Goal: Task Accomplishment & Management: Manage account settings

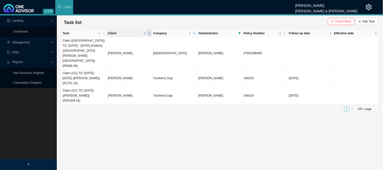
drag, startPoint x: 0, startPoint y: 0, endPoint x: 149, endPoint y: 32, distance: 152.5
click at [149, 32] on icon "search" at bounding box center [149, 33] width 3 height 3
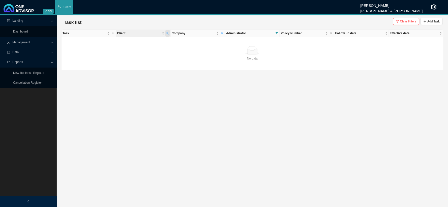
click at [168, 32] on icon "search" at bounding box center [167, 33] width 3 height 3
drag, startPoint x: 145, startPoint y: 41, endPoint x: 95, endPoint y: 36, distance: 49.4
click at [95, 36] on body "v1.9.9 Daniela Malherbe Smith & Bormann Client Landing Dashboard Management Dat…" at bounding box center [224, 103] width 448 height 207
type input "[PERSON_NAME]"
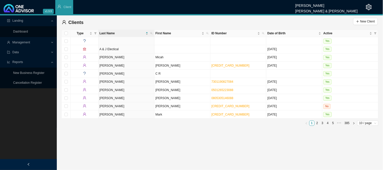
click at [30, 43] on span "Management" at bounding box center [28, 42] width 43 height 9
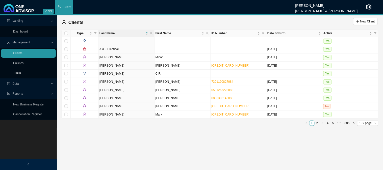
click at [18, 74] on link "Tasks" at bounding box center [17, 73] width 8 height 4
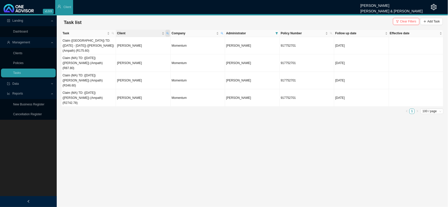
click at [168, 35] on span "Client" at bounding box center [167, 33] width 5 height 7
click at [136, 52] on span "Search" at bounding box center [134, 51] width 10 height 5
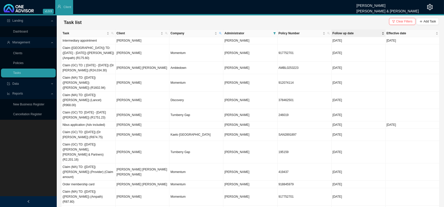
click at [353, 33] on span "Follow up date" at bounding box center [357, 33] width 48 height 5
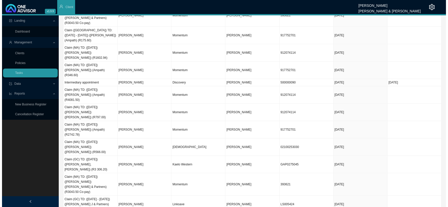
scroll to position [140, 0]
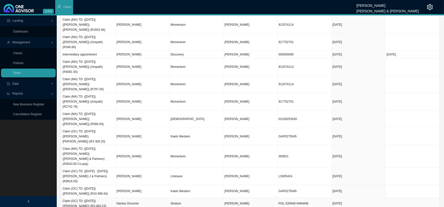
click at [129, 170] on td "Nardus Droomer" at bounding box center [143, 204] width 54 height 12
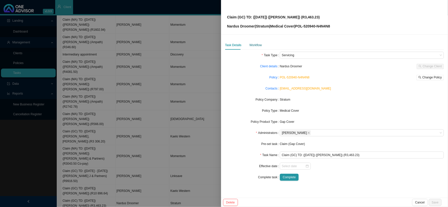
click at [253, 45] on div "Workflow" at bounding box center [256, 45] width 12 height 5
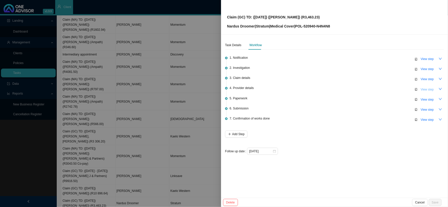
click at [382, 88] on span "View step" at bounding box center [427, 89] width 13 height 5
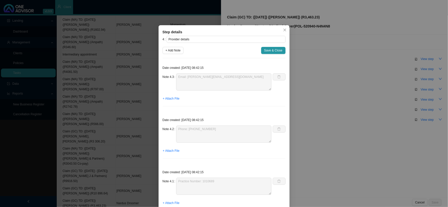
click at [340, 75] on div "Step details 4 Provider details + Add Note Save & Close Date created: 2025-09-1…" at bounding box center [224, 103] width 448 height 207
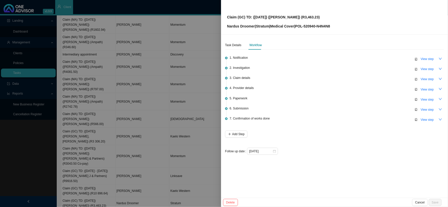
click at [254, 26] on p "Nardus Droomer | Stratum | Medical Cover | POL-520940-N4N4N8" at bounding box center [278, 26] width 103 height 6
drag, startPoint x: 298, startPoint y: 26, endPoint x: 318, endPoint y: 26, distance: 20.2
click at [318, 26] on p "Nardus Droomer | Stratum | Medical Cover | POL-520940-N4N4N8" at bounding box center [278, 26] width 103 height 6
copy p "POL-520940"
click at [382, 109] on span "View step" at bounding box center [427, 109] width 13 height 5
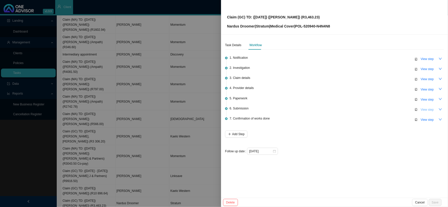
type input "Submission"
type textarea "Submitted CTH"
type textarea "Phoned Strat, spoke to [PERSON_NAME] CTH for the clinic is required"
type textarea "Sent Kara feedback on the submission"
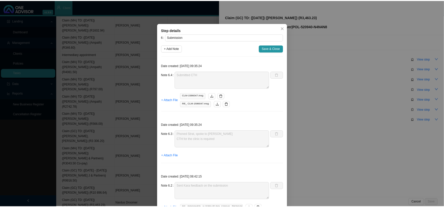
scroll to position [0, 0]
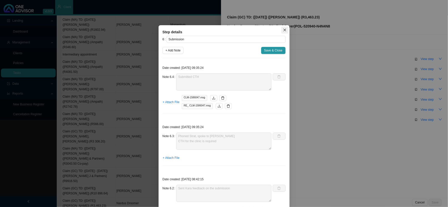
click at [285, 30] on span "Close" at bounding box center [285, 30] width 7 height 4
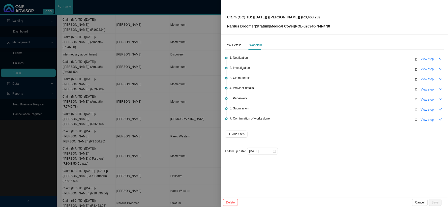
click at [157, 75] on div at bounding box center [224, 103] width 448 height 207
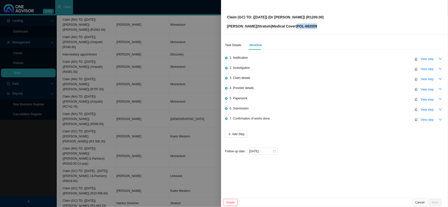
drag, startPoint x: 330, startPoint y: 26, endPoint x: 309, endPoint y: 26, distance: 21.4
click at [309, 26] on div "Claim (GC) TD: (08/09/2025) (Dr CND McIntosh) (R1200.00) Dianne Van Der Merwe |…" at bounding box center [334, 17] width 215 height 24
copy p "POL-682009"
click at [382, 110] on span "View step" at bounding box center [427, 109] width 13 height 5
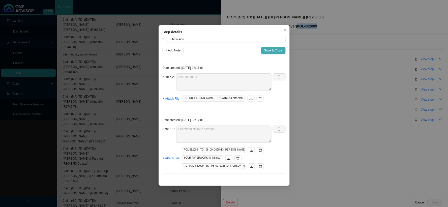
click at [275, 50] on span "Save & Close" at bounding box center [273, 50] width 18 height 5
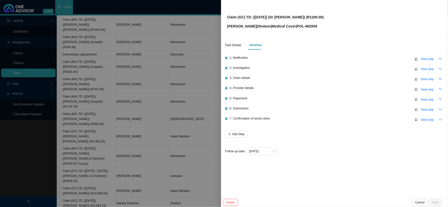
click at [155, 89] on div at bounding box center [224, 103] width 448 height 207
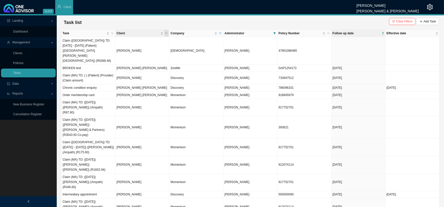
click at [168, 32] on span "Client" at bounding box center [166, 33] width 5 height 7
click at [151, 73] on td "[PERSON_NAME]" at bounding box center [143, 78] width 54 height 12
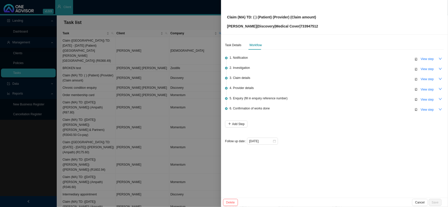
click at [161, 92] on div at bounding box center [224, 103] width 448 height 207
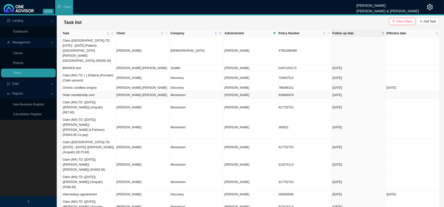
click at [126, 92] on td "[PERSON_NAME] [PERSON_NAME]" at bounding box center [143, 95] width 54 height 7
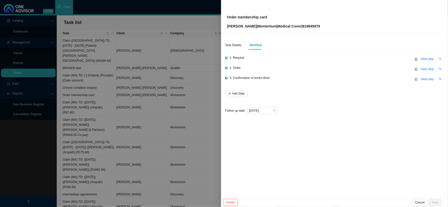
click at [309, 24] on p "Mark Lawlor | Momentum | Medical Cover | 918845979" at bounding box center [273, 26] width 93 height 6
copy p "918845979"
click at [382, 57] on span "View step" at bounding box center [427, 59] width 13 height 5
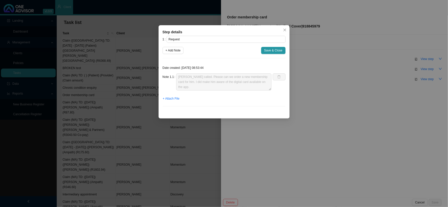
click at [334, 58] on div "Step details 1 Request + Add Note Save & Close Date created: 2025-09-30 08:53:4…" at bounding box center [224, 103] width 448 height 207
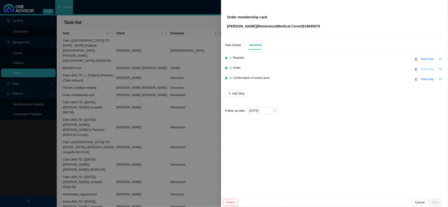
click at [382, 70] on span "View step" at bounding box center [427, 69] width 13 height 5
type input "Order"
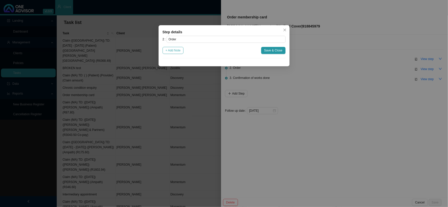
click at [179, 50] on span "+ Add Note" at bounding box center [173, 50] width 15 height 5
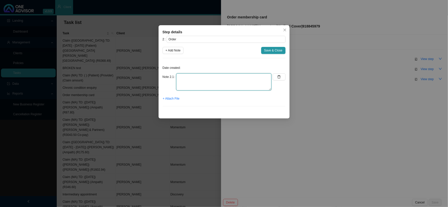
click at [204, 76] on textarea at bounding box center [223, 81] width 95 height 17
type textarea "p"
click at [194, 77] on textarea "Phoned Mh, spoke to" at bounding box center [223, 81] width 95 height 17
click at [220, 86] on textarea "Phoned MH, spoke to" at bounding box center [223, 81] width 95 height 17
type textarea "Phoned MH, spoke to REF:"
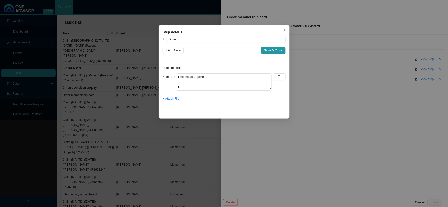
click at [271, 49] on span "Save & Close" at bounding box center [273, 50] width 18 height 5
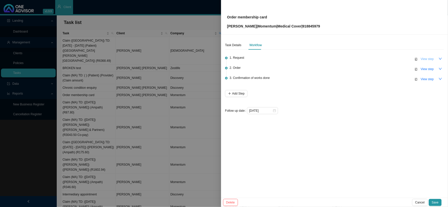
click at [382, 60] on span "View step" at bounding box center [427, 59] width 13 height 5
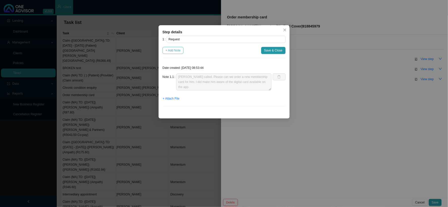
click at [175, 51] on span "+ Add Note" at bounding box center [173, 50] width 15 height 5
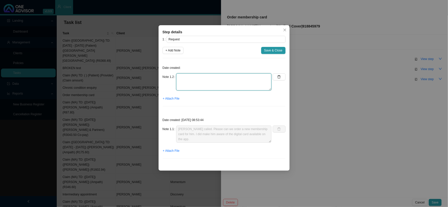
click at [206, 78] on textarea at bounding box center [223, 81] width 95 height 17
type textarea "Confirmed address the card needs to be delivered to"
click at [177, 98] on span "+ Attach File" at bounding box center [171, 98] width 17 height 5
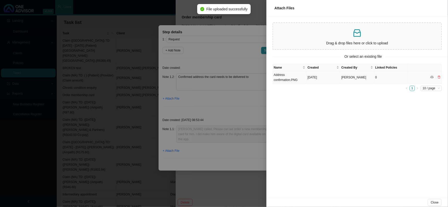
click at [296, 80] on td "Address confirmation.PNG" at bounding box center [290, 77] width 34 height 12
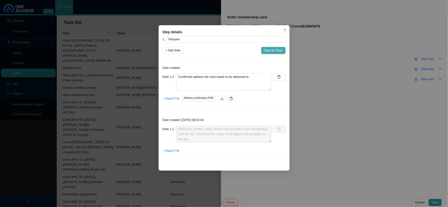
click at [269, 52] on span "Save & Close" at bounding box center [273, 50] width 18 height 5
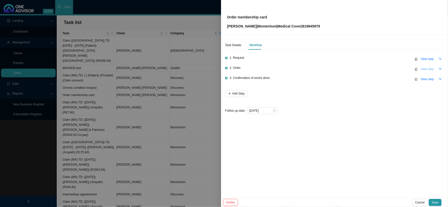
click at [382, 69] on span "View step" at bounding box center [427, 69] width 13 height 5
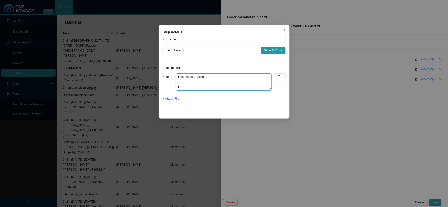
click at [209, 82] on textarea "Phoned MH, spoke to REF:" at bounding box center [223, 81] width 95 height 17
click at [237, 77] on textarea "Phoned MH, spoke to REF:" at bounding box center [223, 81] width 95 height 17
click at [253, 83] on textarea "Phoned MH, spoke to Ndileka Requested a card to be delivered to REF:" at bounding box center [223, 81] width 95 height 17
paste textarea "Superbodies gym, 3 Connor street Port shepstone, 4240"
click at [193, 86] on textarea "Phoned MH, spoke to Ndileka Requested a card to be delivered to Superbodies gym…" at bounding box center [223, 81] width 95 height 17
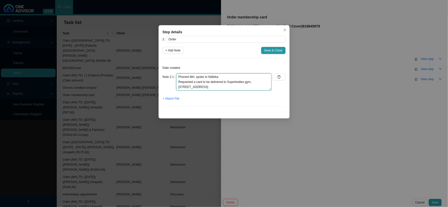
click at [225, 89] on textarea "Phoned MH, spoke to Ndileka Requested a card to be delivered to Superbodies gym…" at bounding box center [223, 81] width 95 height 17
click at [246, 82] on textarea "Phoned MH, spoke to Ndileka Requested a card to be delivered to Superbodies gym…" at bounding box center [223, 81] width 95 height 17
click at [222, 87] on textarea "Phoned MH, spoke to Ndileka Requested a card to be delivered to Superbodies Gym…" at bounding box center [223, 81] width 95 height 17
click at [237, 84] on textarea "Phoned MH, spoke to Ndileka Requested a card to be delivered to Superbodies Gym…" at bounding box center [223, 81] width 95 height 17
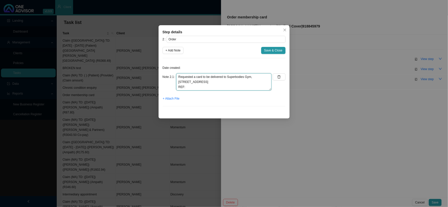
click at [215, 89] on textarea "Phoned MH, spoke to Ndileka Requested a card to be delivered to Superbodies Gym…" at bounding box center [223, 81] width 95 height 17
paste textarea "700487256"
click at [226, 83] on textarea "Phoned MH, spoke to Ndileka Requested a card to be delivered to Superbodies Gym…" at bounding box center [223, 81] width 95 height 17
type textarea "Phoned MH, spoke to Ndileka Requested a card to be delivered to Superbodies Gym…"
click at [170, 48] on span "+ Add Note" at bounding box center [173, 50] width 15 height 5
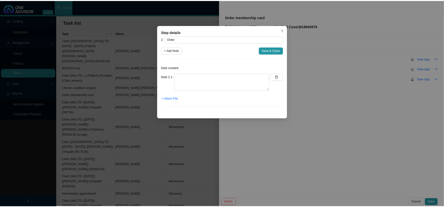
scroll to position [0, 0]
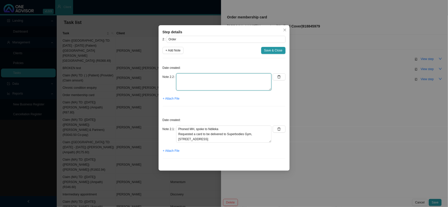
click at [200, 81] on textarea at bounding box center [223, 81] width 95 height 17
type textarea "Sent feedback"
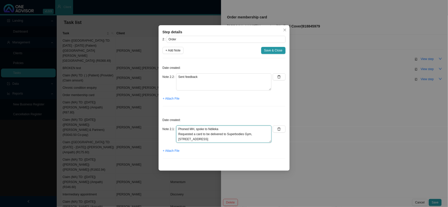
drag, startPoint x: 222, startPoint y: 140, endPoint x: 226, endPoint y: 133, distance: 7.8
click at [226, 133] on textarea "Phoned MH, spoke to Ndileka Requested a card to be delivered to Superbodies Gym…" at bounding box center [223, 134] width 95 height 17
click at [175, 100] on span "+ Attach File" at bounding box center [171, 98] width 17 height 5
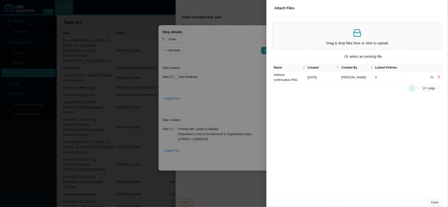
click at [293, 35] on p at bounding box center [357, 33] width 164 height 10
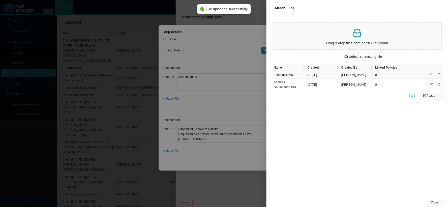
click at [291, 72] on td "Feedback.PNG" at bounding box center [290, 74] width 34 height 7
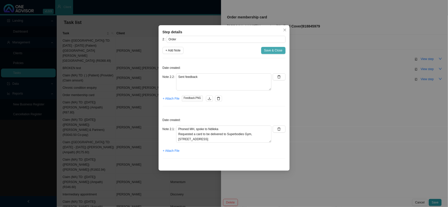
click at [276, 47] on button "Save & Close" at bounding box center [273, 50] width 24 height 7
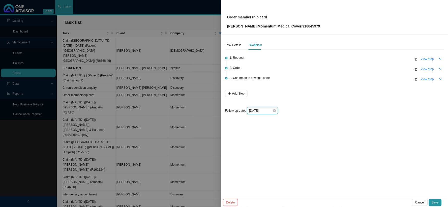
click at [267, 113] on input "[DATE]" at bounding box center [260, 110] width 23 height 5
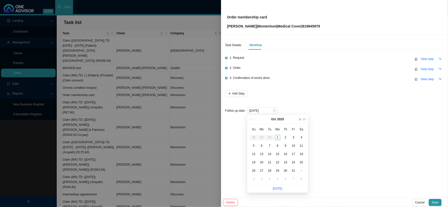
click at [300, 120] on span "next-year" at bounding box center [300, 119] width 3 height 3
type input "2025-11-12"
click at [277, 154] on div "12" at bounding box center [277, 154] width 5 height 5
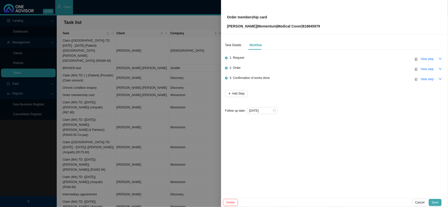
click at [382, 170] on span "Save" at bounding box center [435, 202] width 7 height 5
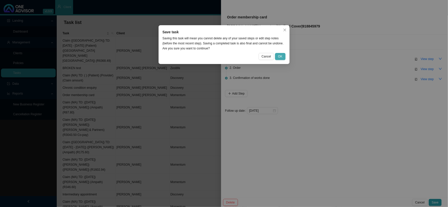
click at [281, 57] on span "OK" at bounding box center [280, 56] width 4 height 5
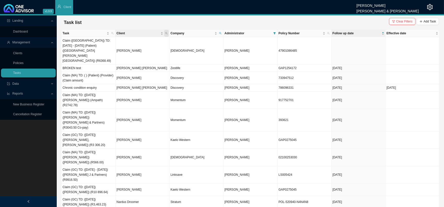
click at [167, 32] on span "Client" at bounding box center [166, 33] width 5 height 7
click at [130, 42] on input "text" at bounding box center [142, 43] width 47 height 7
type input "[PERSON_NAME]"
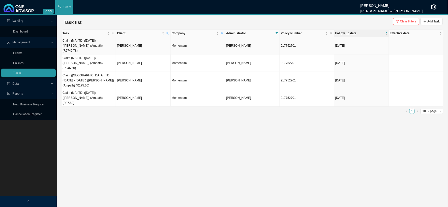
click at [69, 42] on td "Claim (MA) TD: ([DATE]) ([PERSON_NAME]) (Ampath) (R2742.78)" at bounding box center [89, 45] width 54 height 17
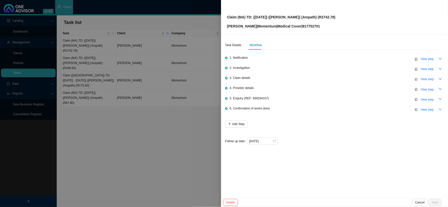
click at [308, 25] on p "[PERSON_NAME] | Momentum | Medical Cover | 917752701" at bounding box center [281, 26] width 108 height 6
copy p "917752701"
click at [382, 89] on span "View step" at bounding box center [427, 89] width 13 height 5
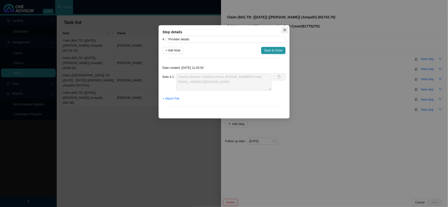
click at [287, 30] on span "Close" at bounding box center [285, 30] width 7 height 4
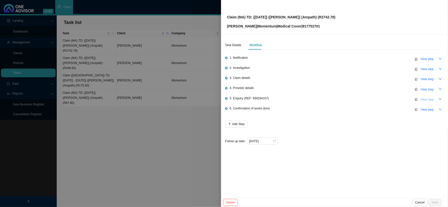
click at [382, 99] on span "View step" at bounding box center [427, 99] width 13 height 5
type input "Enquiry (REF: 699294107)"
type textarea "Phoned MH, spoke to [PERSON_NAME] The claim is still rejecting as an amended in…"
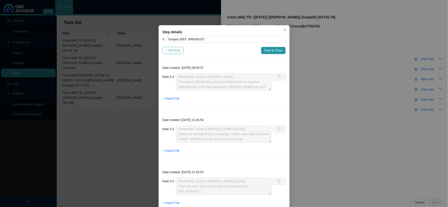
click at [175, 49] on span "+ Add Note" at bounding box center [173, 50] width 15 height 5
type textarea "Phoned MH, spoke to [PERSON_NAME] The claim is still rejecting as an amended in…"
type textarea "Phoned MH, spoke to [PERSON_NAME] ([DATE]) Claims are still rejecting as no sav…"
type textarea "Phoned MH, spoke to [PERSON_NAME] ([DATE]) Claim has been sent back to link to …"
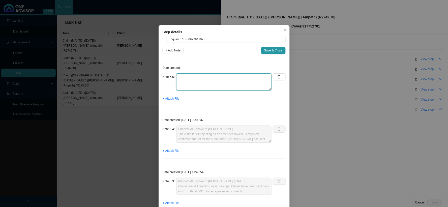
click at [197, 79] on textarea at bounding box center [223, 81] width 95 height 17
type textarea "p"
type textarea "Phoned MH, spoke to Ndileka"
click at [271, 50] on span "Save & Close" at bounding box center [273, 50] width 18 height 5
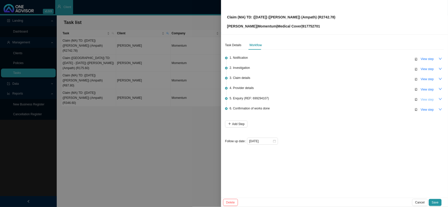
click at [382, 98] on span "View step" at bounding box center [427, 99] width 13 height 5
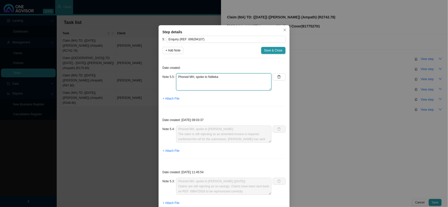
click at [208, 82] on textarea "Phoned MH, spoke to Ndileka" at bounding box center [223, 81] width 95 height 17
click at [230, 79] on textarea "Phoned MH, spoke to Ndileka" at bounding box center [223, 81] width 95 height 17
type textarea "Phoned MH, spoke to Ndileka"
drag, startPoint x: 230, startPoint y: 79, endPoint x: 173, endPoint y: 74, distance: 57.5
click at [173, 74] on div "Note 5.5 Phoned MH, spoke to Ndileka" at bounding box center [217, 81] width 109 height 17
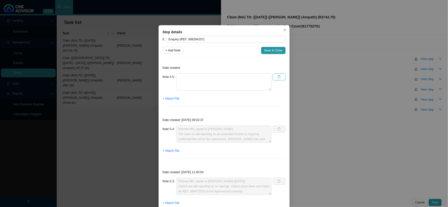
click at [277, 77] on icon "delete" at bounding box center [279, 77] width 4 height 4
type textarea "Phoned MH, spoke to [PERSON_NAME] The claim is still rejecting as an amended in…"
type textarea "Phoned MH, spoke to [PERSON_NAME] ([DATE]) Claims are still rejecting as no sav…"
type textarea "Phoned MH, spoke to [PERSON_NAME] ([DATE]) Claim has been sent back to link to …"
type textarea "Submitted amended invoice to MH ([DATE]) REF: 695829040"
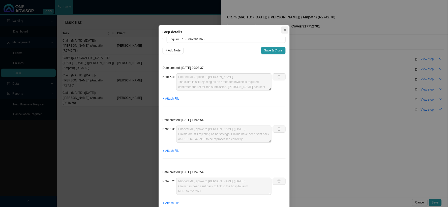
click at [282, 32] on button "Close" at bounding box center [285, 29] width 7 height 7
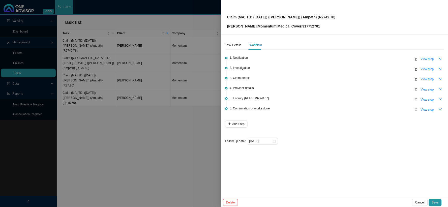
click at [206, 112] on div at bounding box center [224, 103] width 448 height 207
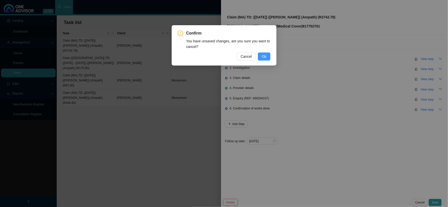
click at [263, 57] on span "Ok" at bounding box center [264, 57] width 5 height 6
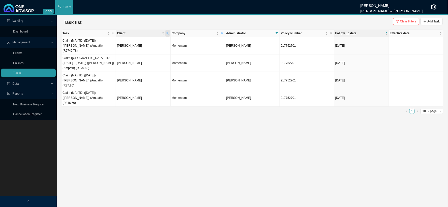
click at [169, 31] on span "Client" at bounding box center [167, 33] width 5 height 7
drag, startPoint x: 132, startPoint y: 42, endPoint x: 110, endPoint y: 42, distance: 21.9
click at [110, 42] on body "v1.9.9 Daniela Malherbe Smith & Bormann Client Landing Dashboard Management Cli…" at bounding box center [224, 103] width 448 height 207
click at [133, 53] on span "Search" at bounding box center [134, 51] width 10 height 5
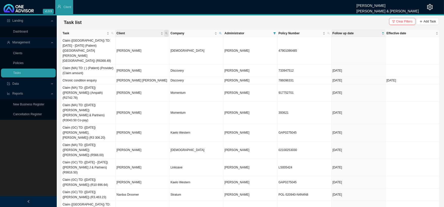
click at [166, 33] on icon "search" at bounding box center [166, 33] width 3 height 3
click at [132, 42] on input "text" at bounding box center [142, 43] width 47 height 7
type input "[PERSON_NAME]"
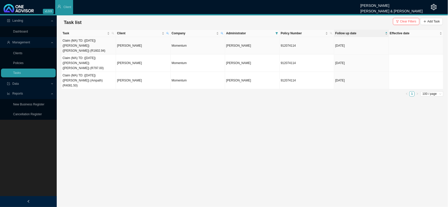
click at [99, 46] on td "Claim (MA) TD: ([DATE]) ([PERSON_NAME]) ([PERSON_NAME]) (R1602.94)" at bounding box center [89, 45] width 54 height 17
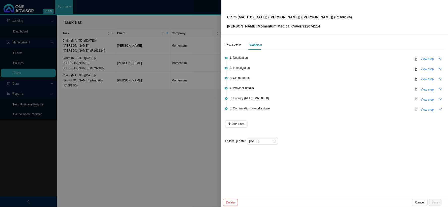
click at [311, 26] on p "Anita Dumas | Momentum | Medical Cover | 912074114" at bounding box center [289, 26] width 125 height 6
copy p "912074114"
click at [157, 99] on div at bounding box center [224, 103] width 448 height 207
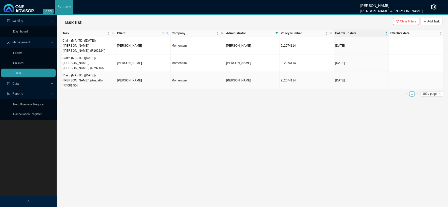
click at [92, 72] on td "Claim (MA) TD: ([DATE]) ([PERSON_NAME]) (Ampath) (R4081.50)" at bounding box center [89, 80] width 54 height 17
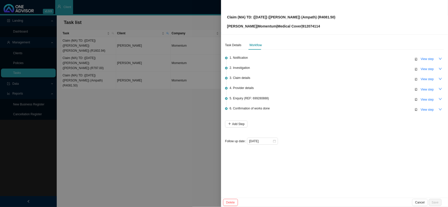
click at [110, 83] on div at bounding box center [224, 103] width 448 height 207
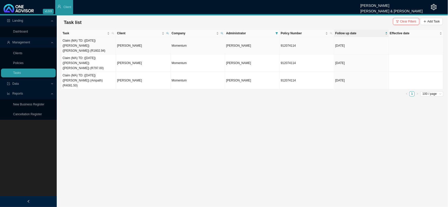
click at [87, 42] on td "Claim (MA) TD: ([DATE]) ([PERSON_NAME]) ([PERSON_NAME]) (R1602.94)" at bounding box center [89, 45] width 54 height 17
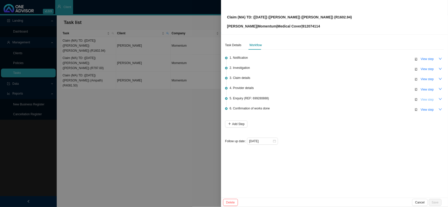
click at [382, 99] on span "View step" at bounding box center [427, 99] width 13 height 5
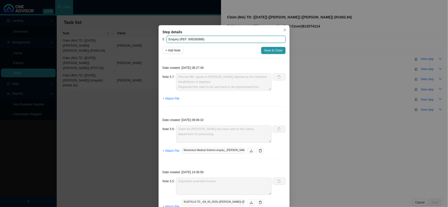
click at [192, 37] on input "Enquiry (REF: 699280888)" at bounding box center [226, 39] width 119 height 7
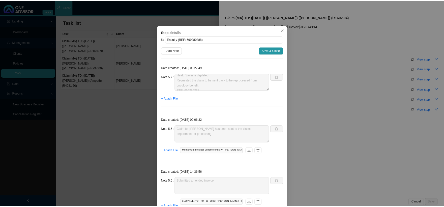
scroll to position [10, 0]
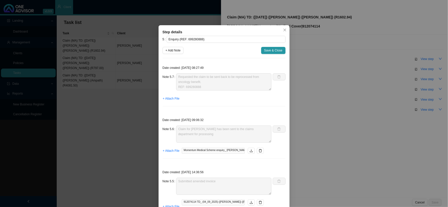
click at [115, 112] on div "Step details 5 Enquiry (REF: 699280888) + Add Note Save & Close Date created: […" at bounding box center [224, 103] width 448 height 207
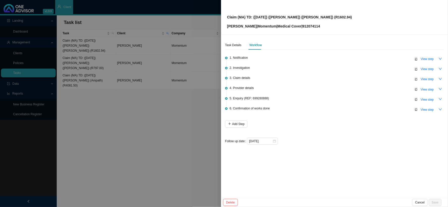
click at [111, 90] on div at bounding box center [224, 103] width 448 height 207
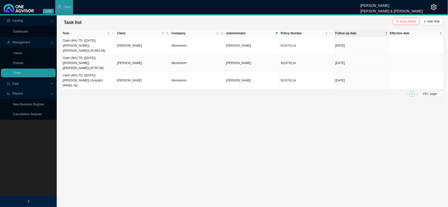
click at [103, 58] on td "Claim (MA) TD: ([DATE]) ([PERSON_NAME]) ([PERSON_NAME]) (R797.00)" at bounding box center [89, 62] width 54 height 17
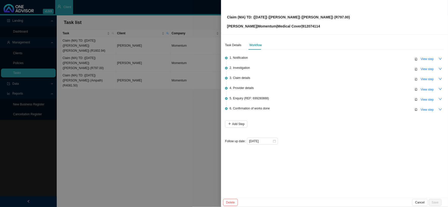
click at [100, 130] on div at bounding box center [224, 103] width 448 height 207
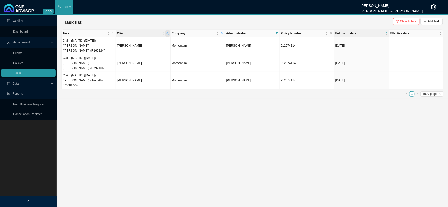
click at [168, 32] on icon "search" at bounding box center [167, 33] width 3 height 3
drag, startPoint x: 112, startPoint y: 44, endPoint x: 109, endPoint y: 44, distance: 3.3
click at [109, 44] on body "v1.9.9 Daniela Malherbe Smith & Bormann Client Landing Dashboard Management Cli…" at bounding box center [224, 103] width 448 height 207
click at [127, 50] on icon "search" at bounding box center [126, 51] width 3 height 3
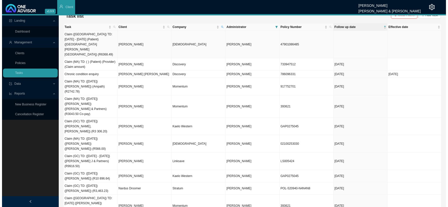
scroll to position [0, 0]
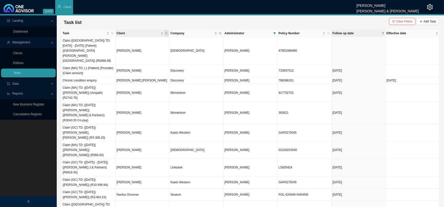
click at [166, 31] on span "Client" at bounding box center [166, 33] width 5 height 7
click at [122, 42] on input "text" at bounding box center [142, 43] width 47 height 7
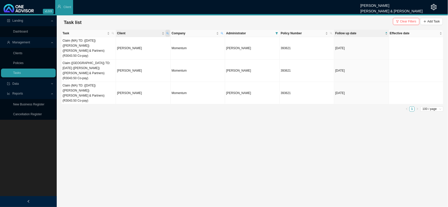
click at [167, 32] on span "Client" at bounding box center [167, 33] width 5 height 7
drag, startPoint x: 137, startPoint y: 41, endPoint x: 100, endPoint y: 43, distance: 37.4
click at [100, 43] on body "v1.9.9 Daniela Malherbe Smith & Bormann Client Landing Dashboard Management Cli…" at bounding box center [224, 103] width 448 height 207
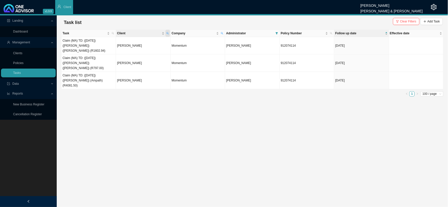
click at [167, 32] on span "Client" at bounding box center [167, 33] width 5 height 7
drag, startPoint x: 129, startPoint y: 45, endPoint x: 111, endPoint y: 46, distance: 18.0
click at [111, 46] on body "v1.9.9 Daniela Malherbe Smith & Bormann Client Landing Dashboard Management Cli…" at bounding box center [224, 103] width 448 height 207
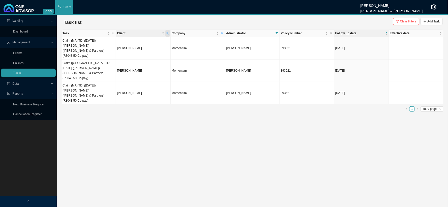
click at [166, 32] on icon "search" at bounding box center [167, 33] width 3 height 3
drag, startPoint x: 134, startPoint y: 42, endPoint x: 102, endPoint y: 44, distance: 32.4
click at [102, 44] on body "v1.9.9 Daniela Malherbe Smith & Bormann Client Landing Dashboard Management Cli…" at bounding box center [224, 103] width 448 height 207
type input "s"
type input "[PERSON_NAME]"
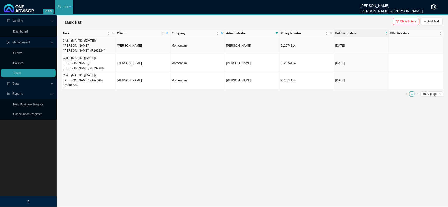
click at [137, 44] on td "[PERSON_NAME]" at bounding box center [143, 45] width 54 height 17
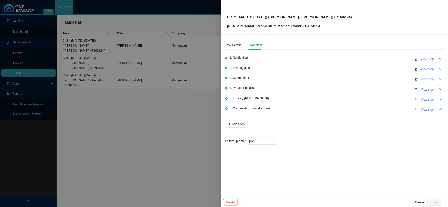
click at [382, 78] on span "View step" at bounding box center [427, 79] width 13 height 5
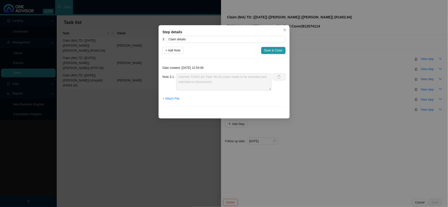
click at [362, 80] on div "Step details 3 Claim details + Add Note Save & Close Date created: 2025-09-16 1…" at bounding box center [224, 103] width 448 height 207
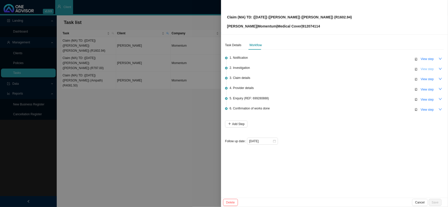
click at [382, 69] on span "View step" at bounding box center [427, 69] width 13 height 5
type input "Investigation"
type textarea "Procedure was done in rooms to remove a melanoma"
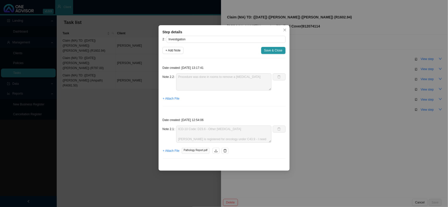
click at [340, 83] on div "Step details 2 Investigation + Add Note Save & Close Date created: 2025-09-16 1…" at bounding box center [224, 103] width 448 height 207
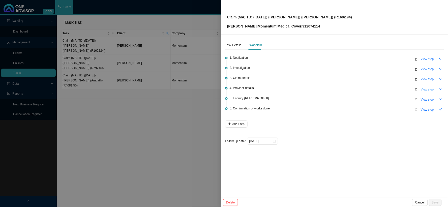
click at [382, 89] on span "View step" at bounding box center [427, 89] width 13 height 5
type input "Provider details"
type textarea "Dr SJ Cook Practice Number: 1506927; Email: southbroom.doc@gmail.com; Phone: 03…"
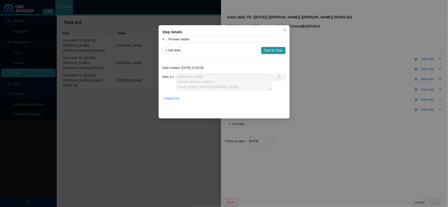
click at [330, 99] on div "Step details 4 Provider details + Add Note Save & Close Date created: 2025-09-1…" at bounding box center [224, 103] width 448 height 207
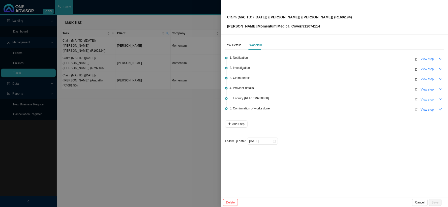
click at [382, 97] on span "View step" at bounding box center [427, 99] width 13 height 5
type input "Enquiry (REF: 699280888)"
type textarea "Phoned MH, spoke to [PERSON_NAME] rejected as the members HealthSaver is deplet…"
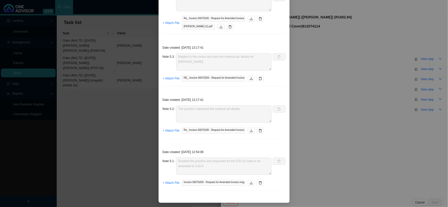
scroll to position [243, 0]
click at [355, 104] on div "Step details 5 Enquiry (REF: 699280888) + Add Note Save & Close Date created: […" at bounding box center [224, 103] width 448 height 207
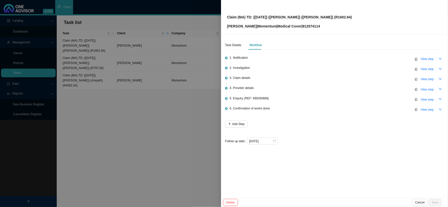
scroll to position [218, 0]
click at [382, 97] on span "View step" at bounding box center [427, 99] width 13 height 5
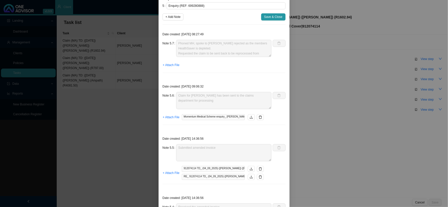
scroll to position [56, 0]
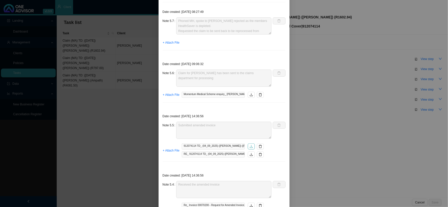
click at [250, 145] on icon "download" at bounding box center [252, 147] width 4 height 4
click at [326, 48] on div "Step details 5 Enquiry (REF: 699280888) + Add Note Save & Close Date created: […" at bounding box center [224, 103] width 448 height 207
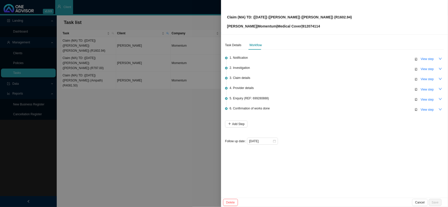
click at [103, 73] on div at bounding box center [224, 103] width 448 height 207
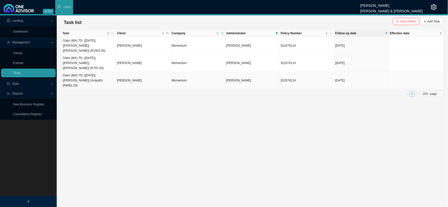
click at [107, 72] on td "Claim (MA) TD: ([DATE]) ([PERSON_NAME]) (Ampath) (R4081.50)" at bounding box center [89, 80] width 54 height 17
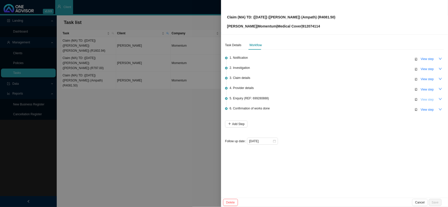
click at [382, 100] on span "View step" at bounding box center [427, 99] width 13 height 5
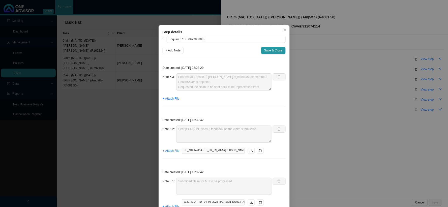
click at [341, 117] on div "Step details 5 Enquiry (REF: 699280888) + Add Note Save & Close Date created: […" at bounding box center [224, 103] width 448 height 207
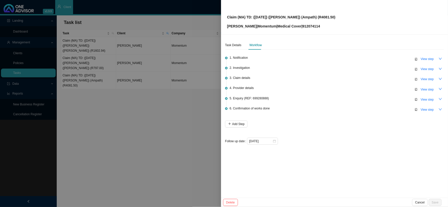
click at [143, 118] on div at bounding box center [224, 103] width 448 height 207
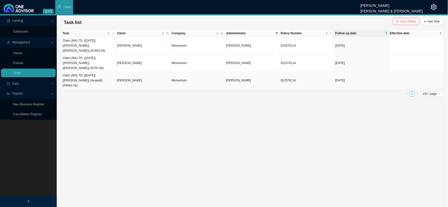
click at [107, 72] on td "Claim (MA) TD: ([DATE]) ([PERSON_NAME]) (Ampath) (R4081.50)" at bounding box center [89, 80] width 54 height 17
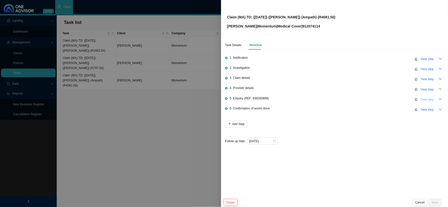
click at [382, 100] on span "View step" at bounding box center [427, 99] width 13 height 5
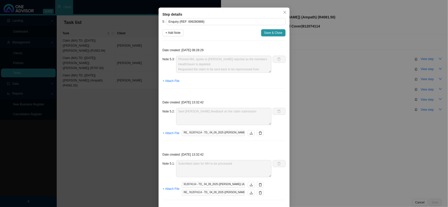
scroll to position [27, 0]
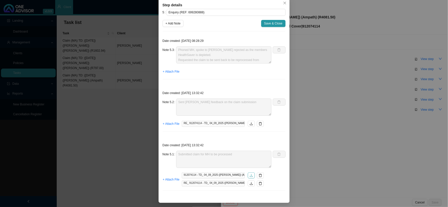
click at [250, 170] on icon "download" at bounding box center [252, 176] width 4 height 4
click at [113, 124] on div "Step details 5 Enquiry (REF: 699280888) + Add Note Save & Close Date created: […" at bounding box center [224, 103] width 448 height 207
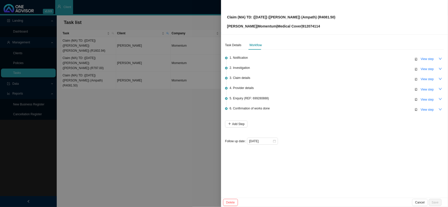
scroll to position [2, 0]
click at [113, 124] on div at bounding box center [224, 103] width 448 height 207
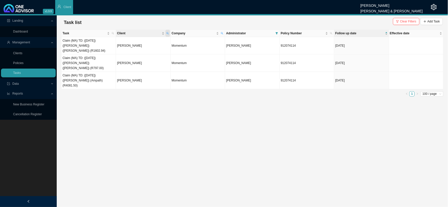
click at [170, 32] on span "Client" at bounding box center [167, 33] width 5 height 7
drag, startPoint x: 140, startPoint y: 42, endPoint x: 83, endPoint y: 38, distance: 56.9
click at [83, 38] on body "v1.9.9 Daniela Malherbe Smith & Bormann Client Landing Dashboard Management Cli…" at bounding box center [224, 103] width 448 height 207
drag, startPoint x: 122, startPoint y: 44, endPoint x: 114, endPoint y: 43, distance: 8.1
click at [114, 43] on body "v1.9.9 Daniela Malherbe Smith & Bormann Client Landing Dashboard Management Cli…" at bounding box center [224, 103] width 448 height 207
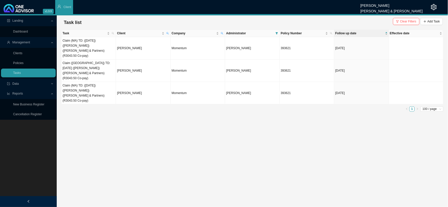
drag, startPoint x: 168, startPoint y: 32, endPoint x: 159, endPoint y: 37, distance: 10.0
click at [168, 32] on icon "search" at bounding box center [167, 33] width 3 height 3
drag, startPoint x: 137, startPoint y: 43, endPoint x: 113, endPoint y: 44, distance: 24.0
click at [113, 44] on body "v1.9.9 Daniela Malherbe Smith & Bormann Client Landing Dashboard Management Cli…" at bounding box center [224, 103] width 448 height 207
type input "[PERSON_NAME]"
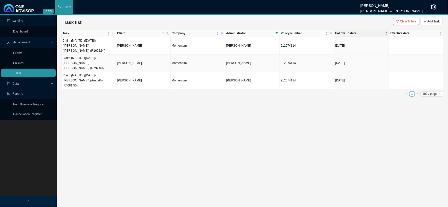
click at [96, 58] on td "Claim (MA) TD: ([DATE]) ([PERSON_NAME]) ([PERSON_NAME]) (R797.00)" at bounding box center [89, 62] width 54 height 17
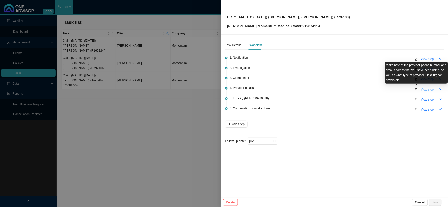
click at [382, 88] on span "View step" at bounding box center [427, 89] width 13 height 5
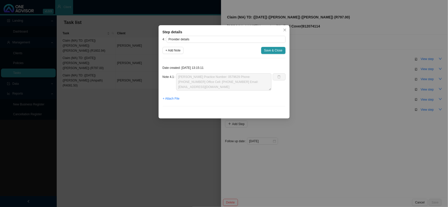
click at [111, 88] on div "Step details 4 Provider details + Add Note Save & Close Date created: 2025-09-1…" at bounding box center [224, 103] width 448 height 207
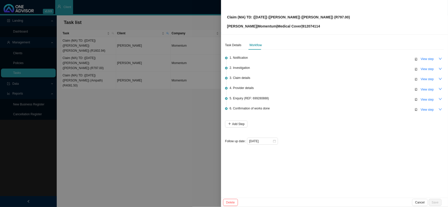
click at [95, 44] on div at bounding box center [224, 103] width 448 height 207
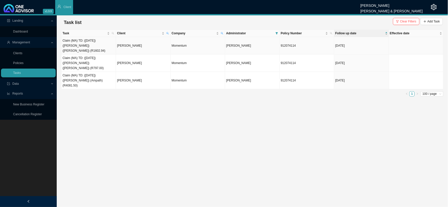
click at [97, 43] on td "Claim (MA) TD: ([DATE]) ([PERSON_NAME]) ([PERSON_NAME]) (R1602.94)" at bounding box center [89, 45] width 54 height 17
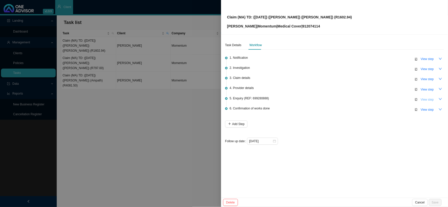
click at [382, 99] on span "View step" at bounding box center [427, 99] width 13 height 5
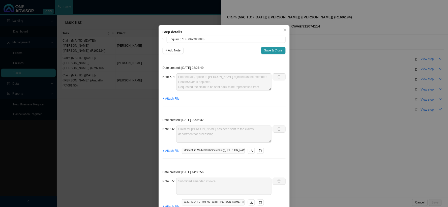
click at [367, 98] on div "Step details 5 Enquiry (REF: 699280888) + Add Note Save & Close Date created: […" at bounding box center [224, 103] width 448 height 207
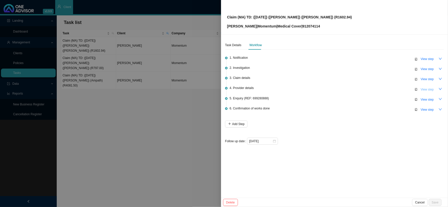
click at [382, 89] on span "View step" at bounding box center [427, 89] width 13 height 5
type input "Provider details"
type textarea "Dr SJ Cook Practice Number: 1506927; Email: southbroom.doc@gmail.com; Phone: 03…"
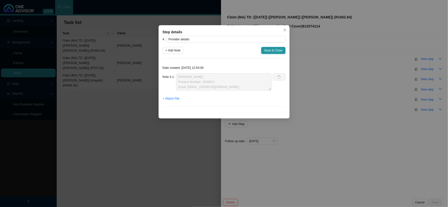
drag, startPoint x: 284, startPoint y: 30, endPoint x: 254, endPoint y: 34, distance: 30.8
click at [284, 30] on icon "close" at bounding box center [285, 30] width 4 height 4
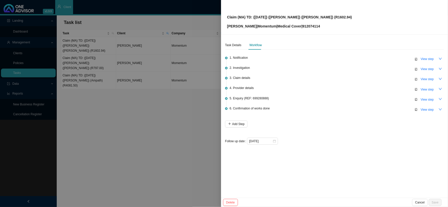
click at [104, 56] on div at bounding box center [224, 103] width 448 height 207
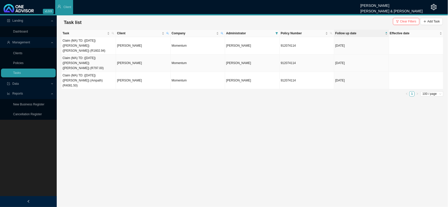
click at [99, 54] on td "Claim (MA) TD: ([DATE]) ([PERSON_NAME]) ([PERSON_NAME]) (R797.00)" at bounding box center [89, 62] width 54 height 17
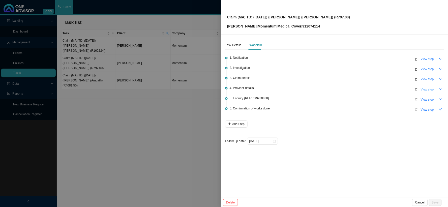
click at [382, 89] on span "View step" at bounding box center [427, 89] width 13 height 5
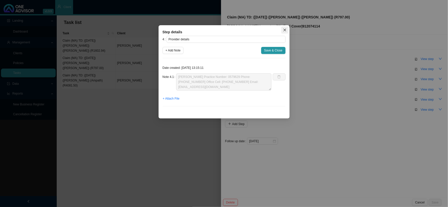
click at [282, 31] on span "Close" at bounding box center [285, 30] width 7 height 4
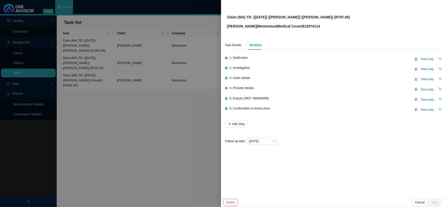
click at [178, 74] on div at bounding box center [224, 103] width 448 height 207
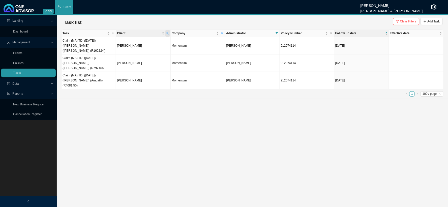
click at [167, 34] on icon "search" at bounding box center [167, 33] width 3 height 3
drag, startPoint x: 125, startPoint y: 46, endPoint x: 104, endPoint y: 46, distance: 21.7
click at [104, 46] on body "v1.9.9 Daniela Malherbe Smith & Bormann Client Landing Dashboard Management Cli…" at bounding box center [224, 103] width 448 height 207
type input "[PERSON_NAME]"
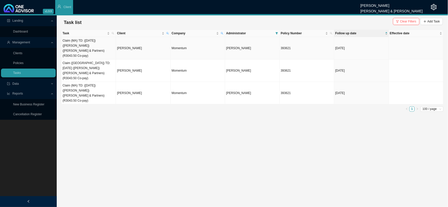
click at [104, 49] on td "Claim (MA) TD: (23/07/2025) (Kenneth) (Dr Kauffman & Partners) (R3043.50 Co-pay)" at bounding box center [89, 48] width 54 height 22
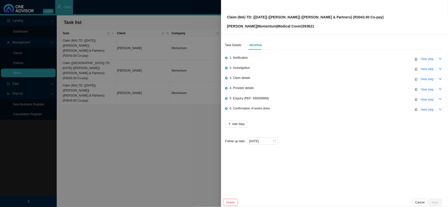
click at [312, 26] on p "Kenneth Dorning | Momentum | Medical Cover | 393621" at bounding box center [305, 26] width 157 height 6
copy p "393621"
click at [382, 87] on span "View step" at bounding box center [427, 89] width 13 height 5
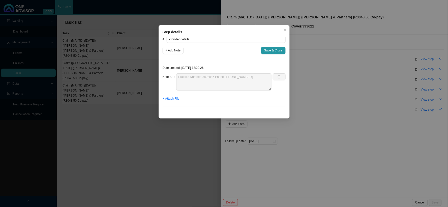
drag, startPoint x: 283, startPoint y: 29, endPoint x: 330, endPoint y: 53, distance: 52.7
click at [283, 29] on span "Close" at bounding box center [285, 30] width 7 height 4
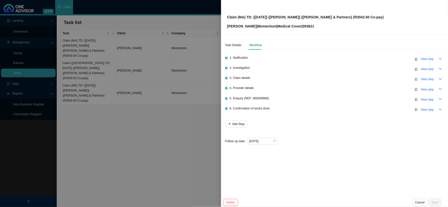
drag, startPoint x: 145, startPoint y: 50, endPoint x: 124, endPoint y: 55, distance: 21.5
click at [145, 50] on div at bounding box center [224, 103] width 448 height 207
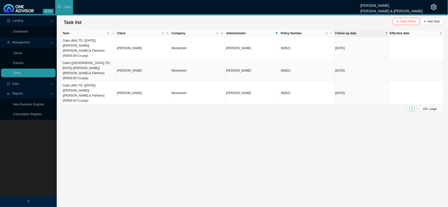
click at [105, 61] on td "Claim (MA) TD: 19/06/2025 (Kenneth) (Dr Kauffman & Partners) (R3043.50 Co-pay)" at bounding box center [89, 71] width 54 height 22
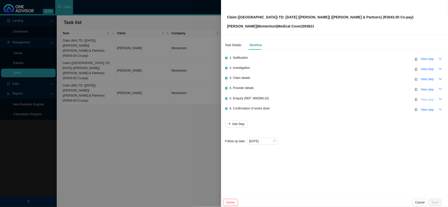
click at [382, 97] on span "View step" at bounding box center [427, 99] width 13 height 5
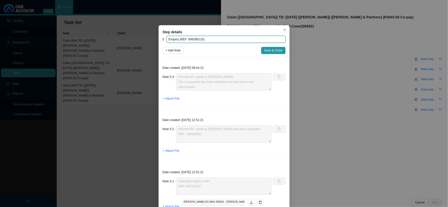
click at [194, 39] on input "Enquiry (REF: 699286110)" at bounding box center [226, 39] width 119 height 7
click at [171, 87] on div "Note 5.3 Phoned MH, spoke to Adrian The co-payment has been waivered and sent b…" at bounding box center [217, 81] width 109 height 17
click at [282, 32] on button "Close" at bounding box center [285, 29] width 7 height 7
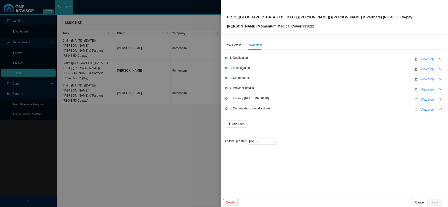
click at [114, 52] on div at bounding box center [224, 103] width 448 height 207
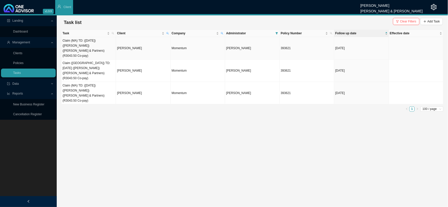
click at [111, 46] on td "Claim (MA) TD: (23/07/2025) (Kenneth) (Dr Kauffman & Partners) (R3043.50 Co-pay)" at bounding box center [89, 48] width 54 height 22
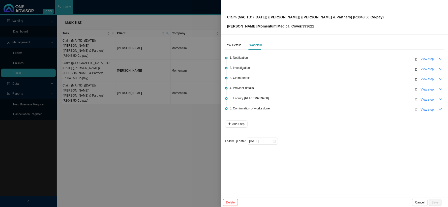
click at [111, 78] on div at bounding box center [224, 103] width 448 height 207
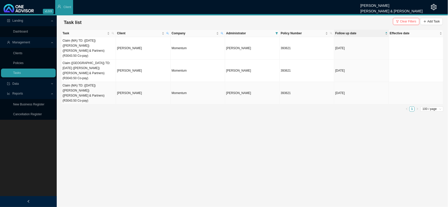
click at [158, 82] on td "[PERSON_NAME]" at bounding box center [143, 93] width 54 height 22
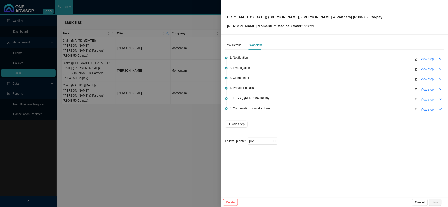
click at [382, 97] on span "View step" at bounding box center [427, 99] width 13 height 5
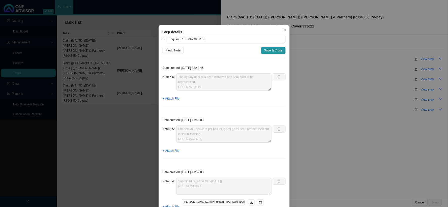
click at [306, 89] on div "Step details 5 Enquiry (REF: 699286110) + Add Note Save & Close Date created: 2…" at bounding box center [224, 103] width 448 height 207
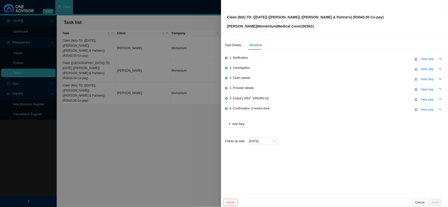
click at [161, 106] on div at bounding box center [224, 103] width 448 height 207
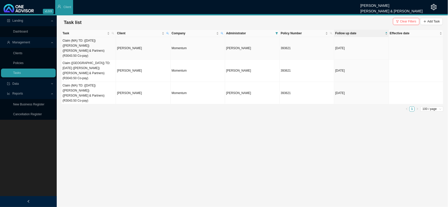
click at [102, 44] on td "Claim (MA) TD: (23/07/2025) (Kenneth) (Dr Kauffman & Partners) (R3043.50 Co-pay)" at bounding box center [89, 48] width 54 height 22
click at [190, 46] on td "Momentum" at bounding box center [198, 48] width 54 height 22
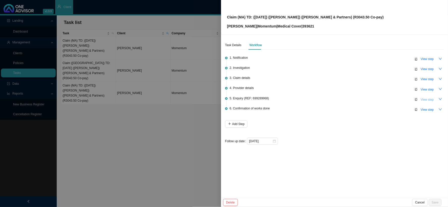
click at [382, 99] on span "View step" at bounding box center [427, 99] width 13 height 5
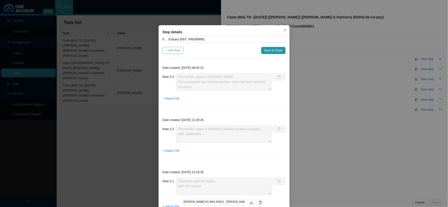
click at [173, 50] on span "+ Add Note" at bounding box center [173, 50] width 15 height 5
type textarea "Phoned MH, spoke to Adrian The co-payment has not been queried - claim has been…"
type textarea "Phoned MH, spoke to Angeline Claim has been escalated. REF: 698485659"
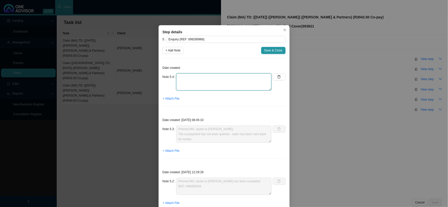
click at [193, 80] on textarea at bounding box center [223, 81] width 95 height 17
click at [194, 84] on textarea "Phoned MH, spoke to Ndileka" at bounding box center [223, 81] width 95 height 17
paste textarea "The amount of R3043.50 that will be paid on the 17/10/2025 is for the 23/07/202…"
click at [223, 87] on textarea "Phoned MH, spoke to Ndileka The amount of R3043.50 that will be paid on the 17/…" at bounding box center [223, 81] width 95 height 17
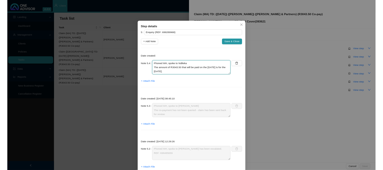
scroll to position [4, 0]
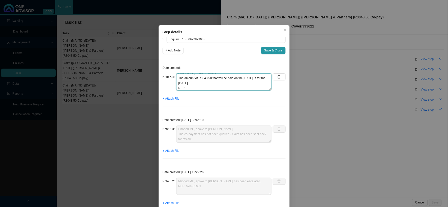
paste textarea "700503422"
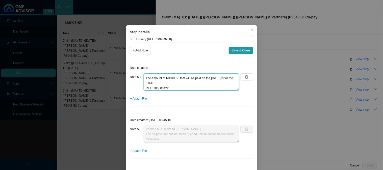
type textarea "Phoned MH, spoke to Ndileka The amount of R3043.50 that will be paid on the 17/…"
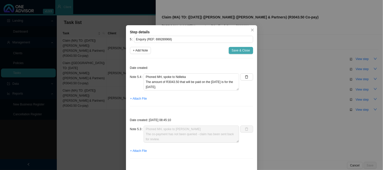
click at [238, 52] on span "Save & Close" at bounding box center [241, 50] width 18 height 5
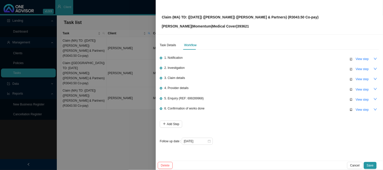
click at [308, 16] on div "Claim (MA) TD: (23/07/2025) (Kenneth) (Dr Kauffman & Partners) (R3043.50 Co-pay…" at bounding box center [269, 17] width 215 height 24
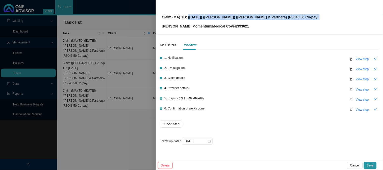
drag, startPoint x: 308, startPoint y: 16, endPoint x: 187, endPoint y: 19, distance: 120.9
click at [187, 19] on div "Claim (MA) TD: (23/07/2025) (Kenneth) (Dr Kauffman & Partners) (R3043.50 Co-pay…" at bounding box center [269, 17] width 215 height 24
copy p "(23/07/2025) (Kenneth) (Dr Kauffman & Partners) (R3043.50 Co-pay)"
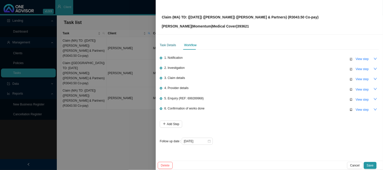
drag, startPoint x: 168, startPoint y: 45, endPoint x: 174, endPoint y: 46, distance: 6.1
click at [168, 45] on div "Task Details" at bounding box center [168, 45] width 16 height 5
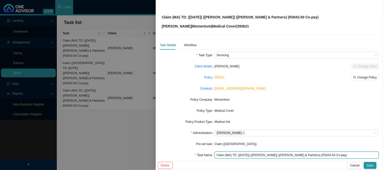
click at [254, 154] on input "Claim (MA) TD: (23/07/2025) (Kenneth) (Dr Kauffman & Partners) (R3043.50 Co-pay)" at bounding box center [296, 155] width 164 height 7
click at [238, 155] on input "Claim (MA) TD: (23/07/2025 (Kenneth) (Dr Kauffman & Partners) (R3043.50 Co-pay)" at bounding box center [296, 155] width 164 height 7
type input "Claim (MA) TD: 23/07/2025 (Kenneth) (Dr Kauffman & Partners) (R3043.50 Co-pay)"
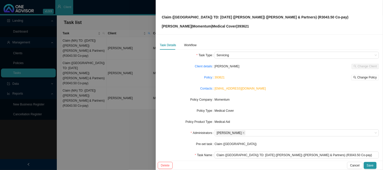
click at [182, 43] on div "Task Details Workflow" at bounding box center [178, 45] width 37 height 9
click at [185, 43] on div "Workflow" at bounding box center [190, 45] width 12 height 5
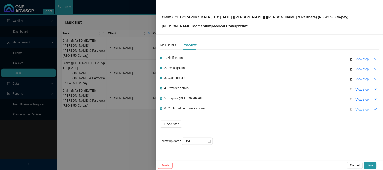
click at [363, 111] on span "View step" at bounding box center [361, 109] width 13 height 5
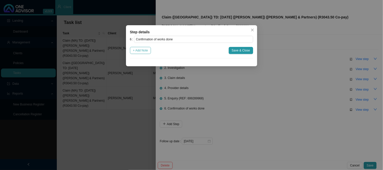
click at [147, 50] on span "+ Add Note" at bounding box center [140, 50] width 15 height 5
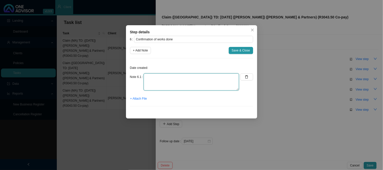
click at [162, 83] on textarea at bounding box center [191, 81] width 95 height 17
type textarea "s"
type textarea "Sent confirmation of works done"
click at [142, 98] on span "+ Attach File" at bounding box center [138, 98] width 17 height 5
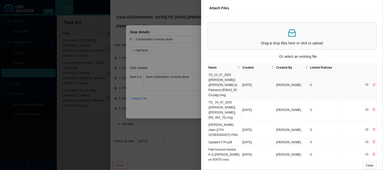
click at [228, 85] on td "TD_23_07_2025 ([PERSON_NAME]) ([PERSON_NAME] & Partners) (R3043_50 Co-pay).msg" at bounding box center [224, 84] width 34 height 27
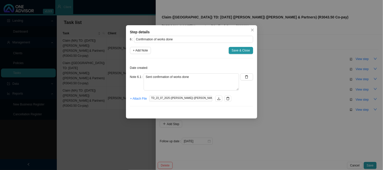
drag, startPoint x: 226, startPoint y: 98, endPoint x: 222, endPoint y: 98, distance: 4.0
click at [226, 98] on icon "delete" at bounding box center [228, 99] width 4 height 4
click at [144, 99] on span "+ Attach File" at bounding box center [138, 98] width 17 height 5
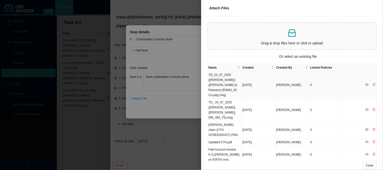
click at [223, 82] on td "TD_23_07_2025 ([PERSON_NAME]) ([PERSON_NAME] & Partners) (R3043_50 Co-pay).msg" at bounding box center [224, 84] width 34 height 27
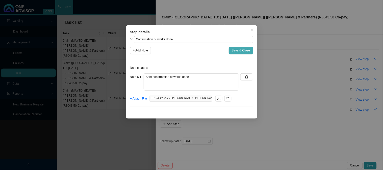
click at [237, 51] on span "Save & Close" at bounding box center [241, 50] width 18 height 5
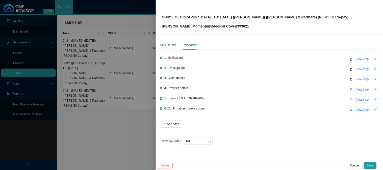
click at [169, 43] on div "Task Details" at bounding box center [168, 45] width 16 height 5
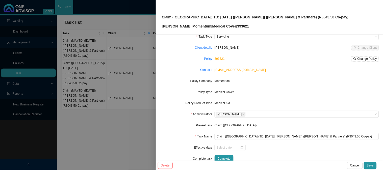
scroll to position [28, 0]
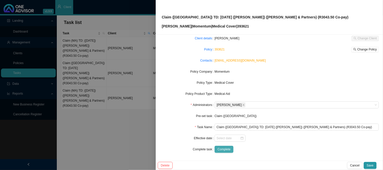
click at [221, 149] on span "Complete" at bounding box center [223, 149] width 13 height 5
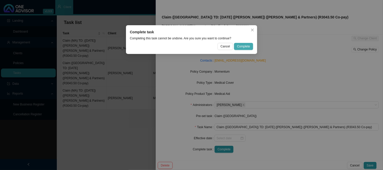
click at [238, 43] on button "Complete" at bounding box center [243, 46] width 19 height 7
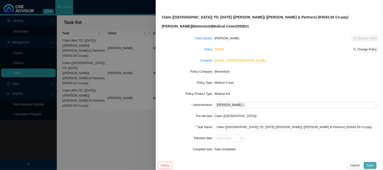
click at [374, 164] on button "Save" at bounding box center [369, 165] width 13 height 7
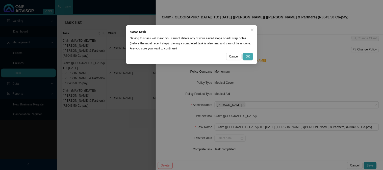
click at [246, 56] on span "OK" at bounding box center [247, 56] width 4 height 5
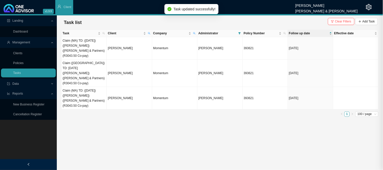
scroll to position [23, 0]
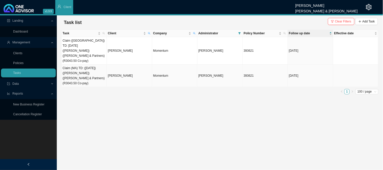
click at [89, 65] on td "Claim (MA) TD: ([DATE]) ([PERSON_NAME]) ([PERSON_NAME] & Partners) (R3043.50 Co…" at bounding box center [84, 76] width 45 height 22
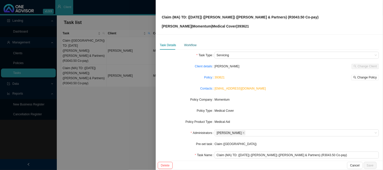
click at [190, 47] on div "Workflow" at bounding box center [190, 45] width 12 height 5
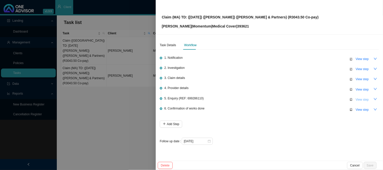
click at [361, 99] on span "View step" at bounding box center [361, 99] width 13 height 5
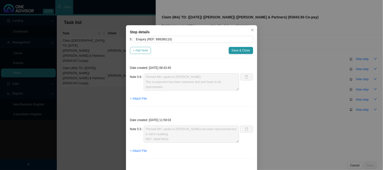
click at [139, 48] on span "+ Add Note" at bounding box center [140, 50] width 15 height 5
type textarea "Phoned MH, spoke to Adrian The co-payment has been waivered and sent back to be…"
type textarea "Phoned MH, spoke to Angeline Claim has been reprocessed but is still in auditin…"
type textarea "Submitted report to MH (09/09/2025) REF: 697311977"
type textarea "Received report"
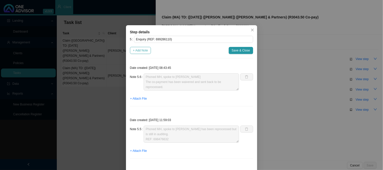
type textarea "Transferred to Pre-auth, spoke to Vicki (05/09/2025) Auth 148086880 has been lo…"
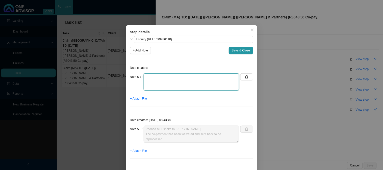
click at [163, 81] on textarea at bounding box center [191, 81] width 95 height 17
click at [185, 83] on textarea "Phoned MH, spoke to Ndileka" at bounding box center [191, 81] width 95 height 17
paste textarea "The co-payment for the 16th was just waivered today and same reference 69928611…"
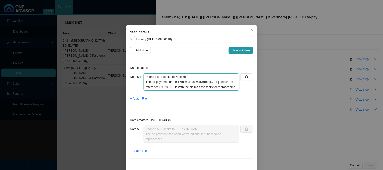
scroll to position [9, 0]
click at [178, 89] on textarea "Phoned MH, spoke to Ndileka The co-payment for the 16th was just waivered today…" at bounding box center [191, 81] width 95 height 17
paste textarea "700503422"
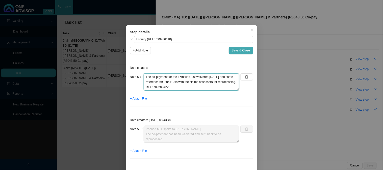
type textarea "Phoned MH, spoke to Ndileka The co-payment for the 16th was just waivered today…"
click at [232, 49] on span "Save & Close" at bounding box center [241, 50] width 18 height 5
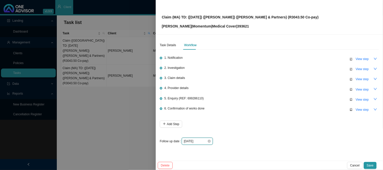
click at [201, 142] on input "[DATE]" at bounding box center [195, 141] width 23 height 5
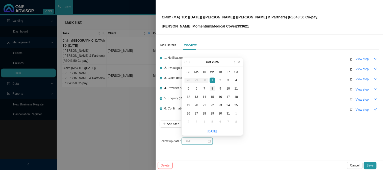
type input "[DATE]"
click at [212, 88] on div "8" at bounding box center [212, 88] width 5 height 5
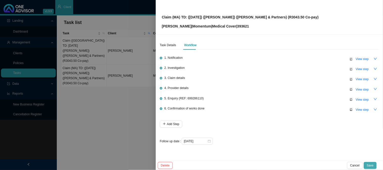
click at [367, 163] on span "Save" at bounding box center [370, 165] width 7 height 5
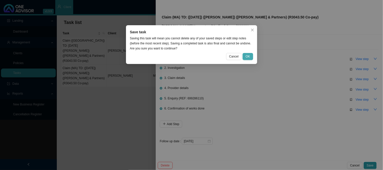
click at [251, 57] on button "OK" at bounding box center [247, 56] width 10 height 7
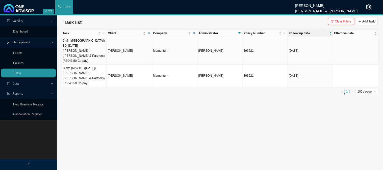
click at [95, 48] on td "Claim (MA) TD: 19/06/2025 (Kenneth) (Dr Kauffman & Partners) (R3043.50 Co-pay)" at bounding box center [84, 50] width 45 height 27
click at [116, 49] on td "[PERSON_NAME]" at bounding box center [129, 50] width 45 height 27
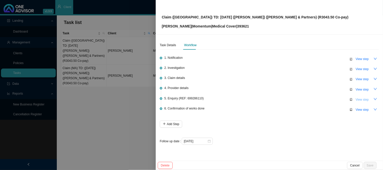
click at [367, 100] on span "View step" at bounding box center [361, 99] width 13 height 5
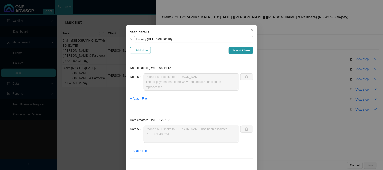
click at [142, 51] on span "+ Add Note" at bounding box center [140, 50] width 15 height 5
type textarea "Phoned MH, spoke to Adrian The co-payment has been waivered and sent back to be…"
type textarea "Phoned MH, spoke to Angeline Claim has been escalated REF: 698489251"
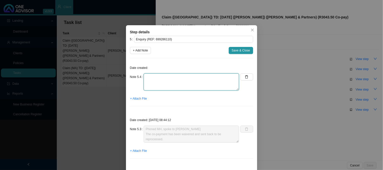
click at [159, 79] on textarea at bounding box center [191, 81] width 95 height 17
paste textarea "700503422"
click at [171, 82] on textarea "Phoned MH, spoke to Ndileka REF: 700503422" at bounding box center [191, 81] width 95 height 17
paste textarea "Co-payment has been waivered an amount of R3043.50 will be paid to the provider…"
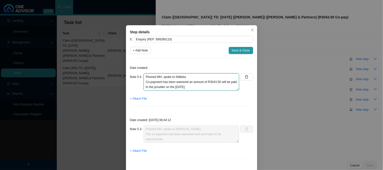
type textarea "Phoned MH, spoke to Ndileka Co-payment has been waivered an amount of R3043.50 …"
click at [239, 49] on span "Save & Close" at bounding box center [241, 50] width 18 height 5
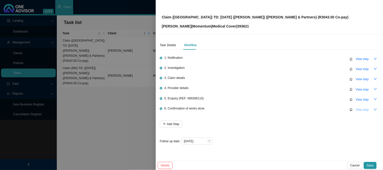
click at [360, 109] on span "View step" at bounding box center [361, 109] width 13 height 5
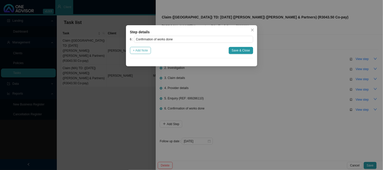
click at [141, 49] on span "+ Add Note" at bounding box center [140, 50] width 15 height 5
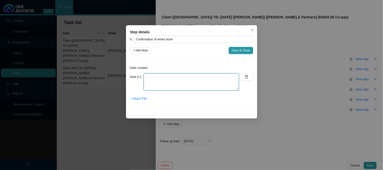
click at [183, 80] on textarea at bounding box center [191, 81] width 95 height 17
type textarea "s"
type textarea "Sent confirmation of works done"
click at [139, 98] on span "+ Attach File" at bounding box center [138, 98] width 17 height 5
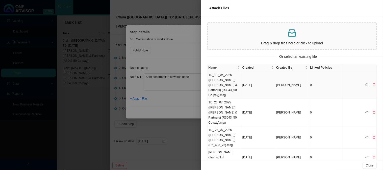
click at [232, 87] on td "TD_ 19_06_2025 ([PERSON_NAME]) ([PERSON_NAME] & Partners) (R3043_50 Co-pay).msg" at bounding box center [224, 84] width 34 height 27
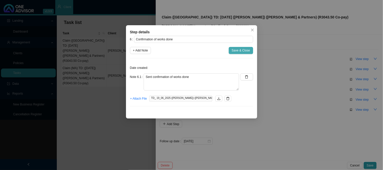
click at [240, 50] on span "Save & Close" at bounding box center [241, 50] width 18 height 5
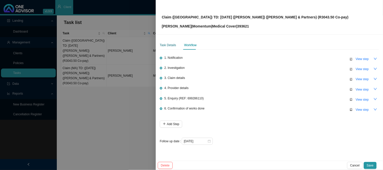
click at [169, 44] on div "Task Details" at bounding box center [168, 45] width 16 height 5
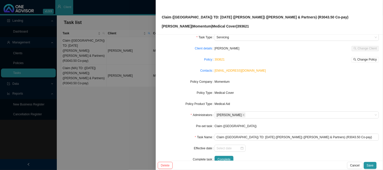
scroll to position [28, 0]
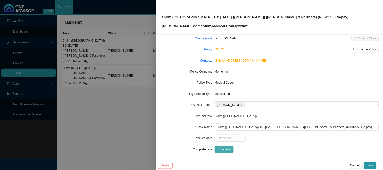
click at [222, 151] on span "Complete" at bounding box center [223, 149] width 13 height 5
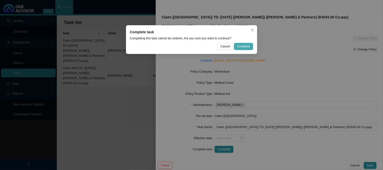
click at [238, 45] on span "Complete" at bounding box center [243, 46] width 13 height 5
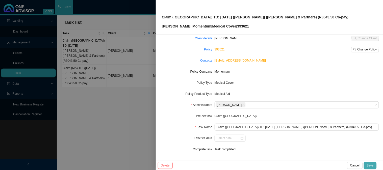
click at [369, 164] on span "Save" at bounding box center [370, 165] width 7 height 5
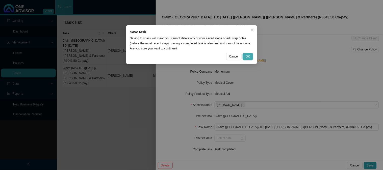
click at [249, 57] on span "OK" at bounding box center [247, 56] width 4 height 5
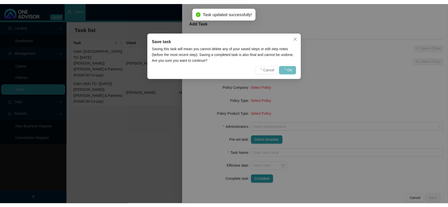
scroll to position [23, 0]
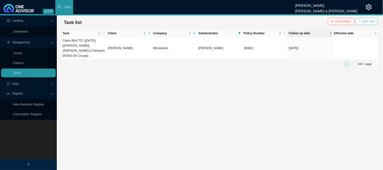
click at [361, 21] on icon "plus" at bounding box center [359, 21] width 3 height 0
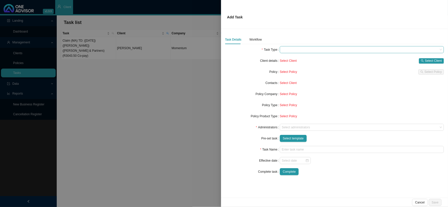
click at [296, 49] on span at bounding box center [362, 49] width 160 height 7
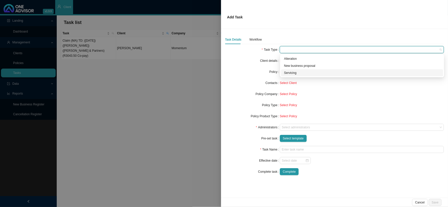
click at [295, 72] on div "Servicing" at bounding box center [362, 72] width 156 height 5
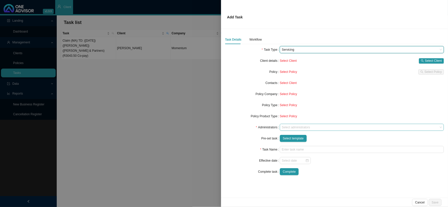
click at [286, 127] on div at bounding box center [359, 128] width 157 height 4
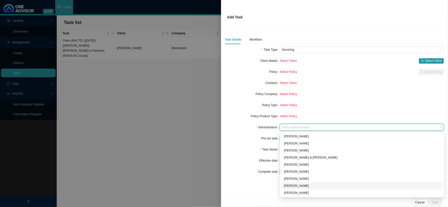
click at [287, 170] on div "[PERSON_NAME]" at bounding box center [362, 185] width 156 height 5
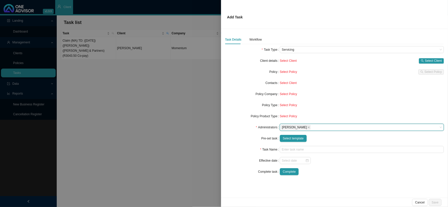
click at [235, 143] on form "Task Type Servicing Client details Select Client Select Client Policy Select Po…" at bounding box center [334, 110] width 219 height 129
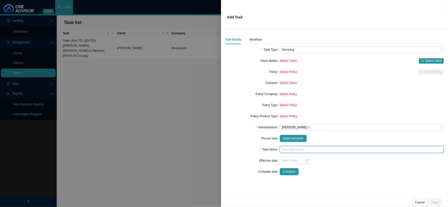
click at [294, 150] on input "text" at bounding box center [362, 149] width 164 height 7
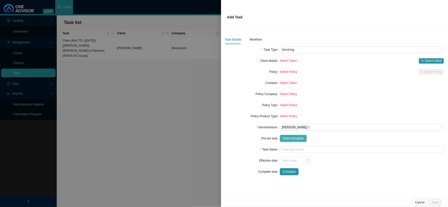
click at [293, 138] on span "Select template" at bounding box center [293, 138] width 21 height 5
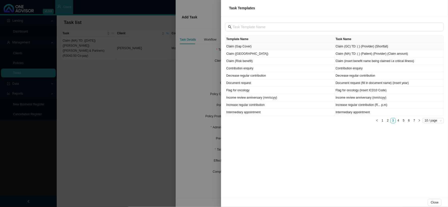
click at [238, 46] on td "Claim (Gap Cover)" at bounding box center [280, 46] width 109 height 7
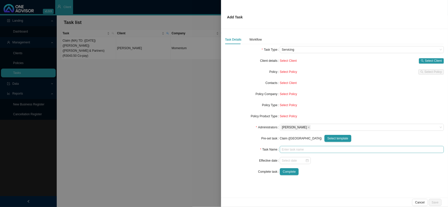
type input "Claim (GC) TD: ( ) (Provider) (Shortfall)"
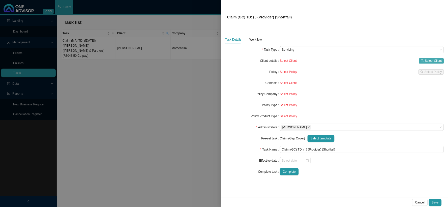
click at [382, 58] on span "Select Client" at bounding box center [433, 60] width 17 height 5
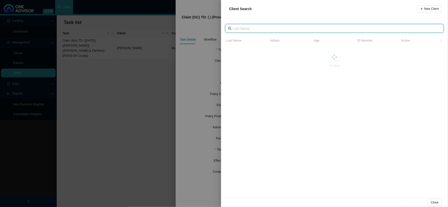
click at [262, 28] on input "text" at bounding box center [335, 29] width 205 height 6
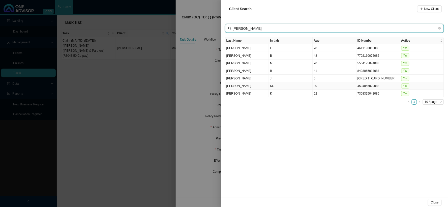
type input "[PERSON_NAME]"
click at [271, 86] on td "KG" at bounding box center [291, 86] width 44 height 8
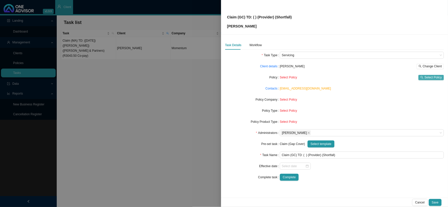
click at [382, 76] on span "Select Policy" at bounding box center [433, 77] width 17 height 5
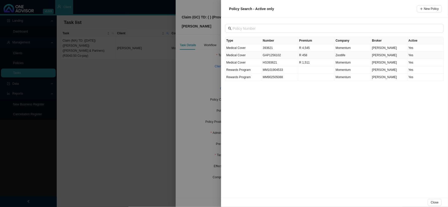
click at [274, 54] on td "GAP1256102" at bounding box center [280, 55] width 37 height 7
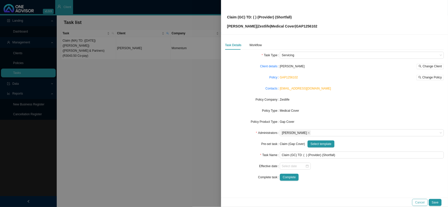
click at [382, 170] on span "Cancel" at bounding box center [419, 202] width 9 height 5
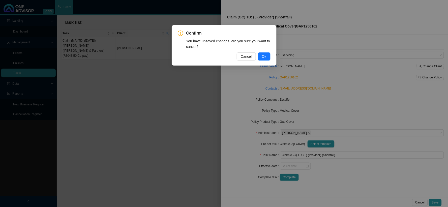
click at [269, 52] on div "Confirm You have unsaved changes, are you sure you want to cancel? Cancel Ok" at bounding box center [224, 45] width 93 height 30
click at [267, 57] on button "Ok" at bounding box center [264, 56] width 13 height 8
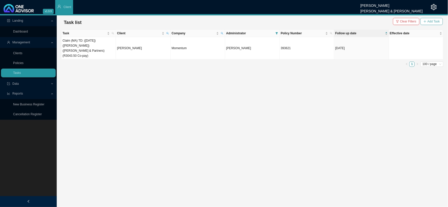
click at [382, 21] on span "Add Task" at bounding box center [434, 21] width 12 height 5
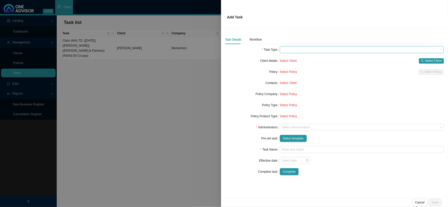
click at [299, 51] on span at bounding box center [362, 49] width 160 height 7
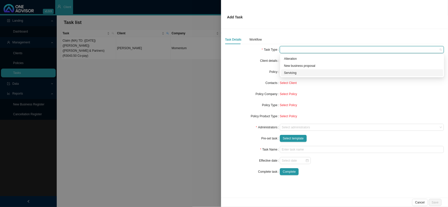
click at [293, 74] on div "Servicing" at bounding box center [362, 72] width 156 height 5
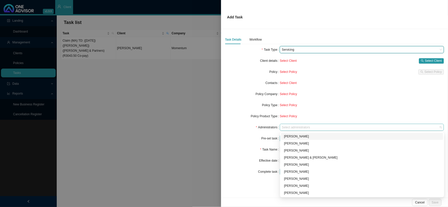
click at [294, 126] on div at bounding box center [359, 128] width 157 height 4
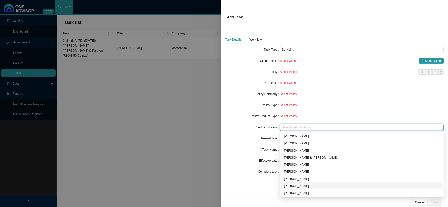
click at [291, 170] on div "[PERSON_NAME]" at bounding box center [362, 185] width 156 height 5
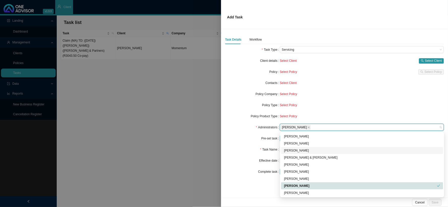
click at [249, 147] on div "Task Name" at bounding box center [252, 149] width 55 height 7
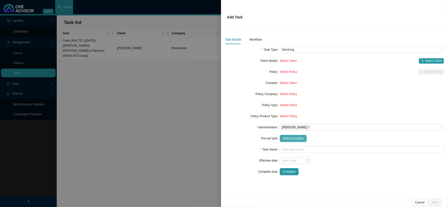
click at [296, 139] on span "Select template" at bounding box center [293, 138] width 21 height 5
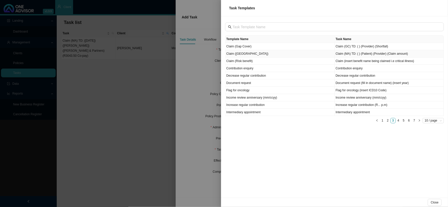
click at [240, 53] on td "Claim ([GEOGRAPHIC_DATA])" at bounding box center [280, 53] width 109 height 7
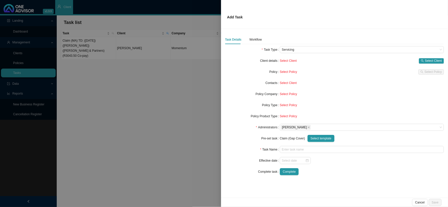
type input "Claim (MA) TD: ( ) (Patient) (Provider) (Claim amount)"
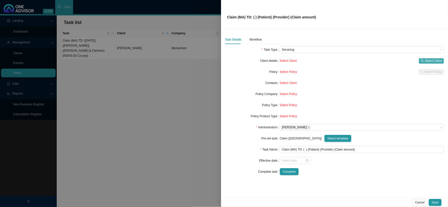
click at [382, 59] on span "Select Client" at bounding box center [433, 60] width 17 height 5
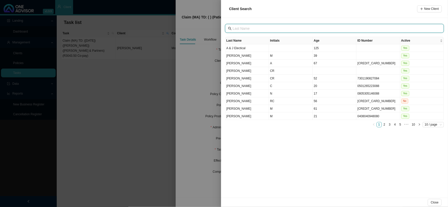
click at [274, 30] on input "text" at bounding box center [335, 29] width 205 height 6
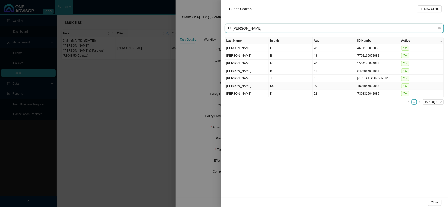
type input "[PERSON_NAME]"
click at [270, 86] on td "KG" at bounding box center [291, 86] width 44 height 8
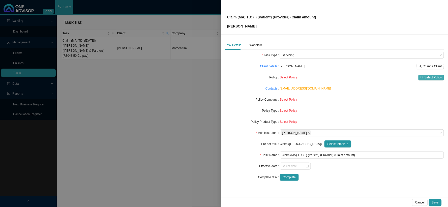
click at [382, 78] on span "Select Policy" at bounding box center [433, 77] width 17 height 5
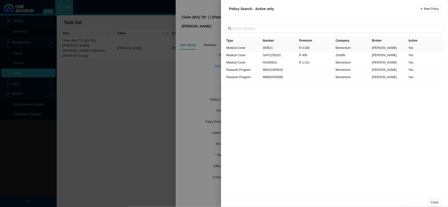
click at [267, 47] on td "393621" at bounding box center [280, 47] width 37 height 7
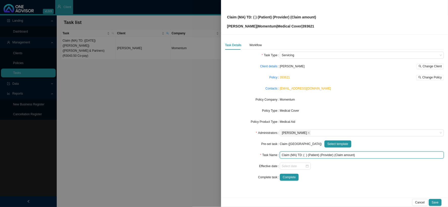
click at [306, 155] on input "Claim (MA) TD: ( ) (Patient) (Provider) (Claim amount)" at bounding box center [362, 155] width 164 height 7
click at [343, 156] on input "Claim (MA) TD: 17/07/2025 - 20/07/2025 (Patient) (Provider) (Claim amount)" at bounding box center [362, 155] width 164 height 7
click at [360, 156] on input "Claim (MA) TD: 17/07/2025 - 20/07/2025 (Kenneth) (Provider) (Claim amount)" at bounding box center [362, 155] width 164 height 7
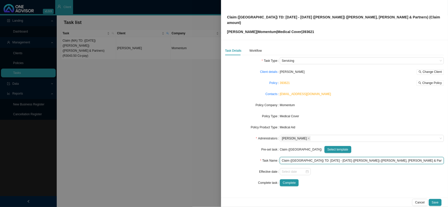
drag, startPoint x: 413, startPoint y: 155, endPoint x: 394, endPoint y: 155, distance: 18.9
click at [382, 157] on input "Claim (MA) TD: 17/07/2025 - 20/07/2025 (Kenneth) (Dr Jones, Bhagwan & Partners)…" at bounding box center [362, 160] width 164 height 7
type input "Claim (MA) TD: 17/07/2025 - 20/07/2025 (Kenneth) (Dr Jones, Bhagwan & Partners)…"
click at [260, 48] on div "Workflow" at bounding box center [256, 50] width 12 height 5
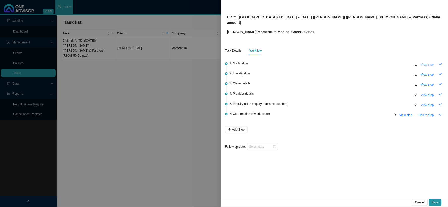
click at [382, 61] on button "View step" at bounding box center [427, 64] width 19 height 7
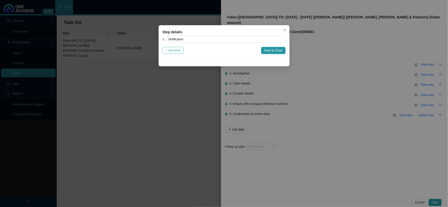
click at [181, 50] on span "+ Add Note" at bounding box center [173, 50] width 15 height 5
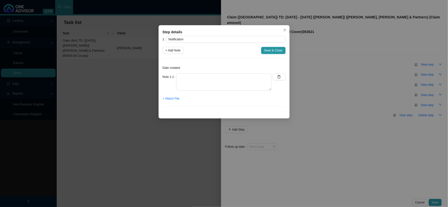
click at [215, 72] on div "Date created: Note 1.1 + Attach File" at bounding box center [224, 86] width 123 height 48
click at [210, 79] on textarea at bounding box center [223, 81] width 95 height 17
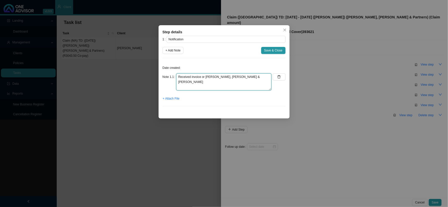
drag, startPoint x: 258, startPoint y: 79, endPoint x: 234, endPoint y: 77, distance: 24.1
click at [234, 77] on textarea "Received invoice or Dr Jones, Bhagwan & pARTNERS" at bounding box center [223, 81] width 95 height 17
type textarea "Received invoice or Dr Jones, Bhagwan"
click at [172, 98] on span "+ Attach File" at bounding box center [171, 98] width 17 height 5
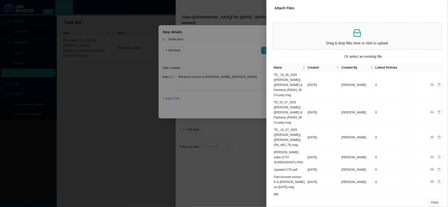
click at [259, 103] on div at bounding box center [224, 103] width 448 height 207
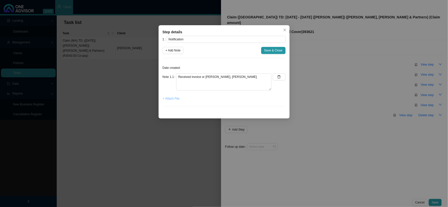
click at [171, 100] on span "+ Attach File" at bounding box center [171, 98] width 17 height 5
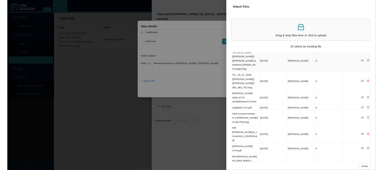
scroll to position [0, 0]
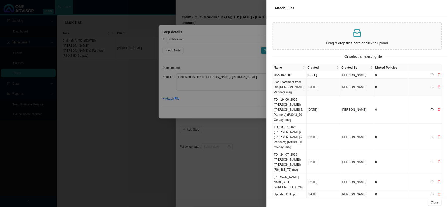
click at [294, 87] on td "Fwd Statement from Drs [PERSON_NAME] Partners.msg" at bounding box center [290, 87] width 34 height 17
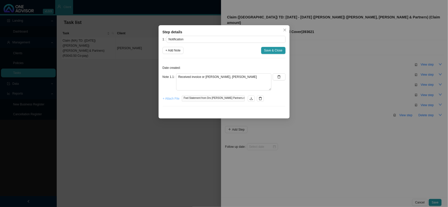
click at [170, 99] on span "+ Attach File" at bounding box center [171, 98] width 17 height 5
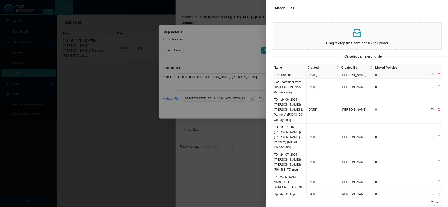
click at [284, 74] on td "JB27159.pdf" at bounding box center [290, 74] width 34 height 7
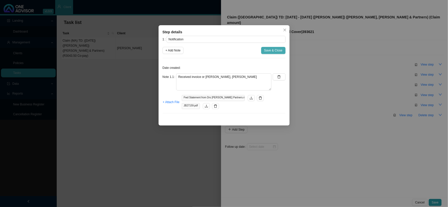
click at [271, 52] on span "Save & Close" at bounding box center [273, 50] width 18 height 5
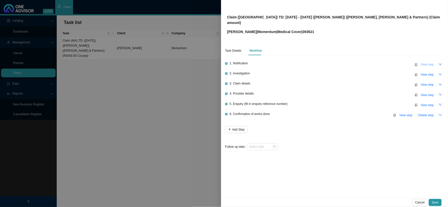
click at [382, 62] on span "View step" at bounding box center [427, 64] width 13 height 5
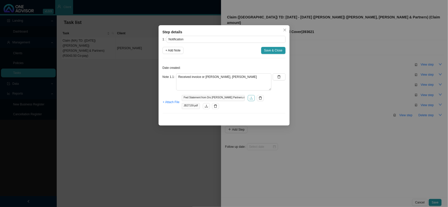
click at [251, 98] on icon "download" at bounding box center [251, 98] width 3 height 3
click at [208, 107] on button "button" at bounding box center [206, 106] width 7 height 6
click at [279, 51] on span "Save & Close" at bounding box center [273, 50] width 18 height 5
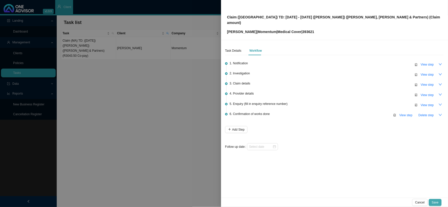
click at [382, 170] on span "Save" at bounding box center [435, 202] width 7 height 5
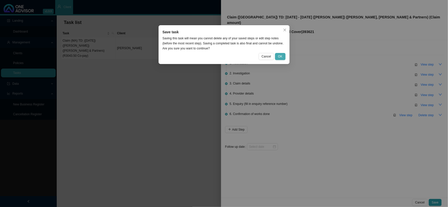
click at [281, 58] on span "OK" at bounding box center [280, 56] width 4 height 5
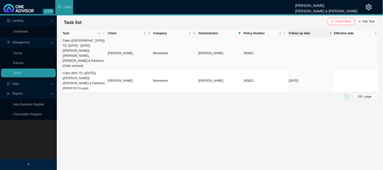
click at [117, 49] on td "[PERSON_NAME]" at bounding box center [129, 53] width 45 height 33
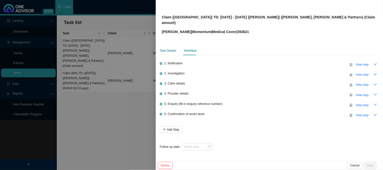
click at [169, 48] on div "Task Details" at bounding box center [168, 50] width 16 height 5
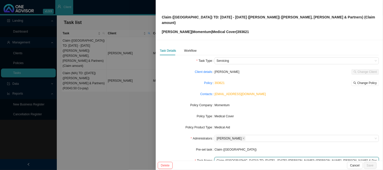
click at [258, 157] on input "Claim (MA) TD: 17/07/2025 - 20/07/2025 (Kenneth) (Dr Jones, Bhagwan & Partners)…" at bounding box center [296, 160] width 164 height 7
type input "Claim ([GEOGRAPHIC_DATA]) TD: [DATE] - [DATE] ([PERSON_NAME]) ([PERSON_NAME], […"
click at [183, 46] on div "Task Details Workflow" at bounding box center [178, 50] width 37 height 9
click at [191, 48] on div "Workflow" at bounding box center [190, 50] width 12 height 5
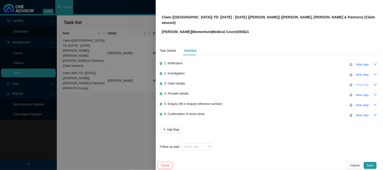
click at [364, 82] on span "View step" at bounding box center [361, 84] width 13 height 5
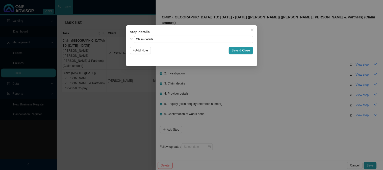
click at [312, 96] on div "Step details 3 Claim details + Add Note Save & Close Cancel OK" at bounding box center [191, 85] width 383 height 170
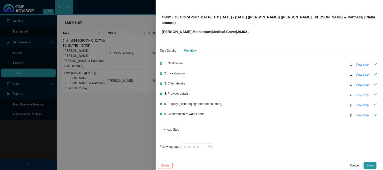
click at [360, 93] on span "View step" at bounding box center [361, 95] width 13 height 5
type input "Provider details"
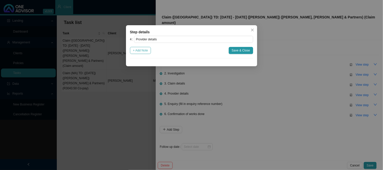
click at [142, 51] on span "+ Add Note" at bounding box center [140, 50] width 15 height 5
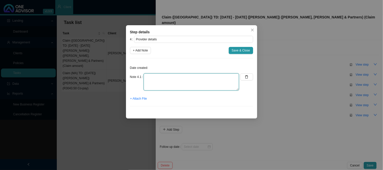
click at [164, 78] on textarea at bounding box center [191, 81] width 95 height 17
click at [165, 76] on textarea "Practice:" at bounding box center [191, 81] width 95 height 17
click at [178, 87] on textarea "Practice: 0544272 Phone: 033 342 3757 Email:" at bounding box center [191, 81] width 95 height 17
paste textarea "accounts@jonesbhagwan.co.za"
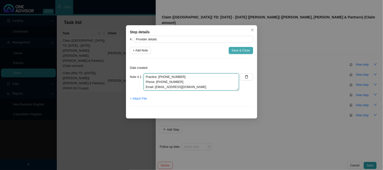
type textarea "Practice: 0544272 Phone: 033 342 3757 Email: accounts@jonesbhagwan.co.za"
click at [233, 50] on span "Save & Close" at bounding box center [241, 50] width 18 height 5
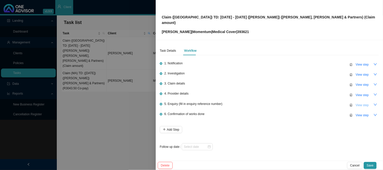
click at [355, 102] on button "View step" at bounding box center [361, 105] width 19 height 7
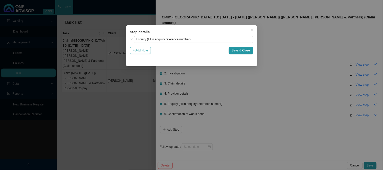
click at [146, 49] on span "+ Add Note" at bounding box center [140, 50] width 15 height 5
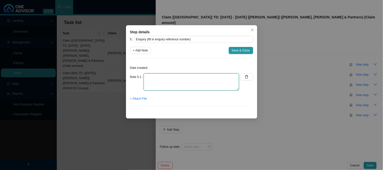
click at [172, 77] on textarea at bounding box center [191, 81] width 95 height 17
type textarea "Submitted invoice and reports to MH for PMB review"
click at [142, 100] on span "+ Attach File" at bounding box center [138, 98] width 17 height 5
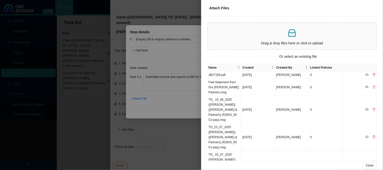
click at [187, 93] on div at bounding box center [191, 85] width 383 height 170
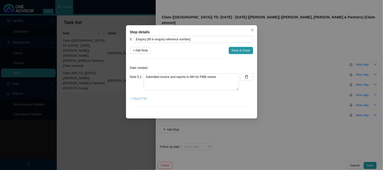
click at [139, 98] on span "+ Attach File" at bounding box center [138, 98] width 17 height 5
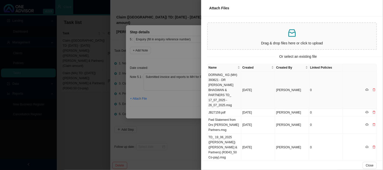
click at [225, 84] on td "DORNING_ KG (MH) 393621 - DR [PERSON_NAME] BHAGWAN & PARTNERS TD_ 17_07_2025 - …" at bounding box center [224, 90] width 34 height 38
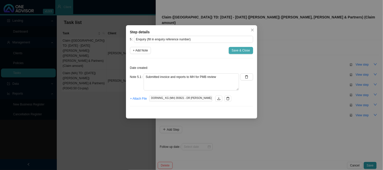
click at [240, 50] on span "Save & Close" at bounding box center [241, 50] width 18 height 5
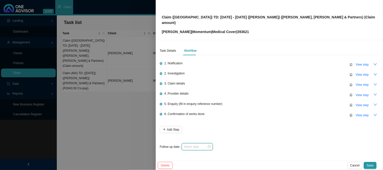
click at [203, 144] on input at bounding box center [195, 146] width 23 height 5
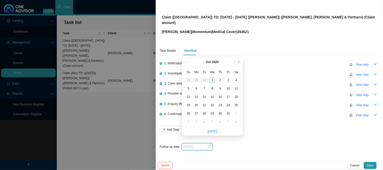
type input "[DATE]"
click at [214, 87] on div "8" at bounding box center [212, 88] width 5 height 5
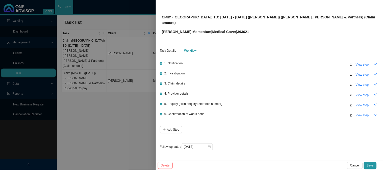
click at [374, 165] on button "Save" at bounding box center [369, 165] width 13 height 7
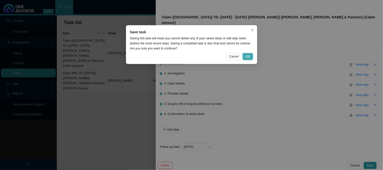
click at [246, 56] on span "OK" at bounding box center [247, 56] width 4 height 5
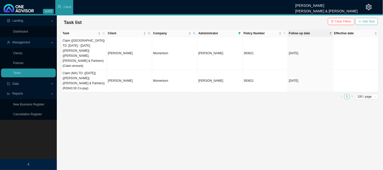
click at [361, 20] on icon "plus" at bounding box center [359, 21] width 3 height 3
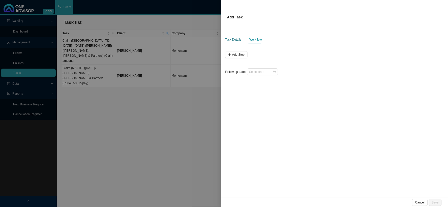
click at [231, 38] on div "Task Details" at bounding box center [233, 39] width 16 height 5
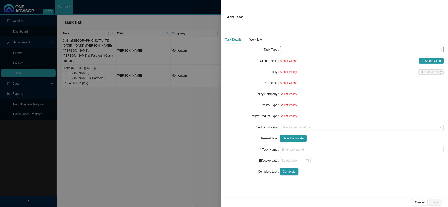
click at [290, 51] on span at bounding box center [362, 49] width 160 height 7
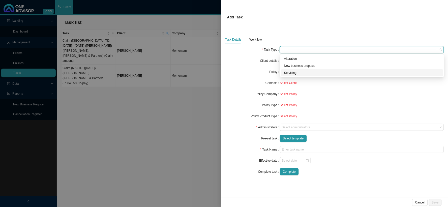
click at [293, 72] on div "Servicing" at bounding box center [362, 72] width 156 height 5
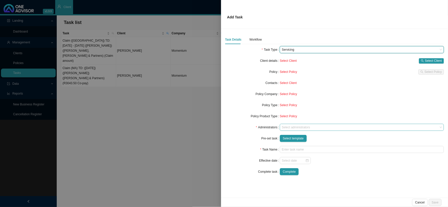
click at [287, 126] on div at bounding box center [359, 128] width 157 height 4
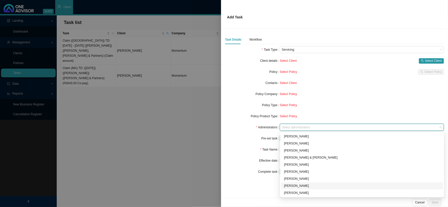
click at [292, 170] on div "[PERSON_NAME]" at bounding box center [362, 185] width 156 height 5
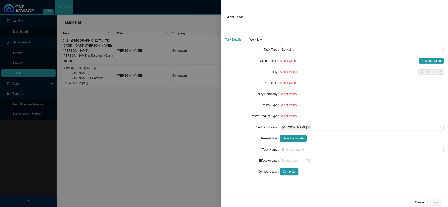
click at [237, 153] on form "Task Type Servicing Client details Select Client Select Client Policy Select Po…" at bounding box center [334, 110] width 219 height 129
click at [295, 139] on span "Select template" at bounding box center [293, 138] width 21 height 5
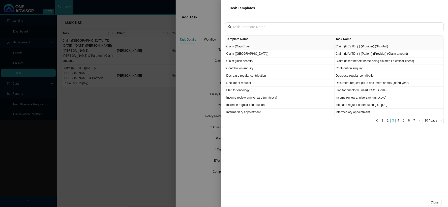
click at [241, 47] on td "Claim (Gap Cover)" at bounding box center [280, 46] width 109 height 7
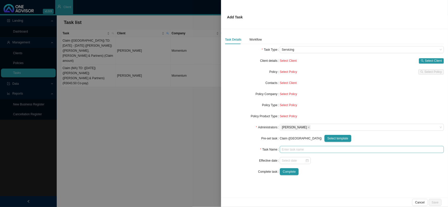
type input "Claim (GC) TD: ( ) (Provider) (Shortfall)"
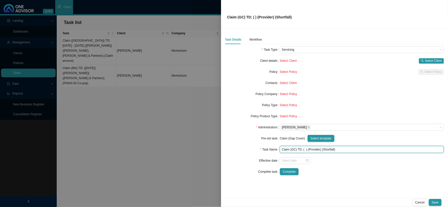
click at [305, 150] on input "Claim (GC) TD: ( ) (Provider) (Shortfall)" at bounding box center [362, 149] width 164 height 7
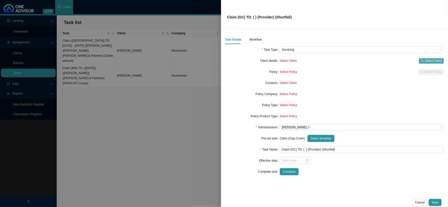
click at [382, 58] on span "Select Client" at bounding box center [433, 60] width 17 height 5
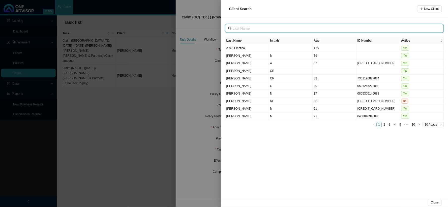
click at [268, 29] on input "text" at bounding box center [335, 29] width 205 height 6
type input "[PERSON_NAME]"
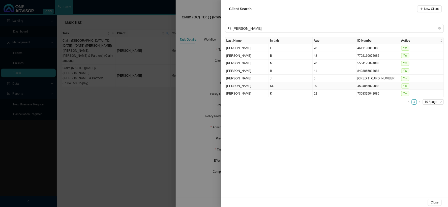
click at [273, 87] on td "KG" at bounding box center [291, 86] width 44 height 8
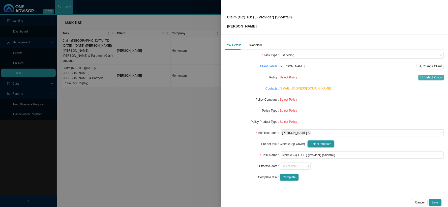
click at [382, 77] on icon "search" at bounding box center [422, 77] width 3 height 3
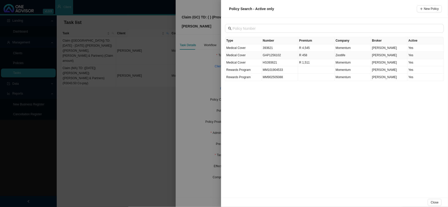
click at [271, 56] on td "GAP1256102" at bounding box center [280, 55] width 37 height 7
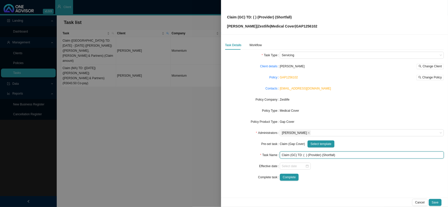
click at [326, 155] on input "Claim (GC) TD: ( ) (Provider) (Shortfall)" at bounding box center [362, 155] width 164 height 7
click at [318, 155] on input "Claim (GC) TD: ( ) (Provider) (R3705.85)" at bounding box center [362, 155] width 164 height 7
click at [316, 155] on input "Claim (GC) TD: ( ) (Provider) (R3705.85)" at bounding box center [362, 155] width 164 height 7
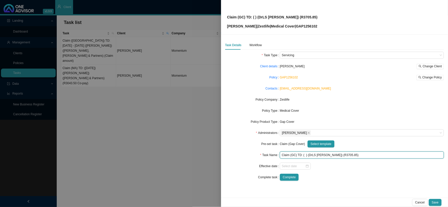
click at [311, 155] on input "Claim (GC) TD: ( ) (DrLS Rheeder) (R3705.85)" at bounding box center [362, 155] width 164 height 7
click at [306, 155] on input "Claim (GC) TD: ( ) (Dr LS Rheeder) (R3705.85)" at bounding box center [362, 155] width 164 height 7
type input "Claim (GC) TD: [DATE] ([PERSON_NAME]) (R3705.85)"
click at [258, 46] on div "Workflow" at bounding box center [256, 45] width 12 height 5
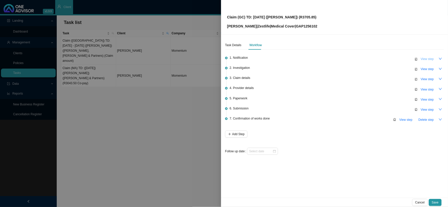
click at [382, 60] on span "View step" at bounding box center [427, 59] width 13 height 5
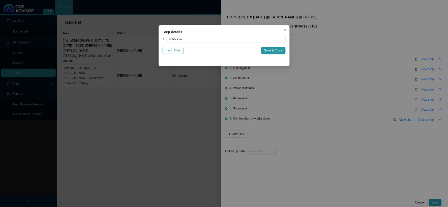
click at [173, 52] on span "+ Add Note" at bounding box center [173, 50] width 15 height 5
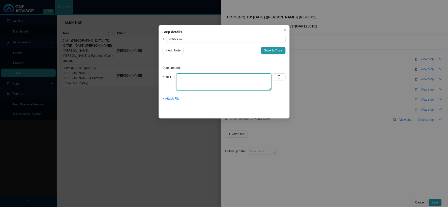
click at [195, 77] on textarea at bounding box center [223, 81] width 95 height 17
type textarea "Received a gap cover claim"
click at [173, 100] on span "+ Attach File" at bounding box center [171, 98] width 17 height 5
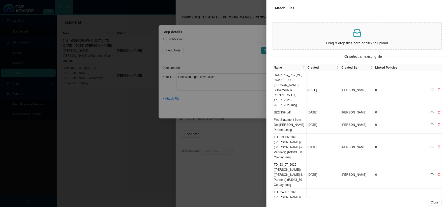
click at [311, 18] on div "Drag & drop files here or click to upload" at bounding box center [358, 34] width 182 height 37
click at [321, 36] on p at bounding box center [357, 33] width 164 height 10
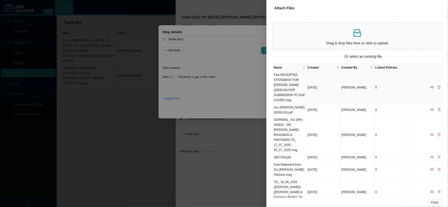
click at [288, 89] on td "Fwd RECEIPTED STATEMENT FOR [PERSON_NAME] (0026116) FOR SUBMISSION TO GAP COVER…" at bounding box center [290, 87] width 34 height 33
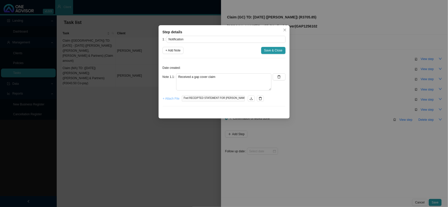
click at [172, 99] on span "+ Attach File" at bounding box center [171, 98] width 17 height 5
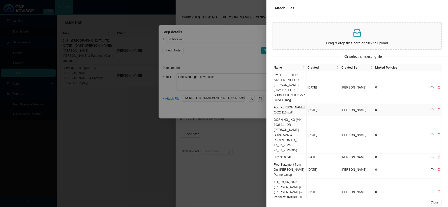
click at [285, 110] on td "Acc [PERSON_NAME] (0026116).pdf" at bounding box center [290, 110] width 34 height 12
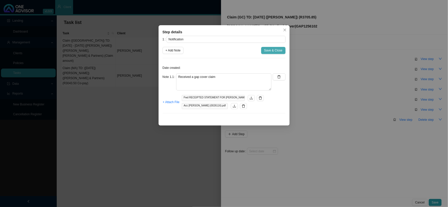
click at [275, 50] on span "Save & Close" at bounding box center [273, 50] width 18 height 5
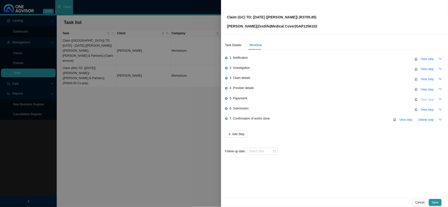
click at [382, 98] on span "View step" at bounding box center [427, 99] width 13 height 5
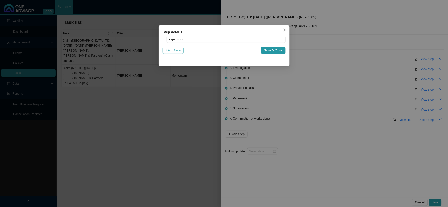
click at [175, 51] on span "+ Add Note" at bounding box center [173, 50] width 15 height 5
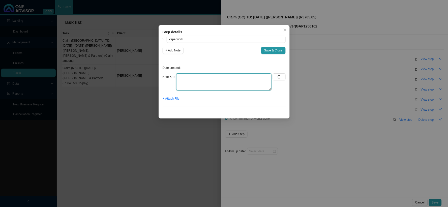
click at [193, 76] on textarea at bounding box center [223, 81] width 95 height 17
type textarea "[PERSON_NAME] invoice"
click at [170, 100] on span "+ Attach File" at bounding box center [171, 98] width 17 height 5
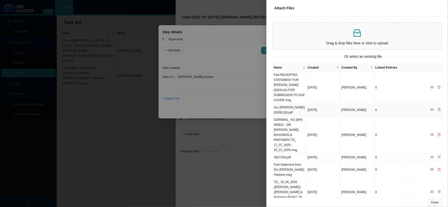
click at [287, 109] on td "Acc [PERSON_NAME] (0026116).pdf" at bounding box center [290, 110] width 34 height 12
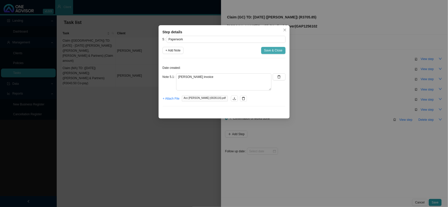
click at [276, 48] on span "Save & Close" at bounding box center [273, 50] width 18 height 5
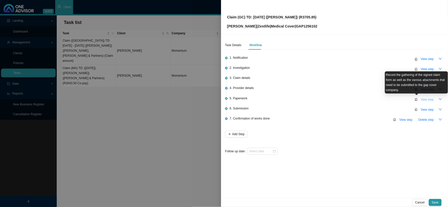
click at [382, 99] on span "View step" at bounding box center [427, 99] width 13 height 5
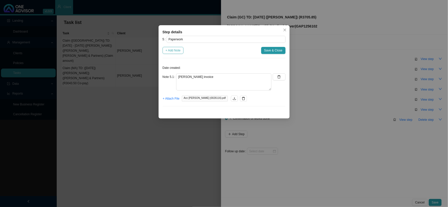
click at [179, 52] on span "+ Add Note" at bounding box center [173, 50] width 15 height 5
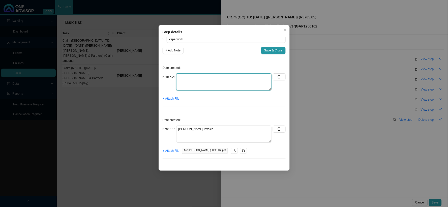
click at [211, 79] on textarea at bounding box center [223, 81] width 95 height 17
type textarea "Claim form"
click at [173, 100] on span "+ Attach File" at bounding box center [171, 98] width 17 height 5
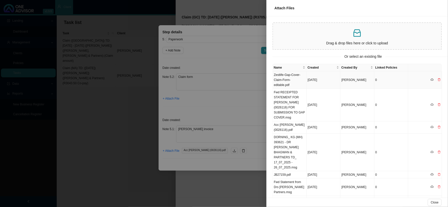
click at [289, 82] on td "Zestlife-Gap-Cover-Claim-Form-editable.pdf" at bounding box center [290, 79] width 34 height 17
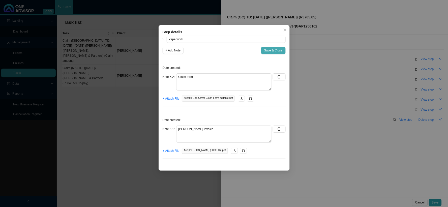
click at [278, 52] on span "Save & Close" at bounding box center [273, 50] width 18 height 5
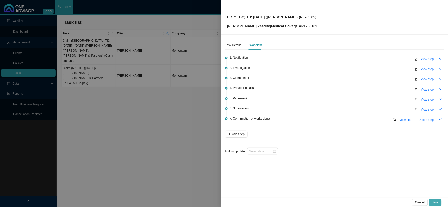
click at [382, 170] on span "Save" at bounding box center [435, 202] width 7 height 5
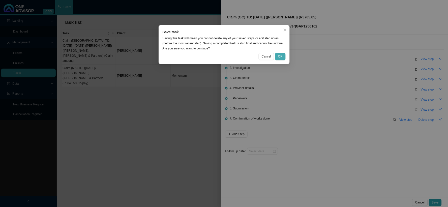
click at [279, 55] on span "OK" at bounding box center [280, 56] width 4 height 5
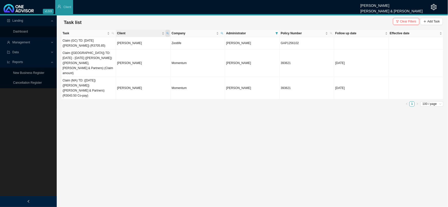
click at [167, 32] on icon "search" at bounding box center [167, 33] width 2 height 2
click at [139, 53] on button "Search" at bounding box center [131, 51] width 23 height 5
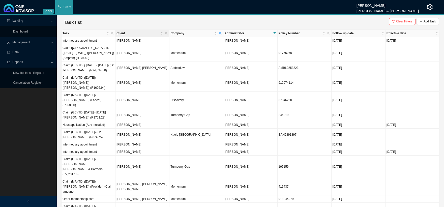
click at [169, 35] on th "Client" at bounding box center [143, 33] width 54 height 7
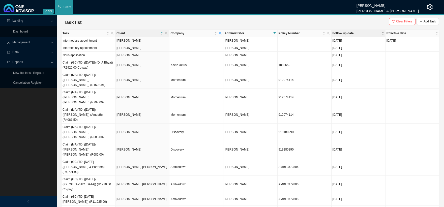
click at [341, 33] on span "Follow up date" at bounding box center [357, 33] width 48 height 5
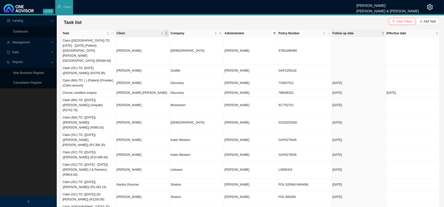
click at [168, 34] on span "Client" at bounding box center [166, 33] width 5 height 7
click at [144, 44] on input "text" at bounding box center [142, 43] width 47 height 7
type input "[PERSON_NAME]"
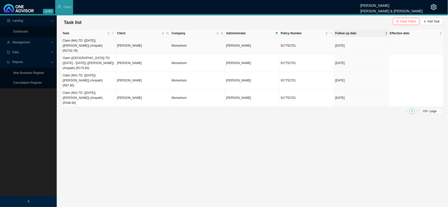
click at [100, 44] on td "Claim (MA) TD: ([DATE]) ([PERSON_NAME]) (Ampath) (R2742.78)" at bounding box center [89, 45] width 54 height 17
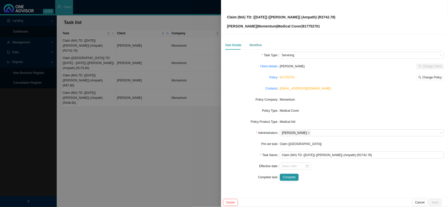
click at [258, 46] on div "Workflow" at bounding box center [256, 45] width 12 height 5
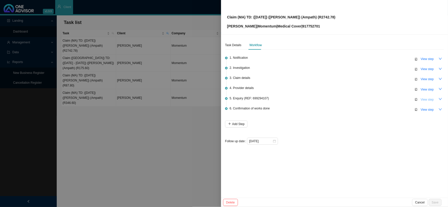
click at [427, 99] on span "View step" at bounding box center [427, 99] width 13 height 5
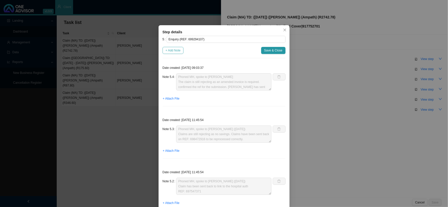
click at [170, 49] on span "+ Add Note" at bounding box center [173, 50] width 15 height 5
type textarea "Phoned MH, spoke to [PERSON_NAME] The claim is still rejecting as an amended in…"
type textarea "Phoned MH, spoke to [PERSON_NAME] ([DATE]) Claims are still rejecting as no sav…"
type textarea "Phoned MH, spoke to [PERSON_NAME] ([DATE]) Claim has been sent back to link to …"
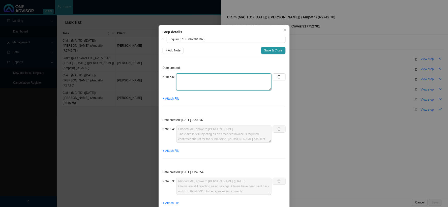
click at [189, 81] on textarea at bounding box center [223, 81] width 95 height 17
type textarea "p"
click at [206, 86] on textarea "Phoned MH, spoke to Ndileka An amount of R2742.78 will be paid in full to the p…" at bounding box center [223, 81] width 95 height 17
paste textarea "700489373"
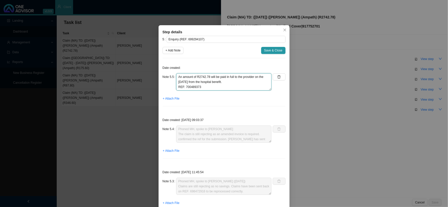
scroll to position [0, 0]
drag, startPoint x: 204, startPoint y: 89, endPoint x: 165, endPoint y: 76, distance: 41.2
click at [165, 76] on div "Note 5.5 Phoned MH, spoke to Ndileka An amount of R2742.78 will be paid in full…" at bounding box center [217, 81] width 109 height 17
type textarea "Phoned MH, spoke to Ndileka An amount of R2742.78 will be paid in full to the p…"
click at [274, 50] on span "Save & Close" at bounding box center [273, 50] width 18 height 5
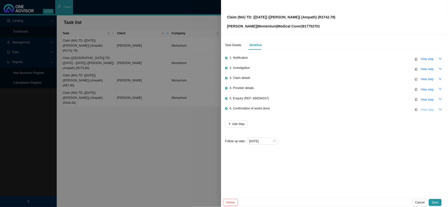
click at [426, 108] on span "View step" at bounding box center [427, 109] width 13 height 5
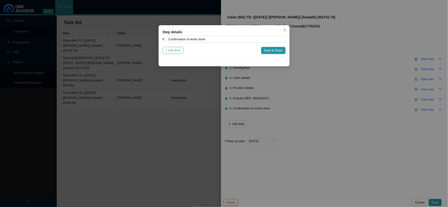
click at [171, 51] on span "+ Add Note" at bounding box center [173, 50] width 15 height 5
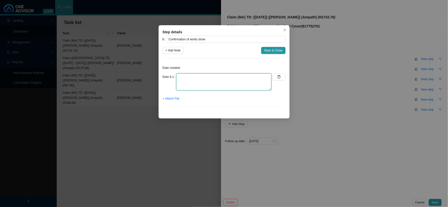
click at [208, 79] on textarea at bounding box center [223, 81] width 95 height 17
type textarea "s"
type textarea "Sent confirmation of works done"
click at [178, 97] on span "+ Attach File" at bounding box center [171, 98] width 17 height 5
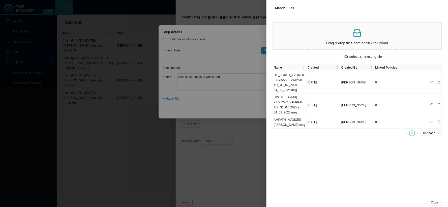
click at [331, 36] on p at bounding box center [357, 33] width 164 height 10
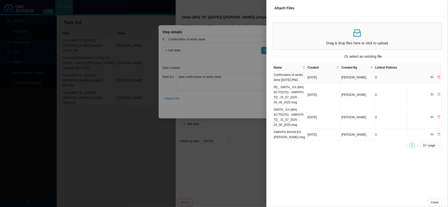
click at [289, 76] on td "Confirmation of works done [DATE].PNG" at bounding box center [290, 77] width 34 height 12
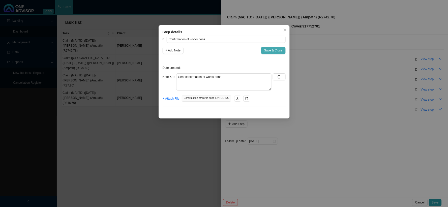
click at [274, 52] on span "Save & Close" at bounding box center [273, 50] width 18 height 5
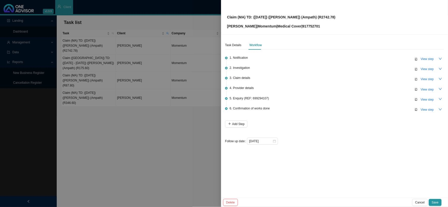
click at [310, 26] on p "[PERSON_NAME] | Momentum | Medical Cover | 917752701" at bounding box center [281, 26] width 108 height 6
copy p "917752701"
click at [426, 88] on span "View step" at bounding box center [427, 89] width 13 height 5
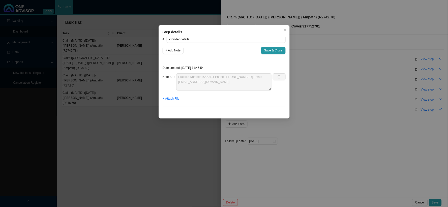
click at [402, 93] on div "Step details 4 Provider details + Add Note Save & Close Date created: [DATE] 11…" at bounding box center [224, 103] width 448 height 207
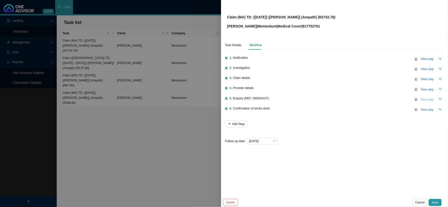
click at [427, 97] on span "View step" at bounding box center [427, 99] width 13 height 5
type input "Enquiry (REF: 699294107)"
type textarea "Phoned MH, spoke to Ndileka An amount of R2742.78 will be paid in full to the p…"
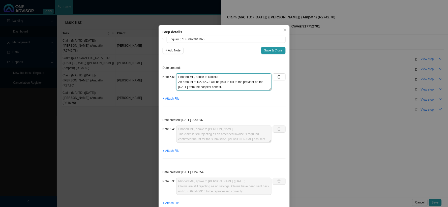
drag, startPoint x: 232, startPoint y: 86, endPoint x: 186, endPoint y: 78, distance: 46.2
click at [186, 78] on textarea "Phoned MH, spoke to Ndileka An amount of R2742.78 will be paid in full to the p…" at bounding box center [223, 81] width 95 height 17
drag, startPoint x: 205, startPoint y: 88, endPoint x: 169, endPoint y: 67, distance: 41.6
click at [169, 67] on div "Date created: Note 5.5 Phoned MH, spoke to Ndileka An amount of R2742.78 will b…" at bounding box center [224, 86] width 123 height 48
click at [275, 51] on span "Save & Close" at bounding box center [273, 50] width 18 height 5
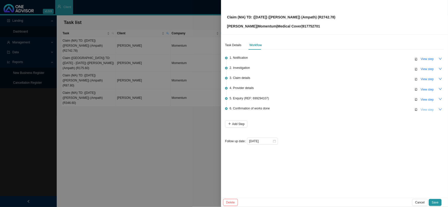
click at [430, 108] on span "View step" at bounding box center [427, 109] width 13 height 5
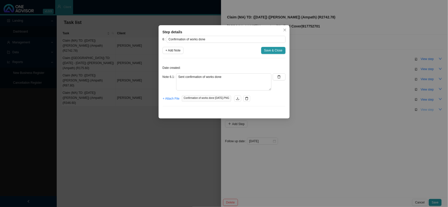
click at [430, 108] on div "Step details 6 Confirmation of works done + Add Note Save & Close Date created:…" at bounding box center [224, 103] width 448 height 207
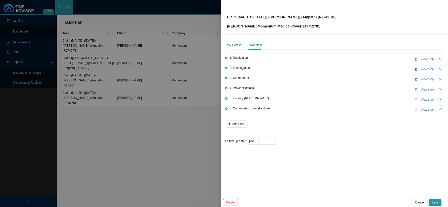
click at [231, 44] on div "Task Details" at bounding box center [233, 45] width 16 height 5
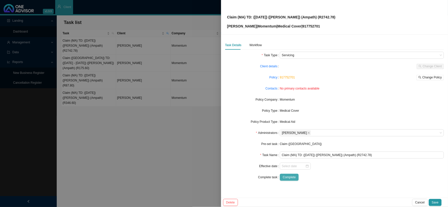
click at [291, 176] on span "Complete" at bounding box center [289, 177] width 13 height 5
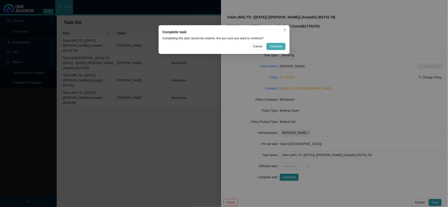
click at [274, 46] on span "Complete" at bounding box center [276, 46] width 13 height 5
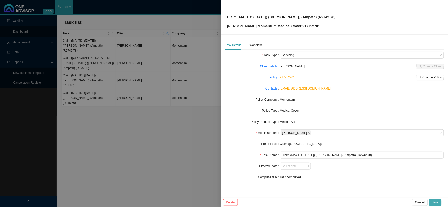
click at [437, 203] on span "Save" at bounding box center [435, 202] width 7 height 5
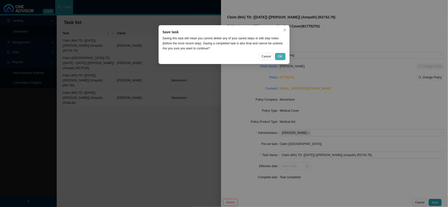
click at [279, 54] on span "OK" at bounding box center [280, 56] width 4 height 5
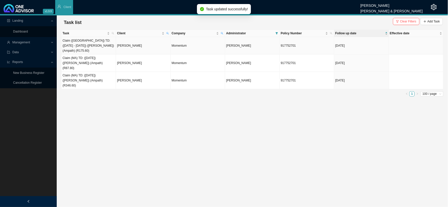
click at [134, 42] on td "[PERSON_NAME]" at bounding box center [143, 45] width 54 height 17
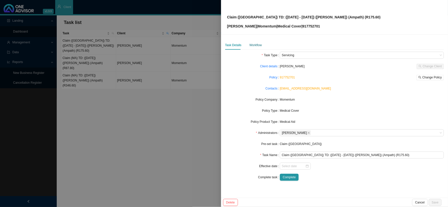
click at [256, 44] on div "Workflow" at bounding box center [256, 45] width 12 height 5
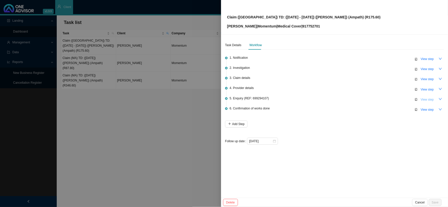
click at [429, 99] on span "View step" at bounding box center [427, 99] width 13 height 5
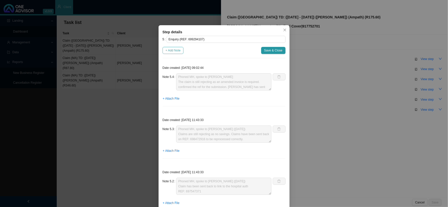
click at [171, 49] on span "+ Add Note" at bounding box center [173, 50] width 15 height 5
type textarea "Phoned MH, spoke to [PERSON_NAME] The claim is still rejecting as an amended in…"
type textarea "Phoned MH, spoke to [PERSON_NAME] ([DATE]) Claims are still rejecting as no sav…"
type textarea "Phoned MH, spoke to [PERSON_NAME] ([DATE]) Claim has been sent back to link to …"
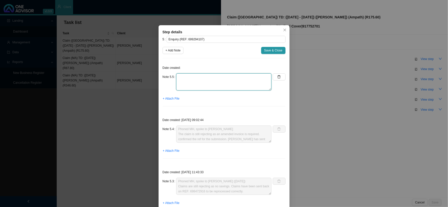
click at [191, 76] on textarea at bounding box center [223, 81] width 95 height 17
paste textarea "Phoned MH, spoke to Ndileka An amount of R2742.78 will be paid in full to the p…"
click at [207, 79] on textarea "Phoned MH, spoke to Ndileka An amount of R2742.78 will be paid in full to the p…" at bounding box center [223, 81] width 95 height 17
type textarea "Phoned MH, spoke to Ndileka An amount of R175.60 will be paid in full to the pr…"
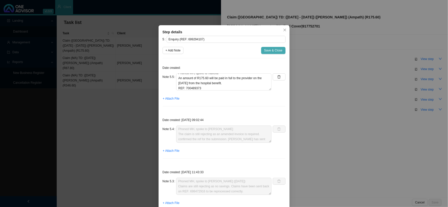
click at [275, 50] on span "Save & Close" at bounding box center [273, 50] width 18 height 5
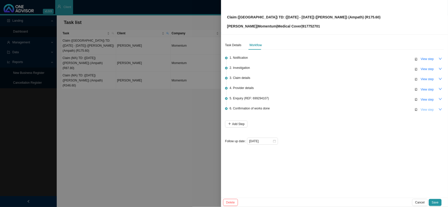
click at [426, 108] on span "View step" at bounding box center [427, 109] width 13 height 5
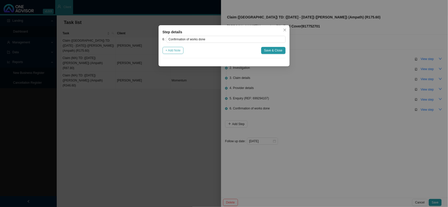
click at [174, 50] on span "+ Add Note" at bounding box center [173, 50] width 15 height 5
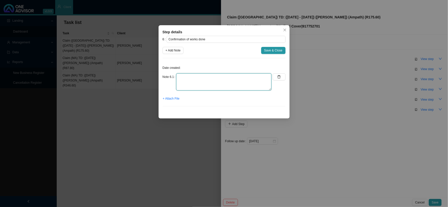
click at [205, 79] on textarea at bounding box center [223, 81] width 95 height 17
type textarea "s"
type textarea "Sent confirmation of works done"
click at [175, 98] on span "+ Attach File" at bounding box center [171, 98] width 17 height 5
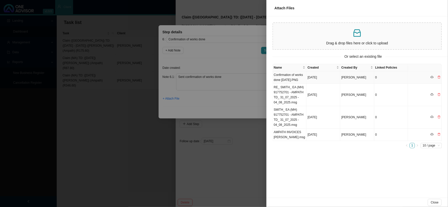
click at [294, 77] on td "Confirmation of works done [DATE].PNG" at bounding box center [290, 77] width 34 height 12
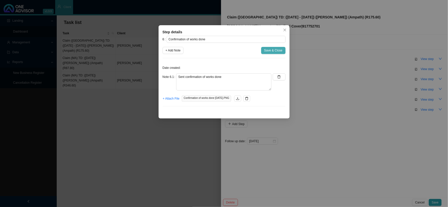
click at [277, 51] on span "Save & Close" at bounding box center [273, 50] width 18 height 5
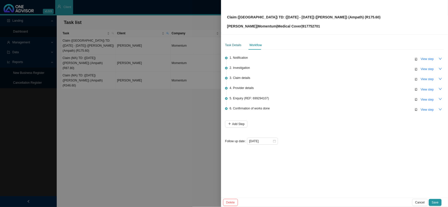
click at [234, 46] on div "Task Details" at bounding box center [233, 45] width 16 height 5
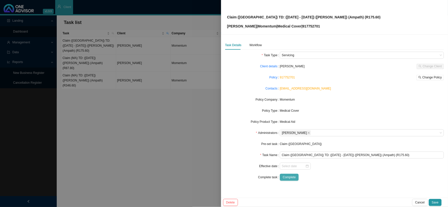
click at [289, 177] on span "Complete" at bounding box center [289, 177] width 13 height 5
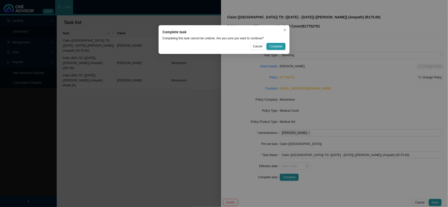
click at [278, 44] on span "Complete" at bounding box center [276, 46] width 13 height 5
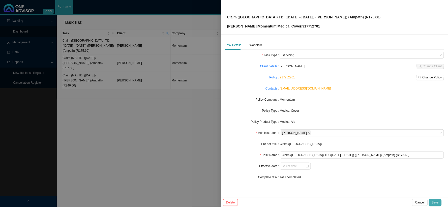
click at [437, 204] on span "Save" at bounding box center [435, 202] width 7 height 5
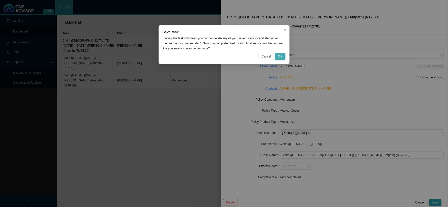
click at [279, 55] on span "OK" at bounding box center [280, 56] width 4 height 5
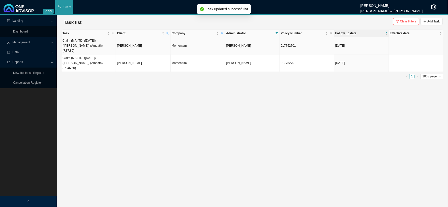
click at [131, 44] on td "[PERSON_NAME]" at bounding box center [143, 45] width 54 height 17
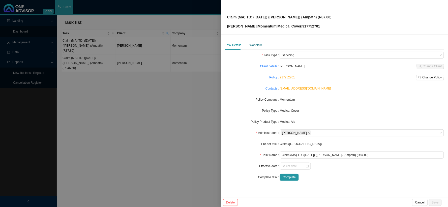
click at [251, 43] on div "Workflow" at bounding box center [256, 45] width 12 height 5
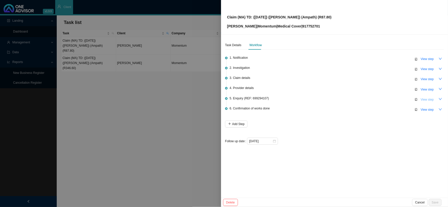
click at [423, 99] on span "View step" at bounding box center [427, 99] width 13 height 5
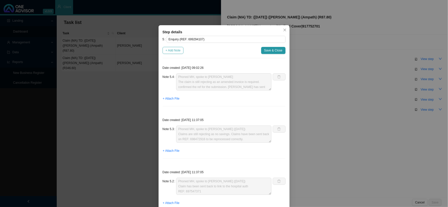
click at [173, 52] on span "+ Add Note" at bounding box center [173, 50] width 15 height 5
type textarea "Phoned MH, spoke to [PERSON_NAME] The claim is still rejecting as an amended in…"
type textarea "Phoned MH, spoke to [PERSON_NAME] ([DATE]) Claims are still rejecting as no sav…"
type textarea "Phoned MH, spoke to [PERSON_NAME] ([DATE]) Claim has been sent back to link to …"
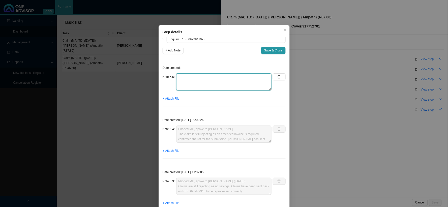
click at [190, 80] on textarea at bounding box center [223, 81] width 95 height 17
paste textarea "Phoned MH, spoke to Ndileka An amount of R2742.78 will be paid in full to the p…"
click at [207, 77] on textarea "Phoned MH, spoke to Ndileka An amount of R2742.78 will be paid in full to the p…" at bounding box center [223, 81] width 95 height 17
type textarea "Phoned MH, spoke to Ndileka An amount of R87.80 will be paid in full to the pro…"
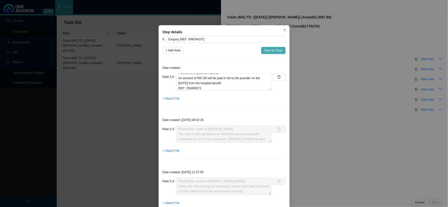
click at [271, 50] on span "Save & Close" at bounding box center [273, 50] width 18 height 5
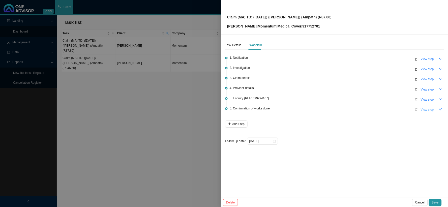
click at [427, 109] on span "View step" at bounding box center [427, 109] width 13 height 5
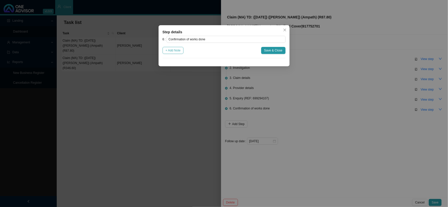
click at [177, 48] on span "+ Add Note" at bounding box center [173, 50] width 15 height 5
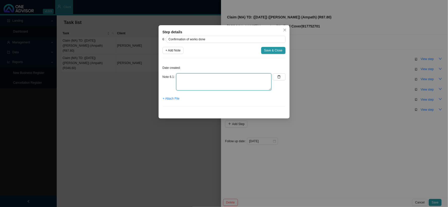
click at [201, 76] on textarea at bounding box center [223, 81] width 95 height 17
type textarea "Sent confirmation of works done"
click at [178, 99] on span "+ Attach File" at bounding box center [171, 98] width 17 height 5
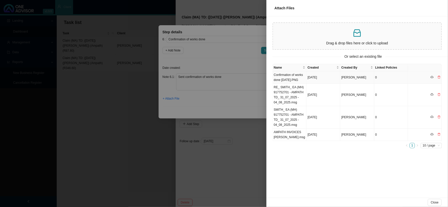
click at [292, 77] on td "Confirmation of works done [DATE].PNG" at bounding box center [290, 77] width 34 height 12
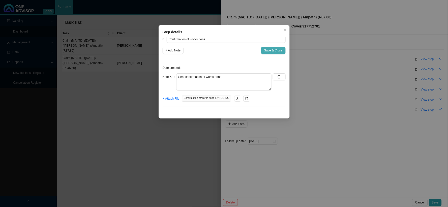
click at [277, 51] on span "Save & Close" at bounding box center [273, 50] width 18 height 5
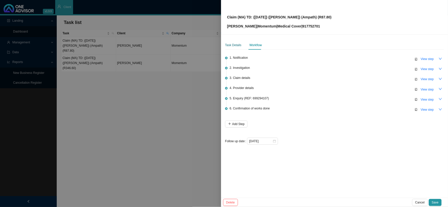
click at [235, 43] on div "Task Details" at bounding box center [233, 45] width 16 height 5
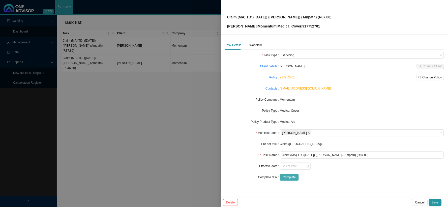
click at [292, 177] on span "Complete" at bounding box center [289, 177] width 13 height 5
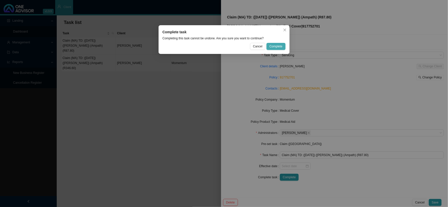
click at [276, 46] on span "Complete" at bounding box center [276, 46] width 13 height 5
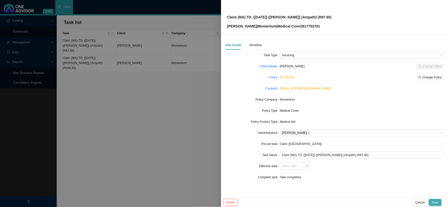
click at [434, 200] on span "Save" at bounding box center [435, 202] width 7 height 5
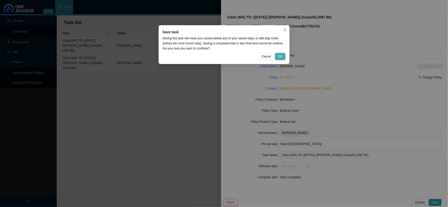
click at [277, 54] on button "OK" at bounding box center [280, 56] width 10 height 7
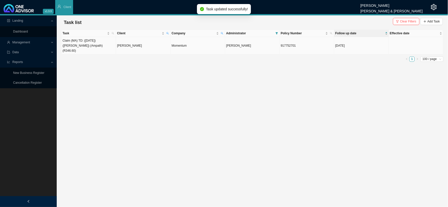
click at [132, 43] on td "[PERSON_NAME]" at bounding box center [143, 45] width 54 height 17
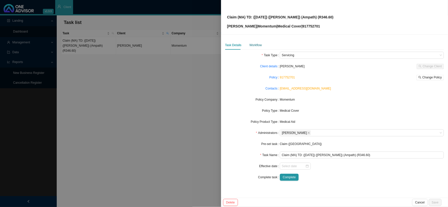
click at [256, 46] on div "Workflow" at bounding box center [256, 45] width 12 height 5
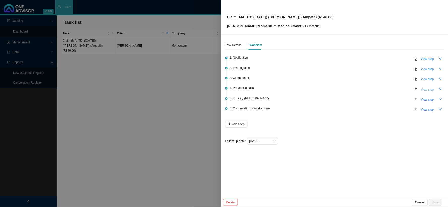
click at [427, 87] on span "View step" at bounding box center [427, 89] width 13 height 5
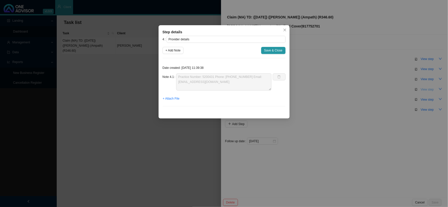
click at [427, 87] on div "Step details 4 Provider details + Add Note Save & Close Date created: [DATE] 11…" at bounding box center [224, 103] width 448 height 207
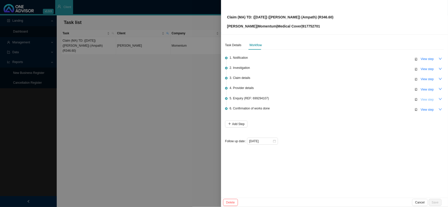
click at [429, 97] on span "View step" at bounding box center [427, 99] width 13 height 5
type input "Enquiry (REF: 699294107)"
type textarea "Phoned MH, spoke to [PERSON_NAME] The claim is still rejecting as an amended in…"
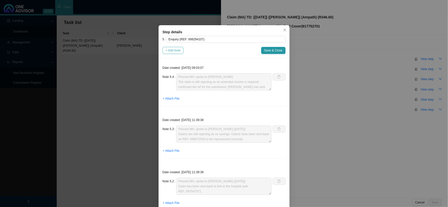
click at [166, 51] on span "+ Add Note" at bounding box center [173, 50] width 15 height 5
type textarea "Phoned MH, spoke to [PERSON_NAME] The claim is still rejecting as an amended in…"
type textarea "Phoned MH, spoke to [PERSON_NAME] ([DATE]) Claims are still rejecting as no sav…"
type textarea "Phoned MH, spoke to [PERSON_NAME] ([DATE]) Claim has been sent back to link to …"
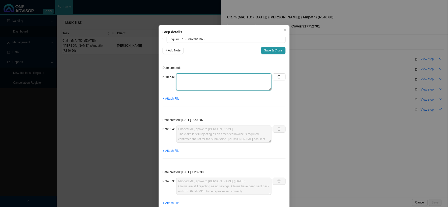
click at [201, 76] on textarea at bounding box center [223, 81] width 95 height 17
paste textarea "Phoned MH, spoke to Ndileka An amount of R2742.78 will be paid in full to the p…"
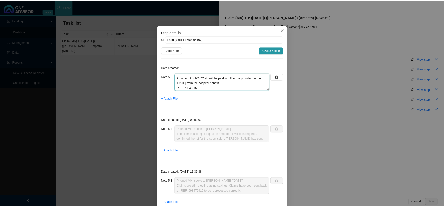
scroll to position [0, 0]
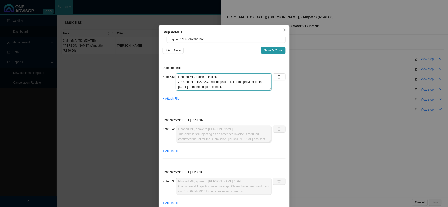
drag, startPoint x: 207, startPoint y: 77, endPoint x: 198, endPoint y: 82, distance: 10.8
click at [198, 82] on textarea "Phoned MH, spoke to Ndileka An amount of R2742.78 will be paid in full to the p…" at bounding box center [223, 81] width 95 height 17
type textarea "Phoned MH, spoke to Ndileka An amount of R346.60 will be paid in full to the pr…"
click at [269, 49] on span "Save & Close" at bounding box center [273, 50] width 18 height 5
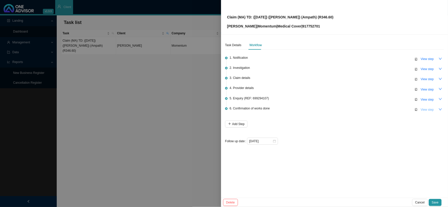
click at [426, 110] on span "View step" at bounding box center [427, 109] width 13 height 5
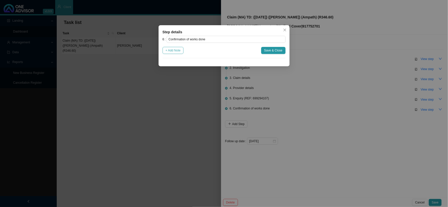
click at [174, 50] on span "+ Add Note" at bounding box center [173, 50] width 15 height 5
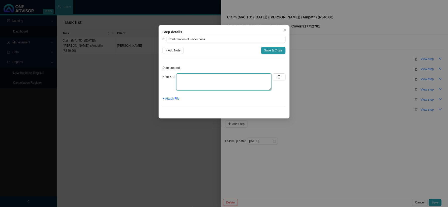
click at [209, 79] on textarea at bounding box center [223, 81] width 95 height 17
type textarea "Sent confirmation of works done"
click at [174, 97] on span "+ Attach File" at bounding box center [171, 98] width 17 height 5
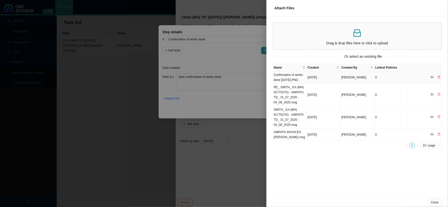
click at [300, 76] on td "Confirmation of works done [DATE].PNG" at bounding box center [290, 77] width 34 height 12
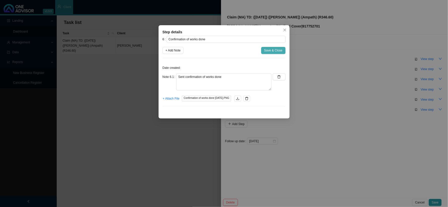
click at [277, 51] on span "Save & Close" at bounding box center [273, 50] width 18 height 5
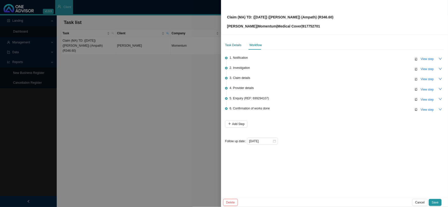
click at [233, 47] on div "Task Details" at bounding box center [233, 45] width 16 height 5
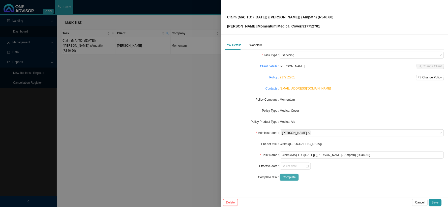
click at [293, 177] on span "Complete" at bounding box center [289, 177] width 13 height 5
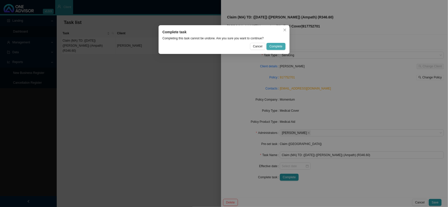
click at [279, 44] on span "Complete" at bounding box center [276, 46] width 13 height 5
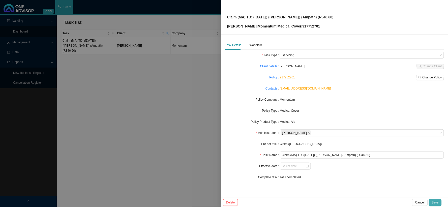
click at [435, 203] on span "Save" at bounding box center [435, 202] width 7 height 5
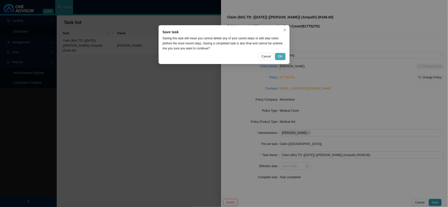
click at [281, 56] on span "OK" at bounding box center [280, 56] width 4 height 5
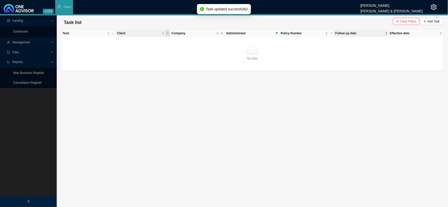
click at [166, 32] on span "Client" at bounding box center [167, 33] width 5 height 7
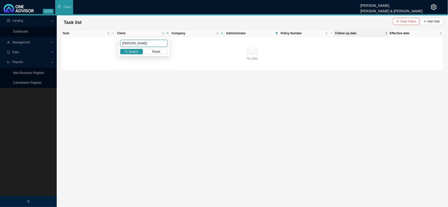
drag, startPoint x: 134, startPoint y: 42, endPoint x: 119, endPoint y: 43, distance: 15.4
click at [119, 43] on div "[PERSON_NAME] Search Reset" at bounding box center [143, 47] width 51 height 18
click at [130, 52] on span "Search" at bounding box center [134, 51] width 10 height 5
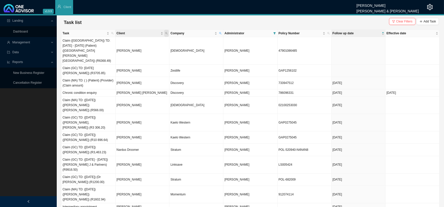
click at [167, 32] on icon "search" at bounding box center [166, 33] width 3 height 3
click at [135, 44] on input "text" at bounding box center [142, 43] width 47 height 7
type input "[PERSON_NAME]"
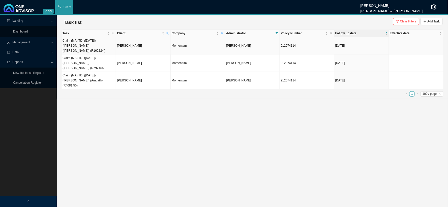
click at [134, 41] on td "[PERSON_NAME]" at bounding box center [143, 45] width 54 height 17
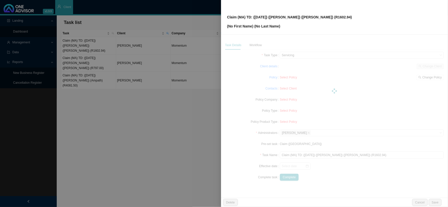
click at [140, 43] on div at bounding box center [224, 103] width 448 height 207
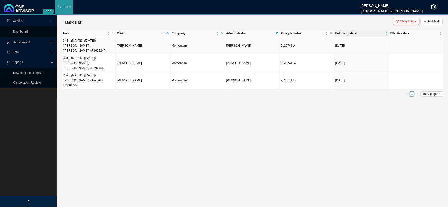
click at [140, 43] on td "[PERSON_NAME]" at bounding box center [143, 45] width 54 height 17
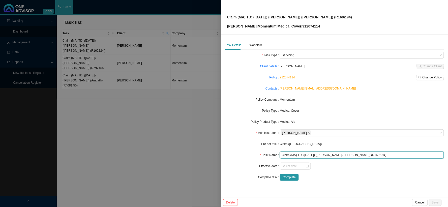
click at [340, 154] on input "Claim (MA) TD: ([DATE]) ([PERSON_NAME]) ([PERSON_NAME]) (R1602.94)" at bounding box center [362, 155] width 164 height 7
drag, startPoint x: 346, startPoint y: 155, endPoint x: 339, endPoint y: 154, distance: 6.6
click at [339, 154] on input "Claim (MA) TD: ([DATE]) ([PERSON_NAME]) ([PERSON_NAME]) (R1602.94)" at bounding box center [362, 155] width 164 height 7
type input "Claim (MA) TD: ([DATE]) ([PERSON_NAME]) (Dr [PERSON_NAME]) (R1602.94)"
click at [254, 43] on div "Workflow" at bounding box center [256, 45] width 12 height 5
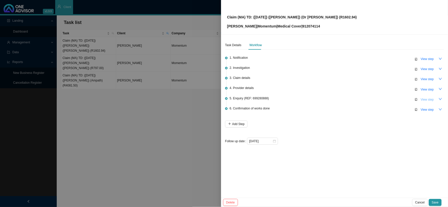
click at [429, 99] on span "View step" at bounding box center [427, 99] width 13 height 5
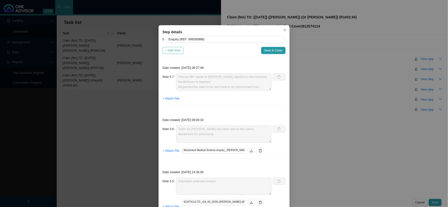
click at [175, 50] on span "+ Add Note" at bounding box center [173, 50] width 15 height 5
type textarea "Phoned MH, spoke to [PERSON_NAME] rejected as the members HealthSaver is deplet…"
type textarea "Claim for [PERSON_NAME] has been sent to the claims department for processing"
type textarea "Submitted amended invoice"
type textarea "Received the amended invoice"
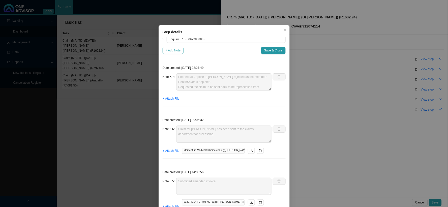
type textarea "Replied to the rooms and sent the medical aid details for [PERSON_NAME]"
type textarea "The practice requested the medical aid details"
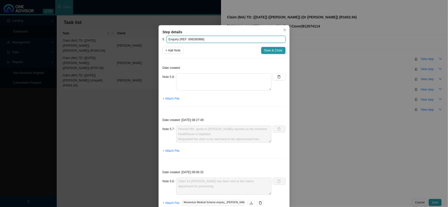
click at [193, 39] on input "Enquiry (REF: 699280888)" at bounding box center [226, 39] width 119 height 7
paste input "700494714"
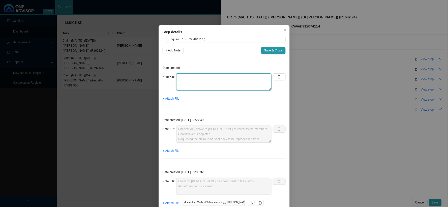
click at [199, 76] on textarea at bounding box center [223, 81] width 95 height 17
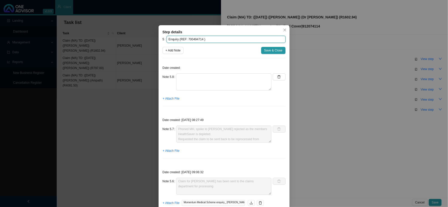
click at [200, 39] on input "Enquiry (REF: 700494714 )" at bounding box center [226, 39] width 119 height 7
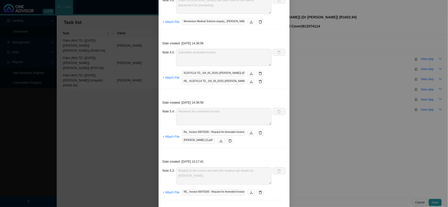
scroll to position [127, 0]
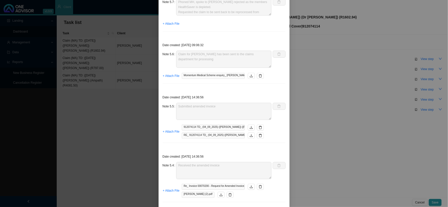
click at [321, 96] on div "Step details 5 Enquiry (REF: 700494714) + Add Note Save & Close Date created: N…" at bounding box center [224, 103] width 448 height 207
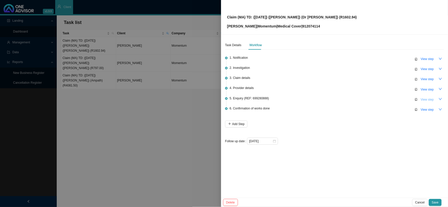
click at [428, 98] on span "View step" at bounding box center [427, 99] width 13 height 5
type input "Enquiry (REF: 699280888)"
type textarea "Phoned MH, spoke to [PERSON_NAME] rejected as the members HealthSaver is deplet…"
type textarea "Claim for [PERSON_NAME] has been sent to the claims department for processing"
type textarea "Submitted amended invoice"
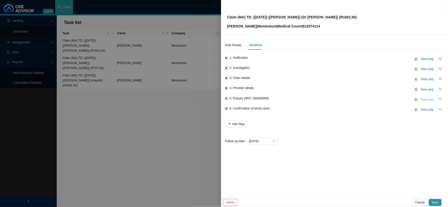
type textarea "Received the amended invoice"
type textarea "Replied to the rooms and sent the medical aid details for [PERSON_NAME]"
type textarea "The practice requested the medical aid details"
type textarea "Emailed the practice and requested for the ICD-10 code to be amended to C43.9"
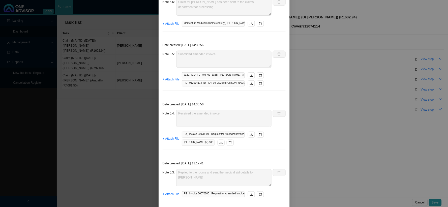
type textarea "Phoned MH, spoke to [PERSON_NAME] rejected as the members HealthSaver is deplet…"
type textarea "Claim for [PERSON_NAME] has been sent to the claims department for processing"
type textarea "Submitted amended invoice"
type textarea "Received the amended invoice"
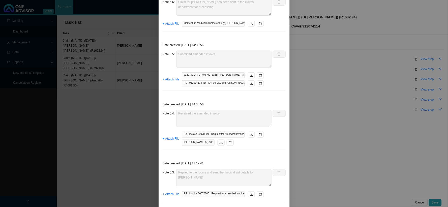
type textarea "Replied to the rooms and sent the medical aid details for [PERSON_NAME]"
type textarea "The practice requested the medical aid details"
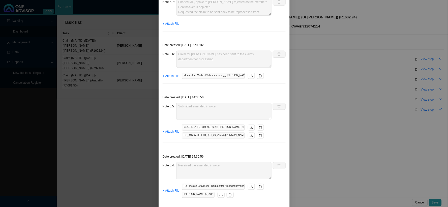
paste textarea "700494714"
paste textarea "sent to Oncology to add tariff code"
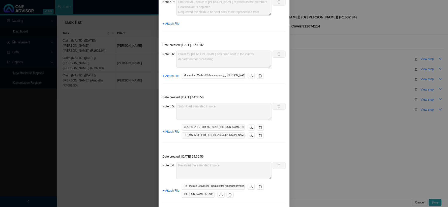
type textarea "Phoned MH, spoke to Ndileka Claim has been sent to Oncology to add tariff code …"
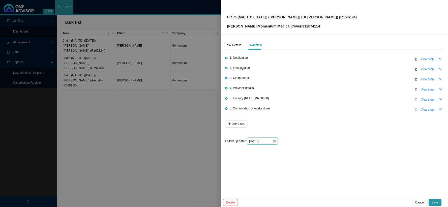
click at [269, 140] on input "[DATE]" at bounding box center [260, 141] width 23 height 5
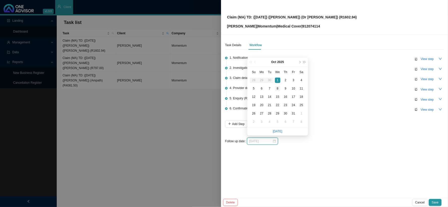
type input "[DATE]"
click at [279, 89] on div "8" at bounding box center [277, 88] width 5 height 5
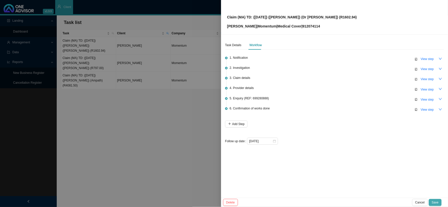
click at [440, 203] on button "Save" at bounding box center [435, 202] width 13 height 7
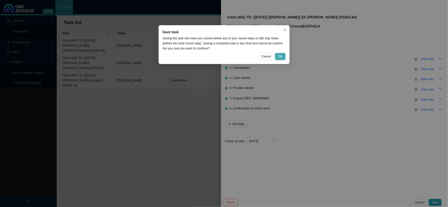
click at [282, 56] on span "OK" at bounding box center [280, 56] width 4 height 5
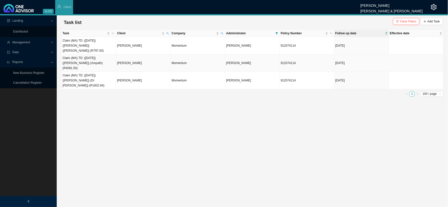
click at [136, 54] on td "[PERSON_NAME]" at bounding box center [143, 62] width 54 height 17
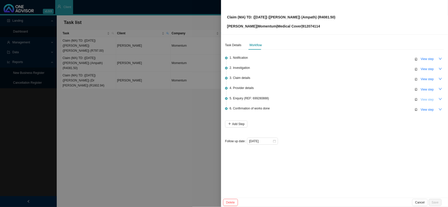
click at [430, 99] on span "View step" at bounding box center [427, 99] width 13 height 5
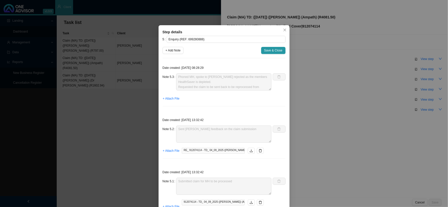
click at [119, 89] on div "Step details 5 Enquiry (REF: 699280888) + Add Note Save & Close Date created: […" at bounding box center [224, 103] width 448 height 207
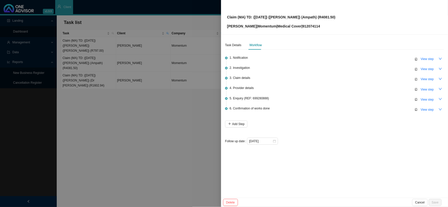
click at [184, 85] on div at bounding box center [224, 103] width 448 height 207
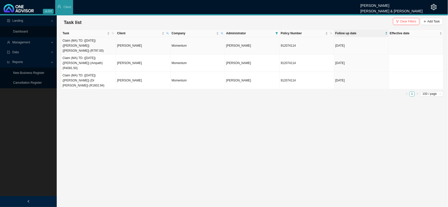
click at [92, 43] on td "Claim (MA) TD: ([DATE]) ([PERSON_NAME]) ([PERSON_NAME]) (R797.00)" at bounding box center [89, 45] width 54 height 17
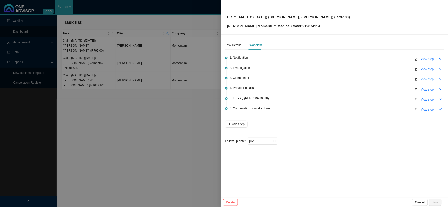
click at [425, 78] on span "View step" at bounding box center [427, 79] width 13 height 5
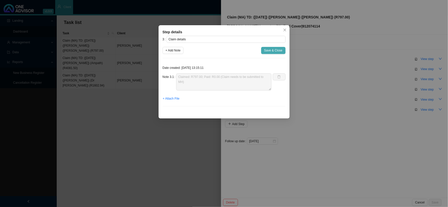
click at [280, 51] on span "Save & Close" at bounding box center [273, 50] width 18 height 5
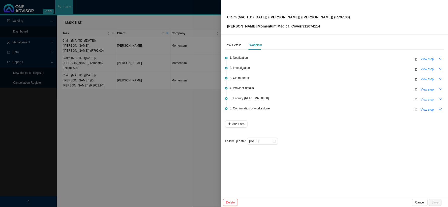
click at [427, 101] on span "View step" at bounding box center [427, 99] width 13 height 5
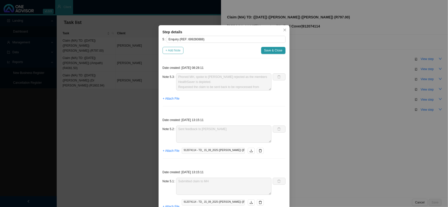
click at [170, 51] on span "+ Add Note" at bounding box center [173, 50] width 15 height 5
type textarea "Phoned MH, spoke to [PERSON_NAME] rejected as the members HealthSaver is deplet…"
type textarea "Sent feedback to [PERSON_NAME]"
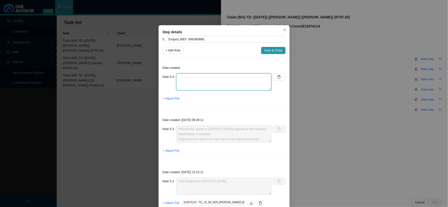
click at [189, 78] on textarea at bounding box center [223, 81] width 95 height 17
paste textarea "700494714"
click at [184, 80] on textarea "Phoned MH, spoke to Ndileka REF: 700494714" at bounding box center [223, 81] width 95 height 17
type textarea "Phoned MH, spoke to Ndileka The claim is still currently in progress. REF: 7004…"
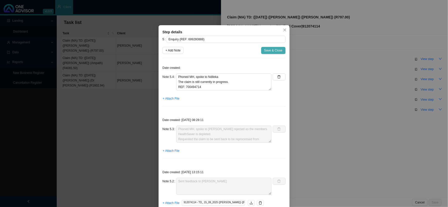
click at [266, 51] on span "Save & Close" at bounding box center [273, 50] width 18 height 5
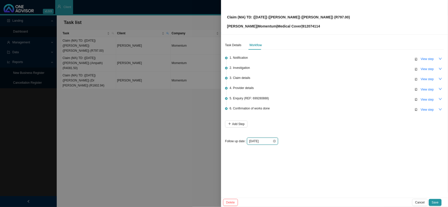
click at [266, 142] on input "[DATE]" at bounding box center [260, 141] width 23 height 5
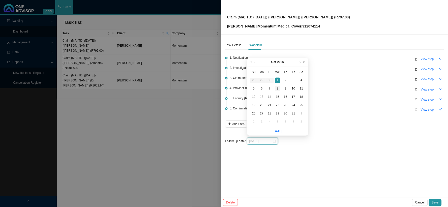
type input "[DATE]"
click at [278, 90] on div "8" at bounding box center [277, 88] width 5 height 5
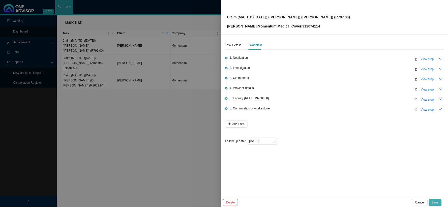
click at [435, 202] on span "Save" at bounding box center [435, 202] width 7 height 5
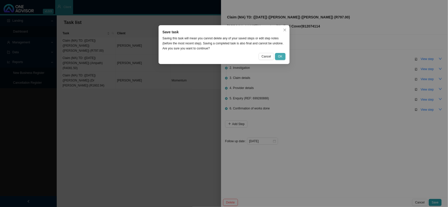
click at [281, 56] on span "OK" at bounding box center [280, 56] width 4 height 5
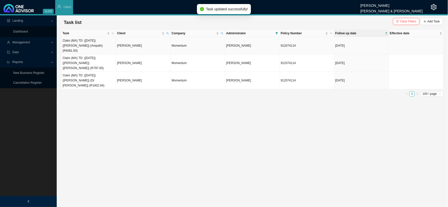
click at [133, 44] on td "[PERSON_NAME]" at bounding box center [143, 45] width 54 height 17
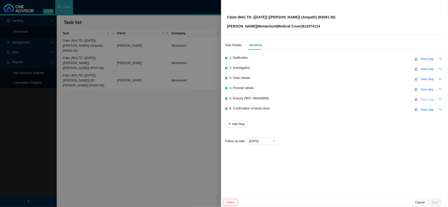
click at [425, 96] on button "View step" at bounding box center [427, 99] width 19 height 7
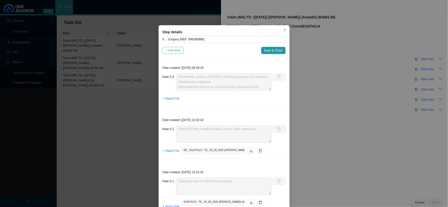
click at [173, 50] on span "+ Add Note" at bounding box center [173, 50] width 15 height 5
type textarea "Phoned MH, spoke to [PERSON_NAME] rejected as the members HealthSaver is deplet…"
type textarea "Sent [PERSON_NAME] feedback on the claim submission"
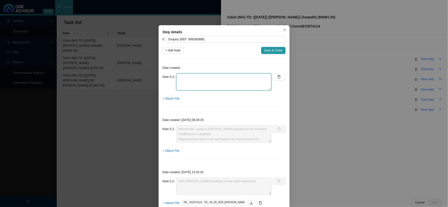
click at [190, 79] on textarea at bounding box center [223, 81] width 95 height 17
type textarea "p"
paste textarea "700494714"
click at [190, 79] on textarea "Phoned MH, spoke to REF: 700494714" at bounding box center [223, 81] width 95 height 17
click at [236, 79] on textarea "Phoned MH, spoke to REF: 700494714" at bounding box center [223, 81] width 95 height 17
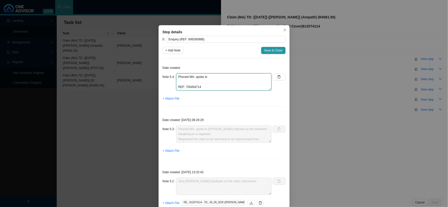
click at [230, 76] on textarea "Phoned MH, spoke to REF: 700494714" at bounding box center [223, 81] width 95 height 17
click at [195, 81] on textarea "Phoned MH, spoke to Ndileka REF: 700494714" at bounding box center [223, 81] width 95 height 17
paste textarea "R3146.70 all claim lines paid at scheme rate"
click at [189, 82] on textarea "Phoned MH, spoke to Ndileka R3146.70 all claim lines paid at scheme rate REF: 7…" at bounding box center [223, 81] width 95 height 17
drag, startPoint x: 252, startPoint y: 83, endPoint x: 204, endPoint y: 81, distance: 47.9
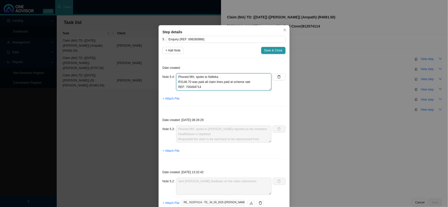
click at [204, 81] on textarea "Phoned MH, spoke to Ndileka R3146.70 was paid all claim lines paid at scheme ra…" at bounding box center [223, 81] width 95 height 17
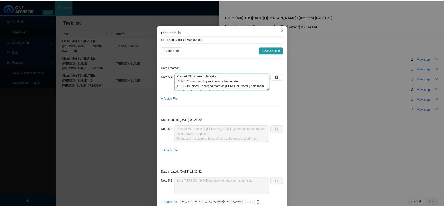
scroll to position [0, 0]
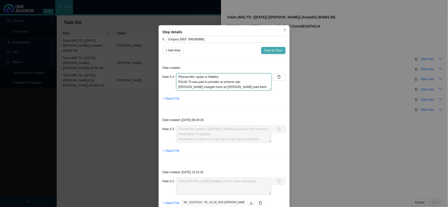
type textarea "Phoned MH, spoke to Ndileka R3146.70 was paid to provider at scheme rate. [PERS…"
click at [269, 49] on span "Save & Close" at bounding box center [273, 50] width 18 height 5
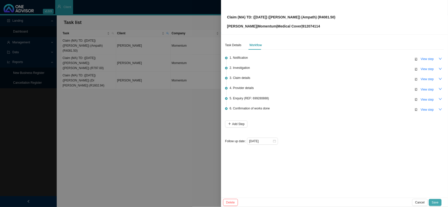
click at [437, 203] on span "Save" at bounding box center [435, 202] width 7 height 5
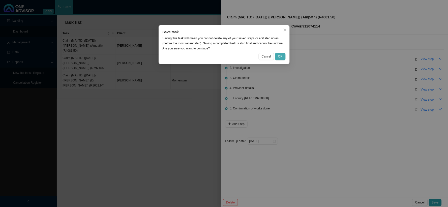
click at [281, 55] on span "OK" at bounding box center [280, 56] width 4 height 5
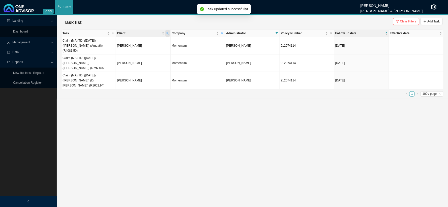
click at [168, 32] on icon "search" at bounding box center [167, 33] width 3 height 3
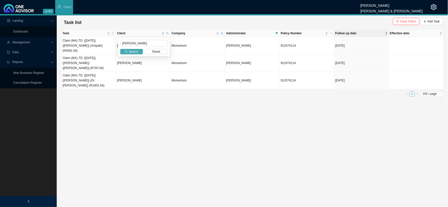
click at [134, 52] on span "Search" at bounding box center [134, 51] width 10 height 5
click at [406, 22] on span "Clear Filters" at bounding box center [408, 21] width 16 height 5
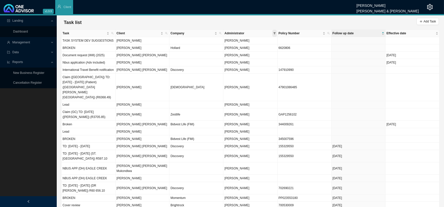
click at [274, 31] on span at bounding box center [274, 33] width 5 height 7
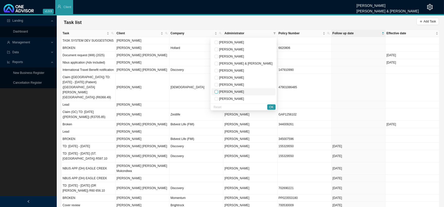
click at [218, 92] on input "checkbox" at bounding box center [217, 92] width 4 height 4
checkbox input "true"
click at [271, 108] on span "OK" at bounding box center [271, 107] width 4 height 5
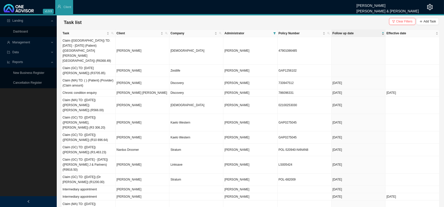
click at [341, 34] on span "Follow up date" at bounding box center [357, 33] width 48 height 5
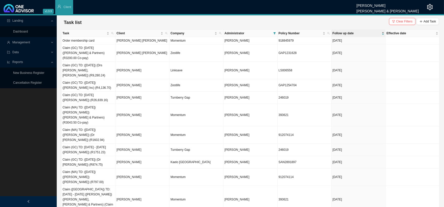
click at [341, 34] on span "Follow up date" at bounding box center [357, 33] width 48 height 5
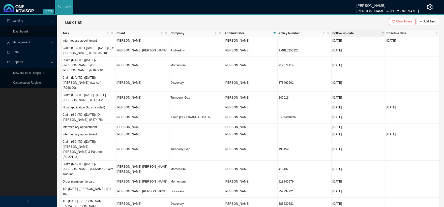
click at [340, 31] on div "Follow up date" at bounding box center [359, 33] width 52 height 5
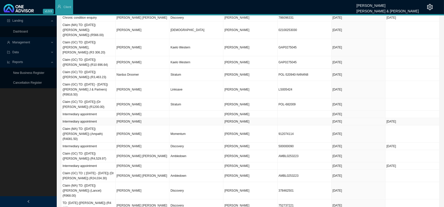
scroll to position [84, 0]
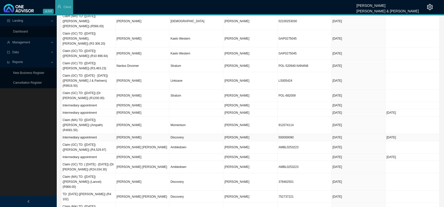
click at [130, 134] on td "[PERSON_NAME]" at bounding box center [143, 137] width 54 height 7
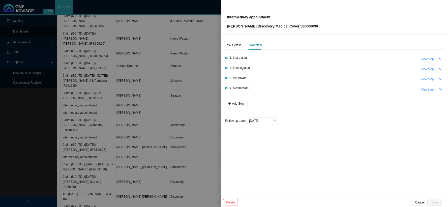
click at [192, 102] on div at bounding box center [224, 103] width 448 height 207
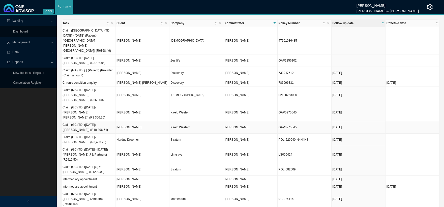
scroll to position [0, 0]
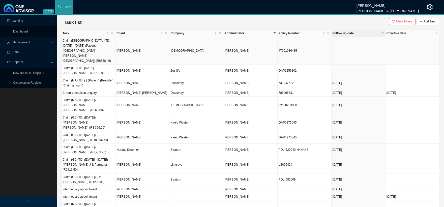
click at [143, 47] on td "[PERSON_NAME]" at bounding box center [143, 50] width 54 height 27
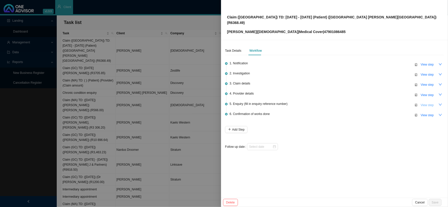
click at [423, 102] on button "View step" at bounding box center [427, 105] width 19 height 7
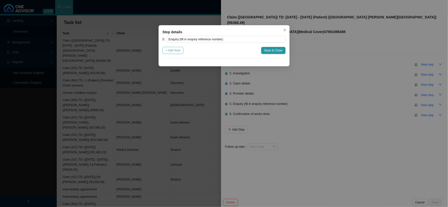
click at [178, 50] on span "+ Add Note" at bounding box center [173, 50] width 15 height 5
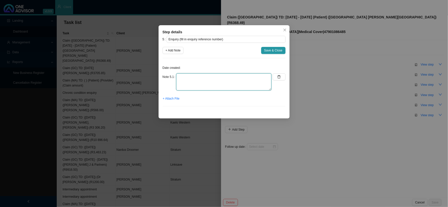
click at [199, 74] on textarea at bounding box center [223, 81] width 95 height 17
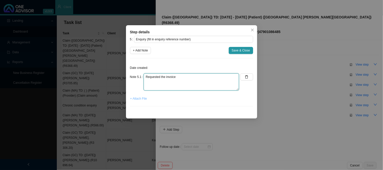
type textarea "Requested the invoice"
click at [137, 100] on span "+ Attach File" at bounding box center [138, 98] width 17 height 5
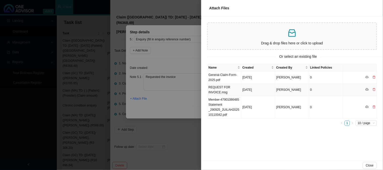
click at [229, 90] on td "REQUEST FOR INVOICE.msg" at bounding box center [224, 90] width 34 height 12
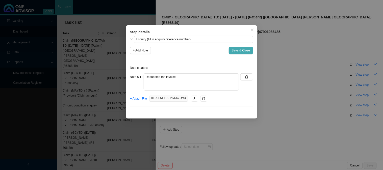
click at [242, 48] on span "Save & Close" at bounding box center [241, 50] width 18 height 5
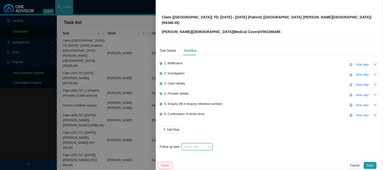
click at [200, 144] on input at bounding box center [195, 146] width 23 height 5
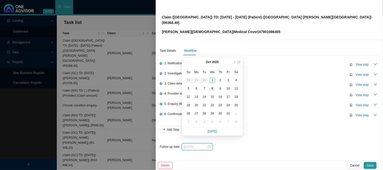
type input "[DATE]"
click at [212, 86] on div "8" at bounding box center [212, 88] width 5 height 5
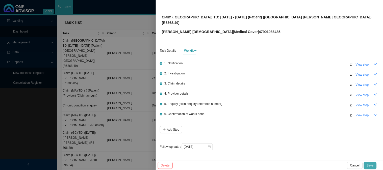
click at [372, 163] on span "Save" at bounding box center [370, 165] width 7 height 5
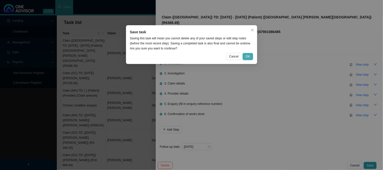
click at [244, 54] on button "OK" at bounding box center [247, 56] width 10 height 7
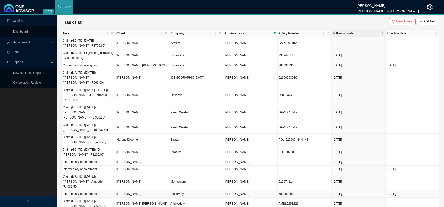
click at [132, 190] on td "[PERSON_NAME]" at bounding box center [143, 193] width 54 height 7
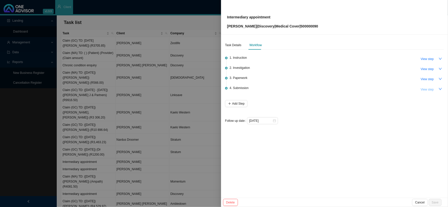
click at [428, 90] on span "View step" at bounding box center [427, 89] width 13 height 5
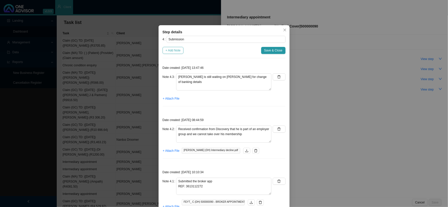
click at [176, 51] on span "+ Add Note" at bounding box center [173, 50] width 15 height 5
type textarea "[PERSON_NAME] is still waiting on [PERSON_NAME] for change of banking details"
type textarea "Received confirmation from Discovery that he is part of an employer group and w…"
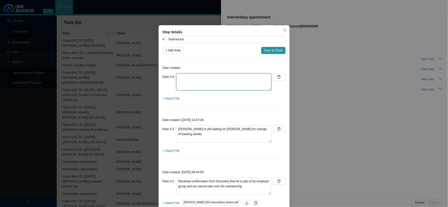
click at [188, 74] on textarea at bounding box center [223, 81] width 95 height 17
type textarea "We have been appointed brokers effective the [DATE]"
click at [168, 99] on span "+ Attach File" at bounding box center [171, 98] width 17 height 5
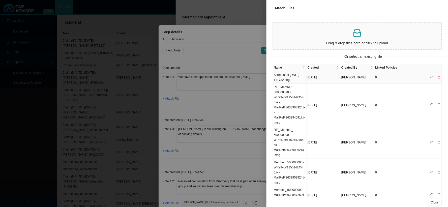
click at [283, 76] on td "Screenshot [DATE] 111732.png" at bounding box center [290, 77] width 34 height 12
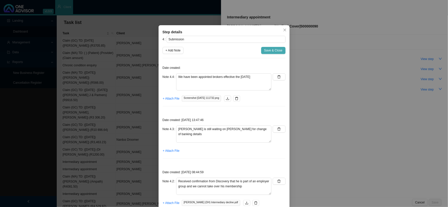
click at [271, 52] on span "Save & Close" at bounding box center [273, 50] width 18 height 5
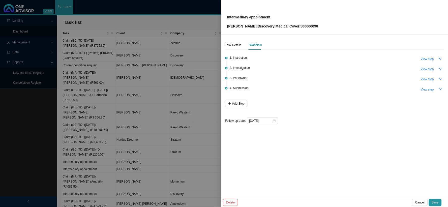
click at [308, 26] on p "[PERSON_NAME] | Discovery | Medical Cover | 500000090" at bounding box center [272, 26] width 91 height 6
copy p "500000090"
click at [425, 58] on span "View step" at bounding box center [427, 59] width 13 height 5
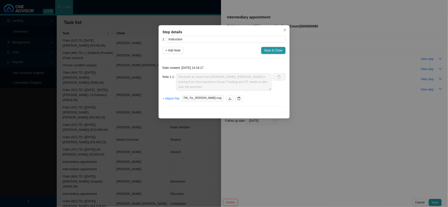
click at [319, 90] on div "Step details 1 Instruction + Add Note Save & Close Date created: [DATE] 14:16:1…" at bounding box center [224, 103] width 448 height 207
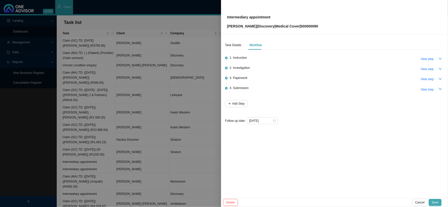
click at [436, 202] on span "Save" at bounding box center [435, 202] width 7 height 5
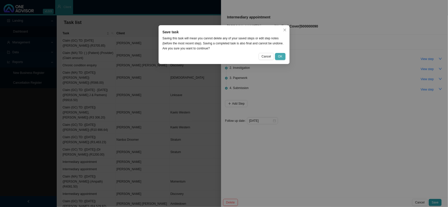
click at [282, 54] on span "OK" at bounding box center [280, 56] width 4 height 5
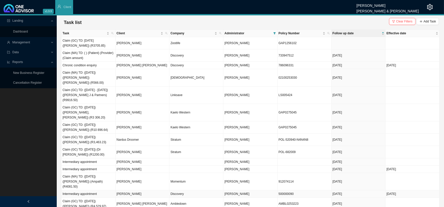
click at [130, 190] on td "[PERSON_NAME]" at bounding box center [143, 193] width 54 height 7
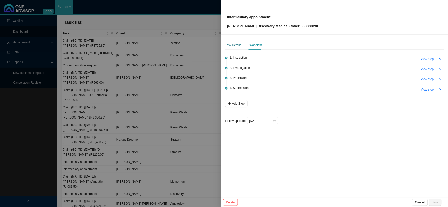
click at [236, 46] on div "Task Details" at bounding box center [233, 45] width 16 height 5
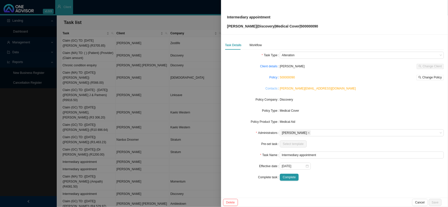
click at [276, 88] on link "Contacts" at bounding box center [272, 88] width 12 height 5
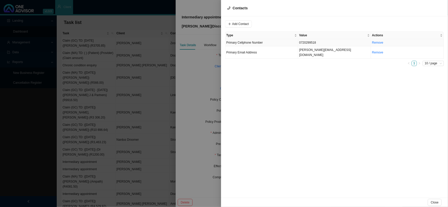
click at [308, 42] on td "0720299518" at bounding box center [334, 42] width 73 height 7
click at [251, 24] on input "0720299518" at bounding box center [256, 23] width 42 height 7
click at [272, 72] on div "Value [PHONE_NUMBER] Type Primary Cellphone Number Cancel Update Contact Type V…" at bounding box center [334, 106] width 227 height 181
click at [221, 74] on div at bounding box center [224, 103] width 448 height 207
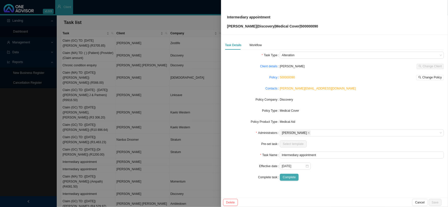
click at [292, 178] on span "Complete" at bounding box center [289, 177] width 13 height 5
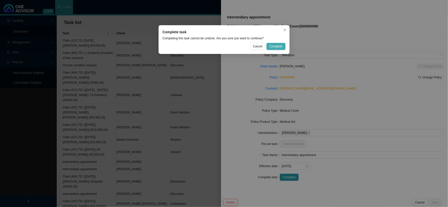
click at [278, 47] on span "Complete" at bounding box center [276, 46] width 13 height 5
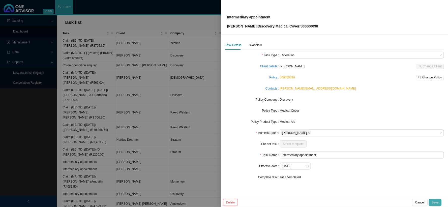
click at [437, 204] on span "Save" at bounding box center [435, 202] width 7 height 5
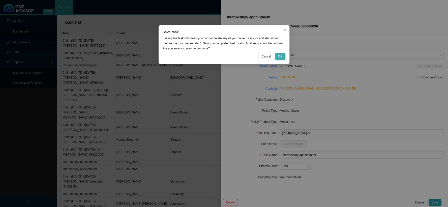
click at [285, 57] on button "OK" at bounding box center [280, 56] width 10 height 7
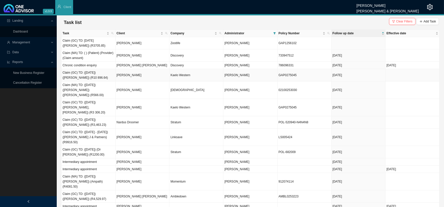
click at [144, 75] on td "[PERSON_NAME]" at bounding box center [143, 75] width 54 height 12
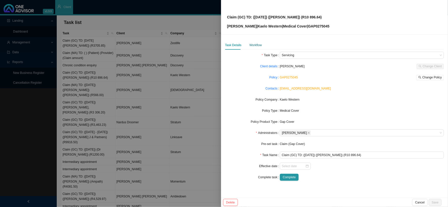
click at [250, 45] on div "Workflow" at bounding box center [256, 45] width 12 height 5
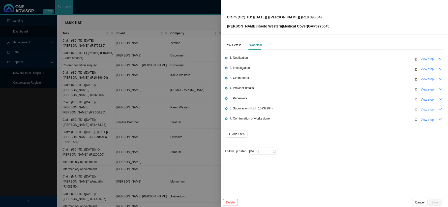
click at [427, 108] on span "View step" at bounding box center [427, 109] width 13 height 5
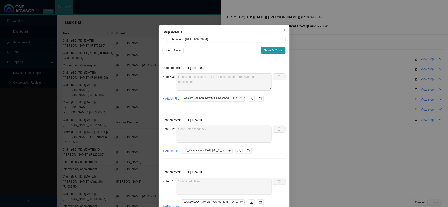
click at [124, 62] on div "Step details 6 Submission (REF: 10932984) + Add Note Save & Close Date created:…" at bounding box center [224, 103] width 448 height 207
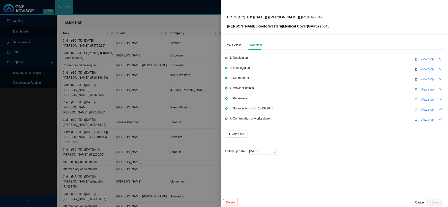
click at [175, 77] on div at bounding box center [224, 103] width 448 height 207
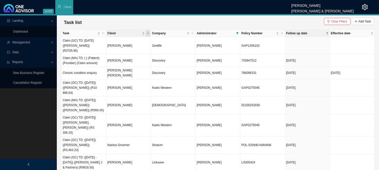
click at [149, 32] on icon "search" at bounding box center [148, 33] width 3 height 3
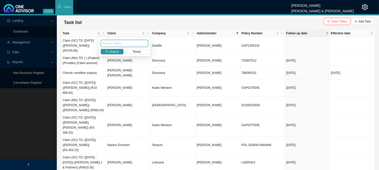
click at [120, 46] on input "text" at bounding box center [124, 43] width 47 height 7
type input "WOODHEAD"
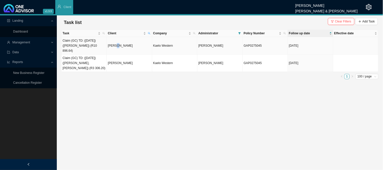
click at [115, 42] on td "[PERSON_NAME]" at bounding box center [129, 45] width 45 height 17
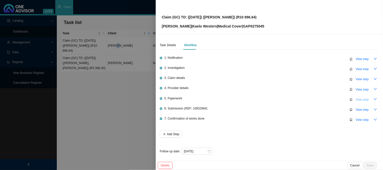
click at [358, 99] on span "View step" at bounding box center [361, 99] width 13 height 5
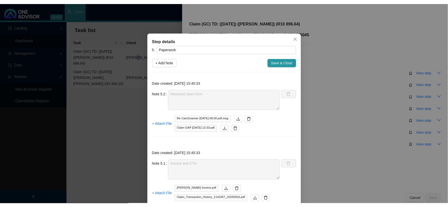
scroll to position [19, 0]
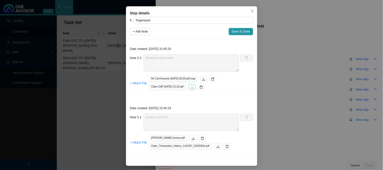
click at [195, 88] on button "button" at bounding box center [191, 87] width 7 height 6
click at [241, 31] on span "Save & Close" at bounding box center [241, 31] width 18 height 5
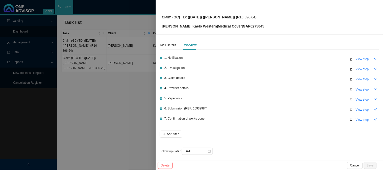
click at [95, 71] on div at bounding box center [191, 85] width 383 height 170
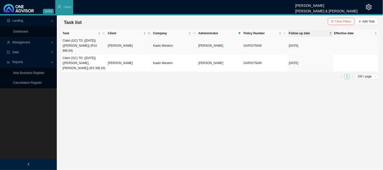
click at [89, 45] on td "Claim (GC) TD: ([DATE]) ([PERSON_NAME]) (R10 896.64)" at bounding box center [84, 45] width 45 height 17
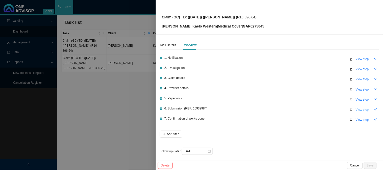
click at [359, 109] on span "View step" at bounding box center [361, 109] width 13 height 5
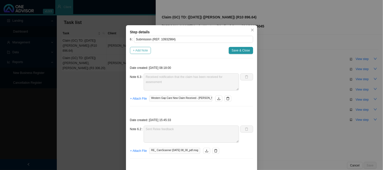
click at [137, 51] on span "+ Add Note" at bounding box center [140, 50] width 15 height 5
type textarea "Received notification that the claim has been received for assessment"
type textarea "Sent Relee feedback"
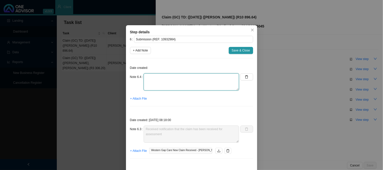
click at [146, 79] on textarea at bounding box center [191, 81] width 95 height 17
type textarea "p"
type textarea "Phoned West, spoke to"
click at [166, 86] on textarea "Phoned West, spoke to" at bounding box center [191, 81] width 95 height 17
click at [238, 49] on span "Save & Close" at bounding box center [241, 50] width 18 height 5
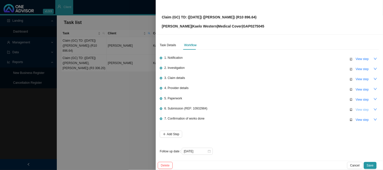
click at [359, 110] on span "View step" at bounding box center [361, 109] width 13 height 5
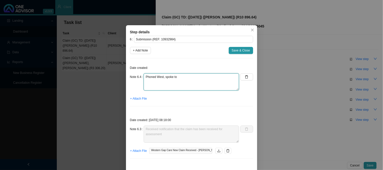
click at [156, 80] on textarea "Phoned West, spoke to" at bounding box center [191, 81] width 95 height 17
click at [185, 78] on textarea "Phoned West, spoke to" at bounding box center [191, 81] width 95 height 17
click at [160, 77] on textarea "Phoned West, spoke to [PERSON_NAME]" at bounding box center [191, 81] width 95 height 17
click at [170, 90] on textarea "Phoned WEST, spoke to [PERSON_NAME]" at bounding box center [191, 81] width 95 height 17
type textarea "Phoned WEST, spoke to [PERSON_NAME]"
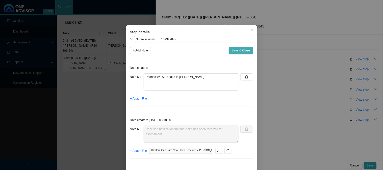
click at [238, 49] on span "Save & Close" at bounding box center [241, 50] width 18 height 5
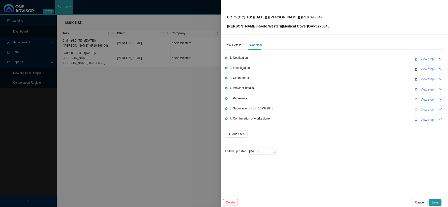
click at [424, 107] on span "View step" at bounding box center [427, 109] width 13 height 5
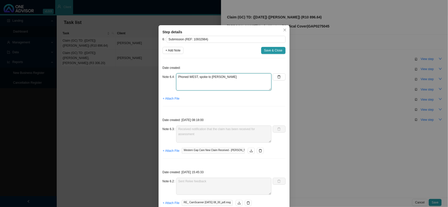
click at [217, 85] on textarea "Phoned WEST, spoke to [PERSON_NAME]" at bounding box center [223, 81] width 95 height 17
click at [213, 86] on textarea "Phoned WEST, spoke to [PERSON_NAME] has been received and is currently in progr…" at bounding box center [223, 81] width 95 height 17
drag, startPoint x: 185, startPoint y: 89, endPoint x: 174, endPoint y: 85, distance: 11.7
click at [174, 85] on div "Note 6.4 Phoned WEST, spoke to [PERSON_NAME] has been received and is currently…" at bounding box center [217, 81] width 109 height 17
type textarea "Phoned WEST, spoke to [PERSON_NAME] has been received and is currently in progr…"
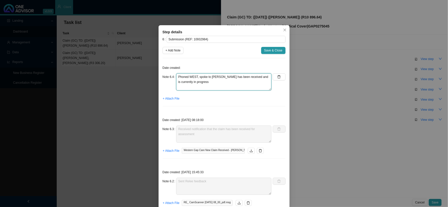
click at [186, 88] on textarea "Phoned WEST, spoke to [PERSON_NAME] has been received and is currently in progr…" at bounding box center [223, 81] width 95 height 17
click at [184, 87] on textarea "Phoned WEST, spoke to [PERSON_NAME] has been received and is currently in progr…" at bounding box center [223, 81] width 95 height 17
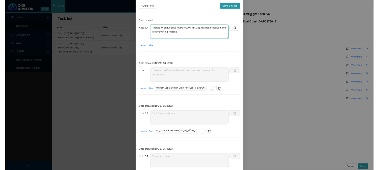
scroll to position [0, 0]
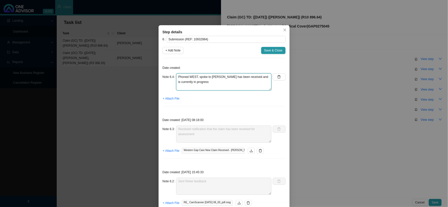
drag, startPoint x: 246, startPoint y: 82, endPoint x: 172, endPoint y: 75, distance: 74.8
click at [172, 75] on div "Note 6.4 Phoned WEST, spoke to [PERSON_NAME] has been received and is currently…" at bounding box center [217, 81] width 109 height 17
click at [209, 85] on textarea at bounding box center [223, 81] width 95 height 17
click at [208, 86] on textarea at bounding box center [223, 81] width 95 height 17
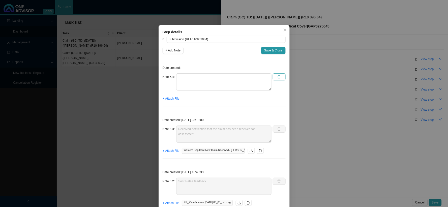
click at [277, 77] on icon "delete" at bounding box center [279, 77] width 4 height 4
type textarea "Received notification that the claim has been received for assessment"
type textarea "Sent Relee feedback"
type textarea "Submitted claim"
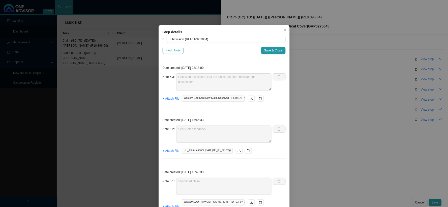
click at [171, 51] on span "+ Add Note" at bounding box center [173, 50] width 15 height 5
type textarea "Received notification that the claim has been received for assessment"
type textarea "Sent Relee feedback"
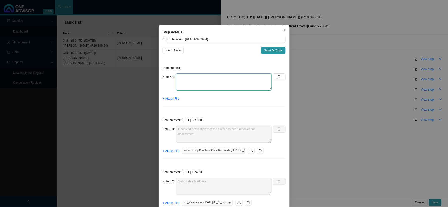
click at [188, 78] on textarea at bounding box center [223, 81] width 95 height 17
paste textarea "Phoned WEST, spoke to [PERSON_NAME] has been received and is currently in progr…"
type textarea "Phoned WEST, spoke to [PERSON_NAME] has been received and is currently in progr…"
click at [274, 51] on span "Save & Close" at bounding box center [273, 50] width 18 height 5
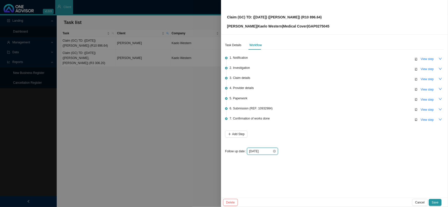
click at [268, 152] on input "[DATE]" at bounding box center [260, 151] width 23 height 5
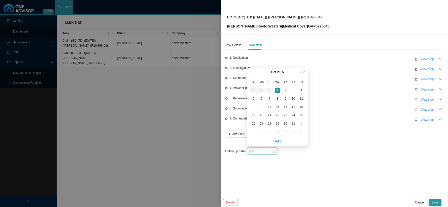
type input "[DATE]"
click at [279, 99] on div "8" at bounding box center [277, 98] width 5 height 5
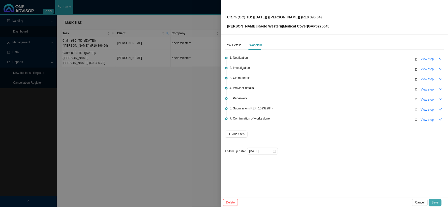
click at [435, 200] on span "Save" at bounding box center [435, 202] width 7 height 5
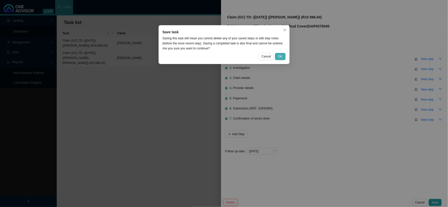
click at [279, 56] on span "OK" at bounding box center [280, 56] width 4 height 5
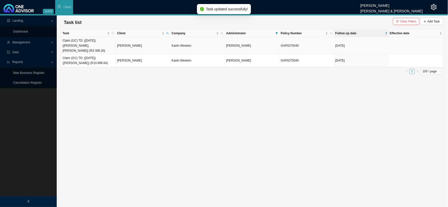
click at [125, 43] on td "[PERSON_NAME]" at bounding box center [143, 45] width 54 height 17
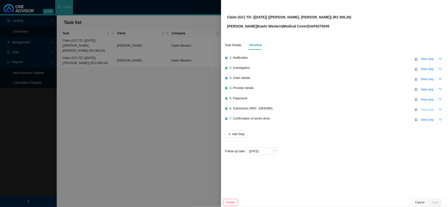
click at [420, 108] on button "View step" at bounding box center [427, 109] width 19 height 7
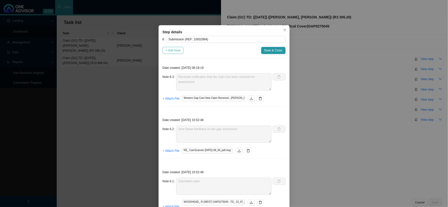
click at [172, 52] on span "+ Add Note" at bounding box center [173, 50] width 15 height 5
type textarea "Received notification that the claim has been received for assessment"
type textarea "Sent Relee feedback on the gap submission"
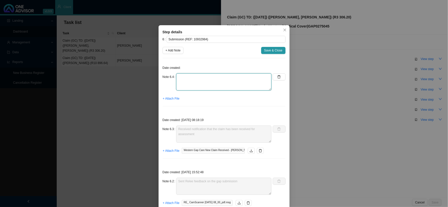
click at [189, 82] on textarea at bounding box center [223, 81] width 95 height 17
paste textarea "Phoned WEST, spoke to [PERSON_NAME] has been received and is currently in progr…"
type textarea "Phoned WEST, spoke to [PERSON_NAME] has been received and is currently in progr…"
click at [275, 53] on button "Save & Close" at bounding box center [273, 50] width 24 height 7
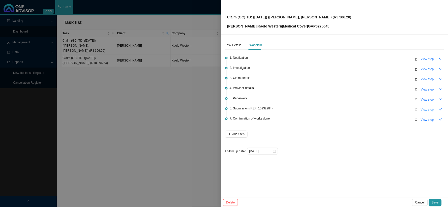
click at [425, 107] on span "View step" at bounding box center [427, 109] width 13 height 5
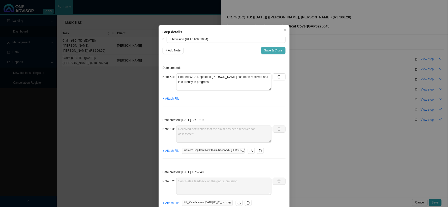
click at [265, 50] on span "Save & Close" at bounding box center [273, 50] width 18 height 5
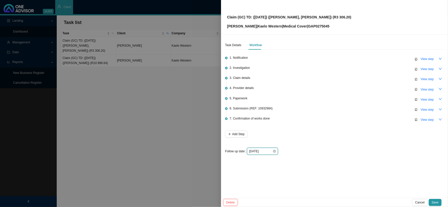
click at [270, 151] on input "[DATE]" at bounding box center [260, 151] width 23 height 5
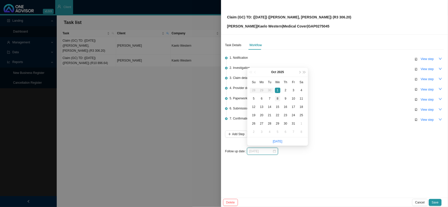
type input "[DATE]"
click at [277, 98] on div "8" at bounding box center [277, 98] width 5 height 5
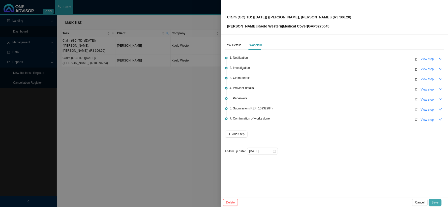
click at [439, 204] on button "Save" at bounding box center [435, 202] width 13 height 7
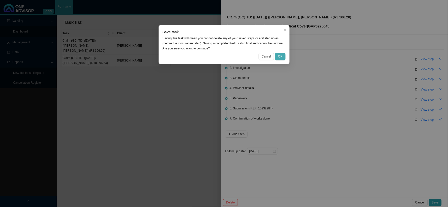
click at [282, 58] on span "OK" at bounding box center [280, 56] width 4 height 5
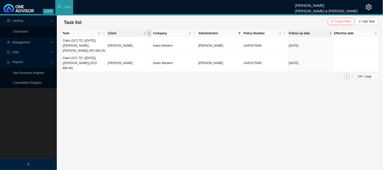
click at [150, 32] on icon "search" at bounding box center [149, 33] width 3 height 3
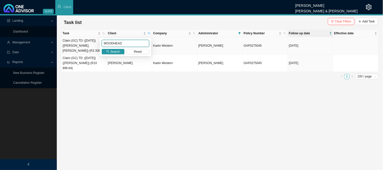
drag, startPoint x: 132, startPoint y: 45, endPoint x: 95, endPoint y: 45, distance: 36.8
click at [95, 45] on body "v1.9.9 [PERSON_NAME] [PERSON_NAME] & [PERSON_NAME] Client Landing Dashboard Man…" at bounding box center [191, 85] width 383 height 170
type input "[PERSON_NAME]"
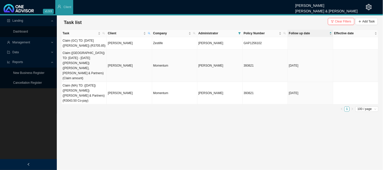
click at [120, 63] on td "[PERSON_NAME]" at bounding box center [129, 65] width 45 height 33
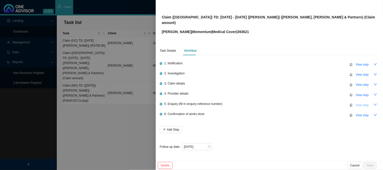
click at [360, 103] on span "View step" at bounding box center [361, 105] width 13 height 5
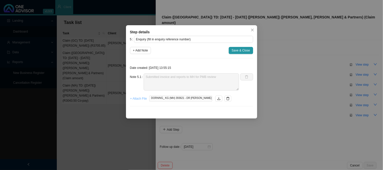
click at [136, 98] on span "+ Attach File" at bounding box center [138, 98] width 17 height 5
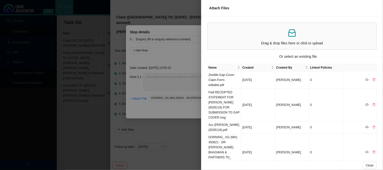
click at [246, 33] on p at bounding box center [292, 33] width 164 height 10
click at [166, 51] on div at bounding box center [191, 85] width 383 height 170
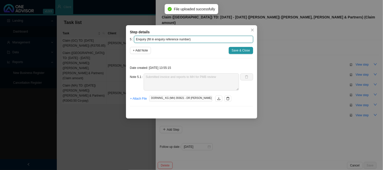
click at [179, 37] on input "Enquiry (fill in enquiry reference number)" at bounding box center [193, 39] width 119 height 7
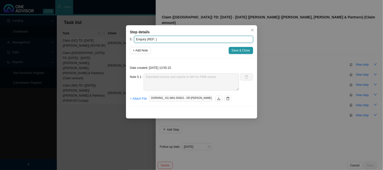
paste input "700508057"
type input "Enquiry (REF: 700508057)"
click at [139, 97] on span "+ Attach File" at bounding box center [138, 98] width 17 height 5
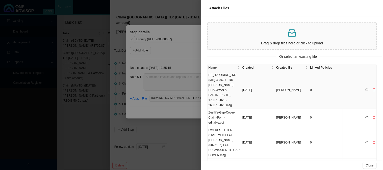
click at [226, 81] on td "RE_ DORNING_ KG (MH) 393621 - DR [PERSON_NAME] BHAGWAN & PARTNERS TD_ 17_07_202…" at bounding box center [224, 90] width 34 height 38
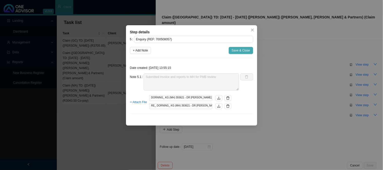
click at [246, 50] on span "Save & Close" at bounding box center [241, 50] width 18 height 5
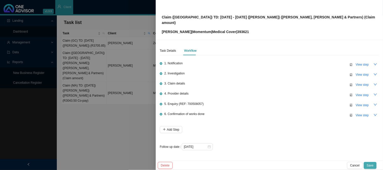
click at [370, 163] on span "Save" at bounding box center [370, 165] width 7 height 5
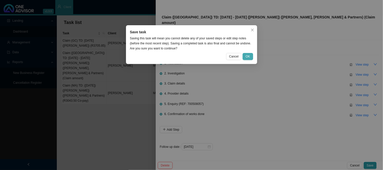
click at [248, 54] on span "OK" at bounding box center [247, 56] width 4 height 5
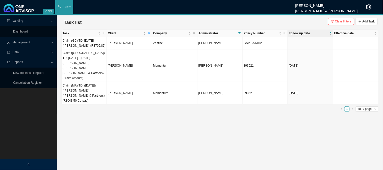
click at [108, 139] on main "Landing Dashboard Management Data Reports New Business Register Cancellation Re…" at bounding box center [191, 92] width 383 height 155
click at [119, 46] on td "[PERSON_NAME]" at bounding box center [129, 43] width 45 height 12
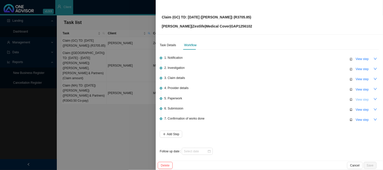
click at [356, 100] on span "View step" at bounding box center [361, 99] width 13 height 5
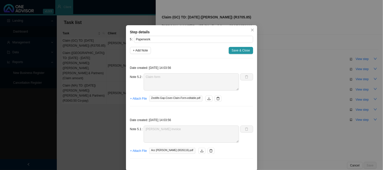
click at [293, 99] on div "Step details 5 Paperwork + Add Note Save & Close Date created: [DATE] 14:03:56 …" at bounding box center [191, 85] width 383 height 170
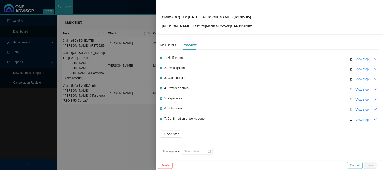
click at [353, 164] on span "Cancel" at bounding box center [354, 165] width 9 height 5
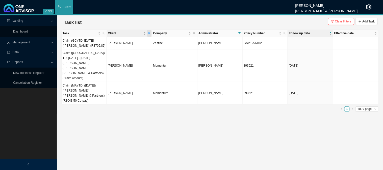
click at [150, 32] on icon "search" at bounding box center [149, 33] width 3 height 3
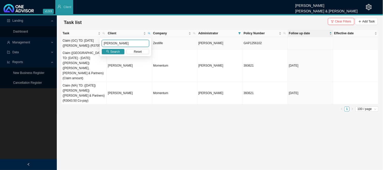
drag, startPoint x: 120, startPoint y: 43, endPoint x: 95, endPoint y: 42, distance: 24.5
click at [95, 42] on body "v1.9.9 [PERSON_NAME] [PERSON_NAME] & [PERSON_NAME] Client Landing Dashboard Man…" at bounding box center [191, 85] width 383 height 170
click at [111, 53] on span "Search" at bounding box center [115, 51] width 10 height 5
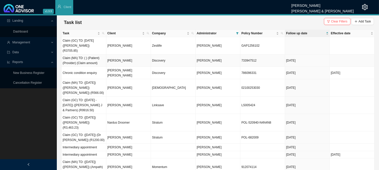
click at [307, 57] on td "[DATE]" at bounding box center [307, 60] width 45 height 12
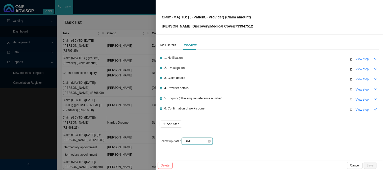
click at [202, 142] on input "[DATE]" at bounding box center [195, 141] width 23 height 5
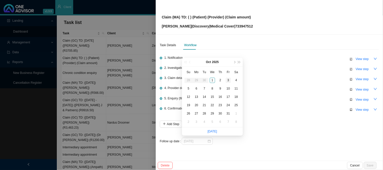
click at [228, 81] on div "3" at bounding box center [228, 80] width 5 height 5
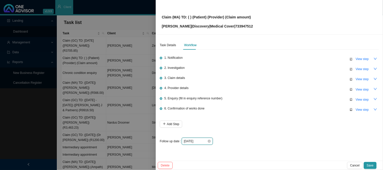
click at [200, 140] on input "[DATE]" at bounding box center [195, 141] width 23 height 5
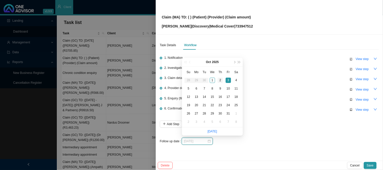
type input "[DATE]"
click at [219, 80] on div "2" at bounding box center [219, 80] width 5 height 5
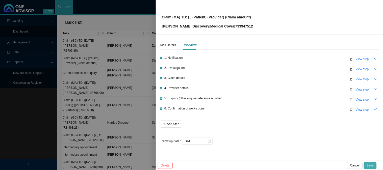
click at [370, 164] on span "Save" at bounding box center [370, 165] width 7 height 5
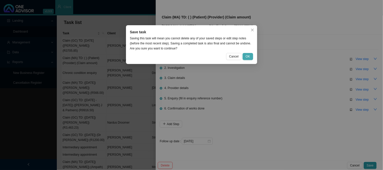
click at [249, 55] on span "OK" at bounding box center [247, 56] width 4 height 5
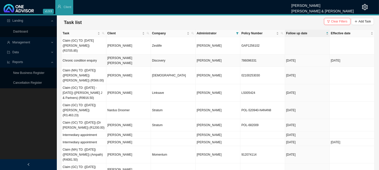
click at [206, 59] on span "[PERSON_NAME]" at bounding box center [209, 61] width 25 height 4
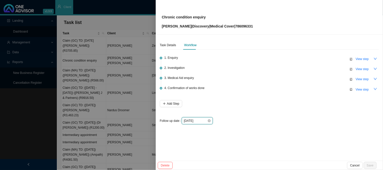
click at [206, 122] on input "[DATE]" at bounding box center [195, 120] width 23 height 5
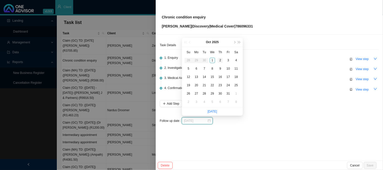
type input "[DATE]"
click at [221, 61] on div "2" at bounding box center [219, 60] width 5 height 5
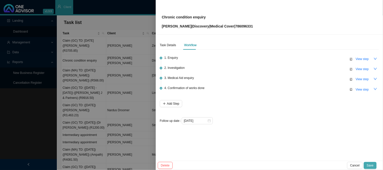
click at [370, 166] on span "Save" at bounding box center [370, 165] width 7 height 5
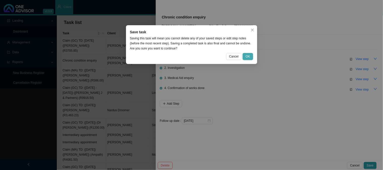
click at [250, 54] on button "OK" at bounding box center [247, 56] width 10 height 7
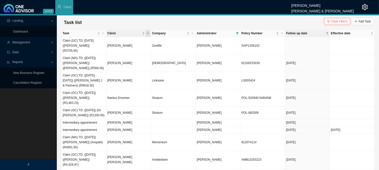
click at [149, 32] on span "Client" at bounding box center [148, 33] width 5 height 7
click at [110, 48] on div "Search Reset" at bounding box center [124, 47] width 51 height 18
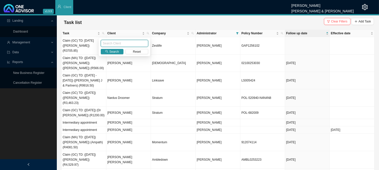
click at [113, 42] on input "text" at bounding box center [124, 43] width 47 height 7
type input "[PERSON_NAME]"
click at [109, 54] on button "Search" at bounding box center [112, 51] width 23 height 5
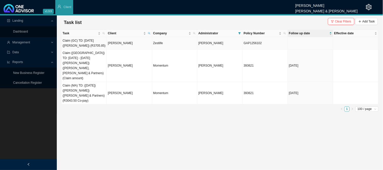
click at [138, 45] on td "[PERSON_NAME]" at bounding box center [129, 43] width 45 height 12
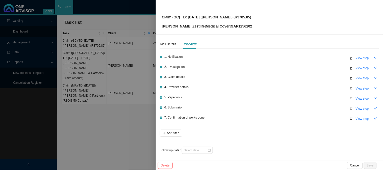
scroll to position [1, 0]
click at [163, 166] on span "Delete" at bounding box center [165, 165] width 9 height 5
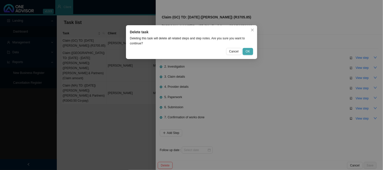
click at [251, 51] on button "OK" at bounding box center [247, 51] width 10 height 7
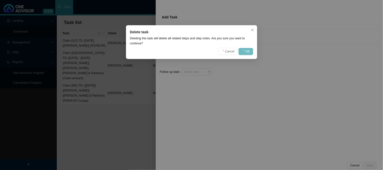
scroll to position [0, 0]
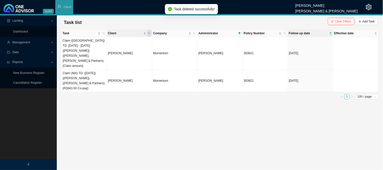
click at [150, 32] on span "Client" at bounding box center [149, 33] width 5 height 7
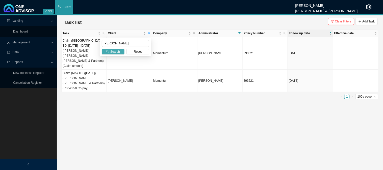
click at [110, 51] on button "Search" at bounding box center [113, 51] width 23 height 5
click at [367, 20] on span "Add Task" at bounding box center [368, 21] width 12 height 5
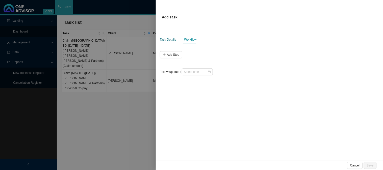
click at [173, 38] on div "Task Details" at bounding box center [168, 39] width 16 height 5
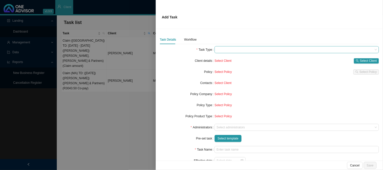
click at [226, 50] on span at bounding box center [296, 49] width 160 height 7
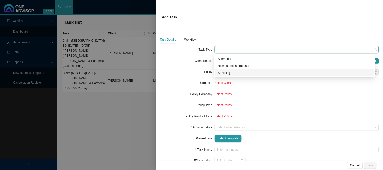
click at [225, 71] on div "Servicing" at bounding box center [294, 72] width 153 height 5
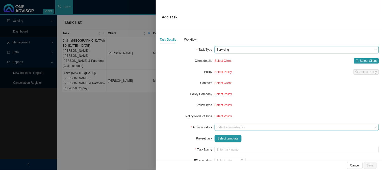
click at [225, 127] on div at bounding box center [293, 128] width 157 height 4
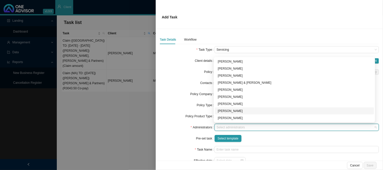
click at [227, 111] on div "[PERSON_NAME]" at bounding box center [294, 110] width 153 height 5
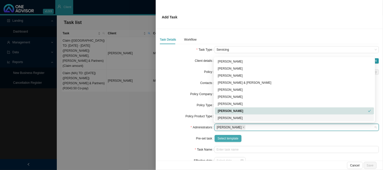
click at [222, 140] on span "Select template" at bounding box center [227, 138] width 21 height 5
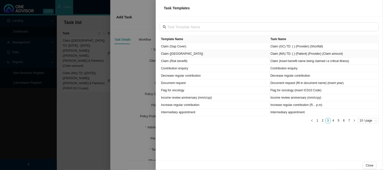
click at [207, 52] on td "Claim ([GEOGRAPHIC_DATA])" at bounding box center [214, 53] width 109 height 7
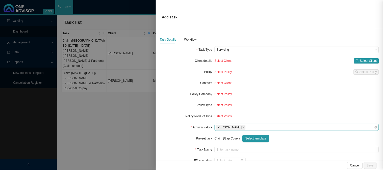
type input "Claim (MA) TD: ( ) (Patient) (Provider) (Claim amount)"
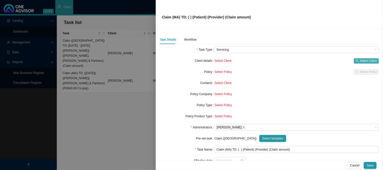
click at [360, 62] on span "Select Client" at bounding box center [368, 60] width 17 height 5
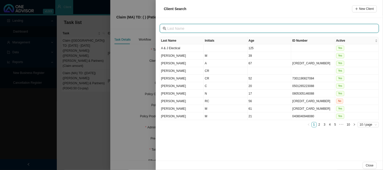
click at [173, 30] on input "text" at bounding box center [269, 29] width 205 height 6
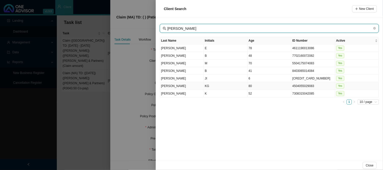
type input "[PERSON_NAME]"
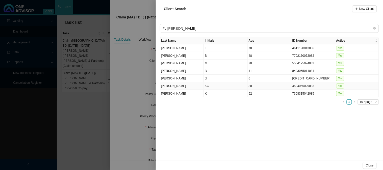
click at [183, 87] on td "[PERSON_NAME]" at bounding box center [182, 86] width 44 height 8
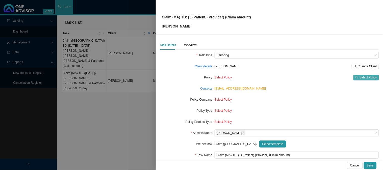
click at [359, 77] on span "Select Policy" at bounding box center [367, 77] width 17 height 5
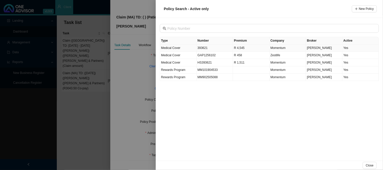
click at [203, 47] on td "393621" at bounding box center [215, 47] width 37 height 7
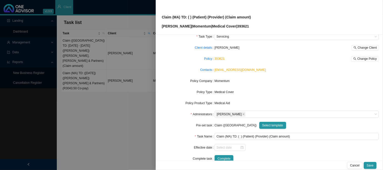
scroll to position [28, 0]
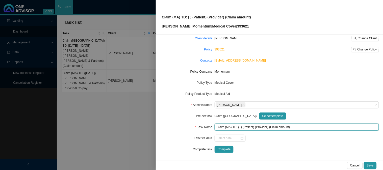
click at [239, 127] on input "Claim (MA) TD: ( ) (Patient) (Provider) (Claim amount)" at bounding box center [296, 127] width 164 height 7
click at [240, 127] on input "Claim (MA) TD: ( ) (Patient) (Provider) (Claim amount)" at bounding box center [296, 127] width 164 height 7
click at [256, 127] on input "Claim ([GEOGRAPHIC_DATA]) TD: [DATE] (Patient) (Provider) (Claim amount)" at bounding box center [296, 127] width 164 height 7
click at [270, 129] on input "Claim ([GEOGRAPHIC_DATA]) TD: [DATE] ([PERSON_NAME]) (Provider) (Claim amount)" at bounding box center [296, 127] width 164 height 7
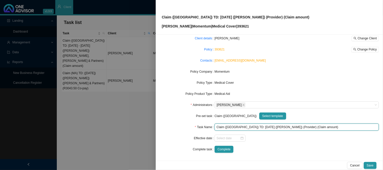
click at [270, 129] on input "Claim ([GEOGRAPHIC_DATA]) TD: [DATE] ([PERSON_NAME]) (Provider) (Claim amount)" at bounding box center [296, 127] width 164 height 7
drag, startPoint x: 308, startPoint y: 128, endPoint x: 289, endPoint y: 127, distance: 19.4
click at [289, 127] on input "Claim ([GEOGRAPHIC_DATA]) TD: [DATE] ([PERSON_NAME]) ([PERSON_NAME]) (Claim amo…" at bounding box center [296, 127] width 164 height 7
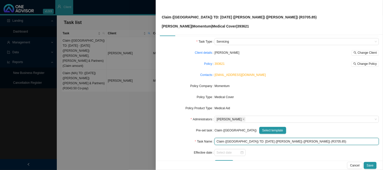
scroll to position [0, 0]
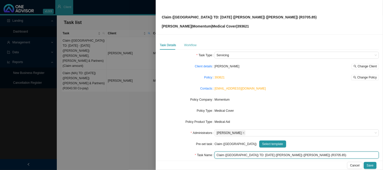
type input "Claim ([GEOGRAPHIC_DATA]) TD: [DATE] ([PERSON_NAME]) ([PERSON_NAME]) (R3705.85)"
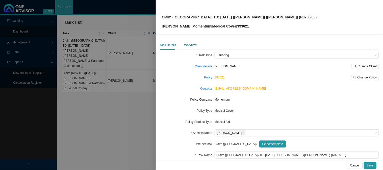
click at [184, 45] on div "Workflow" at bounding box center [190, 45] width 12 height 5
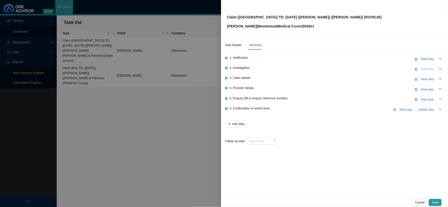
click at [429, 70] on span "View step" at bounding box center [427, 69] width 13 height 5
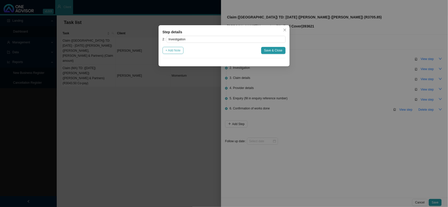
click at [179, 50] on span "+ Add Note" at bounding box center [173, 50] width 15 height 5
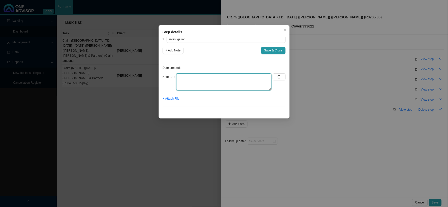
click at [215, 75] on textarea at bounding box center [223, 81] width 95 height 17
click at [204, 80] on textarea "Admission" at bounding box center [223, 81] width 95 height 17
type textarea "A"
paste textarea "Traumatic [MEDICAL_DATA], Without Open Intracranial Wound~S0650"
type textarea "Traumatic [MEDICAL_DATA], Without Open Intracranial Wound~S0650"
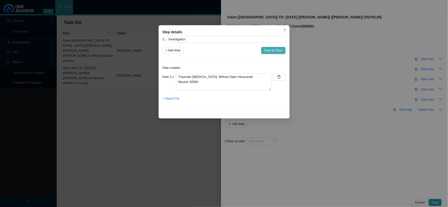
click at [272, 52] on span "Save & Close" at bounding box center [273, 50] width 18 height 5
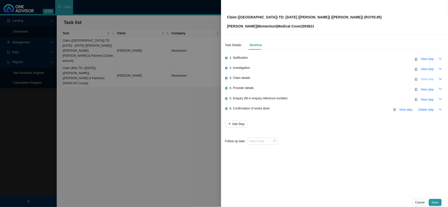
click at [429, 77] on span "View step" at bounding box center [427, 79] width 13 height 5
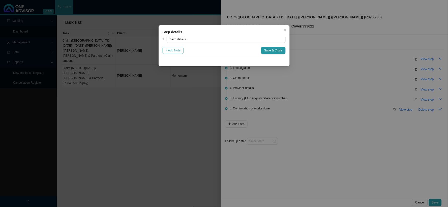
click at [175, 50] on span "+ Add Note" at bounding box center [173, 50] width 15 height 5
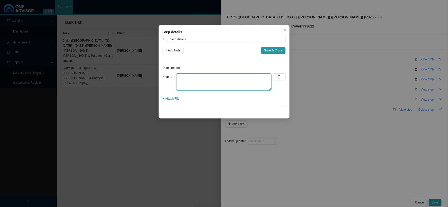
click at [188, 76] on textarea at bounding box center [223, 81] width 95 height 17
click at [208, 79] on textarea "Claimed: Paid: Shortfall:" at bounding box center [223, 81] width 95 height 17
click at [213, 79] on textarea "Claimed: Paid: Shortfall:" at bounding box center [223, 81] width 95 height 17
click at [220, 78] on textarea "Claimed: Paid: Shortfall:" at bounding box center [223, 81] width 95 height 17
click at [218, 88] on textarea "Claimed: R Paid: Shortfall:" at bounding box center [223, 81] width 95 height 17
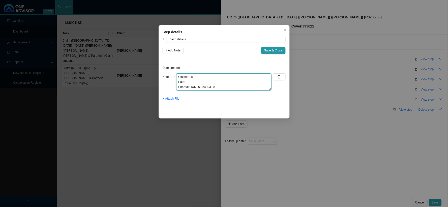
drag, startPoint x: 216, startPoint y: 88, endPoint x: 204, endPoint y: 86, distance: 13.0
click at [204, 86] on textarea "Claimed: R Paid: Shortfall: R3705.854803.08" at bounding box center [223, 81] width 95 height 17
click at [207, 81] on textarea "Claimed: R Paid: Shortfall: R3705.85" at bounding box center [223, 81] width 95 height 17
paste textarea "4803.08"
click at [213, 78] on textarea "Claimed: R Paid: R4803.08 Shortfall: R3705.85" at bounding box center [223, 81] width 95 height 17
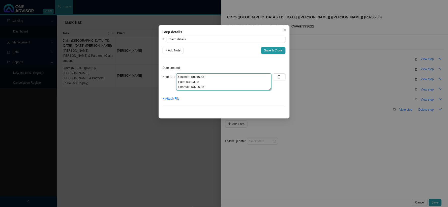
type textarea "Claimed: R9916.43 Paid: R4803.08 Shortfall: R3705.85"
click at [267, 50] on span "Save & Close" at bounding box center [273, 50] width 18 height 5
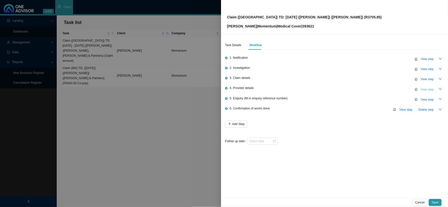
click at [429, 87] on span "View step" at bounding box center [427, 89] width 13 height 5
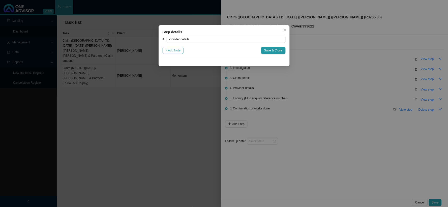
click at [169, 47] on button "+ Add Note" at bounding box center [173, 50] width 21 height 7
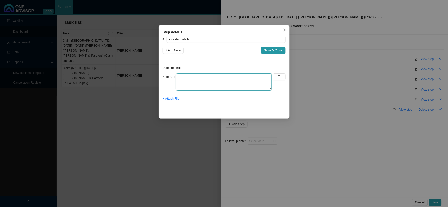
click at [192, 76] on textarea at bounding box center [223, 81] width 95 height 17
type textarea "Practice: [PHONE_NUMBER] Phone: [PHONE_NUMBER] Email: [PERSON_NAME][EMAIL_ADDRE…"
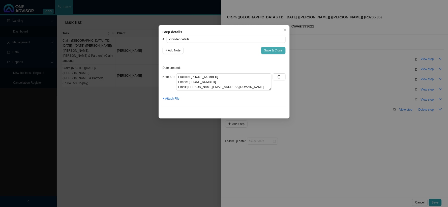
click at [268, 53] on span "Save & Close" at bounding box center [273, 50] width 18 height 5
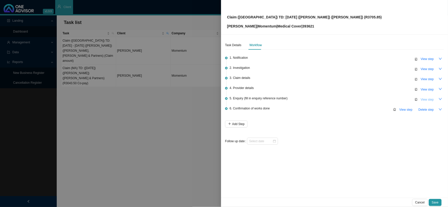
click at [426, 99] on span "View step" at bounding box center [427, 99] width 13 height 5
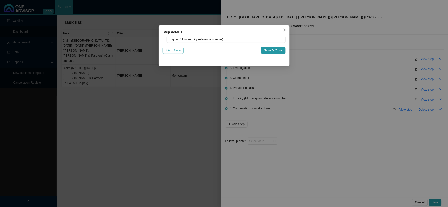
click at [176, 49] on span "+ Add Note" at bounding box center [173, 50] width 15 height 5
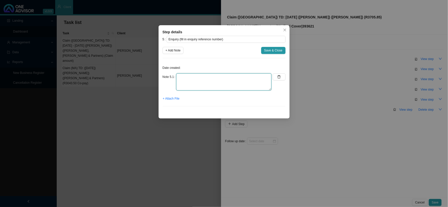
click at [193, 76] on textarea at bounding box center [223, 81] width 95 height 17
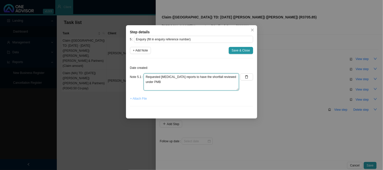
type textarea "Requested [MEDICAL_DATA] reports to have the shortfall reviewed under PMB"
click at [136, 99] on span "+ Attach File" at bounding box center [138, 98] width 17 height 5
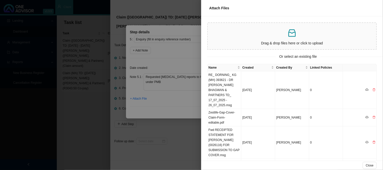
click at [199, 100] on div at bounding box center [191, 85] width 383 height 170
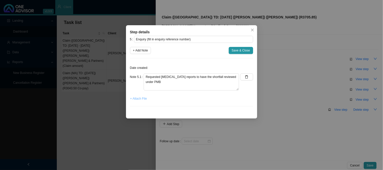
click at [140, 98] on span "+ Attach File" at bounding box center [138, 98] width 17 height 5
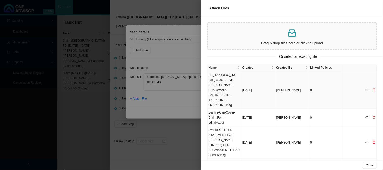
click at [229, 91] on td "RE_ DORNING_ KG (MH) 393621 - DR [PERSON_NAME] BHAGWAN & PARTNERS TD_ 17_07_202…" at bounding box center [224, 90] width 34 height 38
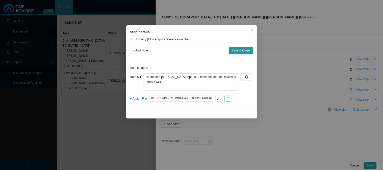
click at [227, 98] on icon "delete" at bounding box center [228, 99] width 4 height 4
click at [140, 99] on span "+ Attach File" at bounding box center [138, 98] width 17 height 5
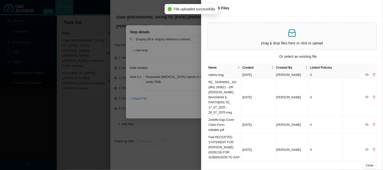
click at [220, 73] on td "claims.msg" at bounding box center [224, 74] width 34 height 7
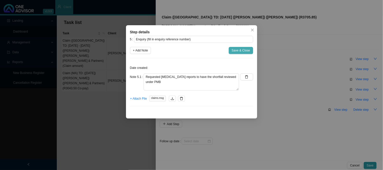
click at [239, 51] on span "Save & Close" at bounding box center [241, 50] width 18 height 5
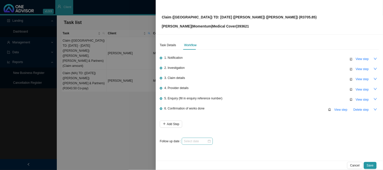
click at [191, 144] on div at bounding box center [197, 141] width 31 height 7
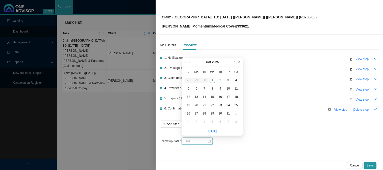
type input "[DATE]"
click at [212, 87] on div "8" at bounding box center [212, 88] width 5 height 5
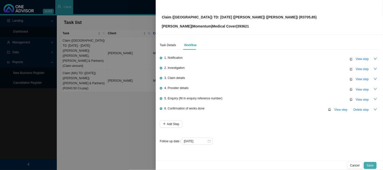
click at [368, 165] on span "Save" at bounding box center [370, 165] width 7 height 5
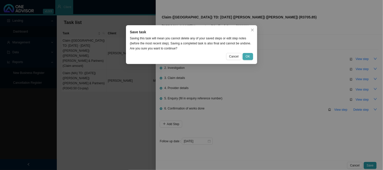
click at [246, 57] on span "OK" at bounding box center [247, 56] width 4 height 5
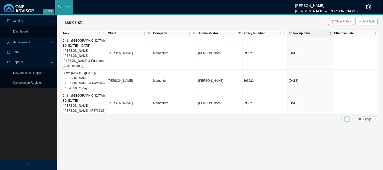
click at [363, 19] on span "Add Task" at bounding box center [368, 21] width 12 height 5
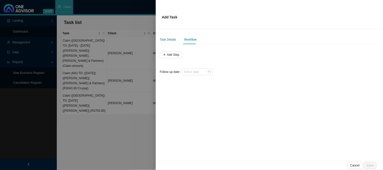
click at [167, 40] on div "Task Details" at bounding box center [168, 39] width 16 height 5
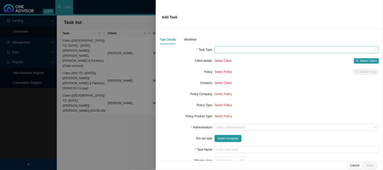
click at [238, 51] on span at bounding box center [296, 49] width 160 height 7
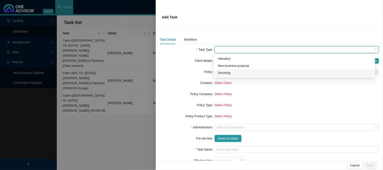
click at [225, 74] on div "Servicing" at bounding box center [294, 72] width 153 height 5
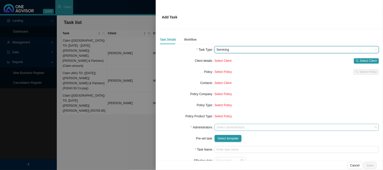
click at [218, 128] on div at bounding box center [293, 128] width 157 height 4
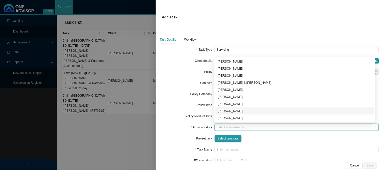
click at [223, 110] on div "[PERSON_NAME]" at bounding box center [294, 110] width 153 height 5
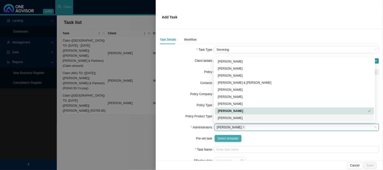
click at [221, 139] on span "Select template" at bounding box center [227, 138] width 21 height 5
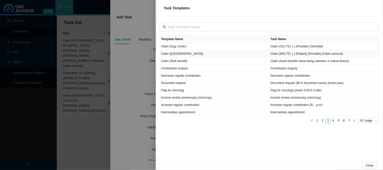
click at [179, 54] on td "Claim ([GEOGRAPHIC_DATA])" at bounding box center [214, 53] width 109 height 7
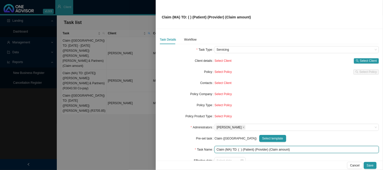
click at [238, 149] on input "Claim (MA) TD: ( ) (Patient) (Provider) (Claim amount)" at bounding box center [296, 149] width 164 height 7
click at [246, 149] on input "Claim (MA) TD: ( ) (Patient) (Provider) (Claim amount)" at bounding box center [296, 149] width 164 height 7
click at [260, 148] on input "Claim (MA) TD: ( ) ([PERSON_NAME]) (Provider) (Claim amount)" at bounding box center [296, 149] width 164 height 7
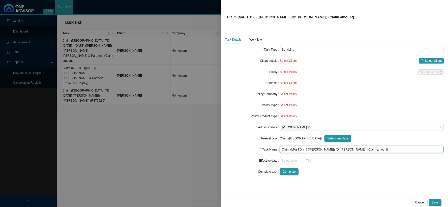
click at [306, 150] on input "Claim (MA) TD: ( ) ([PERSON_NAME]) (Dr [PERSON_NAME]) (Claim amount)" at bounding box center [362, 149] width 164 height 7
click at [306, 149] on input "Claim (MA) TD: ( ) ([PERSON_NAME]) (Dr [PERSON_NAME]) (Claim amount)" at bounding box center [362, 149] width 164 height 7
click at [369, 148] on input "Claim (MA) TD: ([DATE]) ([PERSON_NAME]) (Dr [PERSON_NAME]) (Claim amount)" at bounding box center [362, 149] width 164 height 7
drag, startPoint x: 375, startPoint y: 150, endPoint x: 356, endPoint y: 149, distance: 19.2
click at [356, 149] on input "Claim (MA) TD: ([DATE]) ([PERSON_NAME]) (Dr [PERSON_NAME]) (Claim amount)" at bounding box center [362, 149] width 164 height 7
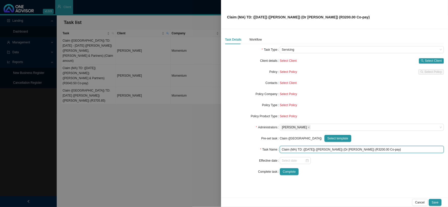
type input "Claim (MA) TD: ([DATE]) ([PERSON_NAME]) (Dr [PERSON_NAME]) (R3200.00 Co-pay)"
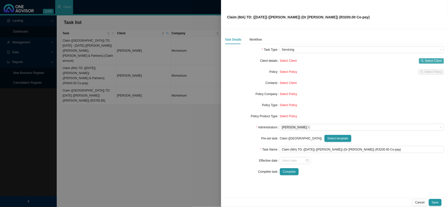
click at [430, 58] on div "Select Client Select Client" at bounding box center [362, 60] width 164 height 7
click at [428, 61] on span "Select Client" at bounding box center [433, 60] width 17 height 5
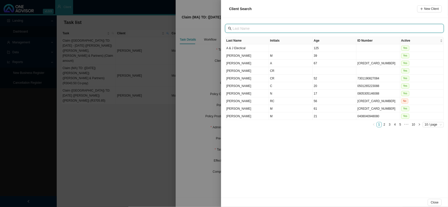
click at [274, 30] on input "text" at bounding box center [335, 29] width 205 height 6
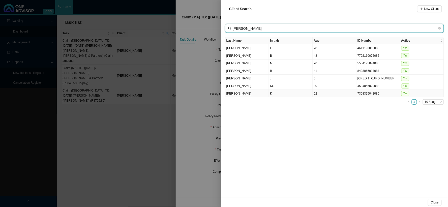
type input "[PERSON_NAME]"
click at [273, 85] on td "KG" at bounding box center [291, 86] width 44 height 8
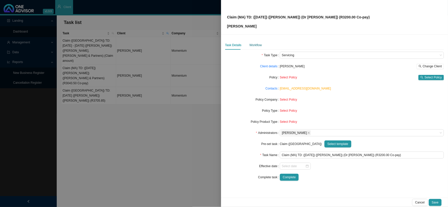
click at [258, 46] on div "Workflow" at bounding box center [256, 45] width 12 height 5
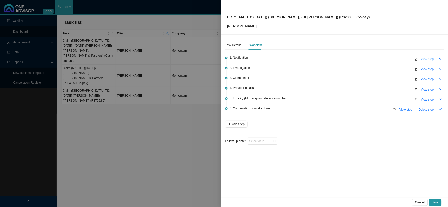
click at [428, 59] on span "View step" at bounding box center [427, 59] width 13 height 5
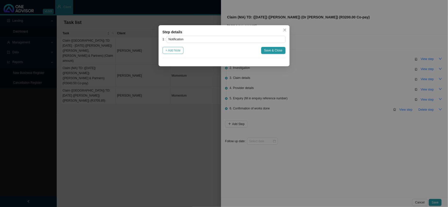
click at [180, 51] on span "+ Add Note" at bounding box center [173, 50] width 15 height 5
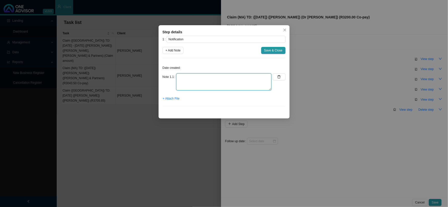
click at [209, 77] on textarea at bounding box center [223, 81] width 95 height 17
type textarea "P"
click at [172, 98] on span "+ Attach File" at bounding box center [171, 98] width 17 height 5
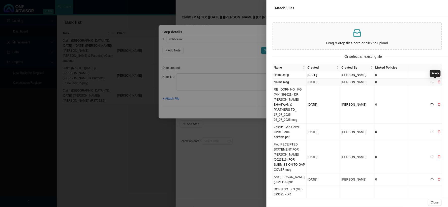
click at [438, 81] on icon "delete" at bounding box center [439, 82] width 3 height 3
click at [442, 72] on span "Yes" at bounding box center [441, 71] width 5 height 5
click at [216, 106] on div at bounding box center [224, 103] width 448 height 207
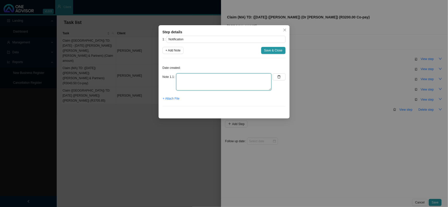
click at [203, 77] on textarea at bounding box center [223, 81] width 95 height 17
click at [286, 30] on icon "close" at bounding box center [285, 30] width 4 height 4
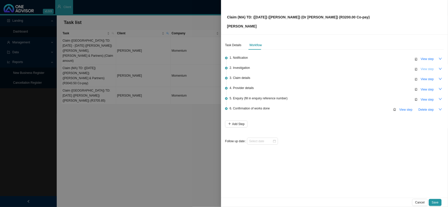
click at [429, 67] on span "View step" at bounding box center [427, 69] width 13 height 5
type input "Investigation"
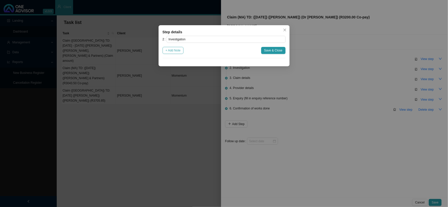
click at [178, 51] on span "+ Add Note" at bounding box center [173, 50] width 15 height 5
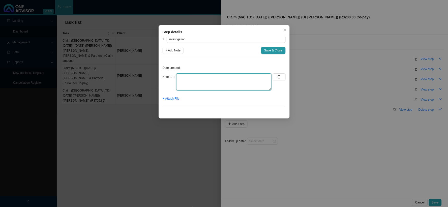
click at [205, 78] on textarea at bounding box center [223, 81] width 95 height 17
type textarea "Auth Letter"
drag, startPoint x: 206, startPoint y: 77, endPoint x: 173, endPoint y: 74, distance: 33.2
click at [173, 74] on div "Note 2.1 Auth Letter" at bounding box center [217, 81] width 109 height 17
click at [174, 99] on span "+ Attach File" at bounding box center [171, 98] width 17 height 5
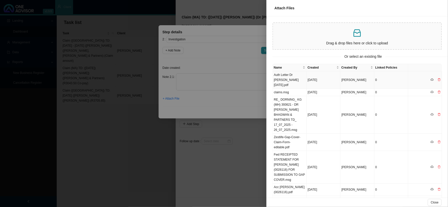
click at [291, 79] on td "Auth Letter Dr [PERSON_NAME] [DATE].pdf" at bounding box center [290, 79] width 34 height 17
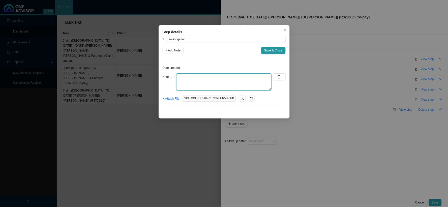
click at [250, 79] on textarea at bounding box center [223, 81] width 95 height 17
type textarea "A co-payment of R3200.00 was applied for a scan"
click at [177, 51] on span "+ Add Note" at bounding box center [173, 50] width 15 height 5
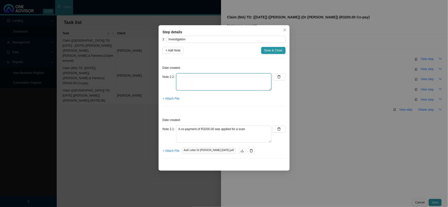
click at [188, 76] on textarea at bounding box center [223, 81] width 95 height 17
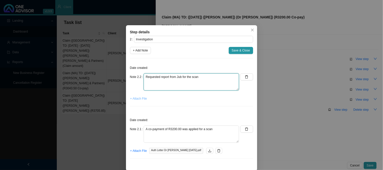
type textarea "Requested report from Jub for the scan"
click at [133, 100] on span "+ Attach File" at bounding box center [138, 98] width 17 height 5
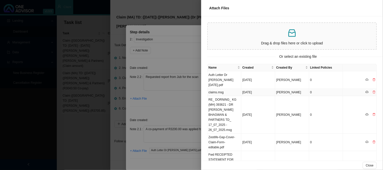
click at [226, 94] on td "claims.msg" at bounding box center [224, 92] width 34 height 7
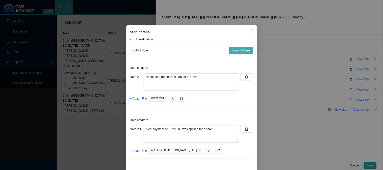
click at [235, 51] on span "Save & Close" at bounding box center [241, 50] width 18 height 5
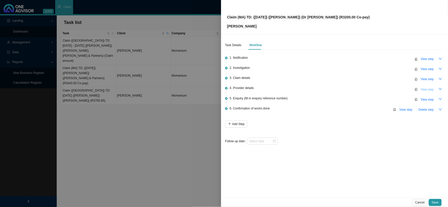
click at [430, 88] on span "View step" at bounding box center [427, 89] width 13 height 5
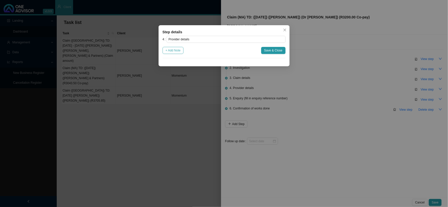
click at [172, 48] on span "+ Add Note" at bounding box center [173, 50] width 15 height 5
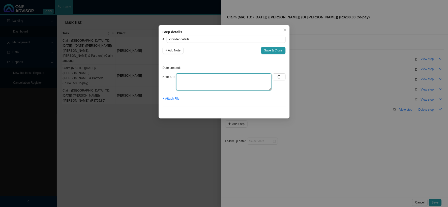
click at [203, 77] on textarea at bounding box center [223, 81] width 95 height 17
click at [205, 76] on textarea "Practice: Phone: Email:" at bounding box center [223, 81] width 95 height 17
type textarea "Practice: [PHONE_NUMBER] Phone: [PHONE_NUMBER] Email: [EMAIL_ADDRESS][DOMAIN_NA…"
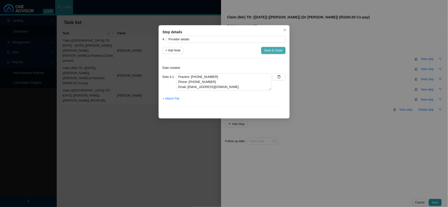
click at [275, 48] on span "Save & Close" at bounding box center [273, 50] width 18 height 5
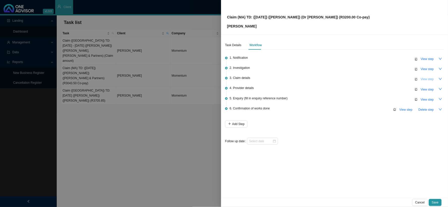
click at [423, 80] on span "View step" at bounding box center [427, 79] width 13 height 5
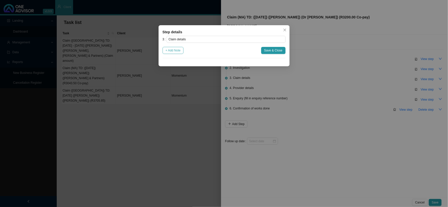
click at [175, 49] on span "+ Add Note" at bounding box center [173, 50] width 15 height 5
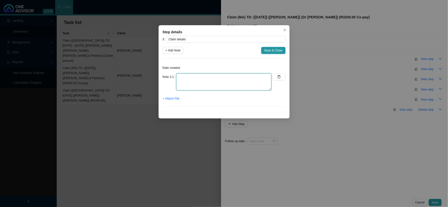
click at [190, 76] on textarea at bounding box center [223, 81] width 95 height 17
type textarea "R3200.00 co-payment"
click at [280, 49] on span "Save & Close" at bounding box center [273, 50] width 18 height 5
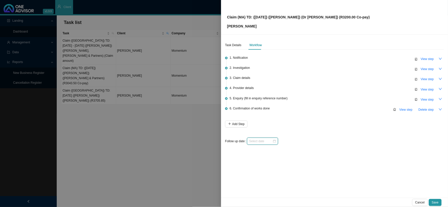
click at [267, 141] on input at bounding box center [260, 141] width 23 height 5
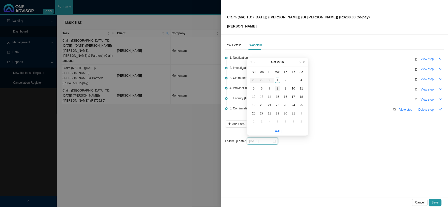
type input "[DATE]"
click at [278, 89] on div "8" at bounding box center [277, 88] width 5 height 5
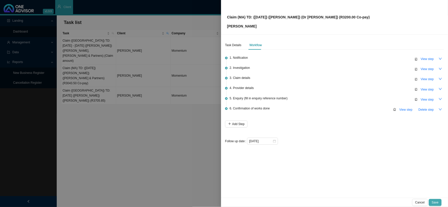
click at [435, 202] on span "Save" at bounding box center [435, 202] width 7 height 5
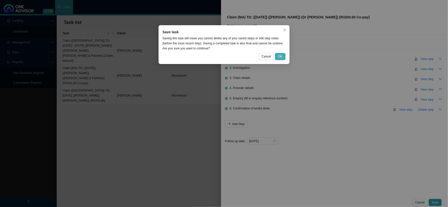
click at [282, 54] on span "OK" at bounding box center [280, 56] width 4 height 5
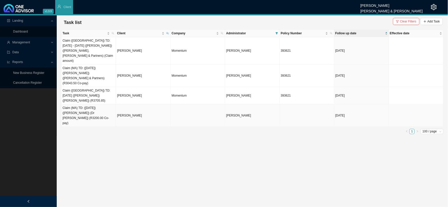
click at [130, 104] on td "[PERSON_NAME]" at bounding box center [143, 115] width 54 height 22
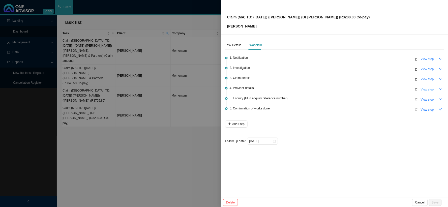
click at [427, 90] on span "View step" at bounding box center [427, 89] width 13 height 5
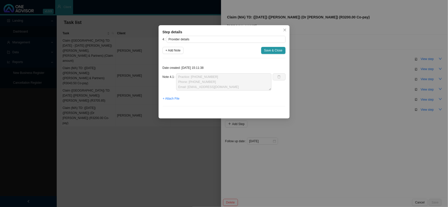
click at [169, 74] on div "Note 4.1 Practice: [PHONE_NUMBER] Phone: [PHONE_NUMBER] Email: [EMAIL_ADDRESS][…" at bounding box center [217, 81] width 109 height 17
click at [273, 51] on span "Save & Close" at bounding box center [273, 50] width 18 height 5
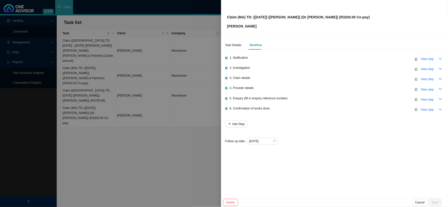
click at [191, 94] on div at bounding box center [224, 103] width 448 height 207
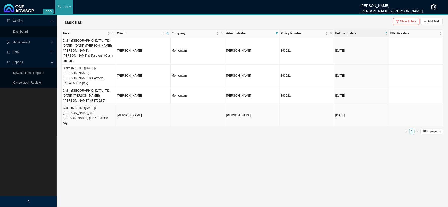
click at [188, 104] on td at bounding box center [198, 115] width 54 height 22
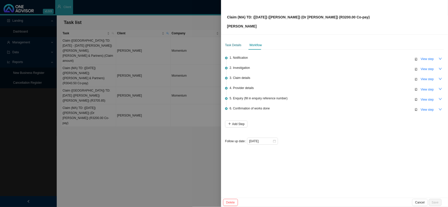
click at [233, 44] on div "Task Details" at bounding box center [233, 45] width 16 height 5
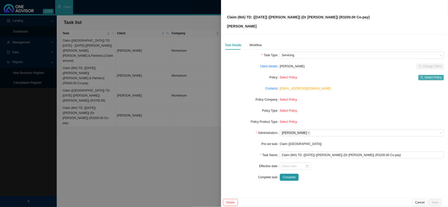
click at [428, 78] on span "Select Policy" at bounding box center [433, 77] width 17 height 5
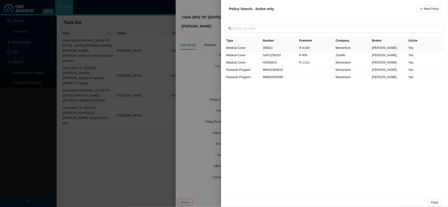
click at [270, 49] on td "393621" at bounding box center [280, 47] width 37 height 7
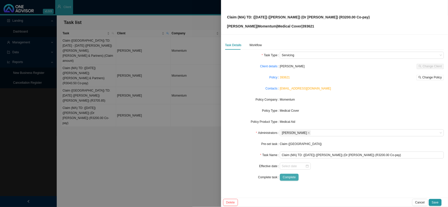
click at [294, 177] on span "Complete" at bounding box center [289, 177] width 13 height 5
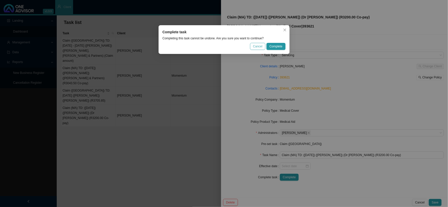
click at [260, 46] on span "Cancel" at bounding box center [257, 46] width 9 height 5
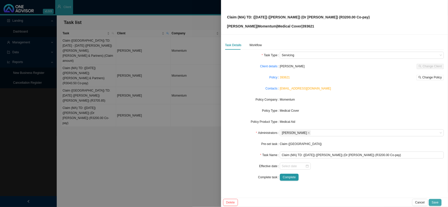
click at [435, 200] on span "Save" at bounding box center [435, 202] width 7 height 5
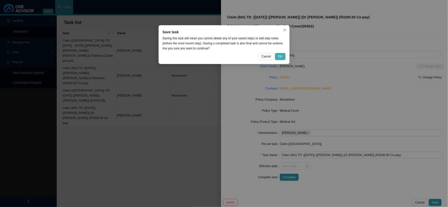
click at [284, 53] on button "OK" at bounding box center [280, 56] width 10 height 7
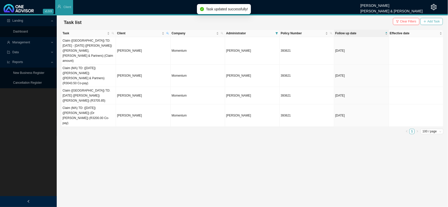
click at [432, 23] on span "Add Task" at bounding box center [434, 21] width 12 height 5
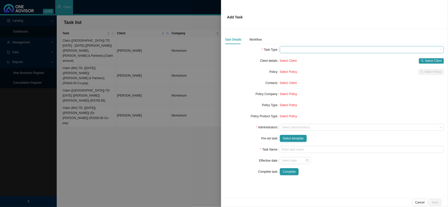
click at [287, 50] on span at bounding box center [362, 49] width 160 height 7
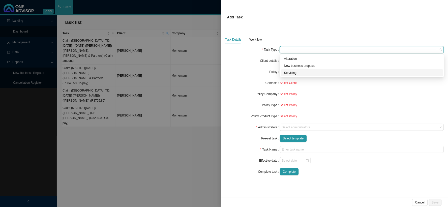
click at [288, 73] on div "Servicing" at bounding box center [362, 72] width 156 height 5
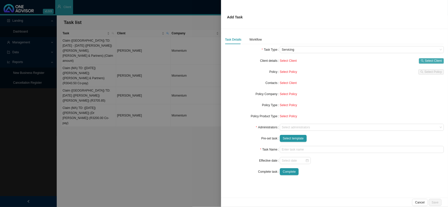
click at [431, 59] on span "Select Client" at bounding box center [433, 60] width 17 height 5
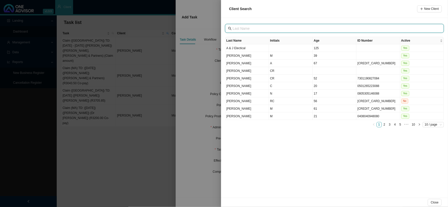
click at [264, 28] on input "text" at bounding box center [335, 29] width 205 height 6
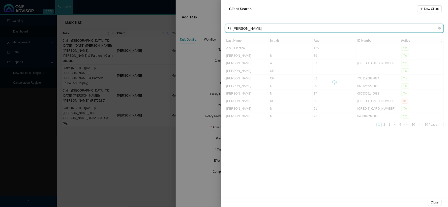
type input "[PERSON_NAME]"
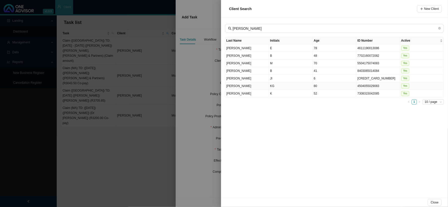
click at [256, 85] on td "[PERSON_NAME]" at bounding box center [248, 86] width 44 height 8
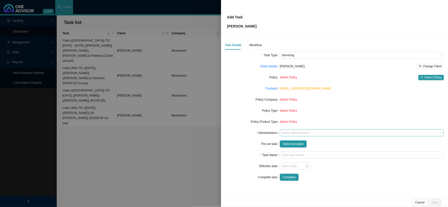
click at [291, 133] on div at bounding box center [359, 133] width 157 height 4
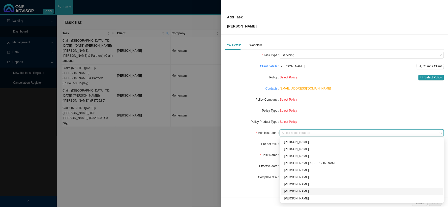
click at [291, 192] on div "[PERSON_NAME]" at bounding box center [362, 191] width 156 height 5
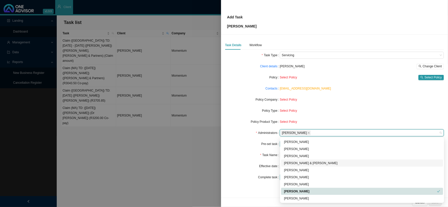
click at [247, 150] on form "Task Type Servicing Client details [PERSON_NAME] Change Client Policy Select Po…" at bounding box center [334, 116] width 219 height 129
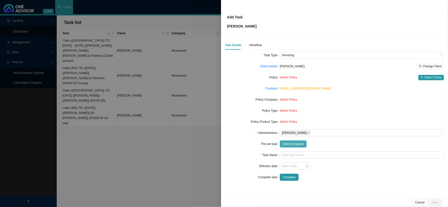
click at [296, 145] on span "Select template" at bounding box center [293, 144] width 21 height 5
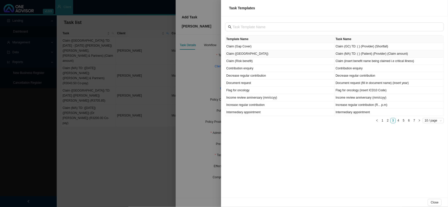
click at [241, 55] on td "Claim ([GEOGRAPHIC_DATA])" at bounding box center [280, 53] width 109 height 7
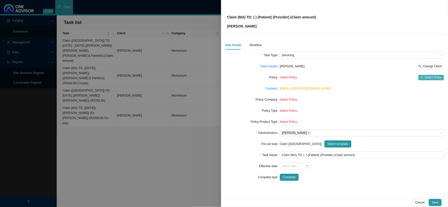
click at [432, 77] on span "Select Policy" at bounding box center [433, 77] width 17 height 5
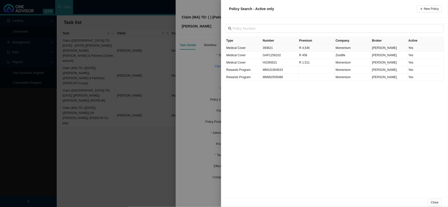
click at [276, 48] on td "393621" at bounding box center [280, 47] width 37 height 7
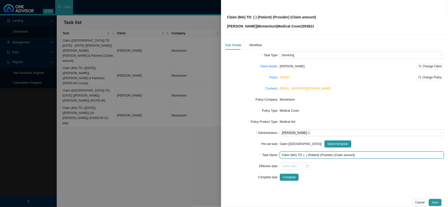
click at [306, 155] on input "Claim (MA) TD: ( ) (Patient) (Provider) (Claim amount)" at bounding box center [362, 155] width 164 height 7
click at [327, 153] on input "Claim ([GEOGRAPHIC_DATA]) TD: ([DATE]) (Patient) (Provider) (Claim amount)" at bounding box center [362, 155] width 164 height 7
drag, startPoint x: 355, startPoint y: 155, endPoint x: 322, endPoint y: 154, distance: 33.1
click at [322, 154] on input "Claim (MA) TD: ([DATE]) (Dr [PERSON_NAME] & Partners) (Provider) (Claim amount)" at bounding box center [362, 155] width 164 height 7
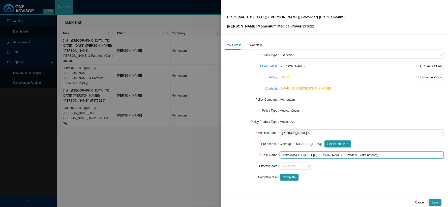
click at [344, 155] on input "Claim (MA) TD: ([DATE]) ([PERSON_NAME]) (Provider) (Claim amount)" at bounding box center [362, 155] width 164 height 7
paste input "Dr [PERSON_NAME] & Partners"
drag, startPoint x: 390, startPoint y: 155, endPoint x: 371, endPoint y: 155, distance: 18.9
click at [371, 155] on input "Claim (MA) TD: ([DATE]) ([PERSON_NAME]) (Dr [PERSON_NAME] & Partners) (Claim am…" at bounding box center [362, 155] width 164 height 7
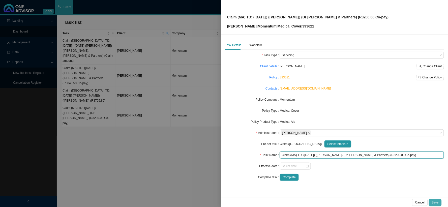
type input "Claim (MA) TD: ([DATE]) ([PERSON_NAME]) (Dr [PERSON_NAME] & Partners) (R3200.00…"
click at [438, 201] on span "Save" at bounding box center [435, 202] width 7 height 5
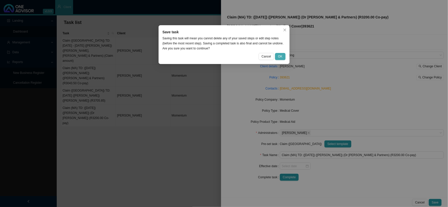
click at [282, 55] on span "OK" at bounding box center [280, 56] width 4 height 5
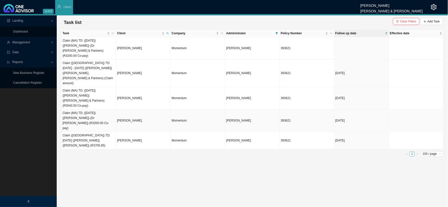
click at [104, 109] on td "Claim (MA) TD: ([DATE]) ([PERSON_NAME]) (Dr [PERSON_NAME]) (R3200.00 Co-pay)" at bounding box center [89, 120] width 54 height 22
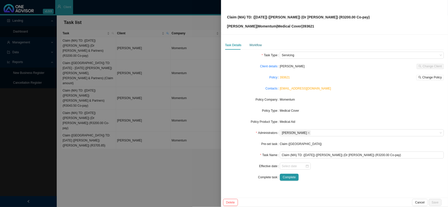
click at [253, 43] on div "Workflow" at bounding box center [256, 45] width 12 height 5
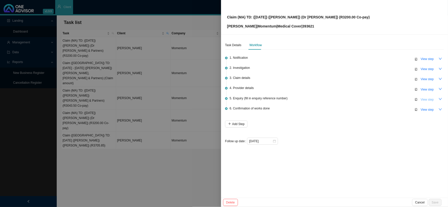
click at [427, 99] on span "View step" at bounding box center [427, 99] width 13 height 5
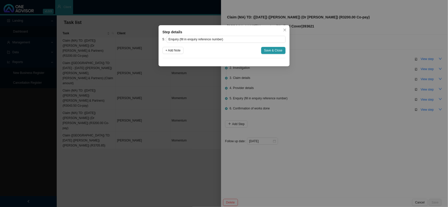
click at [306, 73] on div "Step details 5 Enquiry (fill in enquiry reference number) + Add Note Save & Clo…" at bounding box center [224, 103] width 448 height 207
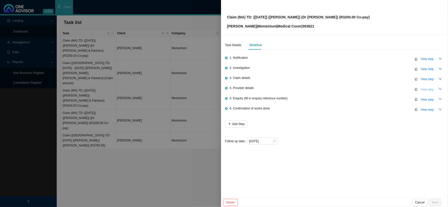
click at [424, 89] on span "View step" at bounding box center [427, 89] width 13 height 5
type input "Provider details"
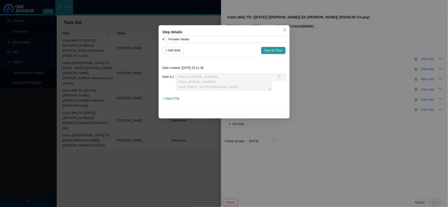
click at [172, 77] on div "Note 4.1 Practice: [PHONE_NUMBER] Phone: [PHONE_NUMBER] Email: [EMAIL_ADDRESS][…" at bounding box center [217, 81] width 109 height 17
click at [275, 49] on span "Save & Close" at bounding box center [273, 50] width 18 height 5
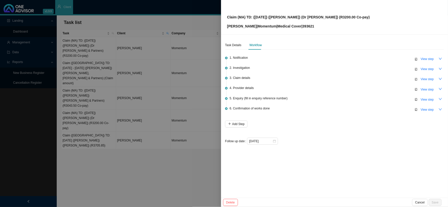
click at [119, 119] on div at bounding box center [224, 103] width 448 height 207
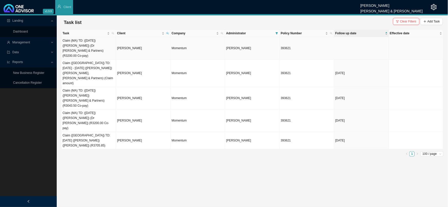
click at [96, 41] on td "Claim (MA) TD: ([DATE]) ([PERSON_NAME]) (Dr [PERSON_NAME] & Partners) (R3200.00…" at bounding box center [89, 48] width 54 height 22
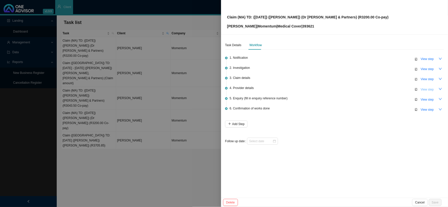
click at [425, 89] on span "View step" at bounding box center [427, 89] width 13 height 5
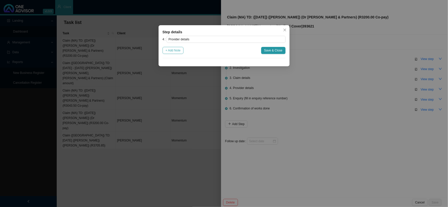
click at [181, 51] on span "+ Add Note" at bounding box center [173, 50] width 15 height 5
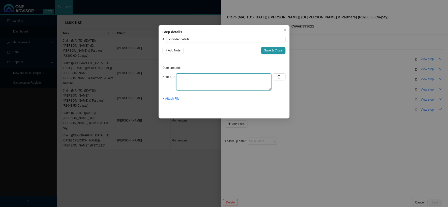
click at [213, 79] on textarea at bounding box center [223, 81] width 95 height 17
paste textarea "Practice: [PHONE_NUMBER] Phone: [PHONE_NUMBER] Email: [EMAIL_ADDRESS][DOMAIN_NA…"
type textarea "Practice: [PHONE_NUMBER] Phone: [PHONE_NUMBER] Email: [EMAIL_ADDRESS][DOMAIN_NA…"
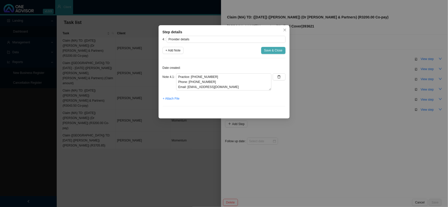
click at [276, 49] on span "Save & Close" at bounding box center [273, 50] width 18 height 5
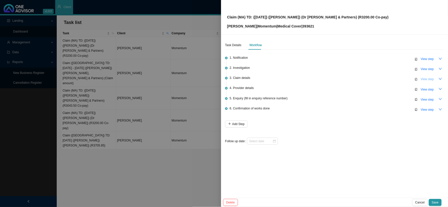
click at [425, 78] on span "View step" at bounding box center [427, 79] width 13 height 5
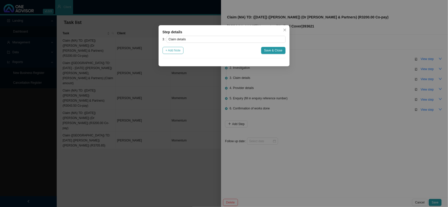
click at [176, 51] on span "+ Add Note" at bounding box center [173, 50] width 15 height 5
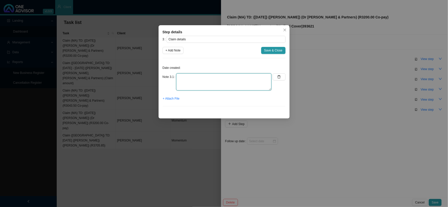
click at [200, 77] on textarea at bounding box center [223, 81] width 95 height 17
type textarea "R3200.00 co-payment"
click at [275, 48] on span "Save & Close" at bounding box center [273, 50] width 18 height 5
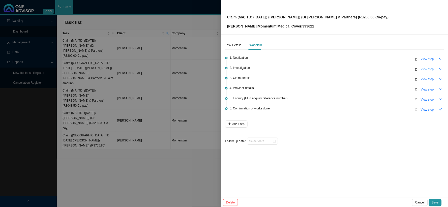
click at [427, 70] on span "View step" at bounding box center [427, 69] width 13 height 5
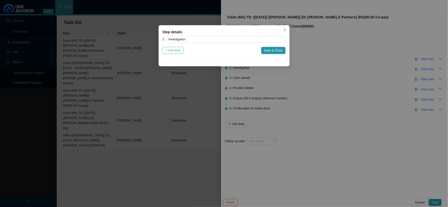
click at [169, 50] on span "+ Add Note" at bounding box center [173, 50] width 15 height 5
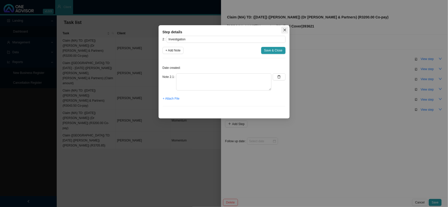
click at [285, 31] on icon "close" at bounding box center [285, 30] width 4 height 4
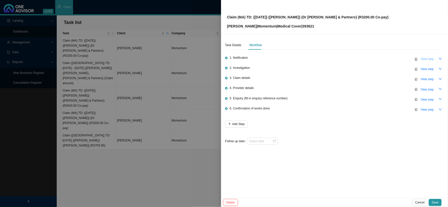
click at [430, 58] on span "View step" at bounding box center [427, 59] width 13 height 5
type input "Notification"
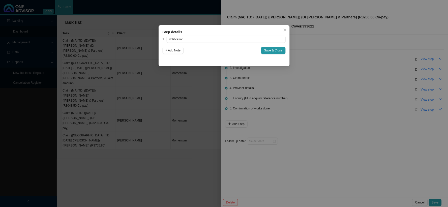
click at [331, 87] on div "Step details 1 Notification + Add Note Save & Close Cancel OK" at bounding box center [224, 103] width 448 height 207
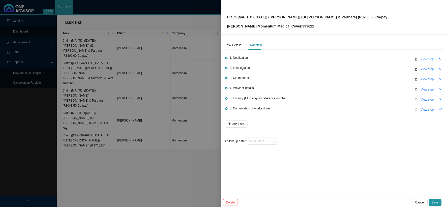
click at [428, 57] on span "View step" at bounding box center [427, 59] width 13 height 5
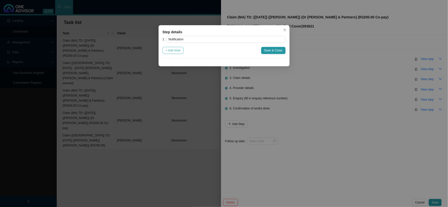
click at [180, 52] on span "+ Add Note" at bounding box center [173, 50] width 15 height 5
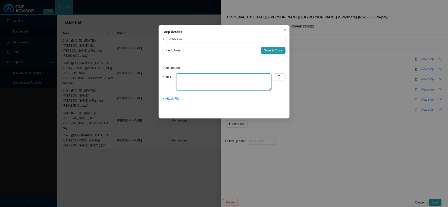
click at [209, 75] on textarea at bounding box center [223, 81] width 95 height 17
type textarea "r"
type textarea "Received invoice"
click at [174, 98] on span "+ Attach File" at bounding box center [171, 98] width 17 height 5
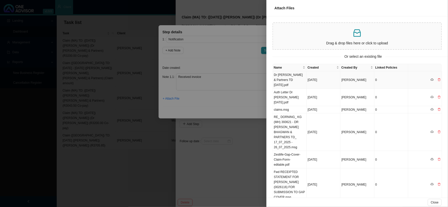
click at [291, 80] on td "Dr [PERSON_NAME] & Partners TD [DATE].pdf" at bounding box center [290, 79] width 34 height 17
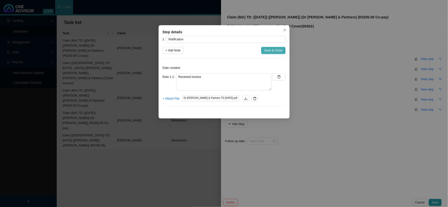
click at [273, 50] on span "Save & Close" at bounding box center [273, 50] width 18 height 5
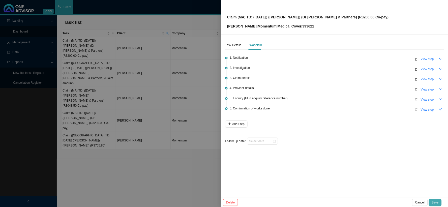
click at [435, 203] on span "Save" at bounding box center [435, 202] width 7 height 5
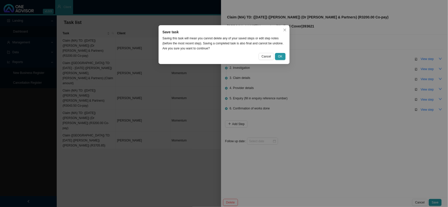
click at [275, 55] on div "Cancel OK" at bounding box center [224, 56] width 123 height 7
click at [277, 55] on button "OK" at bounding box center [280, 56] width 10 height 7
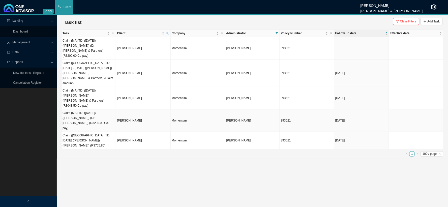
click at [97, 109] on td "Claim (MA) TD: ([DATE]) ([PERSON_NAME]) (Dr [PERSON_NAME]) (R3200.00 Co-pay)" at bounding box center [89, 120] width 54 height 22
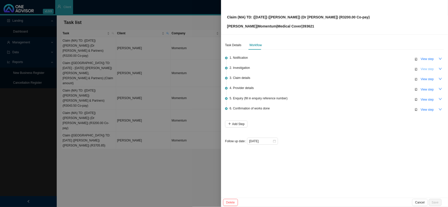
click at [425, 67] on span "View step" at bounding box center [427, 69] width 13 height 5
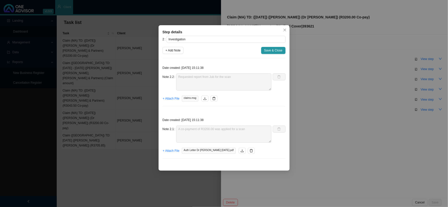
click at [173, 129] on div "Note 2.1 A co-payment of R3200.00 was applied for a scan" at bounding box center [217, 134] width 109 height 17
click at [273, 50] on span "Save & Close" at bounding box center [273, 50] width 18 height 5
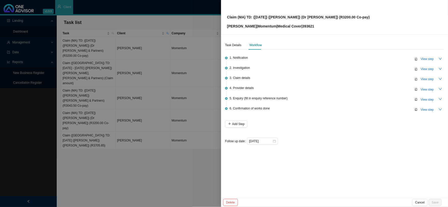
click at [123, 90] on div at bounding box center [224, 103] width 448 height 207
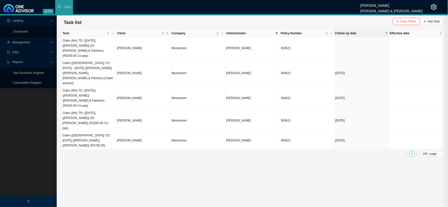
click at [102, 41] on td "Claim (MA) TD: ([DATE]) ([PERSON_NAME]) (Dr [PERSON_NAME] & Partners) (R3200.00…" at bounding box center [89, 48] width 54 height 22
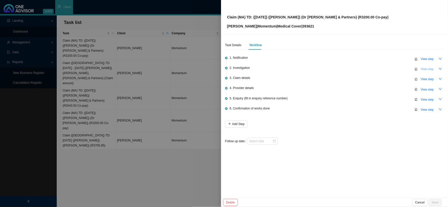
click at [424, 70] on span "View step" at bounding box center [427, 69] width 13 height 5
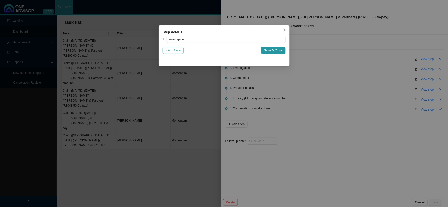
click at [177, 49] on span "+ Add Note" at bounding box center [173, 50] width 15 height 5
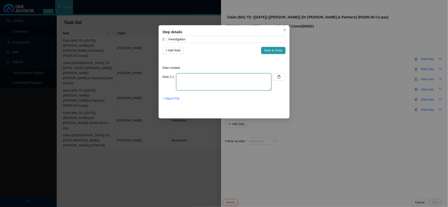
click at [199, 77] on textarea at bounding box center [223, 81] width 95 height 17
paste textarea "A co-payment of R3200.00 was applied for a scan"
type textarea "A"
click at [257, 81] on textarea at bounding box center [223, 81] width 95 height 17
paste textarea "Intracranial Haemorrhage (Nontraumatic), Unspecified~I629"
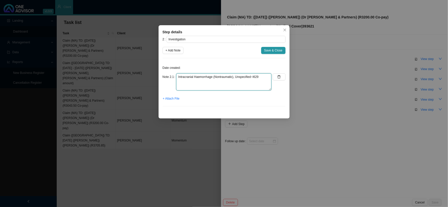
drag, startPoint x: 178, startPoint y: 82, endPoint x: 180, endPoint y: 82, distance: 2.8
click at [178, 82] on textarea "Intracranial Haemorrhage (Nontraumatic), Unspecified~I629" at bounding box center [223, 81] width 95 height 17
click at [261, 77] on textarea "Intracranial Haemorrhage (Nontraumatic), Unspecified~I629" at bounding box center [223, 81] width 95 height 17
click at [177, 76] on textarea "Intracranial Haemorrhage (Nontraumatic), Unspecified~I629" at bounding box center [223, 81] width 95 height 17
drag, startPoint x: 205, startPoint y: 82, endPoint x: 208, endPoint y: 74, distance: 8.5
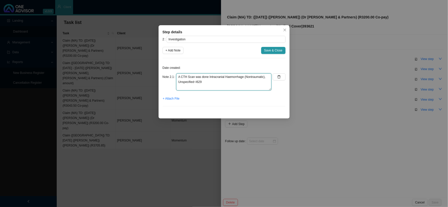
click at [208, 74] on textarea "A CTH Scan was done Intracranial Haemorrhage (Nontraumatic), Unspecified~I629" at bounding box center [223, 81] width 95 height 17
click at [185, 76] on textarea "A CTH Scan was done" at bounding box center [223, 81] width 95 height 17
click at [187, 77] on textarea "A CTH Scan was done" at bounding box center [223, 81] width 95 height 17
click at [186, 77] on textarea "A CTH Scan was done" at bounding box center [223, 81] width 95 height 17
click at [238, 76] on textarea "A [MEDICAL_DATA] was done" at bounding box center [223, 81] width 95 height 17
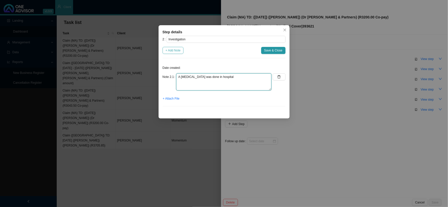
type textarea "A [MEDICAL_DATA] was done in hospital"
click at [182, 51] on button "+ Add Note" at bounding box center [173, 50] width 21 height 7
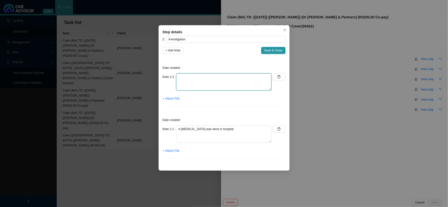
click at [192, 76] on textarea at bounding box center [223, 81] width 95 height 17
paste textarea "Intracranial Haemorrhage (Nontraumatic), Unspecified~I629"
type textarea "Intracranial Haemorrhage (Nontraumatic), Unspecified~I629"
click at [177, 52] on span "+ Add Note" at bounding box center [173, 50] width 15 height 5
type textarea "Intracranial Haemorrhage (Nontraumatic), Unspecified~I629"
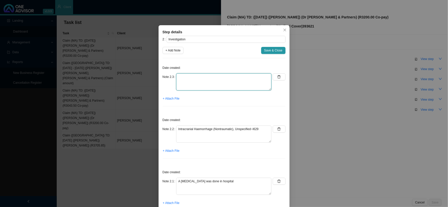
click at [189, 78] on textarea at bounding box center [223, 81] width 95 height 17
type textarea "Requested the [MEDICAL_DATA] report"
click at [174, 98] on span "+ Attach File" at bounding box center [171, 98] width 17 height 5
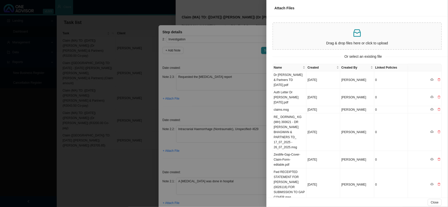
click at [214, 123] on div at bounding box center [224, 103] width 448 height 207
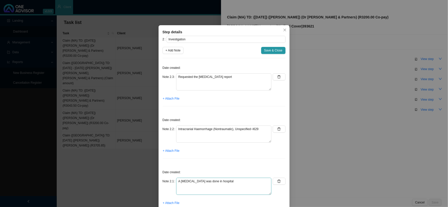
scroll to position [20, 0]
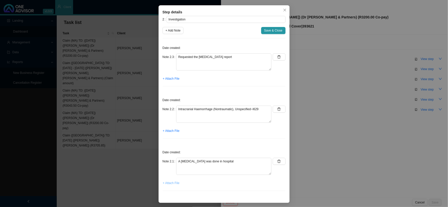
click at [173, 183] on span "+ Attach File" at bounding box center [171, 183] width 17 height 5
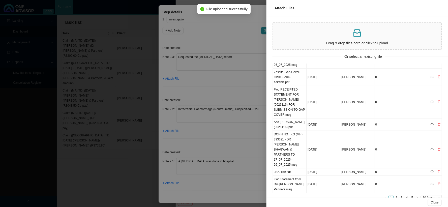
scroll to position [0, 0]
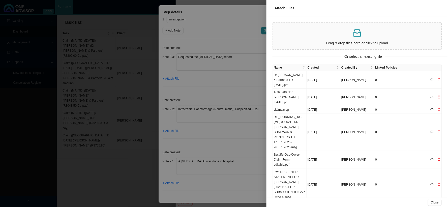
click at [173, 76] on div at bounding box center [224, 103] width 448 height 207
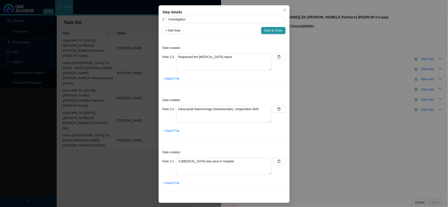
click at [171, 79] on span "+ Attach File" at bounding box center [171, 78] width 17 height 5
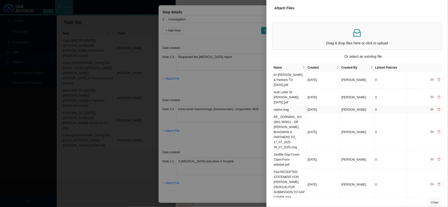
click at [282, 108] on td "claims.msg" at bounding box center [290, 109] width 34 height 7
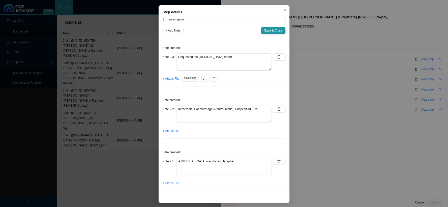
click at [172, 186] on button "+ Attach File" at bounding box center [171, 183] width 17 height 7
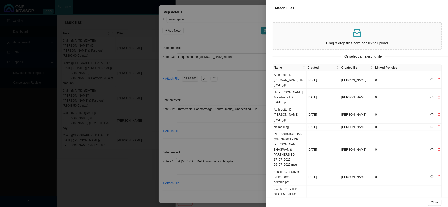
click at [204, 139] on div at bounding box center [224, 103] width 448 height 207
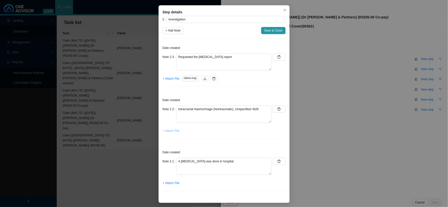
click at [174, 132] on span "+ Attach File" at bounding box center [171, 130] width 17 height 5
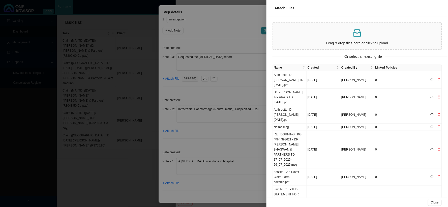
click at [204, 135] on div at bounding box center [224, 103] width 448 height 207
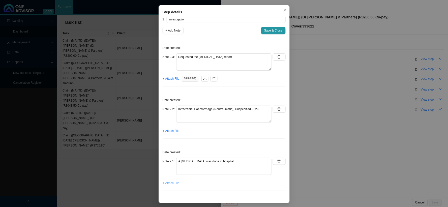
click at [172, 183] on span "+ Attach File" at bounding box center [171, 183] width 17 height 5
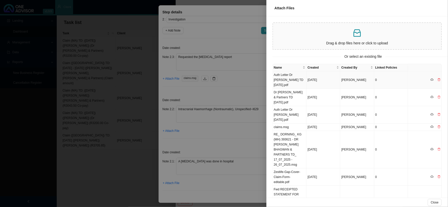
click at [288, 79] on td "Auth Letter Dr [PERSON_NAME] TD [DATE].pdf" at bounding box center [290, 79] width 34 height 17
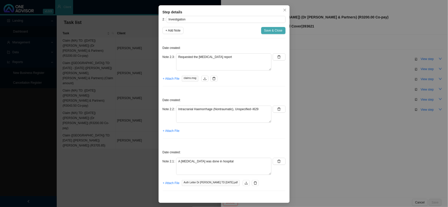
click at [275, 30] on span "Save & Close" at bounding box center [273, 30] width 18 height 5
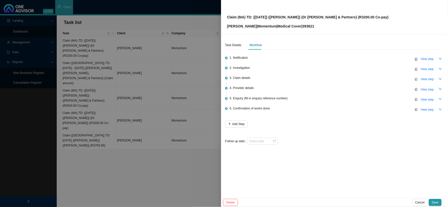
click at [427, 82] on li "3. Claim details View step" at bounding box center [334, 82] width 219 height 10
click at [429, 77] on span "View step" at bounding box center [427, 79] width 13 height 5
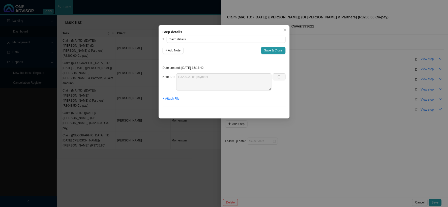
click at [330, 103] on div "Step details 3 Claim details + Add Note Save & Close Date created: [DATE] 15:17…" at bounding box center [224, 103] width 448 height 207
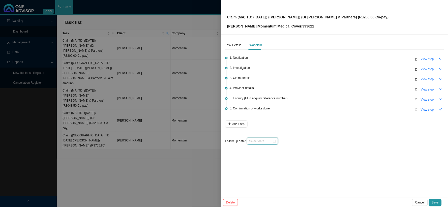
click at [264, 139] on input at bounding box center [260, 141] width 23 height 5
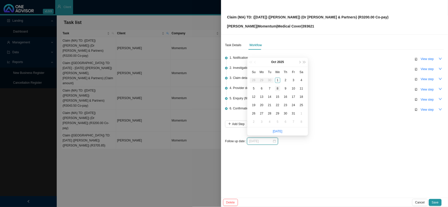
type input "[DATE]"
click at [279, 89] on div "8" at bounding box center [277, 88] width 5 height 5
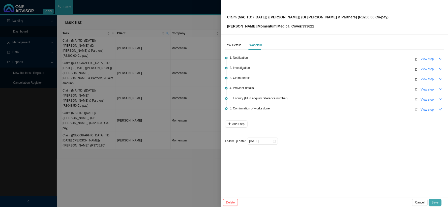
click at [433, 200] on button "Save" at bounding box center [435, 202] width 13 height 7
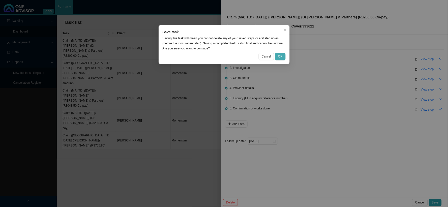
click at [281, 55] on span "OK" at bounding box center [280, 56] width 4 height 5
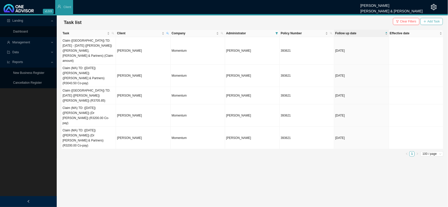
click at [429, 19] on span "Add Task" at bounding box center [434, 21] width 12 height 5
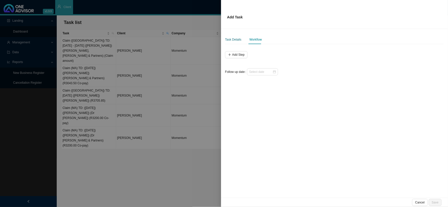
click at [238, 41] on div "Task Details" at bounding box center [233, 39] width 16 height 5
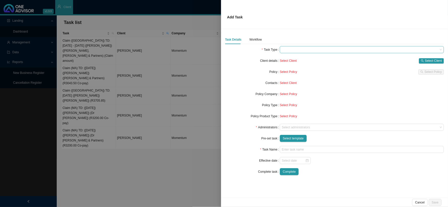
click at [293, 51] on span at bounding box center [362, 49] width 160 height 7
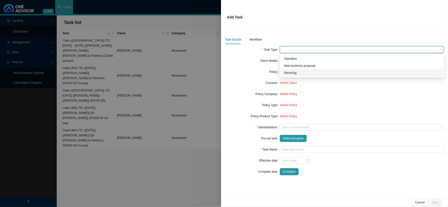
click at [290, 74] on div "Servicing" at bounding box center [362, 72] width 156 height 5
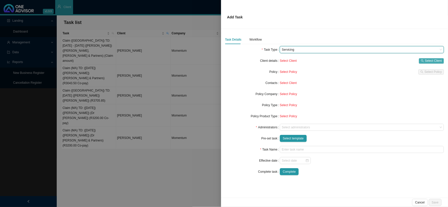
click at [425, 61] on button "Select Client" at bounding box center [431, 60] width 25 height 5
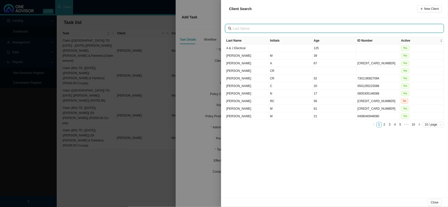
click at [257, 28] on input "text" at bounding box center [335, 29] width 205 height 6
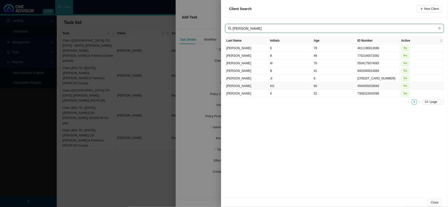
type input "[PERSON_NAME]"
click at [272, 86] on td "KG" at bounding box center [291, 86] width 44 height 8
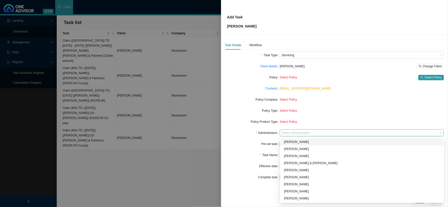
click at [288, 130] on div "Select administrators" at bounding box center [362, 132] width 164 height 7
click at [290, 190] on div "[PERSON_NAME]" at bounding box center [362, 191] width 156 height 5
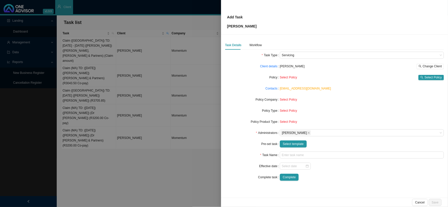
click at [234, 154] on div "Task Name" at bounding box center [252, 155] width 55 height 7
click at [292, 144] on span "Select template" at bounding box center [293, 144] width 21 height 5
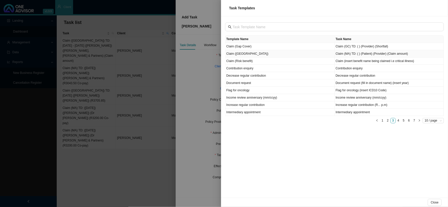
click at [237, 53] on td "Claim ([GEOGRAPHIC_DATA])" at bounding box center [280, 53] width 109 height 7
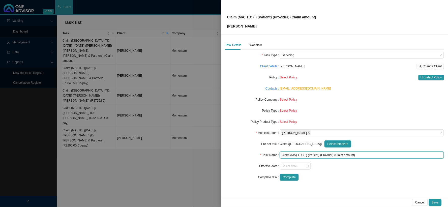
click at [305, 155] on input "Claim (MA) TD: ( ) (Patient) (Provider) (Claim amount)" at bounding box center [362, 155] width 164 height 7
click at [328, 156] on input "Claim ([GEOGRAPHIC_DATA]) TD: ([DATE]) (Patient) (Provider) (Claim amount)" at bounding box center [362, 155] width 164 height 7
click at [341, 155] on input "Claim (MA) TD: ([DATE]) ([PERSON_NAME]) (Provider) (Claim amount)" at bounding box center [362, 155] width 164 height 7
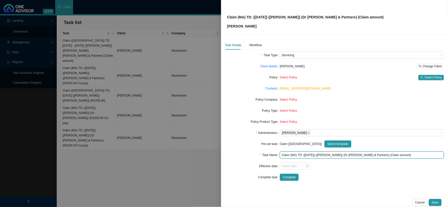
drag, startPoint x: 390, startPoint y: 154, endPoint x: 372, endPoint y: 155, distance: 17.9
click at [372, 155] on input "Claim (MA) TD: ([DATE]) ([PERSON_NAME]) (Dr [PERSON_NAME] & Partners) (Claim am…" at bounding box center [362, 155] width 164 height 7
type input "Claim (MA) TD: ([DATE]) ([PERSON_NAME]) (Dr [PERSON_NAME] & Partners) (R3200.00…"
click at [256, 45] on div "Workflow" at bounding box center [256, 45] width 12 height 5
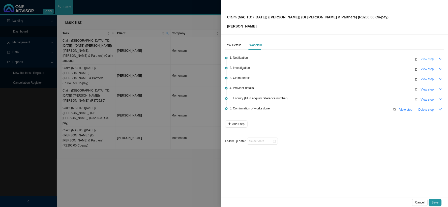
click at [430, 57] on span "View step" at bounding box center [427, 59] width 13 height 5
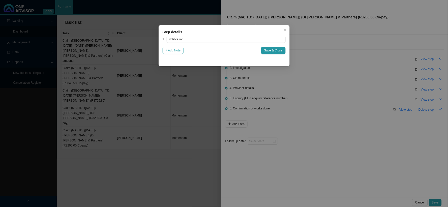
click at [177, 50] on span "+ Add Note" at bounding box center [173, 50] width 15 height 5
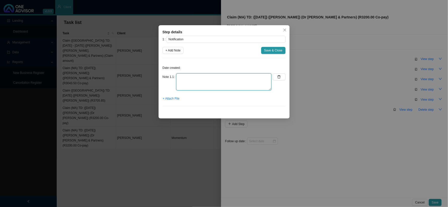
click at [208, 80] on textarea at bounding box center [223, 81] width 95 height 17
type textarea "Received invoice"
click at [176, 99] on span "+ Attach File" at bounding box center [171, 98] width 17 height 5
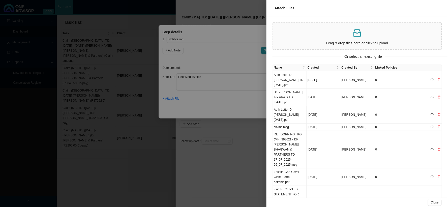
click at [250, 97] on div at bounding box center [224, 103] width 448 height 207
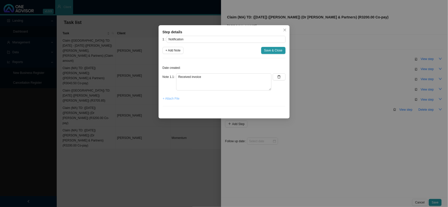
click at [177, 98] on span "+ Attach File" at bounding box center [171, 98] width 17 height 5
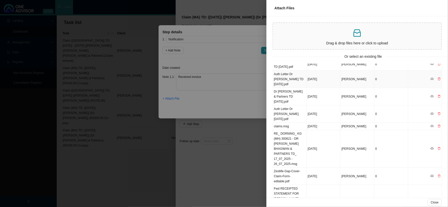
scroll to position [72, 0]
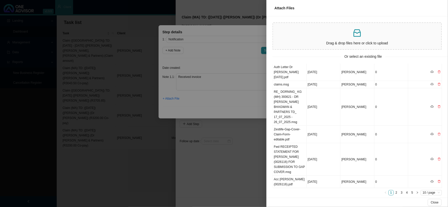
click at [238, 98] on div at bounding box center [224, 103] width 448 height 207
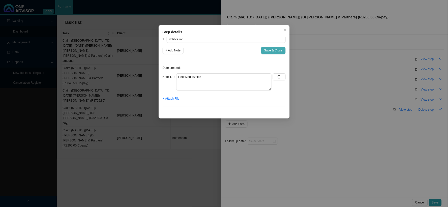
click at [267, 48] on span "Save & Close" at bounding box center [273, 50] width 18 height 5
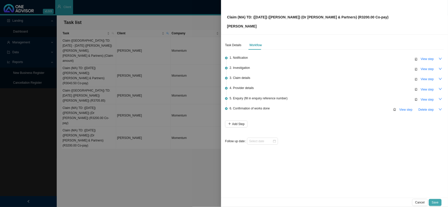
click at [440, 203] on button "Save" at bounding box center [435, 202] width 13 height 7
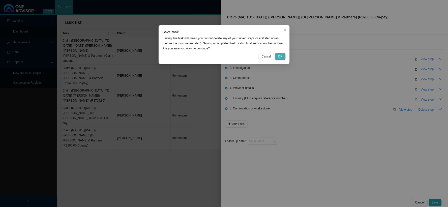
click at [281, 53] on button "OK" at bounding box center [280, 56] width 10 height 7
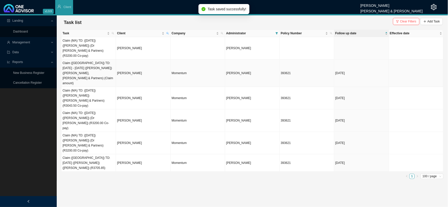
click at [89, 64] on td "Claim ([GEOGRAPHIC_DATA]) TD: [DATE] - [DATE] ([PERSON_NAME]) ([PERSON_NAME], […" at bounding box center [89, 73] width 54 height 27
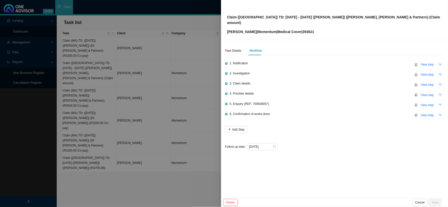
click at [97, 84] on div at bounding box center [224, 103] width 448 height 207
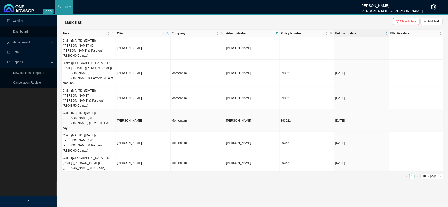
click at [105, 109] on td "Claim (MA) TD: ([DATE]) ([PERSON_NAME]) (Dr [PERSON_NAME]) (R3200.00 Co-pay)" at bounding box center [89, 120] width 54 height 22
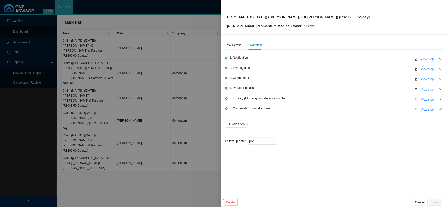
click at [429, 87] on span "View step" at bounding box center [427, 89] width 13 height 5
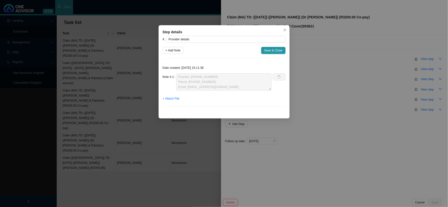
click at [191, 124] on div "Step details 4 Provider details + Add Note Save & Close Date created: [DATE] 15…" at bounding box center [224, 103] width 448 height 207
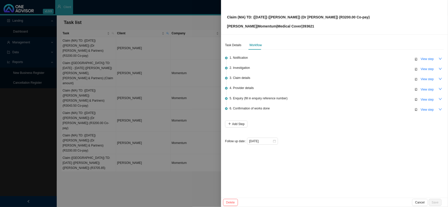
click at [183, 123] on div at bounding box center [224, 103] width 448 height 207
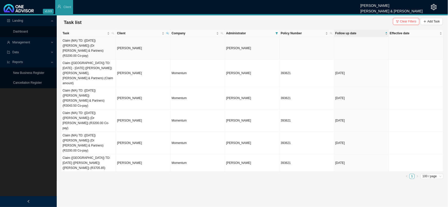
click at [105, 44] on td "Claim (MA) TD: ([DATE]) ([PERSON_NAME]) (Dr [PERSON_NAME] & Partners) (R3200.00…" at bounding box center [89, 48] width 54 height 22
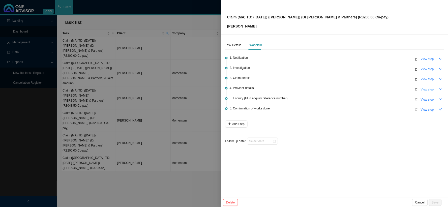
click at [430, 88] on span "View step" at bounding box center [427, 89] width 13 height 5
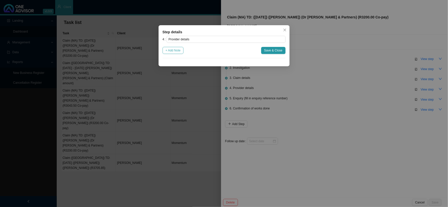
click at [182, 48] on button "+ Add Note" at bounding box center [173, 50] width 21 height 7
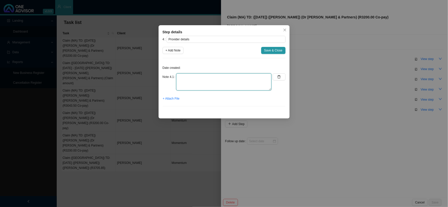
click at [209, 77] on textarea at bounding box center [223, 81] width 95 height 17
paste textarea "Practice: [PHONE_NUMBER] Phone: [PHONE_NUMBER] Email: [EMAIL_ADDRESS][DOMAIN_NA…"
type textarea "Practice: [PHONE_NUMBER] Phone: [PHONE_NUMBER] Email: [EMAIL_ADDRESS][DOMAIN_NA…"
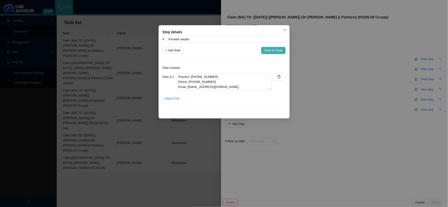
click at [276, 49] on span "Save & Close" at bounding box center [273, 50] width 18 height 5
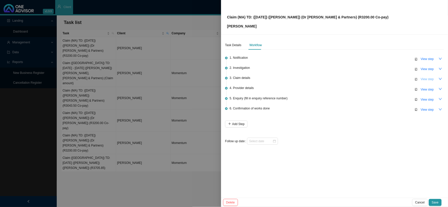
click at [430, 77] on span "View step" at bounding box center [427, 79] width 13 height 5
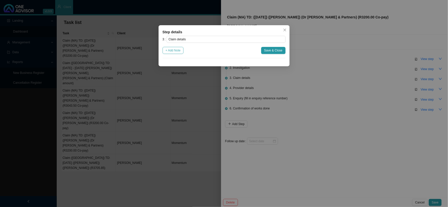
click at [177, 51] on span "+ Add Note" at bounding box center [173, 50] width 15 height 5
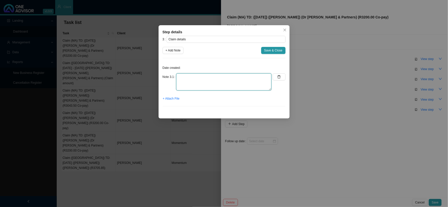
click at [198, 77] on textarea at bounding box center [223, 81] width 95 height 17
type textarea "R3200.00 Co-payment was applied"
click at [270, 49] on span "Save & Close" at bounding box center [273, 50] width 18 height 5
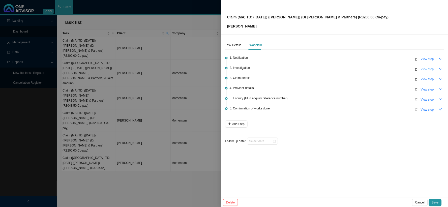
click at [425, 69] on span "View step" at bounding box center [427, 69] width 13 height 5
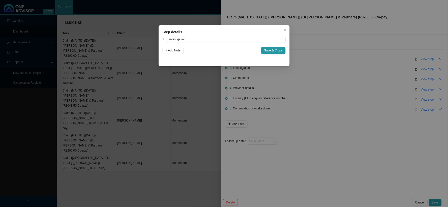
drag, startPoint x: 176, startPoint y: 51, endPoint x: 181, endPoint y: 55, distance: 6.0
click at [176, 51] on span "+ Add Note" at bounding box center [173, 50] width 15 height 5
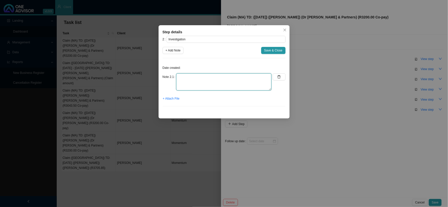
click at [193, 81] on textarea at bounding box center [223, 81] width 95 height 17
paste textarea "Other And [MEDICAL_DATA]~R104"
type textarea "Other And [MEDICAL_DATA]~R104"
click at [277, 49] on span "Save & Close" at bounding box center [273, 50] width 18 height 5
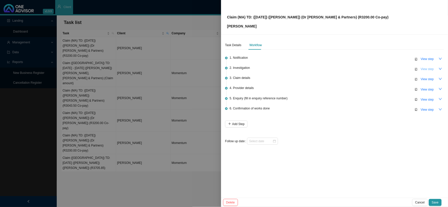
click at [424, 69] on span "View step" at bounding box center [427, 69] width 13 height 5
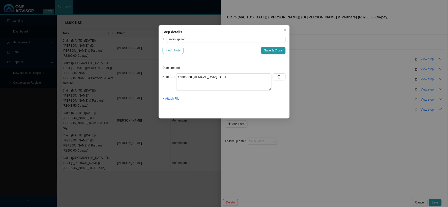
click at [182, 51] on button "+ Add Note" at bounding box center [173, 50] width 21 height 7
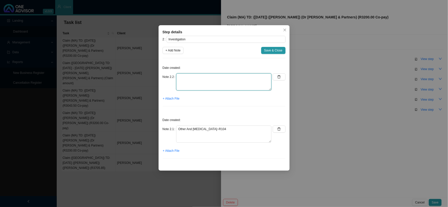
click at [198, 80] on textarea at bounding box center [223, 81] width 95 height 17
type textarea "Requested report"
click at [171, 99] on span "+ Attach File" at bounding box center [171, 98] width 17 height 5
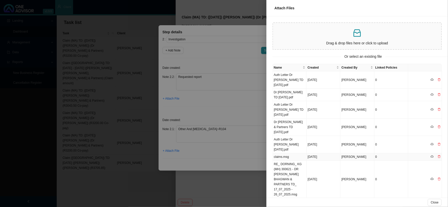
click at [283, 157] on td "claims.msg" at bounding box center [290, 156] width 34 height 7
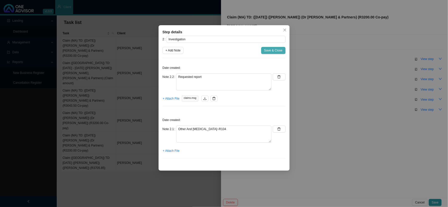
click at [273, 50] on span "Save & Close" at bounding box center [273, 50] width 18 height 5
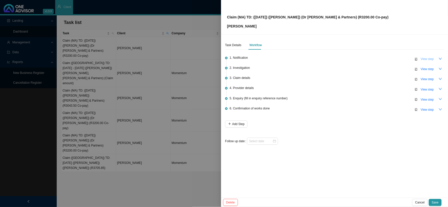
click at [422, 59] on span "View step" at bounding box center [427, 59] width 13 height 5
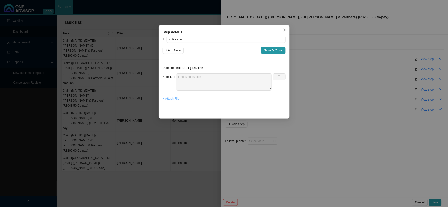
click at [177, 101] on button "+ Attach File" at bounding box center [171, 98] width 17 height 7
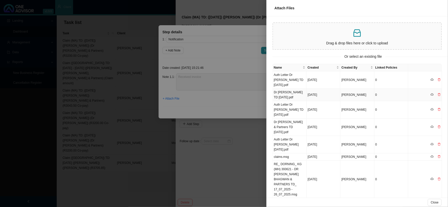
click at [289, 95] on td "Dr [PERSON_NAME] TD [DATE].pdf" at bounding box center [290, 95] width 34 height 12
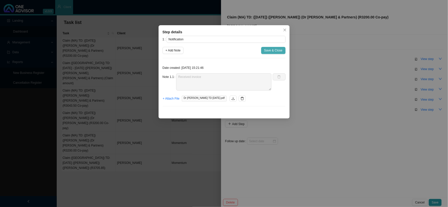
click at [278, 49] on span "Save & Close" at bounding box center [273, 50] width 18 height 5
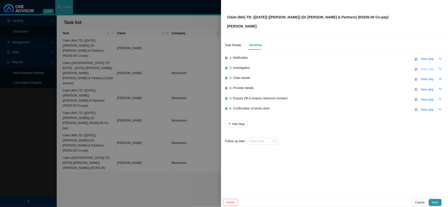
click at [423, 69] on span "View step" at bounding box center [427, 69] width 13 height 5
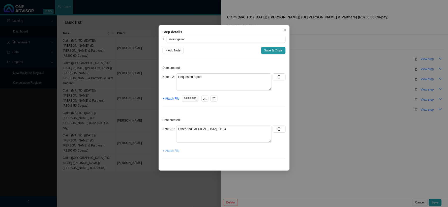
click at [172, 151] on span "+ Attach File" at bounding box center [171, 150] width 17 height 5
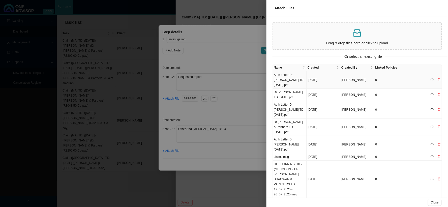
click at [289, 79] on td "Auth Letter Dr [PERSON_NAME] TD [DATE].pdf" at bounding box center [290, 79] width 34 height 17
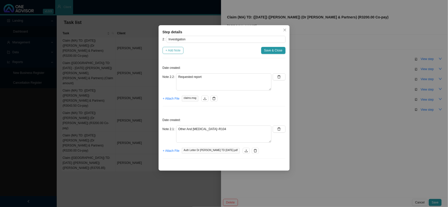
click at [180, 52] on span "+ Add Note" at bounding box center [173, 50] width 15 height 5
type textarea "Requested report"
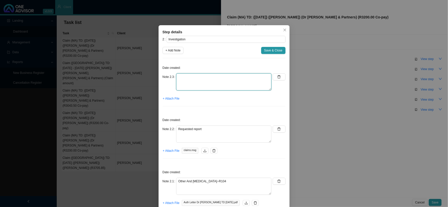
click at [189, 80] on textarea at bounding box center [223, 81] width 95 height 17
type textarea "A [MEDICAL_DATA] was done in hospital"
click at [267, 45] on div "2 Investigation + Add Note Save & Close Date created: Note 2.3 A [MEDICAL_DATA]…" at bounding box center [224, 125] width 123 height 179
click at [266, 52] on span "Save & Close" at bounding box center [273, 50] width 18 height 5
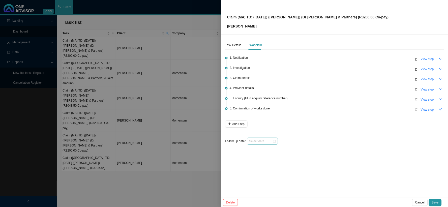
click at [265, 143] on div at bounding box center [262, 141] width 31 height 7
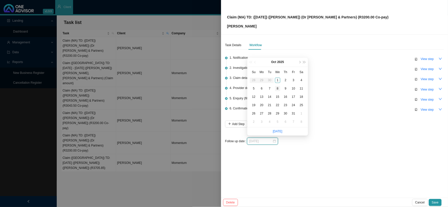
type input "[DATE]"
click at [277, 87] on div "8" at bounding box center [277, 88] width 5 height 5
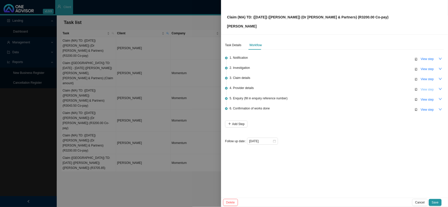
click at [423, 88] on span "View step" at bounding box center [427, 89] width 13 height 5
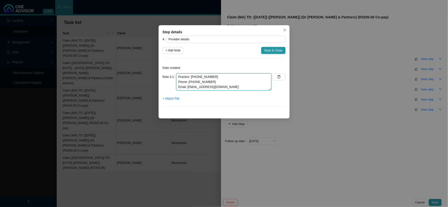
drag, startPoint x: 223, startPoint y: 88, endPoint x: 175, endPoint y: 76, distance: 49.6
click at [175, 76] on div "Note 4.1 Practice: [PHONE_NUMBER] Phone: [PHONE_NUMBER] Email: [EMAIL_ADDRESS][…" at bounding box center [217, 81] width 109 height 17
click at [275, 52] on span "Save & Close" at bounding box center [273, 50] width 18 height 5
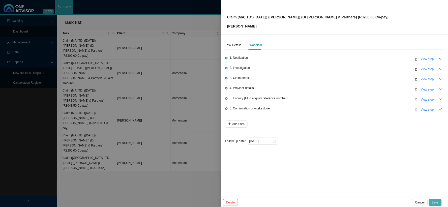
click at [437, 201] on span "Save" at bounding box center [435, 202] width 7 height 5
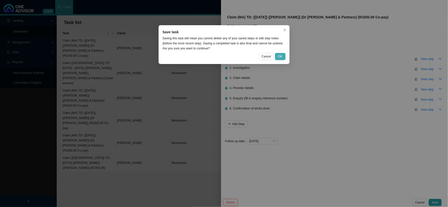
click at [281, 57] on span "OK" at bounding box center [280, 56] width 4 height 5
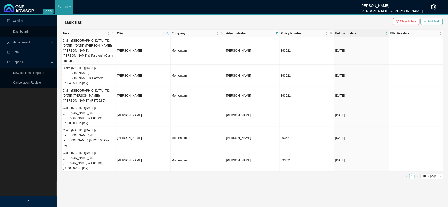
click at [428, 21] on span "Add Task" at bounding box center [434, 21] width 12 height 5
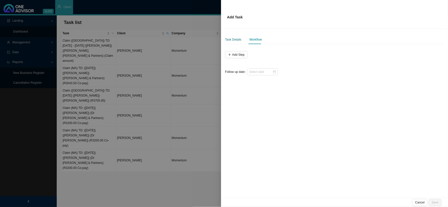
click at [235, 40] on div "Task Details" at bounding box center [233, 39] width 16 height 5
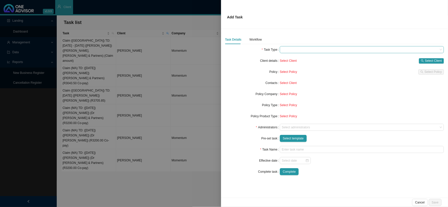
click at [294, 52] on span at bounding box center [362, 49] width 160 height 7
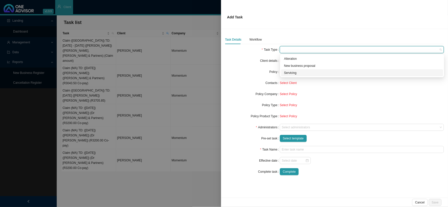
click at [298, 74] on div "Servicing" at bounding box center [362, 72] width 156 height 5
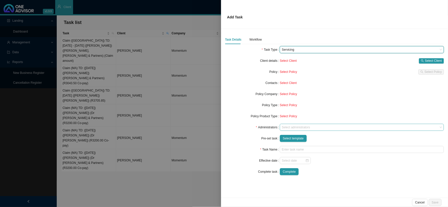
click at [294, 128] on div at bounding box center [359, 128] width 157 height 4
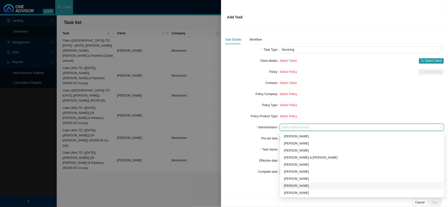
click at [296, 186] on div "[PERSON_NAME]" at bounding box center [362, 185] width 156 height 5
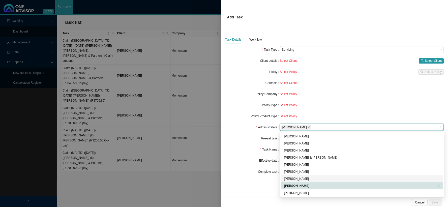
click at [238, 161] on div "Effective date" at bounding box center [252, 160] width 55 height 7
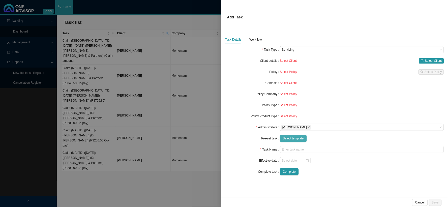
click at [293, 140] on span "Select template" at bounding box center [293, 138] width 21 height 5
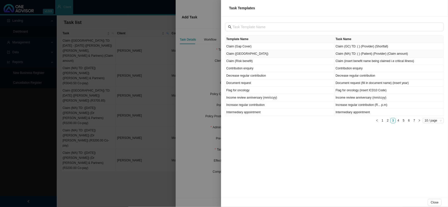
click at [236, 55] on td "Claim ([GEOGRAPHIC_DATA])" at bounding box center [280, 53] width 109 height 7
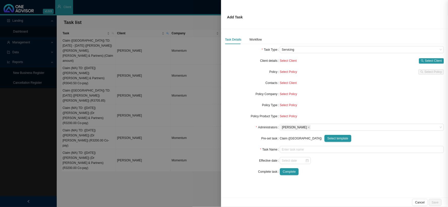
type input "Claim (MA) TD: ( ) (Patient) (Provider) (Claim amount)"
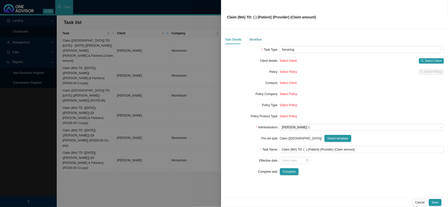
click at [255, 40] on div "Workflow" at bounding box center [256, 39] width 12 height 5
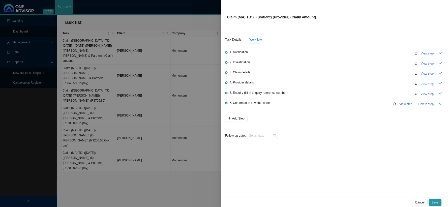
click at [431, 85] on span "View step" at bounding box center [427, 83] width 13 height 5
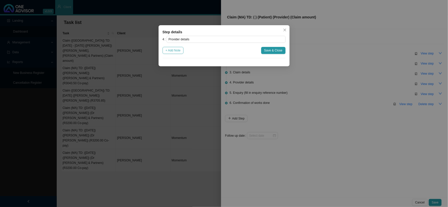
click at [181, 51] on span "+ Add Note" at bounding box center [173, 50] width 15 height 5
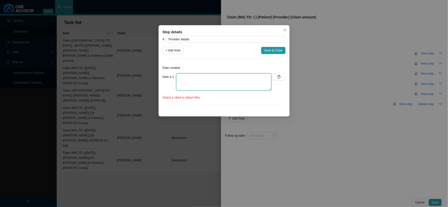
click at [216, 82] on textarea at bounding box center [223, 81] width 95 height 17
paste textarea "Practice: [PHONE_NUMBER] Phone: [PHONE_NUMBER] Email: [EMAIL_ADDRESS][DOMAIN_NA…"
type textarea "Practice: [PHONE_NUMBER] Phone: [PHONE_NUMBER] Email: [EMAIL_ADDRESS][DOMAIN_NA…"
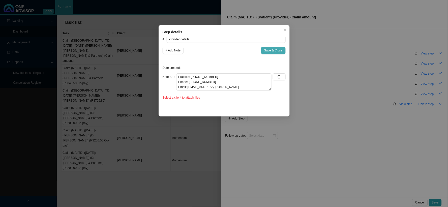
click at [277, 52] on span "Save & Close" at bounding box center [273, 50] width 18 height 5
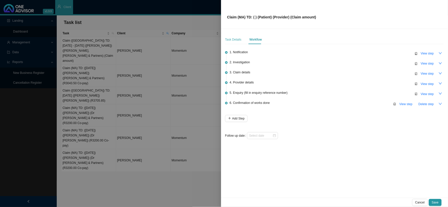
click at [237, 42] on div "Task Details" at bounding box center [233, 39] width 16 height 9
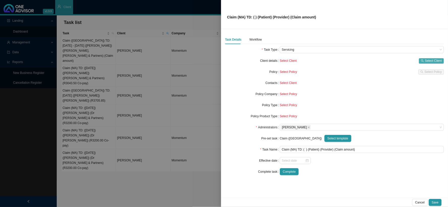
click at [424, 60] on icon "search" at bounding box center [422, 60] width 3 height 3
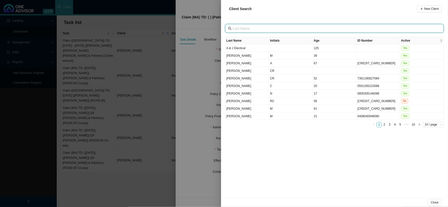
click at [264, 30] on input "text" at bounding box center [335, 29] width 205 height 6
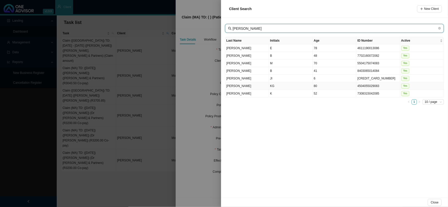
type input "[PERSON_NAME]"
click at [273, 87] on td "KG" at bounding box center [291, 86] width 44 height 8
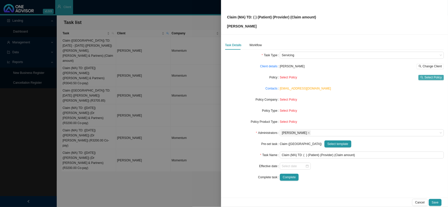
click at [439, 77] on span "Select Policy" at bounding box center [433, 77] width 17 height 5
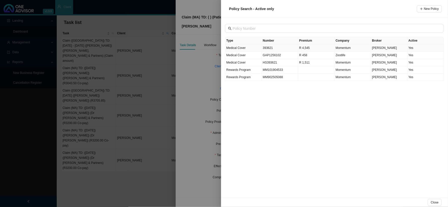
click at [271, 47] on td "393621" at bounding box center [280, 47] width 37 height 7
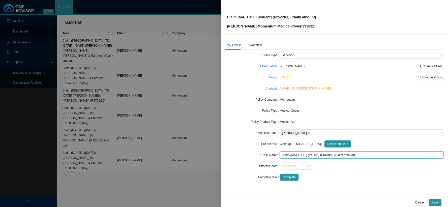
click at [305, 155] on input "Claim (MA) TD: ( ) (Patient) (Provider) (Claim amount)" at bounding box center [362, 155] width 164 height 7
click at [324, 156] on input "Claim ([GEOGRAPHIC_DATA]) TD: ([DATE]) (Patient) (Provider) (Claim amount)" at bounding box center [362, 155] width 164 height 7
click at [342, 154] on input "Claim (MA) TD: ([DATE]) ([PERSON_NAME]) (Provider) (Claim amount)" at bounding box center [362, 155] width 164 height 7
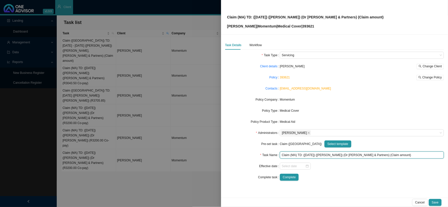
click at [390, 154] on input "Claim (MA) TD: ([DATE]) ([PERSON_NAME]) (Dr [PERSON_NAME] & Partners) (Claim am…" at bounding box center [362, 155] width 164 height 7
drag, startPoint x: 390, startPoint y: 154, endPoint x: 372, endPoint y: 154, distance: 18.2
click at [372, 154] on input "Claim (MA) TD: ([DATE]) ([PERSON_NAME]) (Dr [PERSON_NAME] & Partners) (Claim am…" at bounding box center [362, 155] width 164 height 7
type input "Claim (MA) TD: ([DATE]) ([PERSON_NAME]) (Dr [PERSON_NAME] & Partners) (R3200.00…"
click at [259, 46] on div "Workflow" at bounding box center [256, 45] width 12 height 5
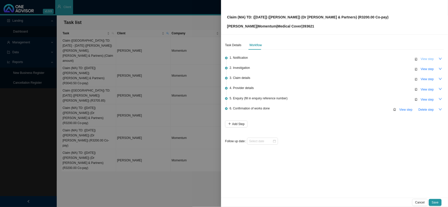
click at [427, 58] on span "View step" at bounding box center [427, 59] width 13 height 5
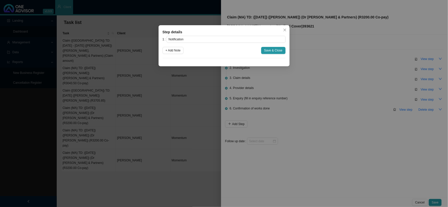
click at [317, 60] on div "Step details 1 Notification + Add Note Save & Close Cancel OK" at bounding box center [224, 103] width 448 height 207
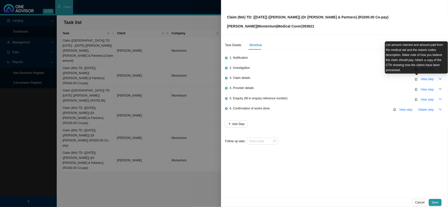
click at [427, 68] on div "List amount claimed and amount paid from the medical aid and the reason codes d…" at bounding box center [416, 57] width 63 height 32
click at [370, 86] on div "4. Provider details View step" at bounding box center [337, 89] width 214 height 8
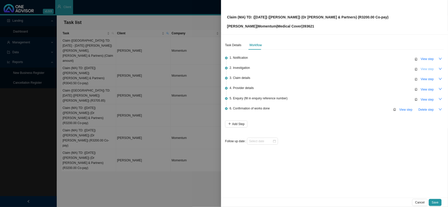
click at [427, 67] on span "View step" at bounding box center [427, 69] width 13 height 5
type input "Investigation"
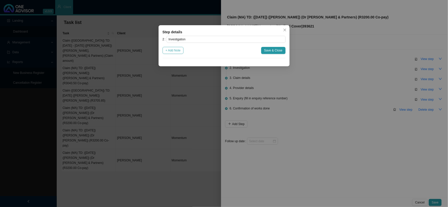
click at [180, 52] on span "+ Add Note" at bounding box center [173, 50] width 15 height 5
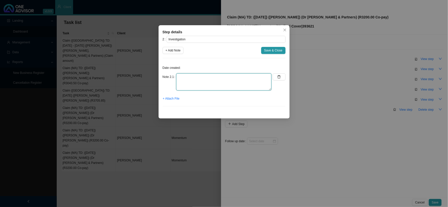
click at [203, 79] on textarea at bounding box center [223, 81] width 95 height 17
click at [241, 81] on textarea at bounding box center [223, 81] width 95 height 17
paste textarea "Intracranial Haemorrhage (Nontraumatic), Unspecified~I629"
type textarea "Intracranial Haemorrhage (Nontraumatic), Unspecified~I629"
click at [173, 98] on span "+ Attach File" at bounding box center [171, 98] width 17 height 5
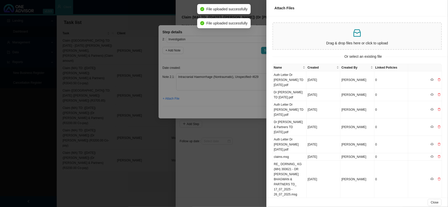
click at [236, 94] on div at bounding box center [224, 103] width 448 height 207
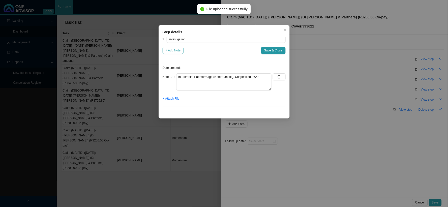
click at [173, 50] on span "+ Add Note" at bounding box center [173, 50] width 15 height 5
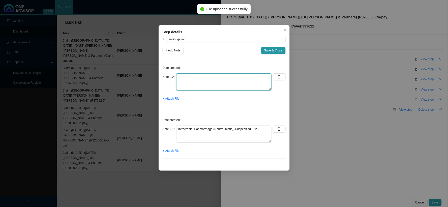
click at [194, 79] on textarea at bounding box center [223, 81] width 95 height 17
type textarea "[MEDICAL_DATA] done in hospital"
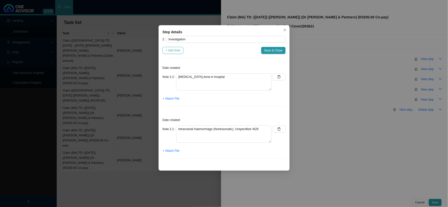
click at [179, 51] on span "+ Add Note" at bounding box center [173, 50] width 15 height 5
type textarea "[MEDICAL_DATA] done in hospital"
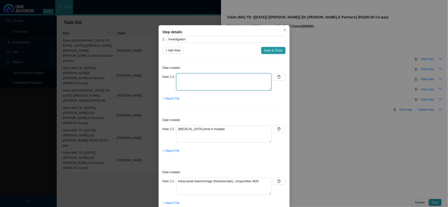
click at [192, 79] on textarea at bounding box center [223, 81] width 95 height 17
click at [219, 81] on textarea "Requested the report" at bounding box center [223, 81] width 95 height 17
type textarea "Requested the report from Jub"
click at [175, 96] on button "+ Attach File" at bounding box center [171, 98] width 17 height 7
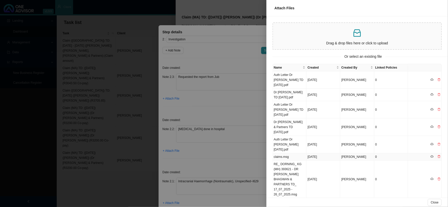
click at [280, 159] on td "claims.msg" at bounding box center [290, 156] width 34 height 7
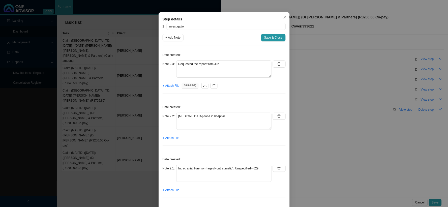
scroll to position [20, 0]
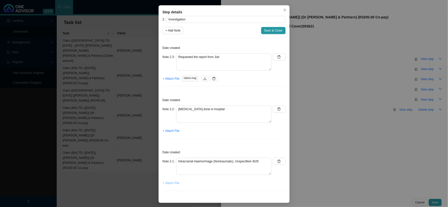
click at [173, 182] on span "+ Attach File" at bounding box center [171, 183] width 17 height 5
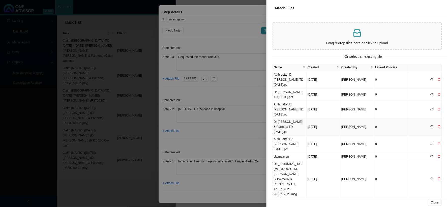
scroll to position [0, 0]
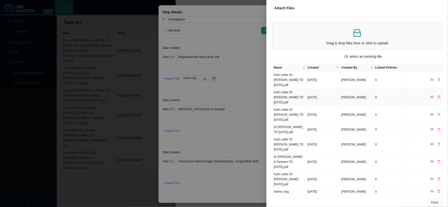
click at [288, 100] on td "Auth Letter Dr [PERSON_NAME] TD [DATE].pdf" at bounding box center [290, 97] width 34 height 17
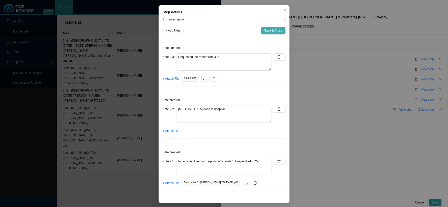
click at [267, 30] on span "Save & Close" at bounding box center [273, 30] width 18 height 5
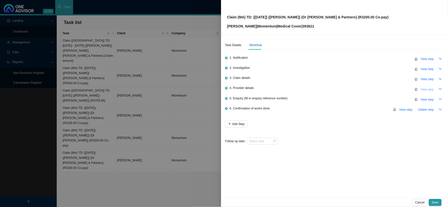
click at [425, 88] on span "View step" at bounding box center [427, 89] width 13 height 5
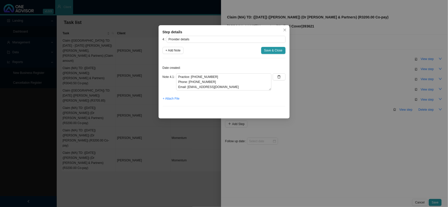
click at [334, 107] on div "Step details 4 Provider details + Add Note Save & Close Date created: Note 4.1 …" at bounding box center [224, 103] width 448 height 207
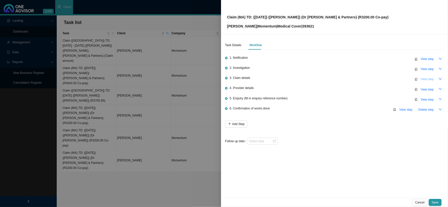
click at [427, 77] on span "View step" at bounding box center [427, 79] width 13 height 5
type input "Claim details"
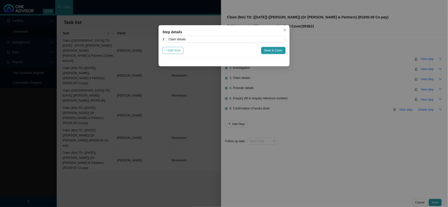
click at [172, 50] on span "+ Add Note" at bounding box center [173, 50] width 15 height 5
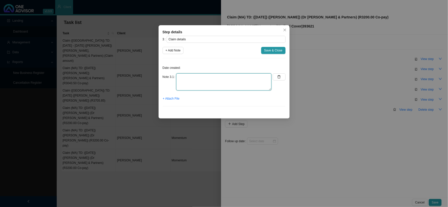
click at [211, 80] on textarea at bounding box center [223, 81] width 95 height 17
type textarea "R3200.00 Co-payment applied"
click at [266, 50] on span "Save & Close" at bounding box center [273, 50] width 18 height 5
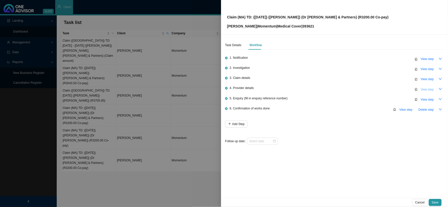
click at [425, 87] on span "View step" at bounding box center [427, 89] width 13 height 5
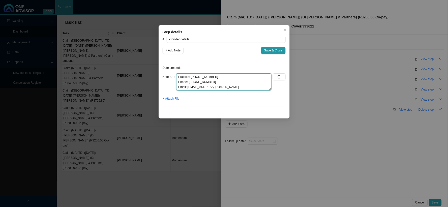
drag, startPoint x: 213, startPoint y: 90, endPoint x: 172, endPoint y: 74, distance: 43.9
click at [172, 74] on div "Note 4.1 Practice: [PHONE_NUMBER] Phone: [PHONE_NUMBER] Email: [EMAIL_ADDRESS][…" at bounding box center [217, 81] width 109 height 17
click at [295, 107] on div "Step details 4 Provider details + Add Note Save & Close Date created: Note 4.1 …" at bounding box center [224, 103] width 448 height 207
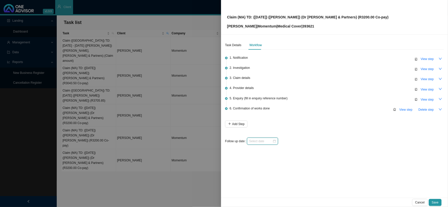
click at [268, 140] on input at bounding box center [260, 141] width 23 height 5
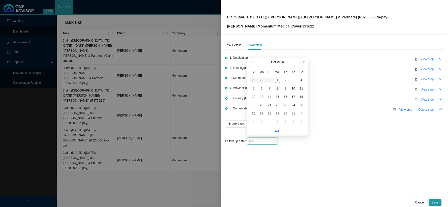
type input "[DATE]"
click at [278, 90] on div "8" at bounding box center [277, 88] width 5 height 5
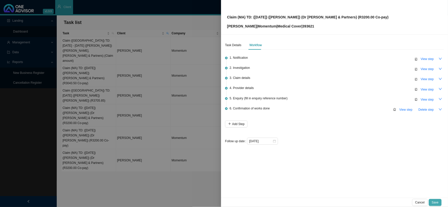
click at [436, 202] on span "Save" at bounding box center [435, 202] width 7 height 5
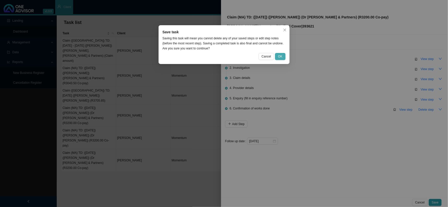
click at [280, 57] on span "OK" at bounding box center [280, 56] width 4 height 5
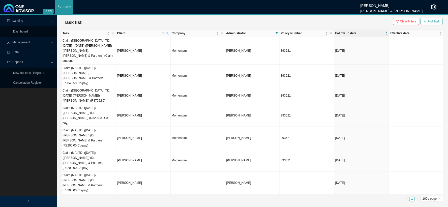
click at [430, 22] on span "Add Task" at bounding box center [434, 21] width 12 height 5
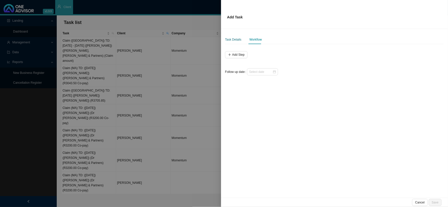
click at [234, 37] on div "Task Details" at bounding box center [233, 39] width 16 height 5
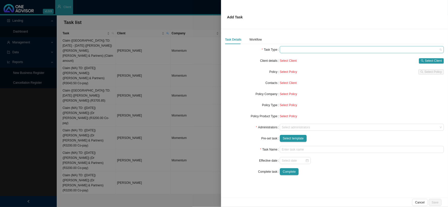
click at [291, 50] on span at bounding box center [362, 49] width 160 height 7
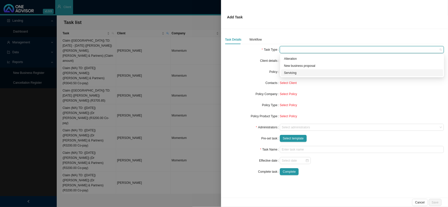
click at [290, 73] on div "Servicing" at bounding box center [362, 72] width 156 height 5
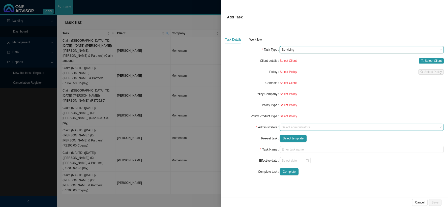
click at [292, 128] on div at bounding box center [359, 128] width 157 height 4
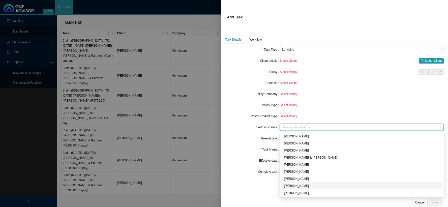
click at [292, 186] on div "[PERSON_NAME]" at bounding box center [362, 185] width 156 height 5
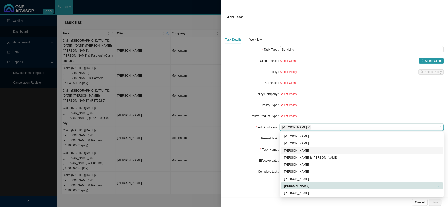
click at [237, 146] on form "Task Type Servicing Client details Select Client Select Client Policy Select Po…" at bounding box center [334, 110] width 219 height 129
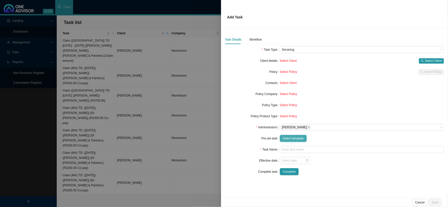
click at [289, 139] on span "Select template" at bounding box center [293, 138] width 21 height 5
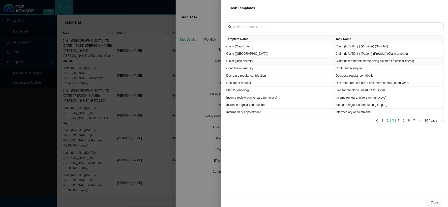
click at [238, 54] on td "Claim ([GEOGRAPHIC_DATA])" at bounding box center [280, 53] width 109 height 7
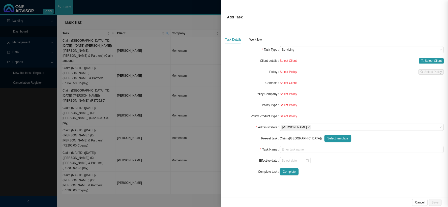
type input "Claim (MA) TD: ( ) (Patient) (Provider) (Claim amount)"
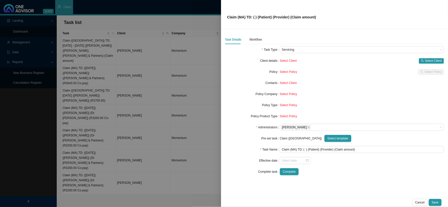
click at [434, 58] on div "Select Client Select Client" at bounding box center [362, 60] width 164 height 7
click at [428, 60] on span "Select Client" at bounding box center [433, 60] width 17 height 5
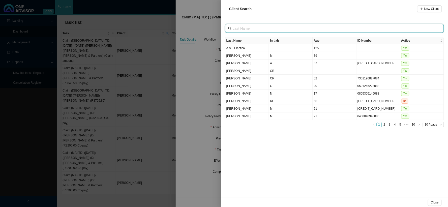
click at [251, 26] on input "text" at bounding box center [335, 29] width 205 height 6
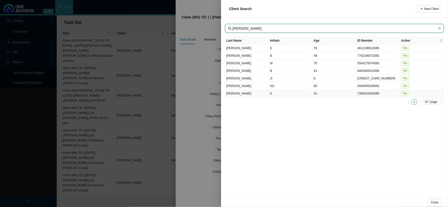
type input "[PERSON_NAME]"
click at [273, 85] on td "KG" at bounding box center [291, 86] width 44 height 8
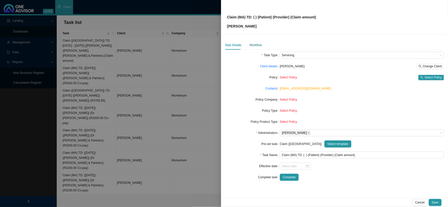
click at [256, 45] on div "Workflow" at bounding box center [256, 45] width 12 height 5
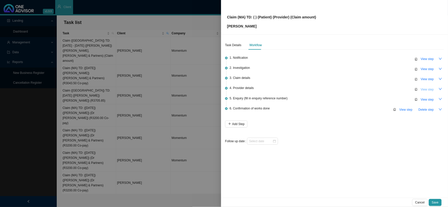
click at [428, 89] on span "View step" at bounding box center [427, 89] width 13 height 5
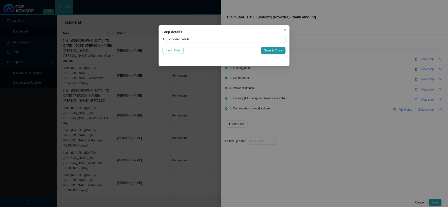
click at [173, 50] on span "+ Add Note" at bounding box center [173, 50] width 15 height 5
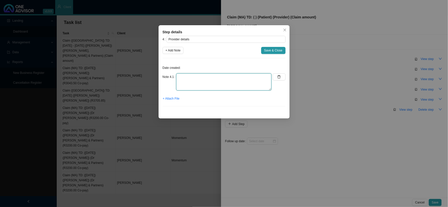
click at [218, 76] on textarea at bounding box center [223, 81] width 95 height 17
paste textarea "Practice: [PHONE_NUMBER] Phone: [PHONE_NUMBER] Email: [EMAIL_ADDRESS][DOMAIN_NA…"
type textarea "Practice: [PHONE_NUMBER] Phone: [PHONE_NUMBER] Email: [EMAIL_ADDRESS][DOMAIN_NA…"
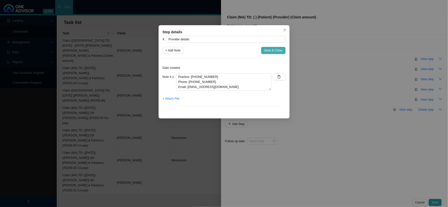
click at [275, 50] on span "Save & Close" at bounding box center [273, 50] width 18 height 5
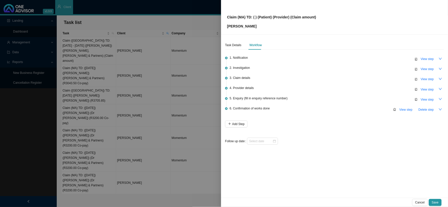
click at [225, 46] on div "Task Details Workflow 1. Notification View step 2. Investigation View step 3. C…" at bounding box center [334, 116] width 227 height 163
click at [234, 44] on div "Task Details" at bounding box center [233, 45] width 16 height 5
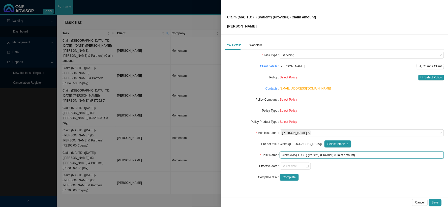
click at [306, 155] on input "Claim (MA) TD: ( ) (Patient) (Provider) (Claim amount)" at bounding box center [362, 155] width 164 height 7
click at [326, 156] on input "Claim ([GEOGRAPHIC_DATA]) TD: ( [DATE]) (Patient) (Provider) (Claim amount)" at bounding box center [362, 155] width 164 height 7
click at [347, 157] on input "Claim (MA) TD: ( [DATE]) ([PERSON_NAME]) (Provider) (Claim amount)" at bounding box center [362, 155] width 164 height 7
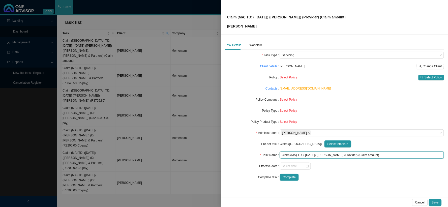
click at [343, 155] on input "Claim (MA) TD: ( [DATE]) ([PERSON_NAME]) (Provider) (Claim amount)" at bounding box center [362, 155] width 164 height 7
drag, startPoint x: 391, startPoint y: 155, endPoint x: 373, endPoint y: 156, distance: 18.7
click at [373, 156] on input "Claim (MA) TD: ( [DATE]) ([PERSON_NAME]) (Dr [PERSON_NAME] & Partners) (Claim a…" at bounding box center [362, 155] width 164 height 7
type input "Claim (MA) TD: ( [DATE]) ([PERSON_NAME]) (Dr [PERSON_NAME] & Partners) (R3200.0…"
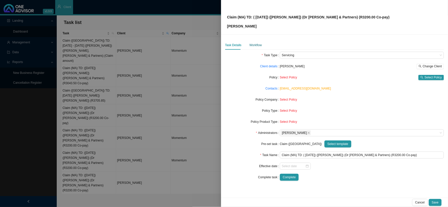
click at [256, 46] on div "Workflow" at bounding box center [256, 45] width 12 height 5
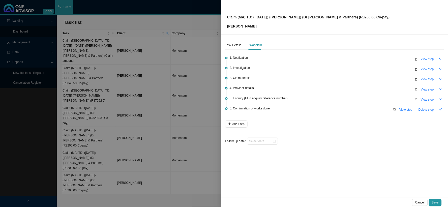
drag, startPoint x: 240, startPoint y: 48, endPoint x: 251, endPoint y: 50, distance: 11.6
click at [240, 48] on div "Task Details" at bounding box center [233, 45] width 16 height 9
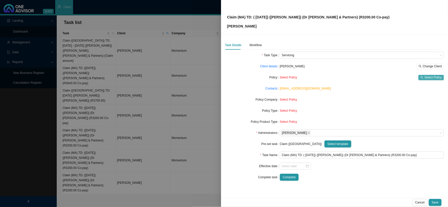
click at [433, 76] on span "Select Policy" at bounding box center [433, 77] width 17 height 5
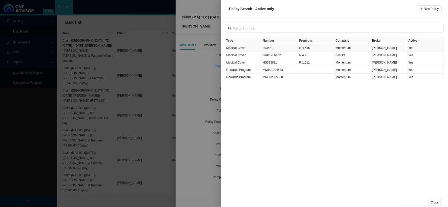
click at [269, 48] on td "393621" at bounding box center [280, 47] width 37 height 7
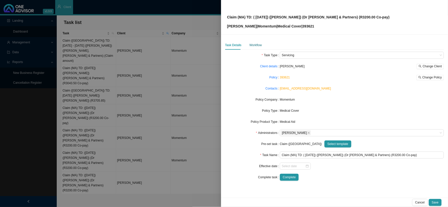
click at [255, 43] on div "Workflow" at bounding box center [256, 45] width 12 height 5
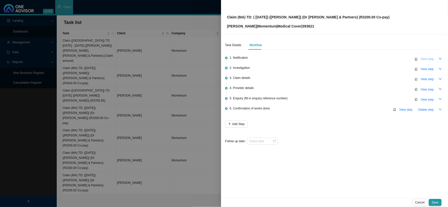
click at [423, 59] on span "View step" at bounding box center [427, 59] width 13 height 5
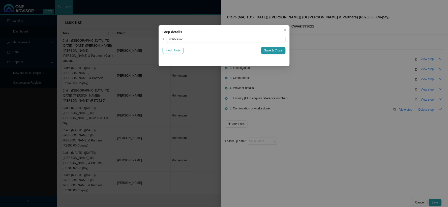
click at [179, 50] on span "+ Add Note" at bounding box center [173, 50] width 15 height 5
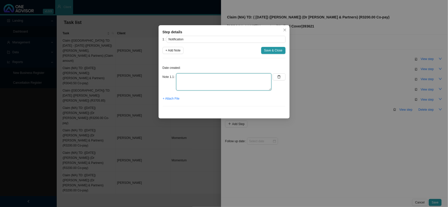
click at [222, 78] on textarea at bounding box center [223, 81] width 95 height 17
type textarea "Received invoice"
click at [171, 100] on span "+ Attach File" at bounding box center [171, 98] width 17 height 5
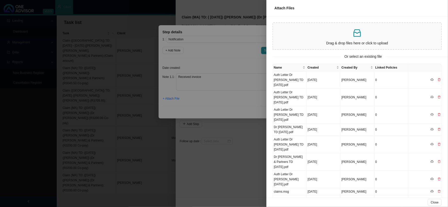
click at [230, 64] on div at bounding box center [224, 103] width 448 height 207
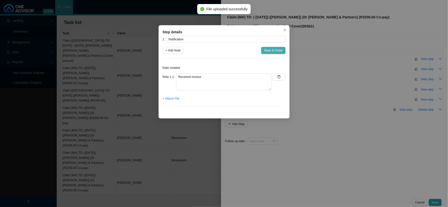
click at [268, 51] on span "Save & Close" at bounding box center [273, 50] width 18 height 5
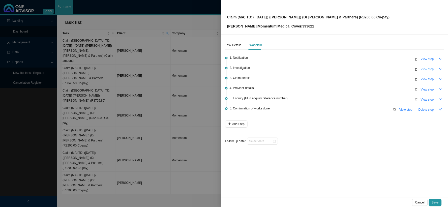
click at [433, 67] on span "View step" at bounding box center [427, 69] width 13 height 5
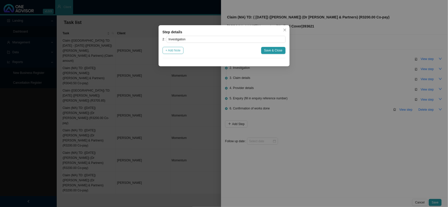
click at [179, 49] on span "+ Add Note" at bounding box center [173, 50] width 15 height 5
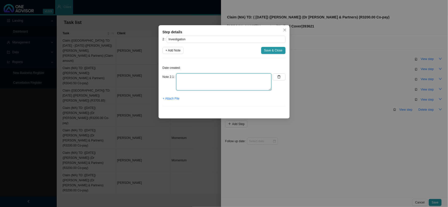
click at [199, 82] on textarea at bounding box center [223, 81] width 95 height 17
paste textarea "Intracranial Haemorrhage (Nontraumatic), Unspecified~I629"
click at [175, 98] on span "+ Attach File" at bounding box center [171, 98] width 17 height 5
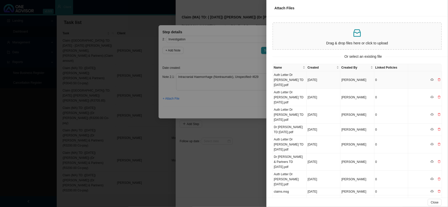
click at [288, 81] on td "Auth Letter Dr [PERSON_NAME] TD [DATE].pdf" at bounding box center [290, 79] width 34 height 17
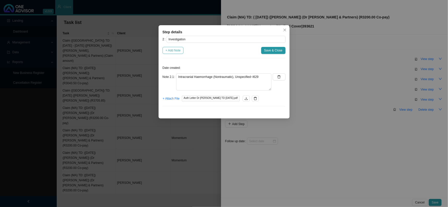
click at [174, 49] on span "+ Add Note" at bounding box center [173, 50] width 15 height 5
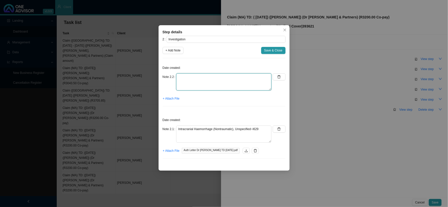
click at [193, 81] on textarea at bounding box center [223, 81] width 95 height 17
click at [167, 99] on span "+ Attach File" at bounding box center [171, 98] width 17 height 5
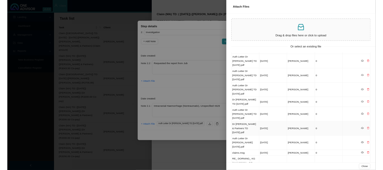
scroll to position [28, 0]
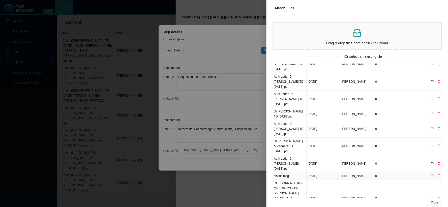
click at [285, 177] on td "claims.msg" at bounding box center [290, 176] width 34 height 7
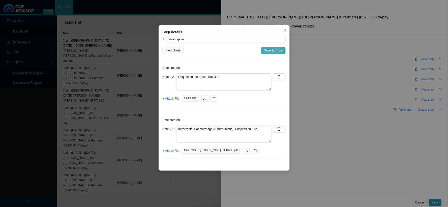
click at [270, 47] on button "Save & Close" at bounding box center [273, 50] width 24 height 7
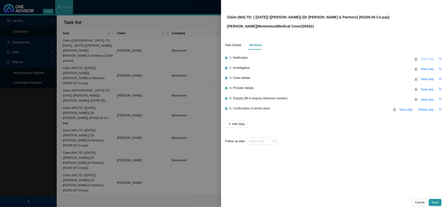
click at [428, 60] on span "View step" at bounding box center [427, 59] width 13 height 5
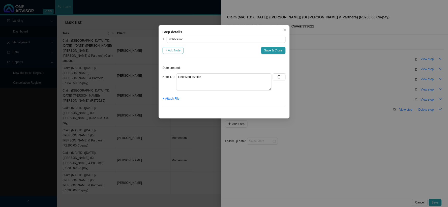
click at [180, 51] on span "+ Add Note" at bounding box center [173, 50] width 15 height 5
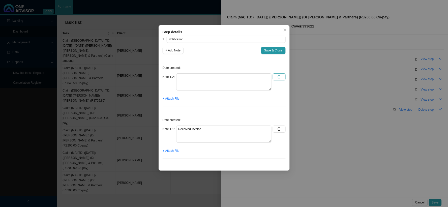
click at [286, 76] on button "button" at bounding box center [279, 76] width 13 height 7
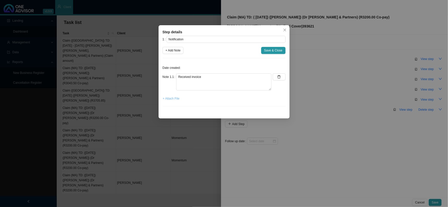
click at [172, 98] on span "+ Attach File" at bounding box center [171, 98] width 17 height 5
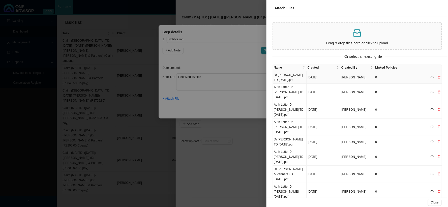
click at [288, 76] on td "Dr [PERSON_NAME] TD [DATE].pdf" at bounding box center [290, 77] width 34 height 12
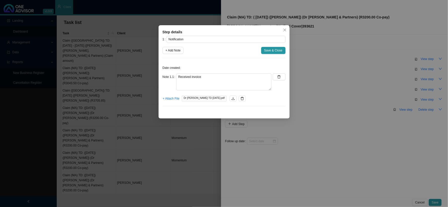
click at [279, 50] on span "Save & Close" at bounding box center [273, 50] width 18 height 5
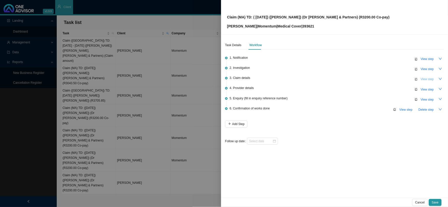
click at [424, 79] on span "View step" at bounding box center [427, 79] width 13 height 5
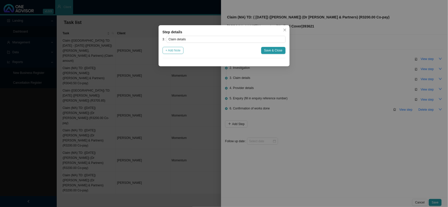
click at [180, 51] on span "+ Add Note" at bounding box center [173, 50] width 15 height 5
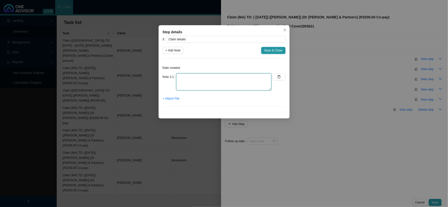
click at [206, 79] on textarea at bounding box center [223, 81] width 95 height 17
click at [274, 53] on button "Save & Close" at bounding box center [273, 50] width 24 height 7
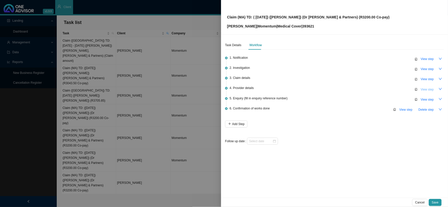
click at [425, 90] on span "View step" at bounding box center [427, 89] width 13 height 5
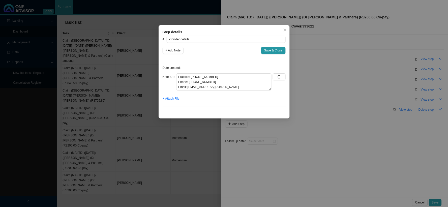
click at [326, 93] on div "Step details 4 Provider details + Add Note Save & Close Date created: Note 4.1 …" at bounding box center [224, 103] width 448 height 207
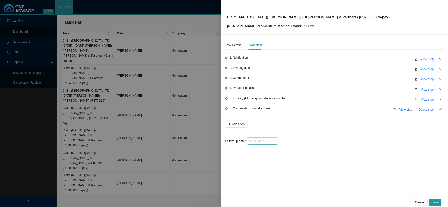
click at [260, 143] on input at bounding box center [260, 141] width 23 height 5
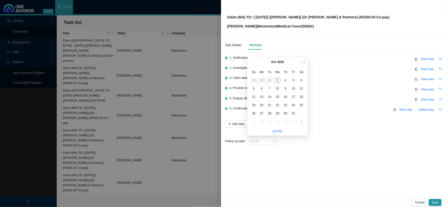
click at [278, 88] on div "8" at bounding box center [277, 88] width 5 height 5
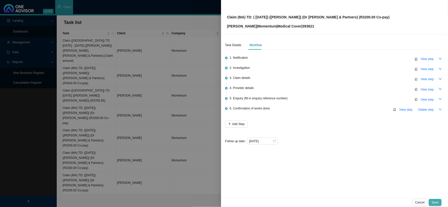
click at [436, 201] on span "Save" at bounding box center [435, 202] width 7 height 5
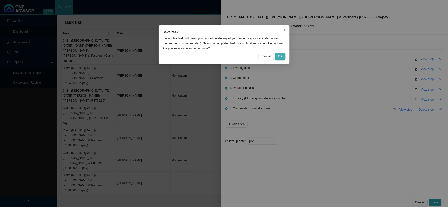
click at [284, 54] on button "OK" at bounding box center [280, 56] width 10 height 7
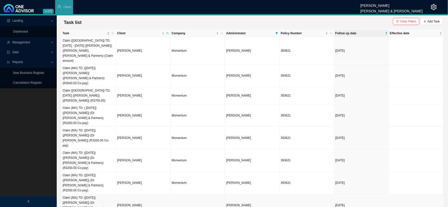
click at [133, 194] on td "[PERSON_NAME]" at bounding box center [143, 205] width 54 height 22
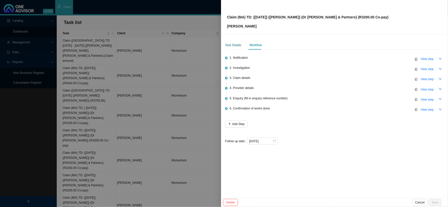
click at [236, 43] on div "Task Details" at bounding box center [233, 45] width 16 height 5
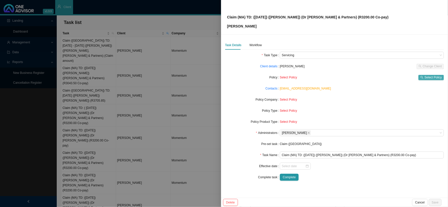
click at [430, 77] on span "Select Policy" at bounding box center [433, 77] width 17 height 5
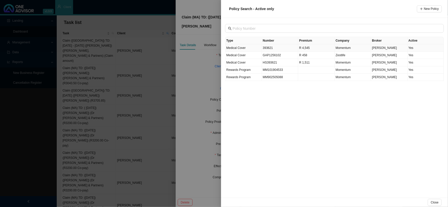
click at [268, 49] on td "393621" at bounding box center [280, 47] width 37 height 7
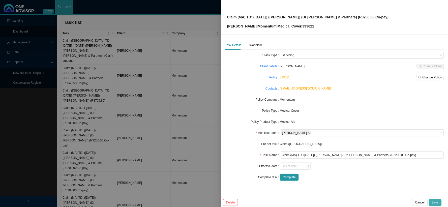
click at [437, 203] on span "Save" at bounding box center [435, 202] width 7 height 5
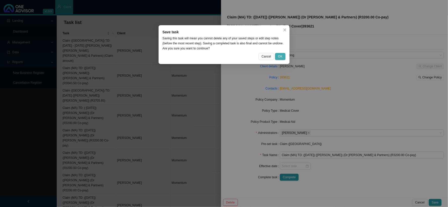
click at [281, 57] on span "OK" at bounding box center [280, 56] width 4 height 5
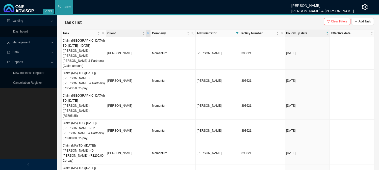
click at [148, 33] on icon "search" at bounding box center [148, 33] width 2 height 2
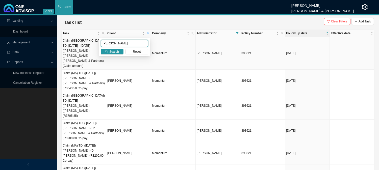
drag, startPoint x: 122, startPoint y: 44, endPoint x: 91, endPoint y: 44, distance: 31.0
click at [91, 44] on body "v1.9.9 [PERSON_NAME] [PERSON_NAME] & [PERSON_NAME] Client Landing Dashboard Man…" at bounding box center [189, 85] width 379 height 170
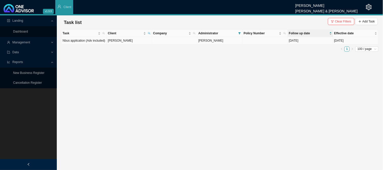
click at [109, 41] on td "[PERSON_NAME]" at bounding box center [129, 40] width 45 height 7
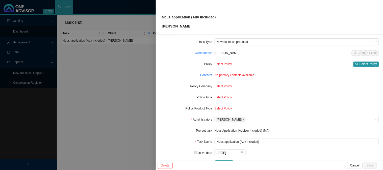
scroll to position [0, 0]
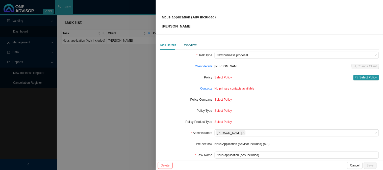
click at [190, 46] on div "Workflow" at bounding box center [190, 45] width 12 height 5
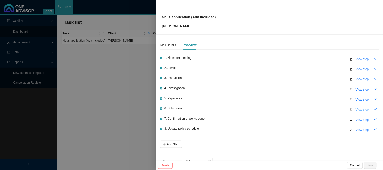
click at [360, 110] on span "View step" at bounding box center [361, 109] width 13 height 5
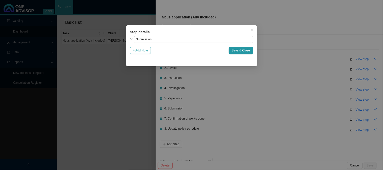
click at [136, 50] on span "+ Add Note" at bounding box center [140, 50] width 15 height 5
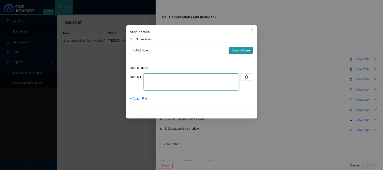
click at [167, 81] on textarea at bounding box center [191, 81] width 95 height 17
click at [135, 98] on span "+ Attach File" at bounding box center [138, 98] width 17 height 5
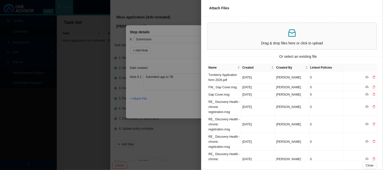
click at [174, 105] on div at bounding box center [191, 85] width 383 height 170
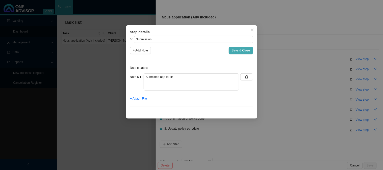
click at [248, 52] on span "Save & Close" at bounding box center [241, 50] width 18 height 5
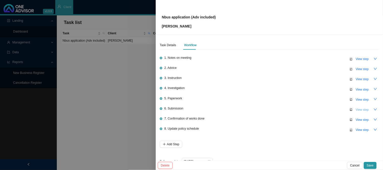
click at [363, 107] on span "View step" at bounding box center [361, 109] width 13 height 5
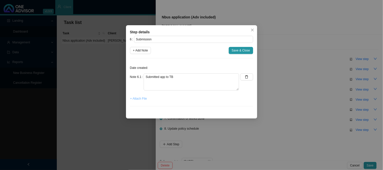
click at [138, 99] on span "+ Attach File" at bounding box center [138, 98] width 17 height 5
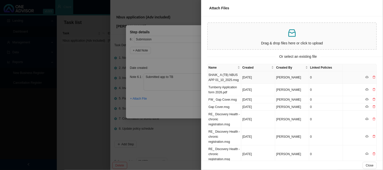
click at [224, 74] on td "SHAIK_ A (TB) NBUS APP 01_10_2025.msg" at bounding box center [224, 77] width 34 height 12
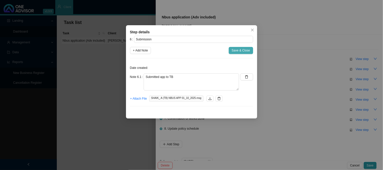
click at [247, 52] on span "Save & Close" at bounding box center [241, 50] width 18 height 5
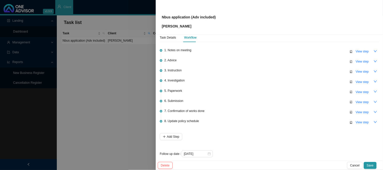
scroll to position [11, 0]
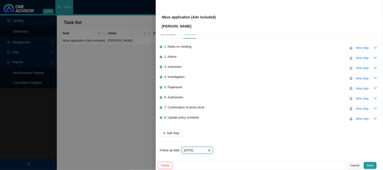
click at [201, 148] on input "[DATE]" at bounding box center [195, 150] width 23 height 5
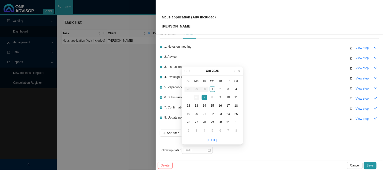
click at [195, 98] on div "6" at bounding box center [196, 97] width 5 height 5
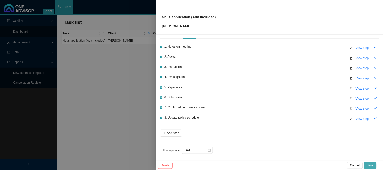
click at [370, 164] on span "Save" at bounding box center [370, 165] width 7 height 5
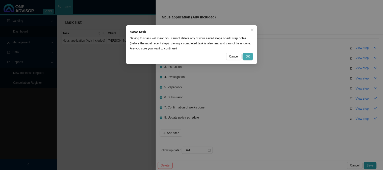
click at [248, 54] on span "OK" at bounding box center [247, 56] width 4 height 5
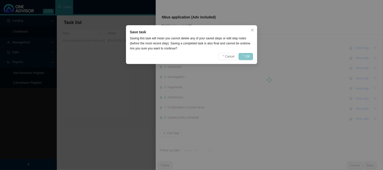
scroll to position [0, 0]
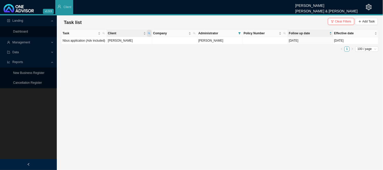
click at [148, 32] on icon "search" at bounding box center [149, 33] width 2 height 2
drag, startPoint x: 111, startPoint y: 44, endPoint x: 93, endPoint y: 45, distance: 18.9
click at [93, 45] on body "v1.9.9 [PERSON_NAME] [PERSON_NAME] & [PERSON_NAME] Client Landing Dashboard Man…" at bounding box center [191, 85] width 383 height 170
click at [114, 51] on span "Search" at bounding box center [115, 51] width 10 height 5
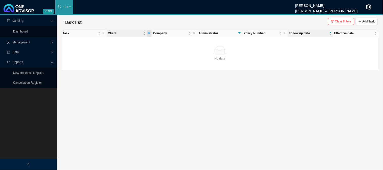
click at [150, 32] on icon "search" at bounding box center [149, 33] width 3 height 3
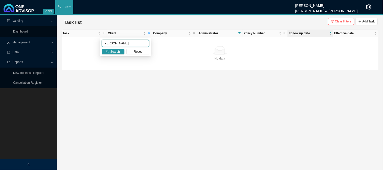
drag, startPoint x: 122, startPoint y: 42, endPoint x: 91, endPoint y: 42, distance: 30.8
click at [91, 42] on body "v1.9.9 [PERSON_NAME] [PERSON_NAME] & [PERSON_NAME] Client Landing Dashboard Man…" at bounding box center [191, 85] width 383 height 170
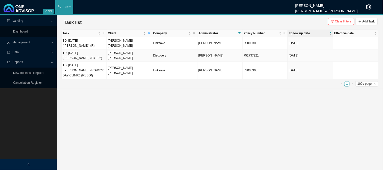
click at [109, 57] on td "[PERSON_NAME] [PERSON_NAME]" at bounding box center [129, 55] width 45 height 12
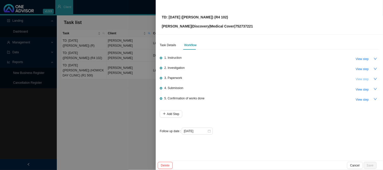
click at [364, 80] on span "View step" at bounding box center [361, 79] width 13 height 5
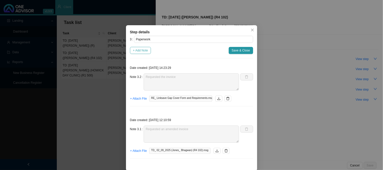
click at [139, 48] on span "+ Add Note" at bounding box center [140, 50] width 15 height 5
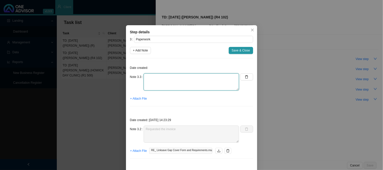
click at [153, 76] on textarea at bounding box center [191, 81] width 95 height 17
click at [143, 100] on span "+ Attach File" at bounding box center [138, 98] width 17 height 5
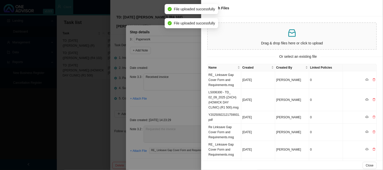
click at [190, 63] on div at bounding box center [191, 85] width 383 height 170
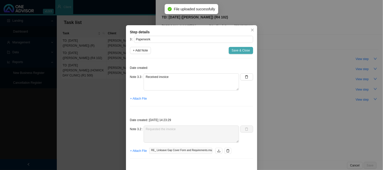
click at [243, 52] on span "Save & Close" at bounding box center [241, 50] width 18 height 5
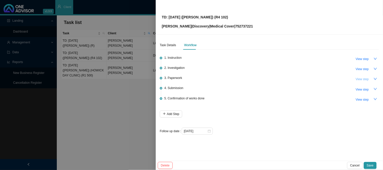
click at [361, 80] on span "View step" at bounding box center [361, 79] width 13 height 5
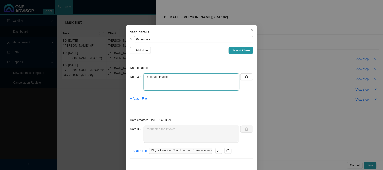
drag, startPoint x: 183, startPoint y: 77, endPoint x: 131, endPoint y: 71, distance: 52.8
click at [131, 71] on div "Date created: Note 3.3 Received invoice + Attach File" at bounding box center [191, 86] width 123 height 48
click at [245, 77] on icon "delete" at bounding box center [247, 77] width 4 height 4
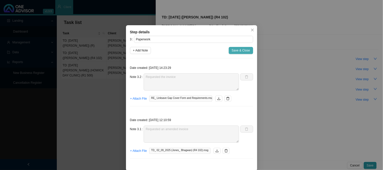
click at [234, 50] on span "Save & Close" at bounding box center [241, 50] width 18 height 5
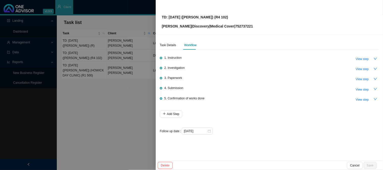
click at [120, 86] on div at bounding box center [191, 85] width 383 height 170
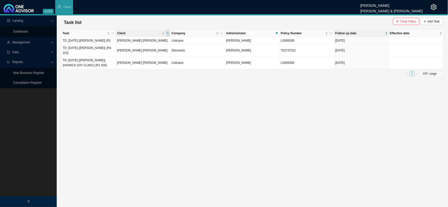
click at [170, 34] on span "Client" at bounding box center [167, 33] width 5 height 7
drag, startPoint x: 141, startPoint y: 45, endPoint x: 108, endPoint y: 45, distance: 32.3
click at [108, 45] on body "v1.9.9 [PERSON_NAME] [PERSON_NAME] & [PERSON_NAME] Client Landing Dashboard Man…" at bounding box center [224, 103] width 448 height 207
click at [130, 51] on span "Search" at bounding box center [134, 51] width 10 height 5
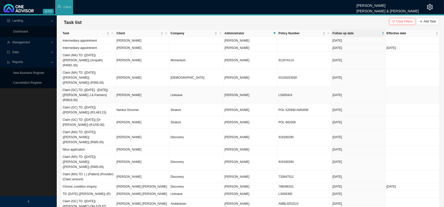
click at [126, 87] on td "[PERSON_NAME]" at bounding box center [143, 95] width 54 height 17
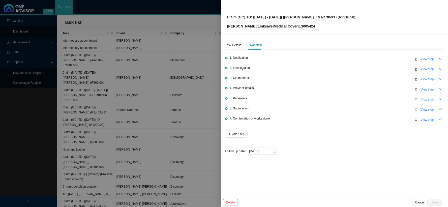
click at [428, 99] on span "View step" at bounding box center [427, 99] width 13 height 5
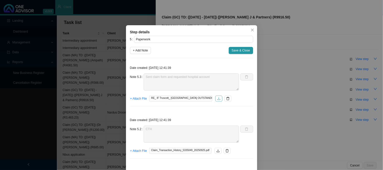
click at [217, 99] on icon "download" at bounding box center [219, 99] width 4 height 4
click at [143, 51] on span "+ Add Note" at bounding box center [140, 50] width 15 height 5
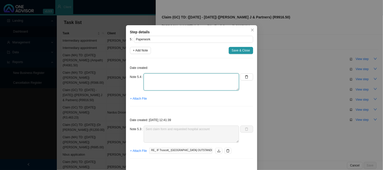
click at [152, 80] on textarea at bounding box center [191, 81] width 95 height 17
click at [137, 98] on span "+ Attach File" at bounding box center [138, 98] width 17 height 5
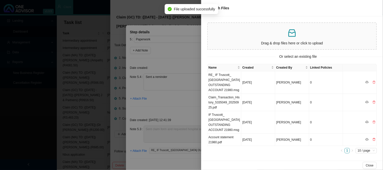
click at [192, 50] on div at bounding box center [191, 85] width 383 height 170
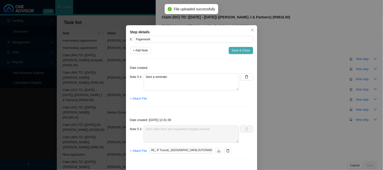
drag, startPoint x: 231, startPoint y: 51, endPoint x: 288, endPoint y: 68, distance: 58.9
click at [232, 51] on span "Save & Close" at bounding box center [241, 50] width 18 height 5
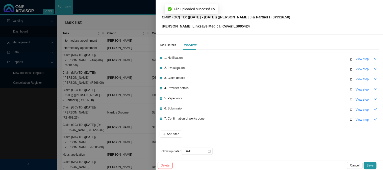
scroll to position [1, 0]
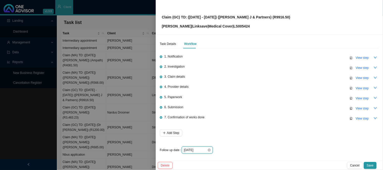
click at [202, 150] on input "[DATE]" at bounding box center [195, 150] width 23 height 5
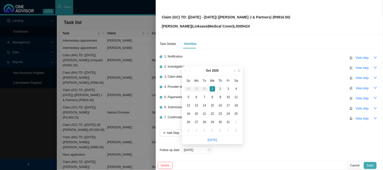
click at [371, 163] on span "Save" at bounding box center [370, 165] width 7 height 5
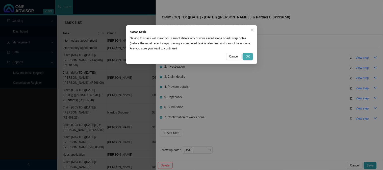
click at [250, 56] on button "OK" at bounding box center [247, 56] width 10 height 7
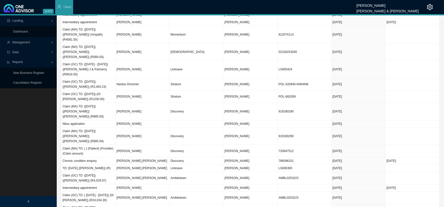
scroll to position [0, 0]
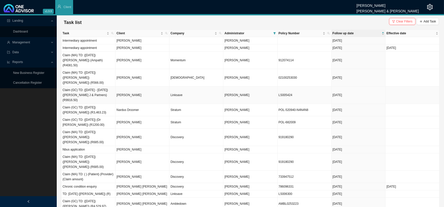
click at [144, 87] on td "[PERSON_NAME]" at bounding box center [143, 95] width 54 height 17
click at [130, 85] on body "v1.9.9 [PERSON_NAME] [PERSON_NAME] & [PERSON_NAME] Client Landing Dashboard Man…" at bounding box center [222, 103] width 444 height 207
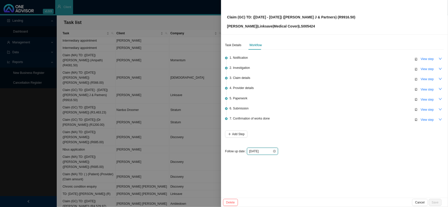
click at [269, 151] on input "[DATE]" at bounding box center [260, 151] width 23 height 5
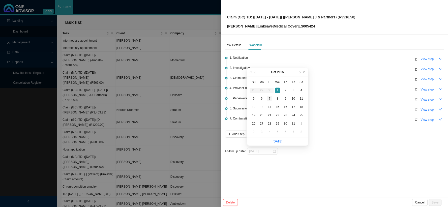
click at [268, 98] on div "7" at bounding box center [269, 98] width 5 height 5
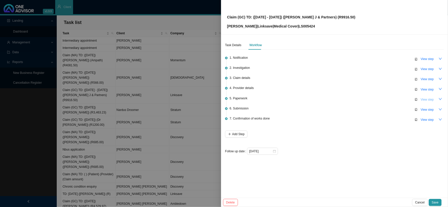
click at [425, 100] on span "View step" at bounding box center [427, 99] width 13 height 5
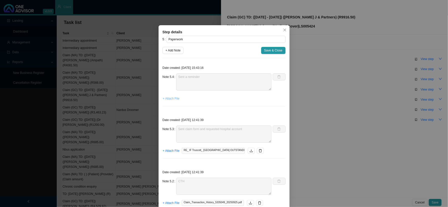
click at [166, 98] on span "+ Attach File" at bounding box center [171, 98] width 17 height 5
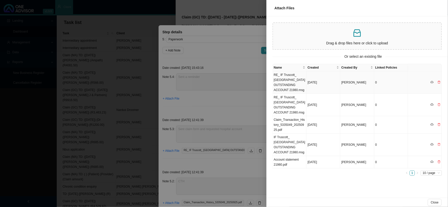
click at [287, 81] on td "RE_ IF Truscott_ [GEOGRAPHIC_DATA] OUTSTANDING ACCOUNT 21980.msg" at bounding box center [290, 82] width 34 height 22
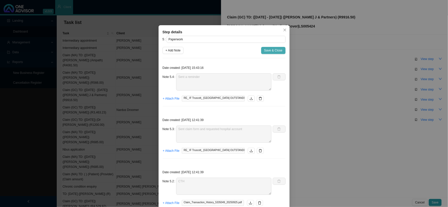
click at [273, 52] on span "Save & Close" at bounding box center [273, 50] width 18 height 5
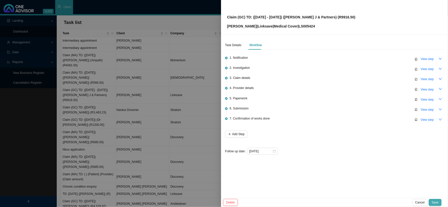
click at [437, 202] on span "Save" at bounding box center [435, 202] width 7 height 5
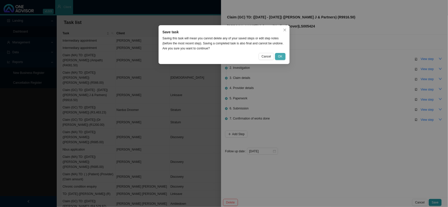
click at [277, 55] on button "OK" at bounding box center [280, 56] width 10 height 7
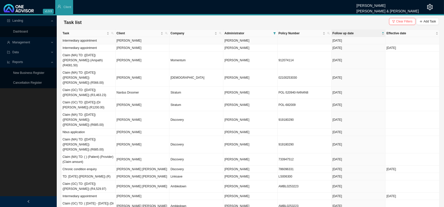
click at [133, 41] on td "[PERSON_NAME]" at bounding box center [143, 40] width 54 height 7
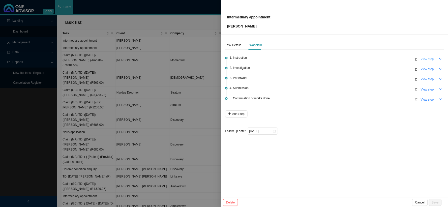
click at [419, 58] on button "View step" at bounding box center [427, 58] width 19 height 7
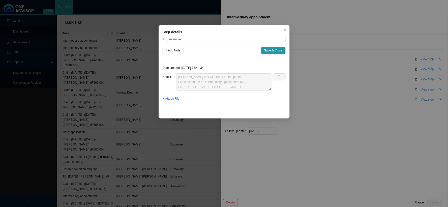
click at [271, 46] on div "1 Instruction + Add Note Save & Close Date created: [DATE] 13:44:34 Note 1.1 Jo…" at bounding box center [224, 73] width 123 height 75
click at [274, 52] on span "Save & Close" at bounding box center [273, 50] width 18 height 5
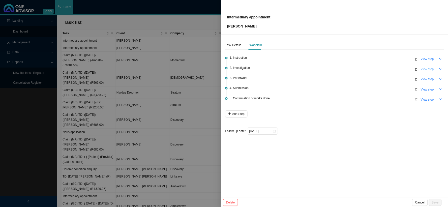
click at [423, 69] on span "View step" at bounding box center [427, 69] width 13 height 5
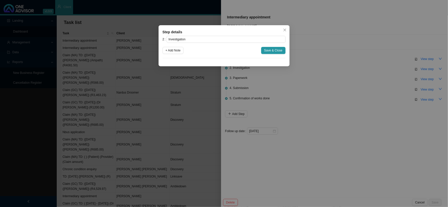
drag, startPoint x: 202, startPoint y: 87, endPoint x: 207, endPoint y: 82, distance: 7.3
click at [201, 87] on div "Step details 2 Investigation + Add Note Save & Close Cancel OK" at bounding box center [224, 103] width 448 height 207
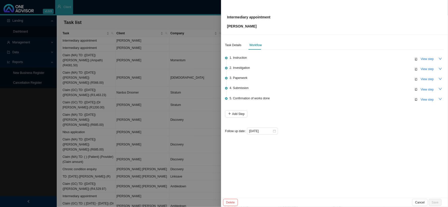
click at [247, 59] on span "1. Instruction" at bounding box center [238, 57] width 17 height 5
click at [244, 58] on span "1. Instruction" at bounding box center [238, 57] width 17 height 5
click at [427, 59] on span "View step" at bounding box center [427, 59] width 13 height 5
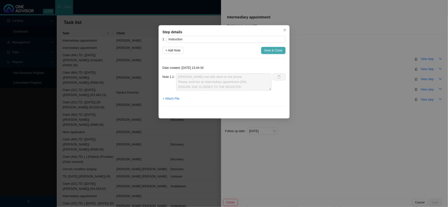
click at [275, 50] on span "Save & Close" at bounding box center [273, 50] width 18 height 5
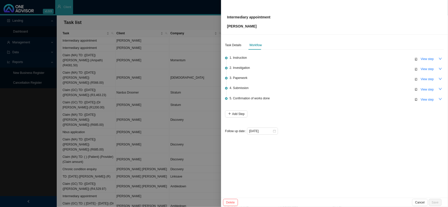
click at [165, 85] on div at bounding box center [224, 103] width 448 height 207
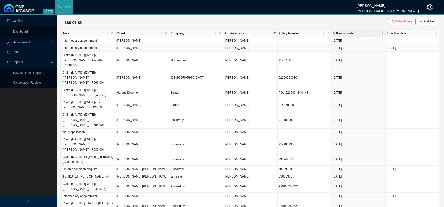
click at [147, 47] on td "[PERSON_NAME]" at bounding box center [143, 47] width 54 height 7
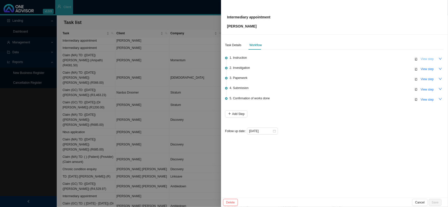
click at [426, 59] on span "View step" at bounding box center [427, 59] width 13 height 5
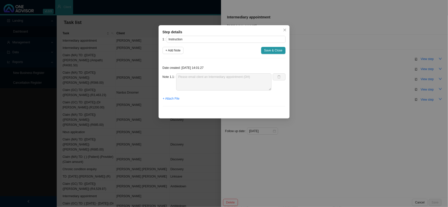
click at [332, 111] on div "Step details 1 Instruction + Add Note Save & Close Date created: [DATE] 14:01:2…" at bounding box center [224, 103] width 448 height 207
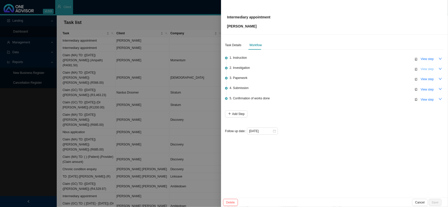
click at [430, 69] on span "View step" at bounding box center [427, 69] width 13 height 5
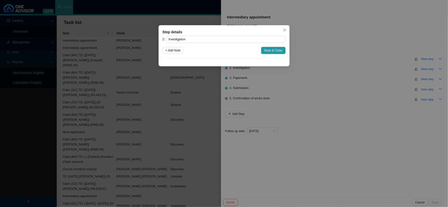
click at [175, 98] on div "Step details 2 Investigation + Add Note Save & Close Cancel OK" at bounding box center [224, 103] width 448 height 207
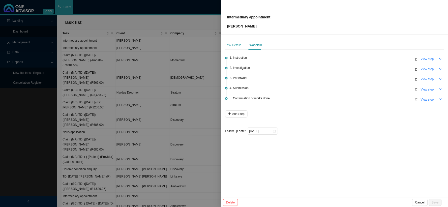
click at [238, 48] on div "Task Details" at bounding box center [233, 45] width 16 height 9
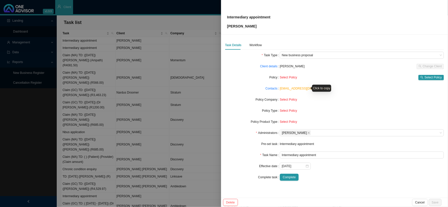
click at [294, 90] on link "[EMAIL_ADDRESS][DOMAIN_NAME]" at bounding box center [305, 89] width 51 height 4
click at [254, 47] on div "Workflow" at bounding box center [256, 45] width 12 height 5
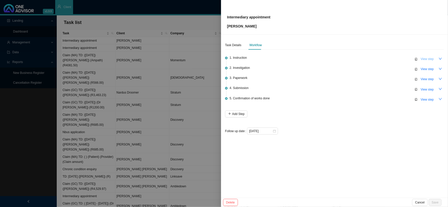
click at [424, 60] on span "View step" at bounding box center [427, 59] width 13 height 5
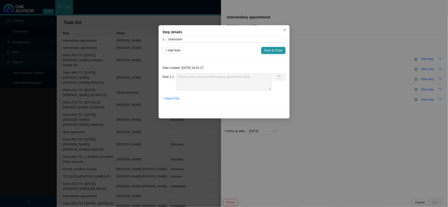
click at [359, 78] on div "Step details 1 Instruction + Add Note Save & Close Date created: [DATE] 14:01:2…" at bounding box center [224, 103] width 448 height 207
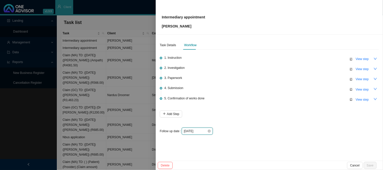
click at [201, 130] on input "[DATE]" at bounding box center [195, 131] width 23 height 5
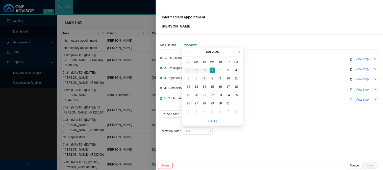
click at [202, 78] on div "7" at bounding box center [204, 78] width 5 height 5
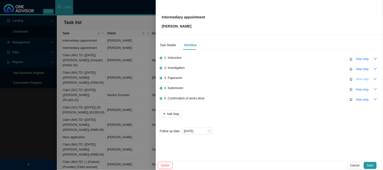
click at [362, 80] on span "View step" at bounding box center [361, 79] width 13 height 5
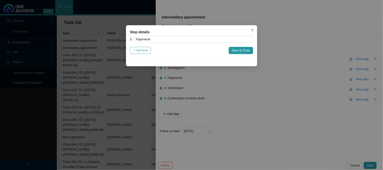
click at [143, 51] on span "+ Add Note" at bounding box center [140, 50] width 15 height 5
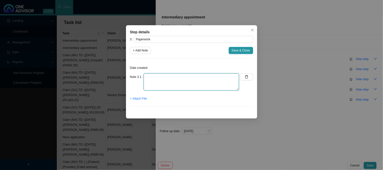
click at [166, 79] on textarea at bounding box center [191, 81] width 95 height 17
click at [240, 48] on span "Save & Close" at bounding box center [241, 50] width 18 height 5
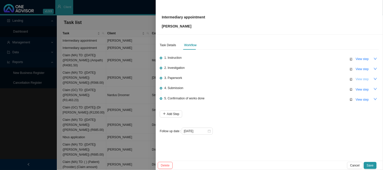
click at [360, 80] on span "View step" at bounding box center [361, 79] width 13 height 5
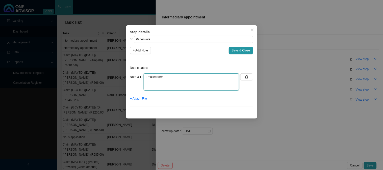
click at [185, 77] on textarea "Emailed form" at bounding box center [191, 81] width 95 height 17
click at [134, 99] on span "+ Attach File" at bounding box center [138, 98] width 17 height 5
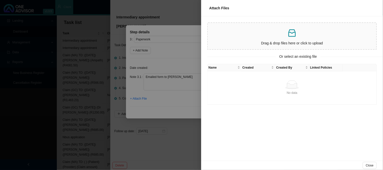
click at [188, 58] on div at bounding box center [191, 85] width 383 height 170
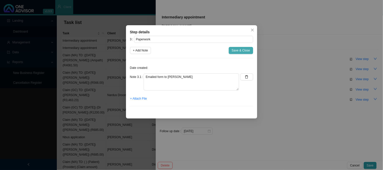
click at [238, 50] on span "Save & Close" at bounding box center [241, 50] width 18 height 5
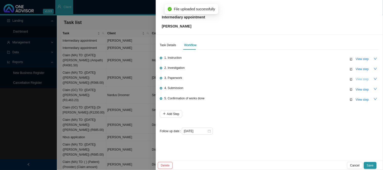
click at [358, 79] on span "View step" at bounding box center [361, 79] width 13 height 5
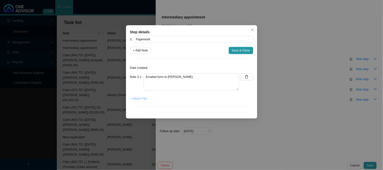
click at [141, 98] on span "+ Attach File" at bounding box center [138, 98] width 17 height 5
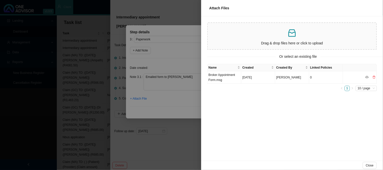
click at [259, 91] on div "Name Created Created By Linked Policies Broker Appointment Form.msg [DATE] [PER…" at bounding box center [292, 78] width 170 height 29
click at [225, 76] on td "Broker Appointment Form.msg" at bounding box center [224, 77] width 34 height 12
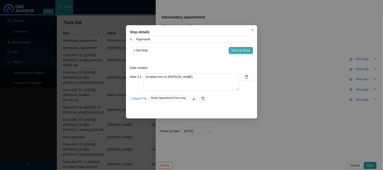
click at [234, 51] on span "Save & Close" at bounding box center [241, 50] width 18 height 5
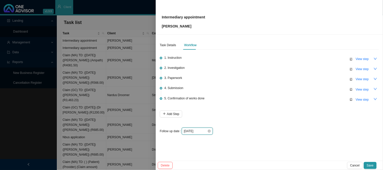
click at [202, 129] on input "[DATE]" at bounding box center [195, 131] width 23 height 5
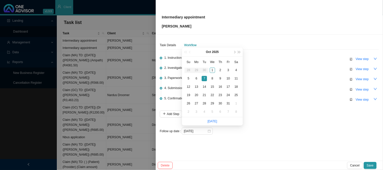
click at [276, 111] on div "1. Instruction View step 2. Investigation View step 3. Paperwork View step 4. S…" at bounding box center [269, 93] width 219 height 83
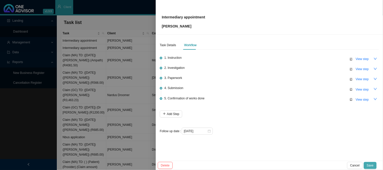
click at [369, 167] on span "Save" at bounding box center [370, 165] width 7 height 5
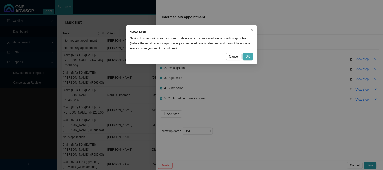
click at [247, 55] on span "OK" at bounding box center [247, 56] width 4 height 5
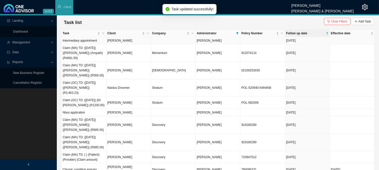
click at [133, 42] on td "[PERSON_NAME]" at bounding box center [128, 40] width 45 height 7
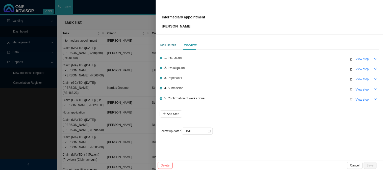
click at [167, 43] on div "Task Details" at bounding box center [168, 45] width 16 height 5
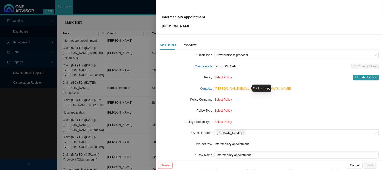
click at [240, 89] on link "[PERSON_NAME][EMAIL_ADDRESS][DOMAIN_NAME]" at bounding box center [252, 89] width 76 height 4
click at [196, 44] on div "Task Details Workflow" at bounding box center [269, 45] width 219 height 9
click at [187, 44] on div "Workflow" at bounding box center [190, 45] width 12 height 5
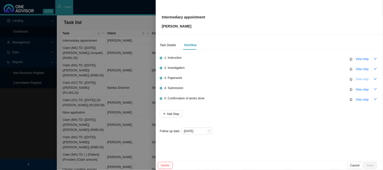
click at [360, 80] on span "View step" at bounding box center [361, 79] width 13 height 5
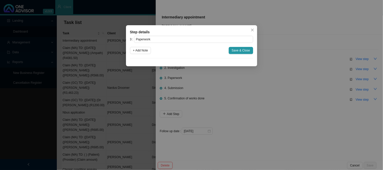
click at [287, 89] on div "Step details 3 Paperwork + Add Note Save & Close Cancel OK" at bounding box center [191, 85] width 383 height 170
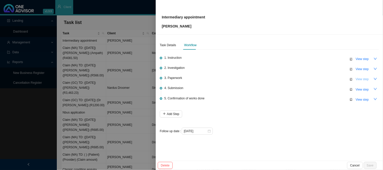
click at [359, 76] on button "View step" at bounding box center [361, 79] width 19 height 7
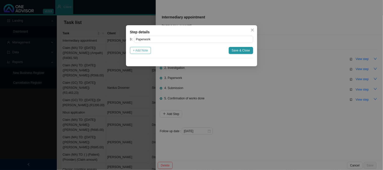
click at [141, 52] on span "+ Add Note" at bounding box center [140, 50] width 15 height 5
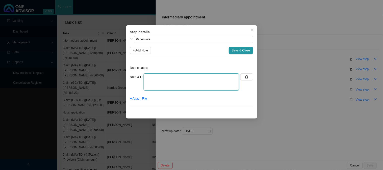
click at [149, 78] on textarea at bounding box center [191, 81] width 95 height 17
click at [144, 98] on span "+ Attach File" at bounding box center [138, 98] width 17 height 5
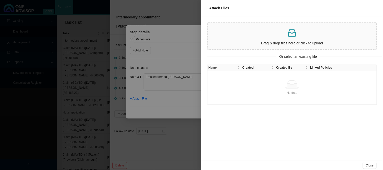
click at [188, 58] on div at bounding box center [191, 85] width 383 height 170
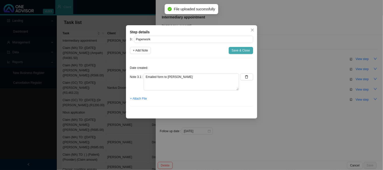
click at [240, 53] on button "Save & Close" at bounding box center [241, 50] width 24 height 7
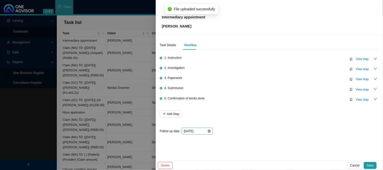
click at [208, 130] on icon "close-circle" at bounding box center [209, 131] width 3 height 3
click at [202, 130] on input at bounding box center [195, 131] width 23 height 5
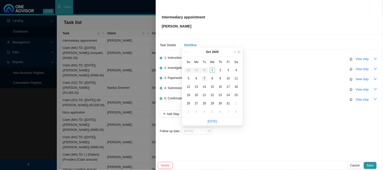
click at [204, 78] on div "7" at bounding box center [204, 78] width 5 height 5
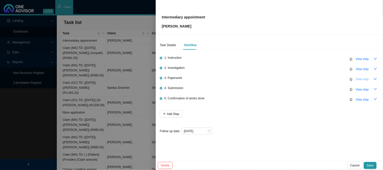
click at [362, 80] on span "View step" at bounding box center [361, 79] width 13 height 5
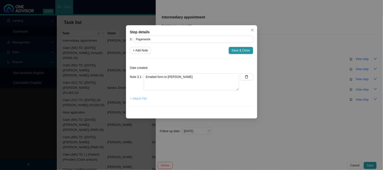
click at [132, 100] on span "+ Attach File" at bounding box center [138, 98] width 17 height 5
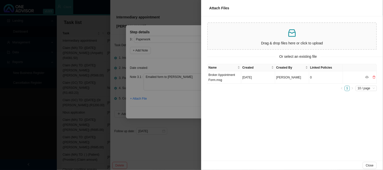
click at [233, 74] on td "Broker Appointment Form.msg" at bounding box center [224, 77] width 34 height 12
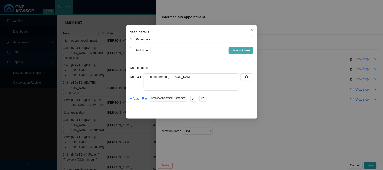
click at [241, 51] on span "Save & Close" at bounding box center [241, 50] width 18 height 5
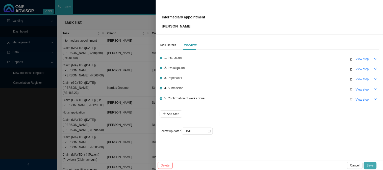
click at [368, 164] on span "Save" at bounding box center [370, 165] width 7 height 5
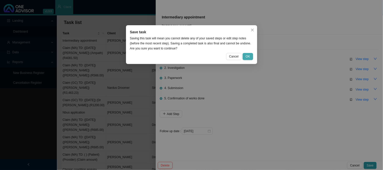
click at [246, 54] on span "OK" at bounding box center [247, 56] width 4 height 5
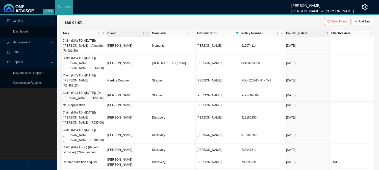
drag, startPoint x: 149, startPoint y: 34, endPoint x: 141, endPoint y: 36, distance: 8.3
click at [149, 34] on icon "search" at bounding box center [148, 33] width 3 height 3
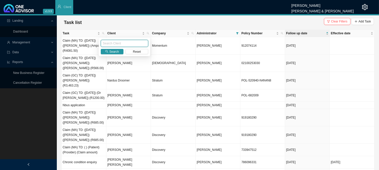
click at [109, 43] on input "text" at bounding box center [124, 43] width 47 height 7
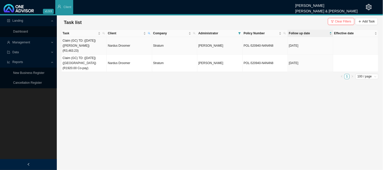
click at [109, 43] on td "Nardus Droomer" at bounding box center [129, 45] width 45 height 17
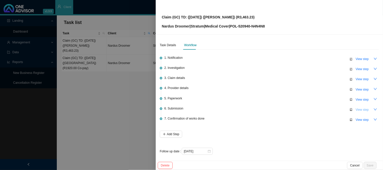
click at [356, 107] on span "View step" at bounding box center [361, 109] width 13 height 5
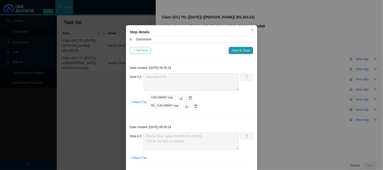
click at [140, 51] on span "+ Add Note" at bounding box center [140, 50] width 15 height 5
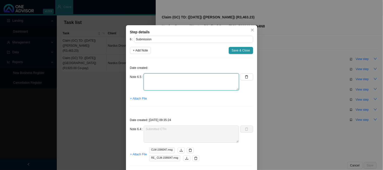
click at [162, 80] on textarea at bounding box center [191, 81] width 95 height 17
click at [180, 77] on textarea "Phoned Strat, Spoke to Caasandra The claim is currently in progress" at bounding box center [191, 81] width 95 height 17
click at [210, 86] on textarea "Phoned Strat, Spoke to [PERSON_NAME] The claim is currently in progress" at bounding box center [191, 81] width 95 height 17
drag, startPoint x: 196, startPoint y: 85, endPoint x: 134, endPoint y: 77, distance: 62.5
click at [134, 77] on div "Note 6.5 Phoned Strat, Spoke to [PERSON_NAME] The claim is currently in progress" at bounding box center [184, 81] width 109 height 17
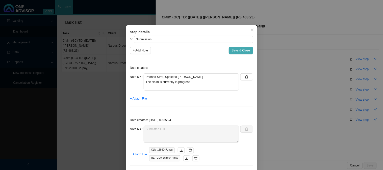
click at [235, 51] on span "Save & Close" at bounding box center [241, 50] width 18 height 5
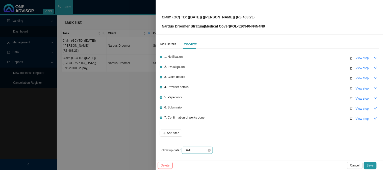
scroll to position [1, 0]
click at [204, 150] on input "[DATE]" at bounding box center [195, 150] width 23 height 5
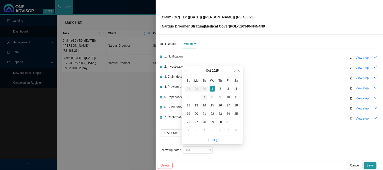
click at [203, 96] on div "7" at bounding box center [204, 97] width 5 height 5
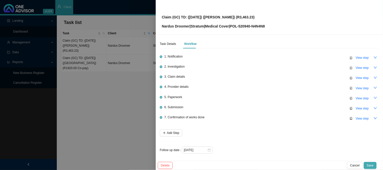
click at [371, 165] on span "Save" at bounding box center [370, 165] width 7 height 5
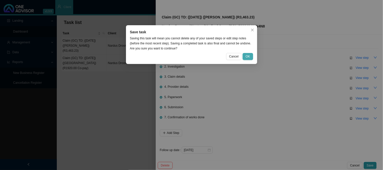
click at [246, 57] on span "OK" at bounding box center [247, 56] width 4 height 5
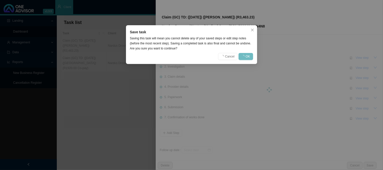
scroll to position [0, 0]
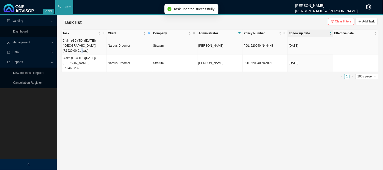
click at [100, 45] on td "Claim (GC) TD: ([DATE]) ([GEOGRAPHIC_DATA]) (R1920.00 Co-pay)" at bounding box center [84, 45] width 45 height 17
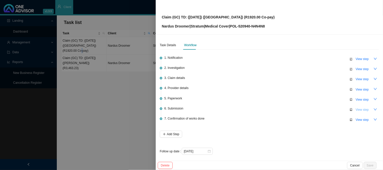
click at [358, 108] on span "View step" at bounding box center [361, 109] width 13 height 5
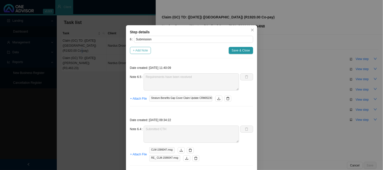
click at [137, 51] on span "+ Add Note" at bounding box center [140, 50] width 15 height 5
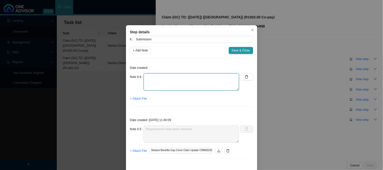
click at [153, 79] on textarea at bounding box center [191, 81] width 95 height 17
paste textarea "Phoned Strat, Spoke to [PERSON_NAME] The claim is currently in progress"
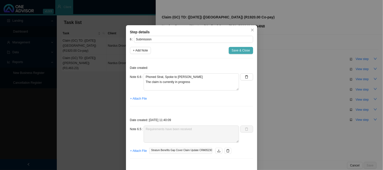
click at [241, 51] on span "Save & Close" at bounding box center [241, 50] width 18 height 5
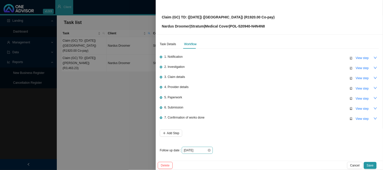
scroll to position [1, 0]
click at [201, 149] on input "[DATE]" at bounding box center [195, 150] width 23 height 5
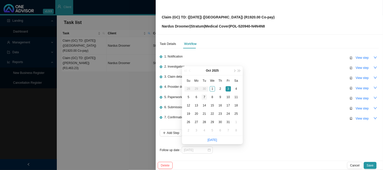
click at [205, 98] on div "7" at bounding box center [204, 97] width 5 height 5
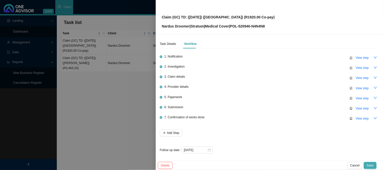
click at [374, 165] on button "Save" at bounding box center [369, 165] width 13 height 7
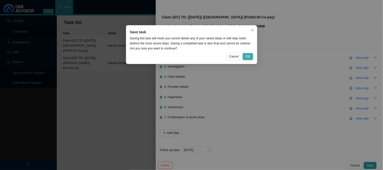
click at [249, 57] on span "OK" at bounding box center [247, 56] width 4 height 5
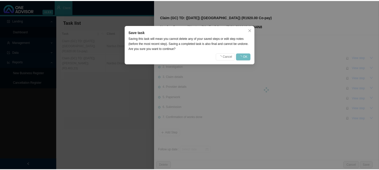
scroll to position [0, 0]
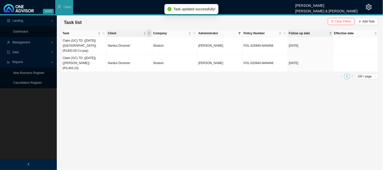
click at [149, 32] on icon "search" at bounding box center [149, 33] width 2 height 2
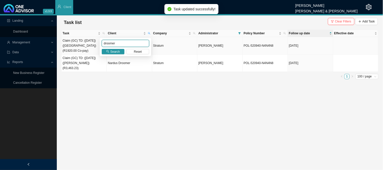
drag, startPoint x: 106, startPoint y: 43, endPoint x: 90, endPoint y: 43, distance: 16.1
click at [90, 43] on body "v1.9.9 [PERSON_NAME] [PERSON_NAME] & [PERSON_NAME] Client Landing Dashboard Man…" at bounding box center [191, 85] width 383 height 170
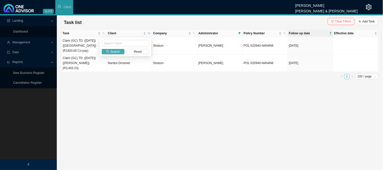
click at [111, 52] on span "Search" at bounding box center [115, 51] width 10 height 5
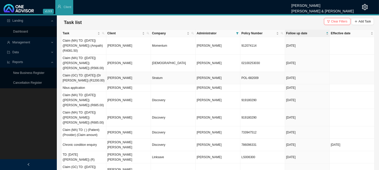
click at [142, 72] on td "[PERSON_NAME]" at bounding box center [128, 78] width 45 height 12
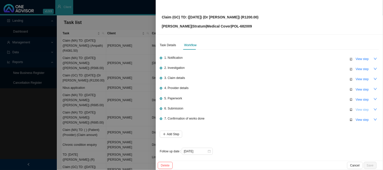
click at [355, 108] on span "View step" at bounding box center [361, 109] width 13 height 5
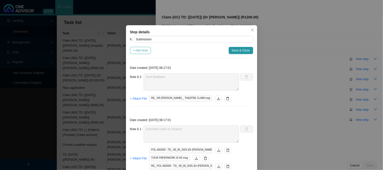
click at [138, 52] on span "+ Add Note" at bounding box center [140, 50] width 15 height 5
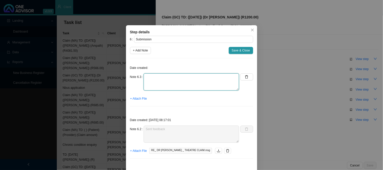
click at [166, 79] on textarea at bounding box center [191, 81] width 95 height 17
paste textarea "Phoned Strat, Spoke to [PERSON_NAME] The claim is currently in progress"
drag, startPoint x: 190, startPoint y: 82, endPoint x: 143, endPoint y: 82, distance: 47.2
click at [144, 82] on textarea "Phoned Strat, Spoke to [PERSON_NAME] The claim is currently in progress" at bounding box center [191, 81] width 95 height 17
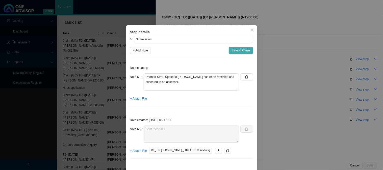
click at [240, 54] on button "Save & Close" at bounding box center [241, 50] width 24 height 7
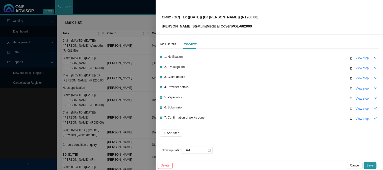
scroll to position [1, 0]
click at [200, 150] on input "[DATE]" at bounding box center [195, 150] width 23 height 5
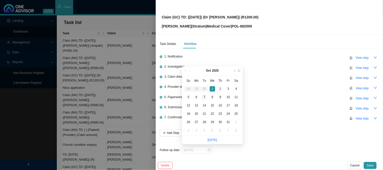
click at [204, 96] on div "7" at bounding box center [204, 97] width 5 height 5
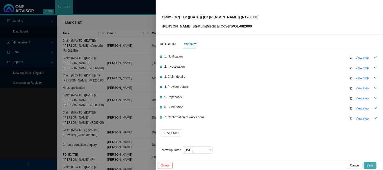
click at [371, 167] on span "Save" at bounding box center [370, 165] width 7 height 5
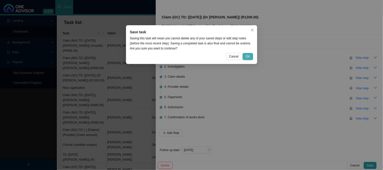
click at [250, 56] on button "OK" at bounding box center [247, 56] width 10 height 7
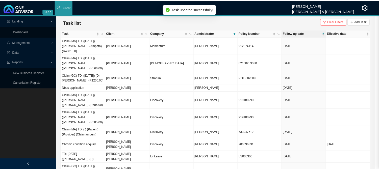
scroll to position [0, 0]
